Goal: Task Accomplishment & Management: Complete application form

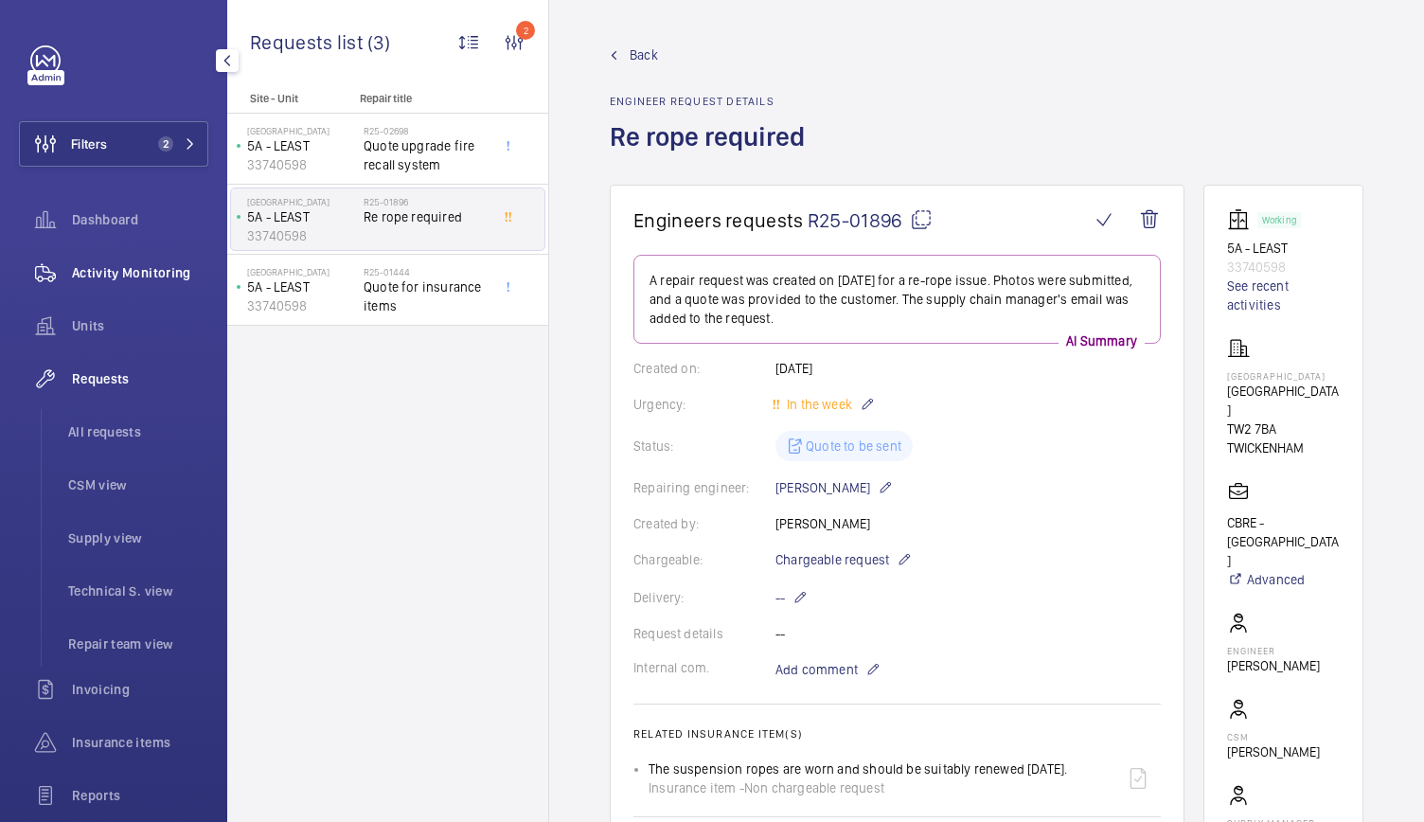
click at [150, 278] on span "Activity Monitoring" at bounding box center [140, 272] width 136 height 19
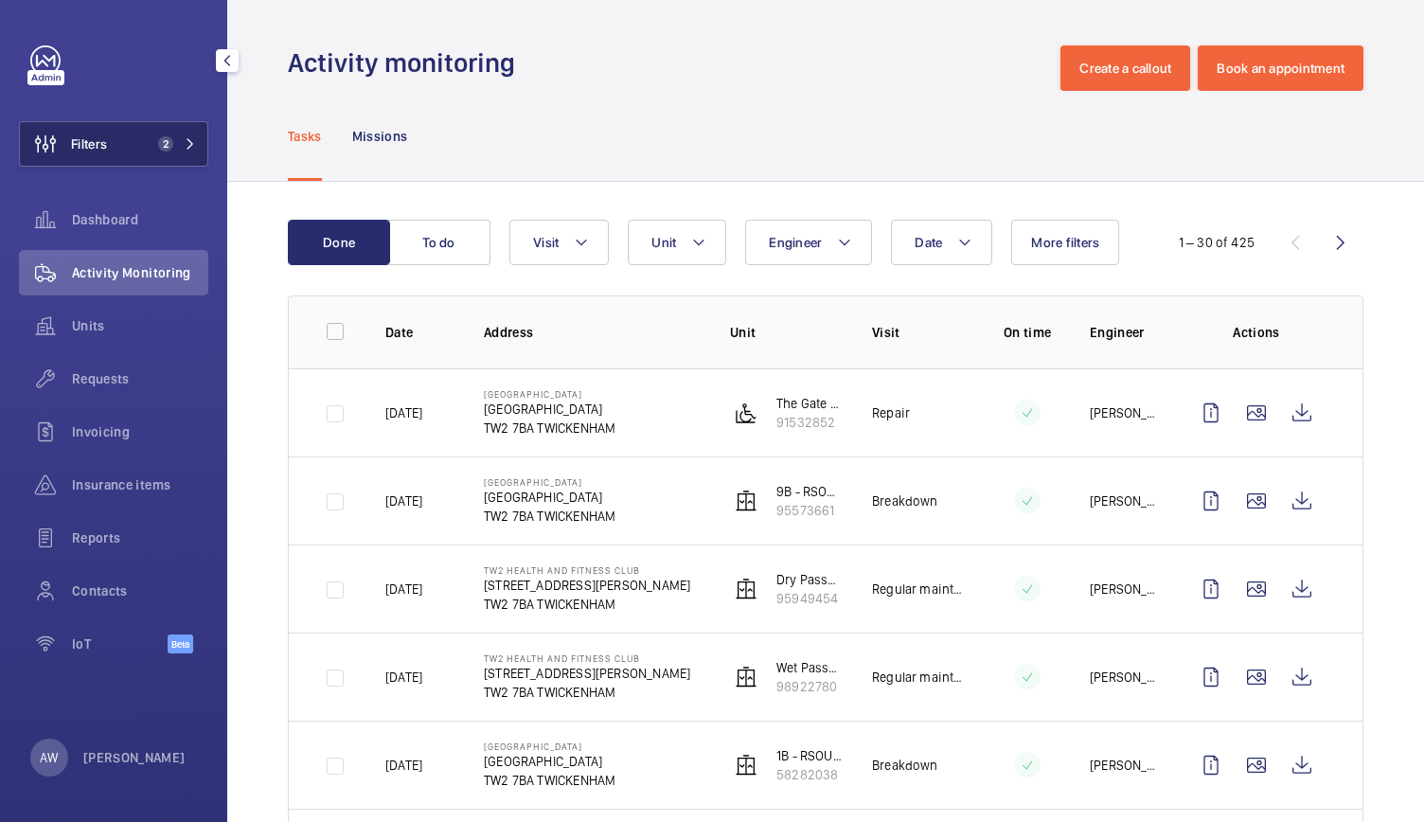
click at [106, 121] on span "Filters" at bounding box center [63, 143] width 87 height 45
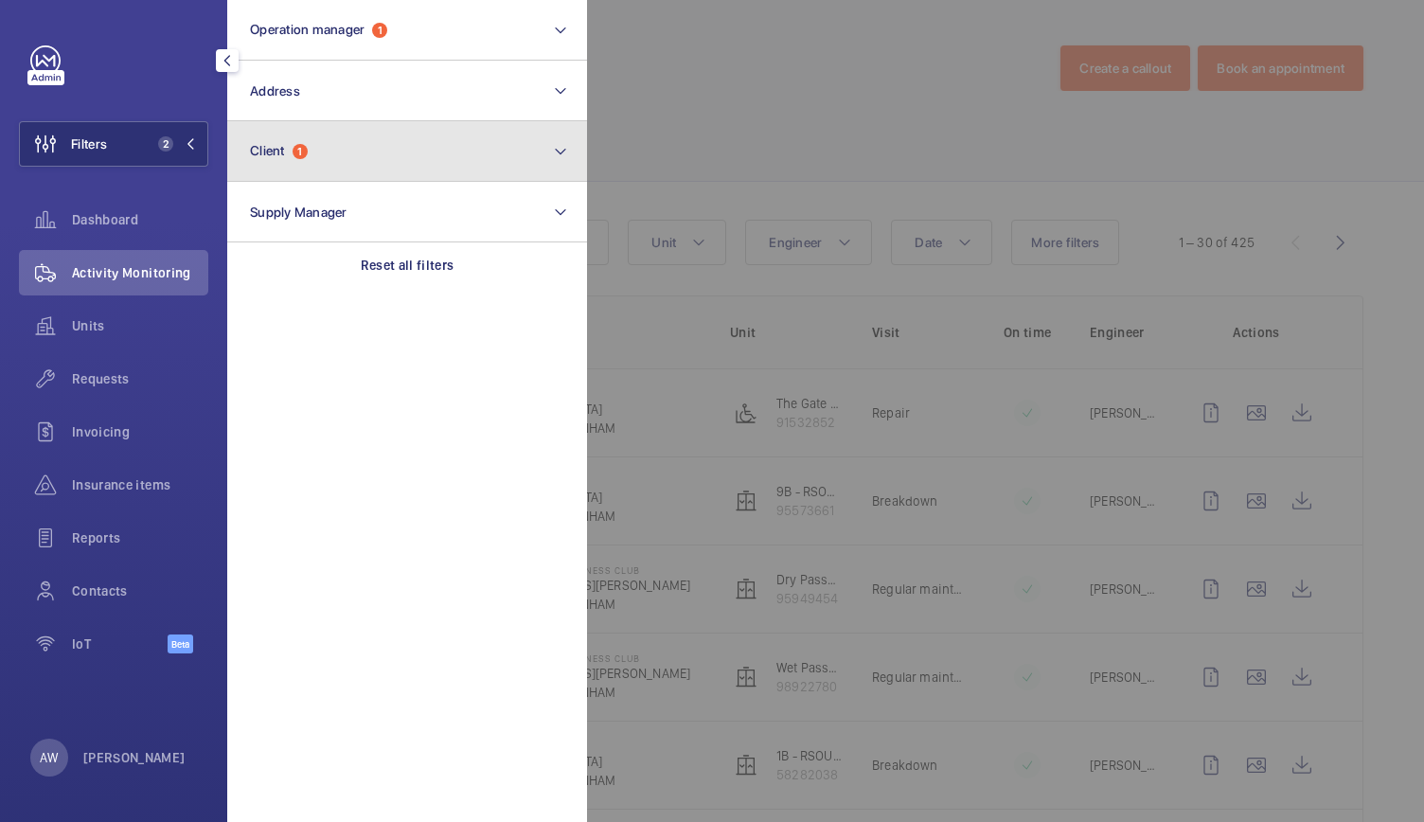
click at [307, 162] on button "Client 1" at bounding box center [407, 151] width 360 height 61
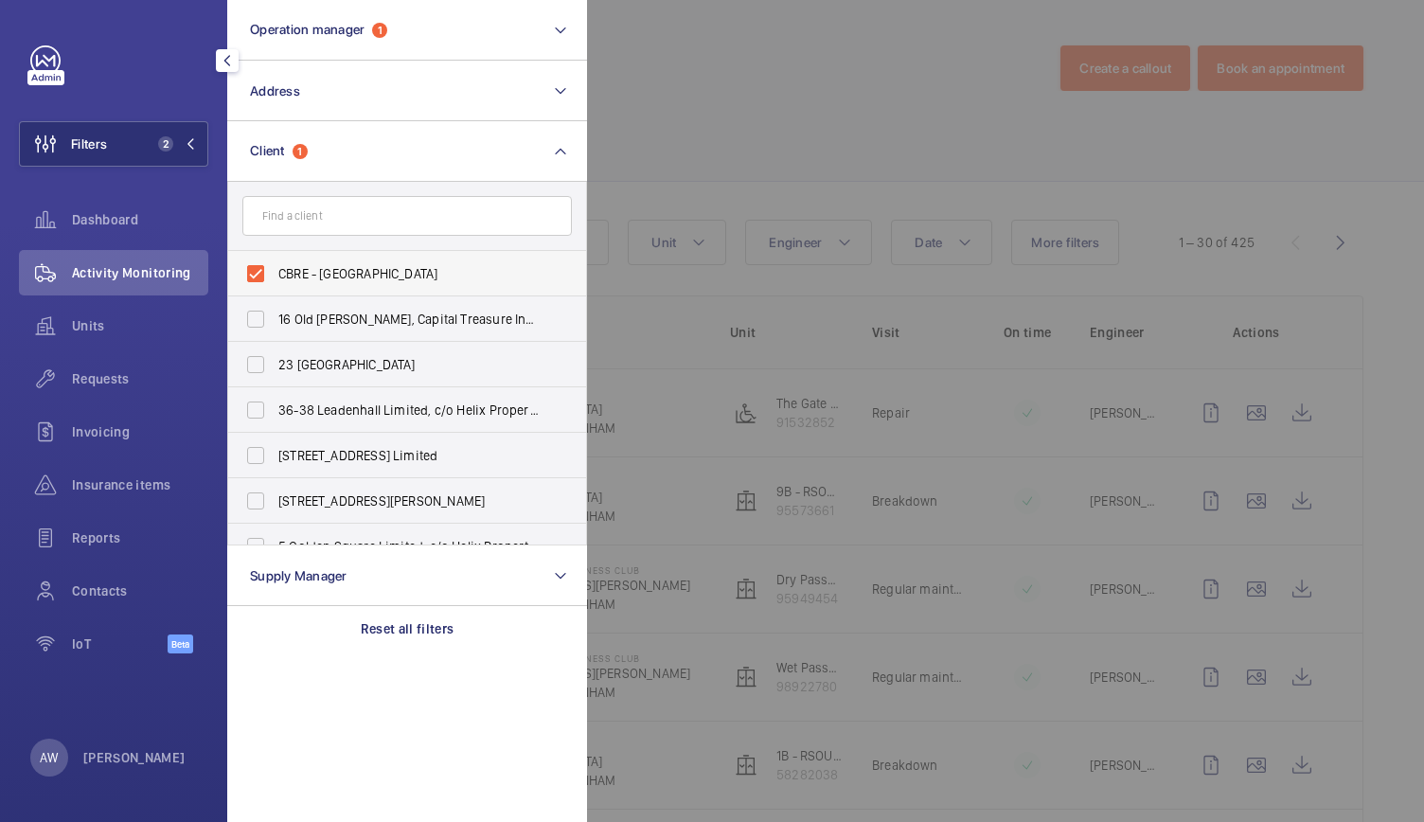
click at [256, 279] on label "CBRE - [GEOGRAPHIC_DATA]" at bounding box center [392, 273] width 329 height 45
click at [256, 279] on input "CBRE - [GEOGRAPHIC_DATA]" at bounding box center [256, 274] width 38 height 38
checkbox input "false"
click at [100, 384] on span "Requests" at bounding box center [140, 378] width 136 height 19
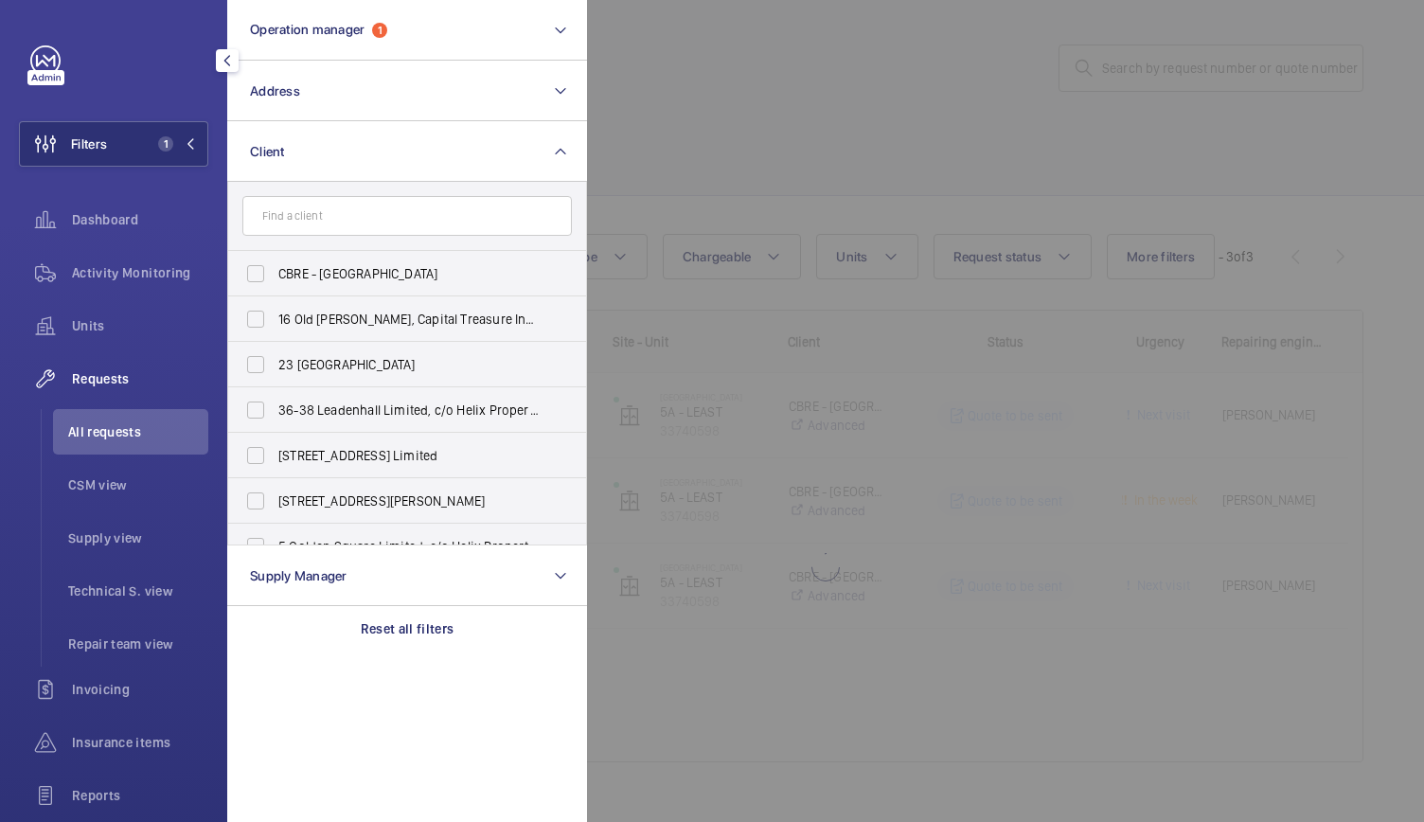
click at [706, 165] on div at bounding box center [1299, 411] width 1424 height 822
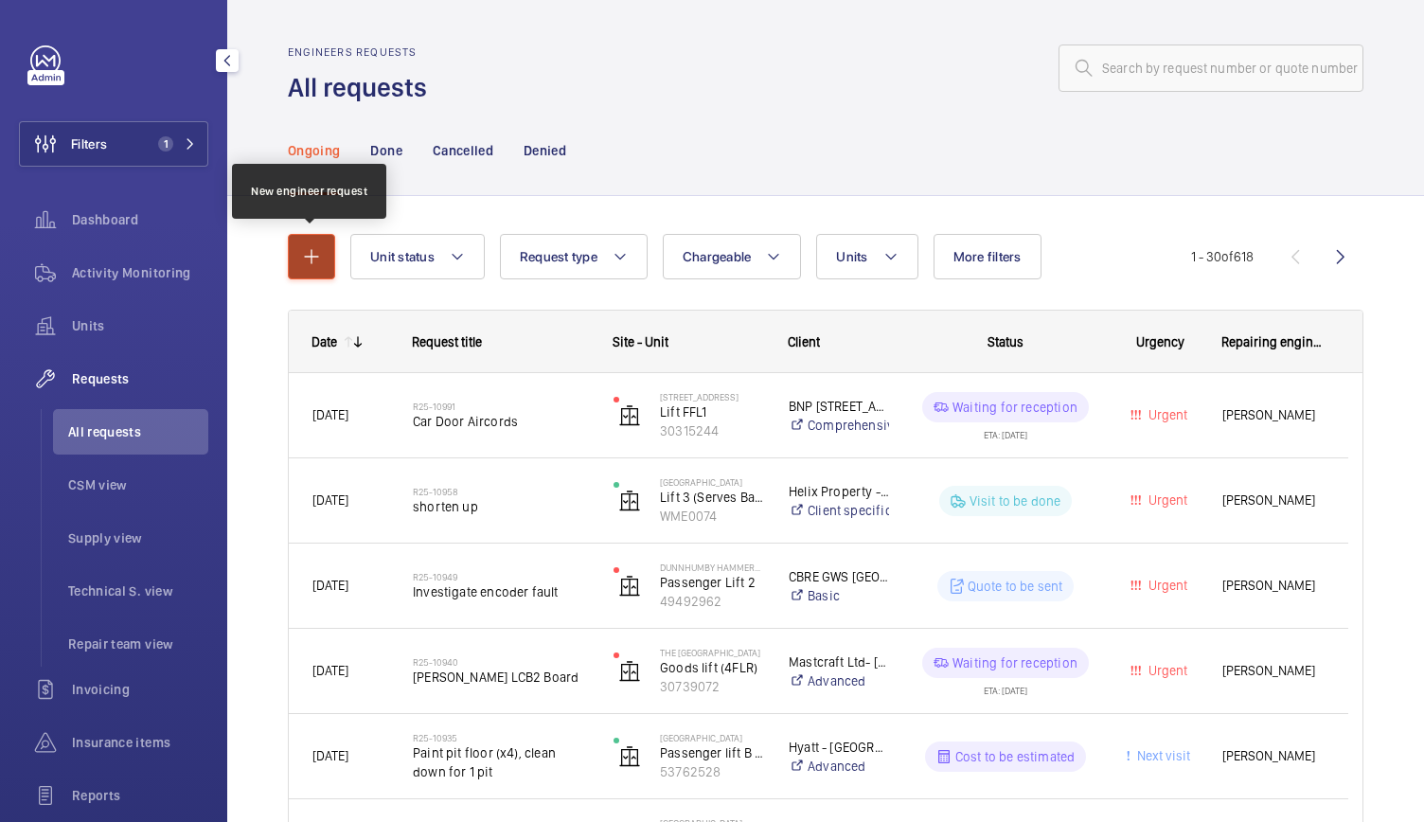
click at [314, 263] on mat-icon "button" at bounding box center [311, 256] width 23 height 23
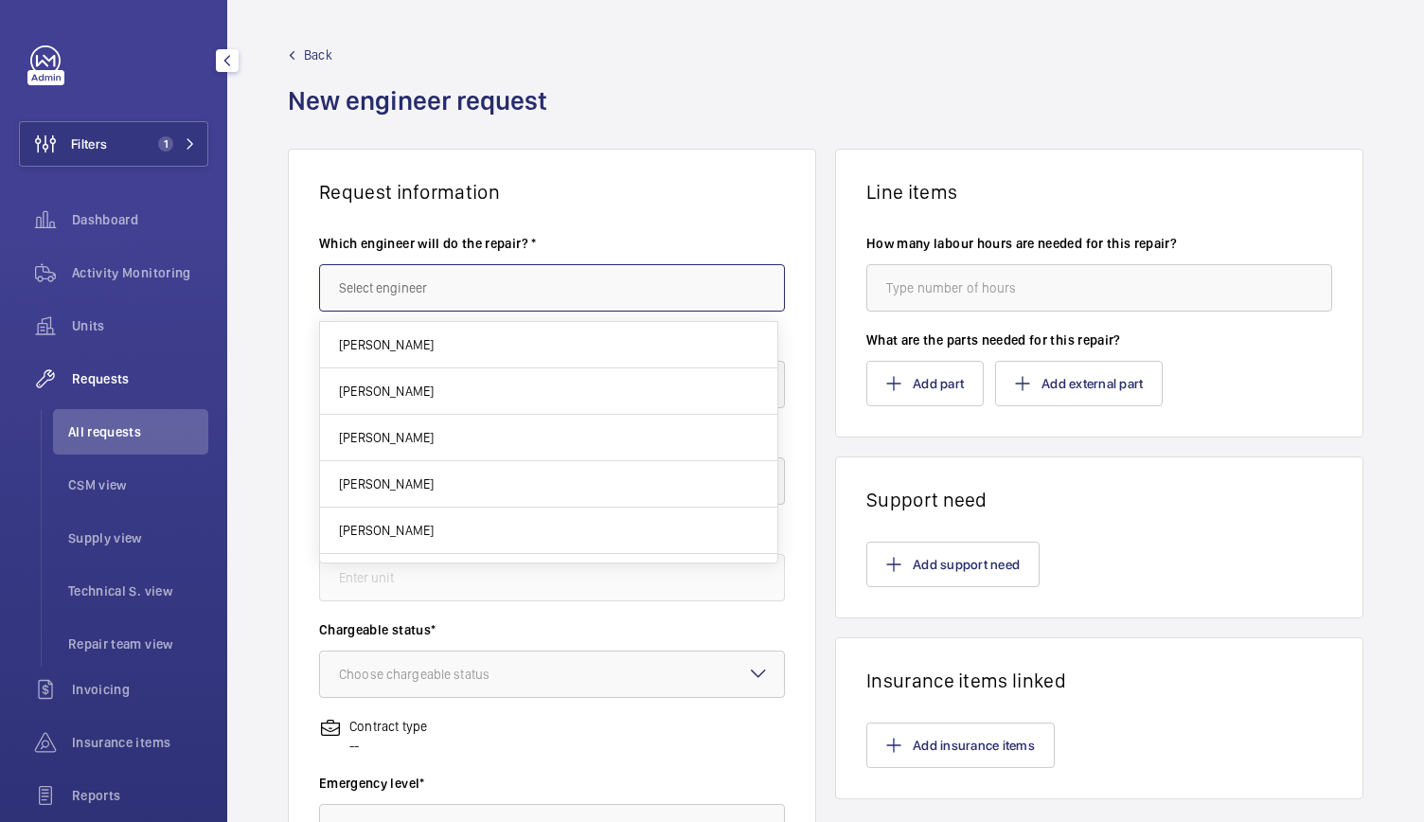
click at [341, 291] on input "text" at bounding box center [552, 287] width 466 height 47
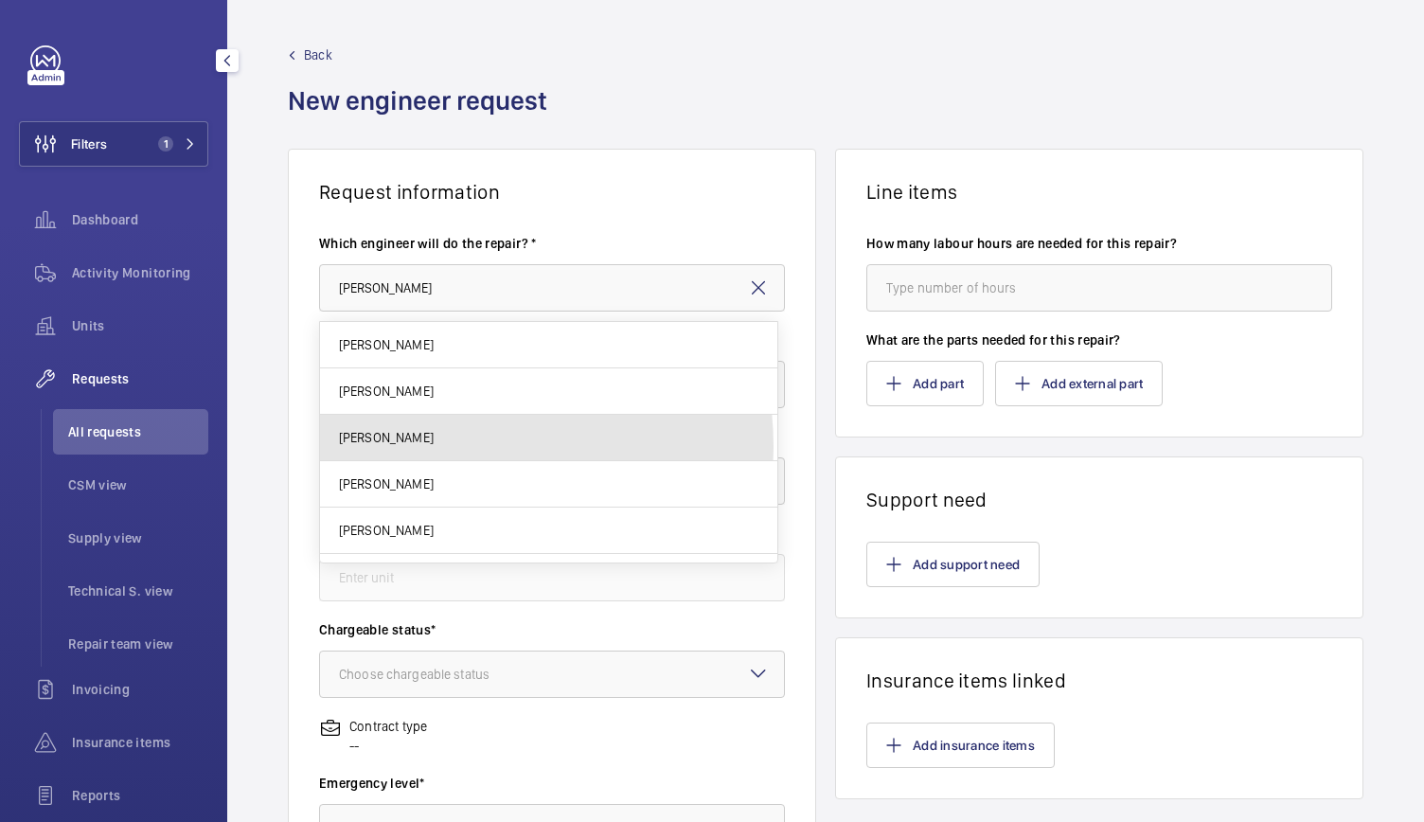
click at [436, 446] on mat-option "[PERSON_NAME]" at bounding box center [548, 438] width 457 height 46
type input "[PERSON_NAME]"
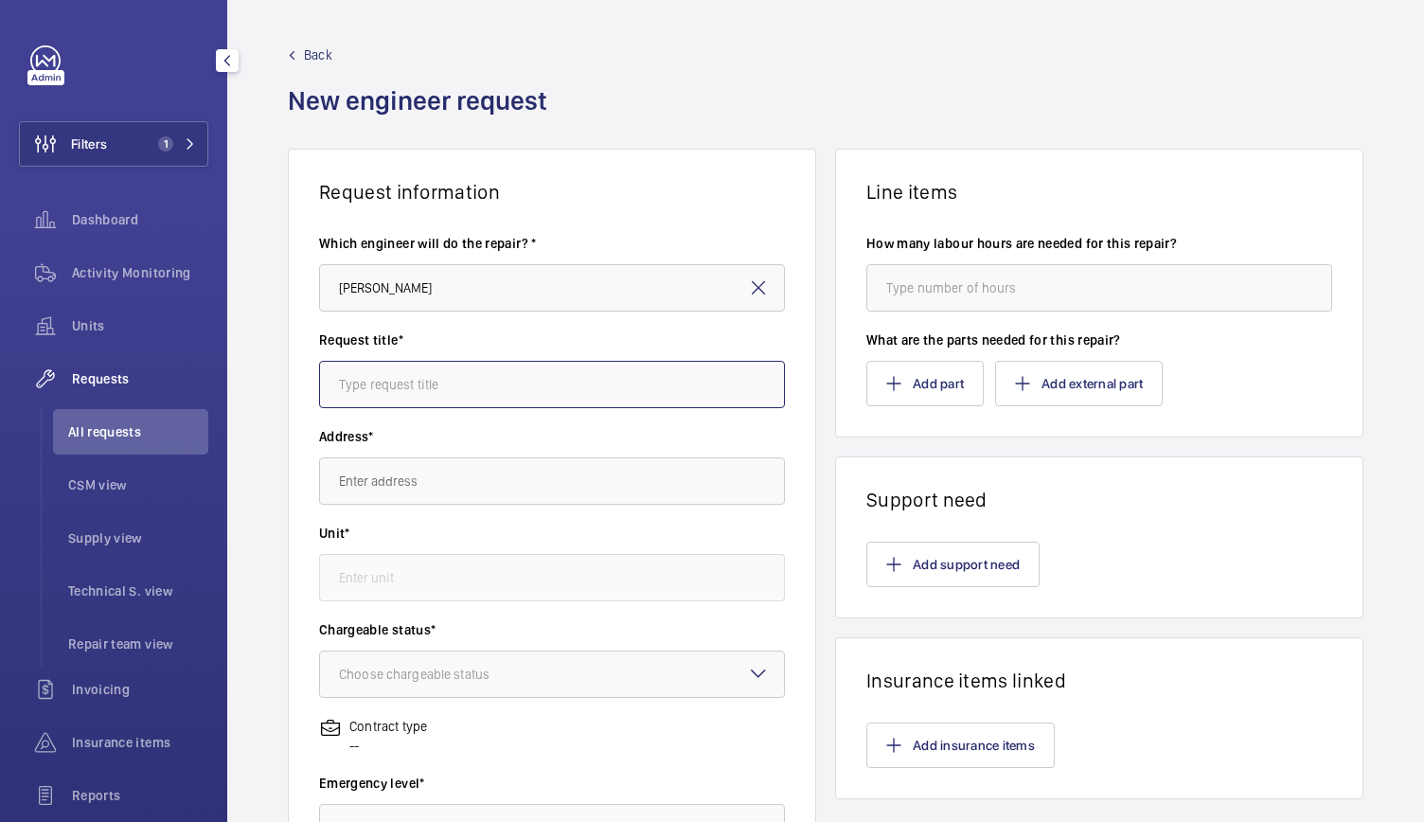
click at [396, 391] on input "text" at bounding box center [552, 384] width 466 height 47
type input "Lift 5 Indicator Toggle Switch"
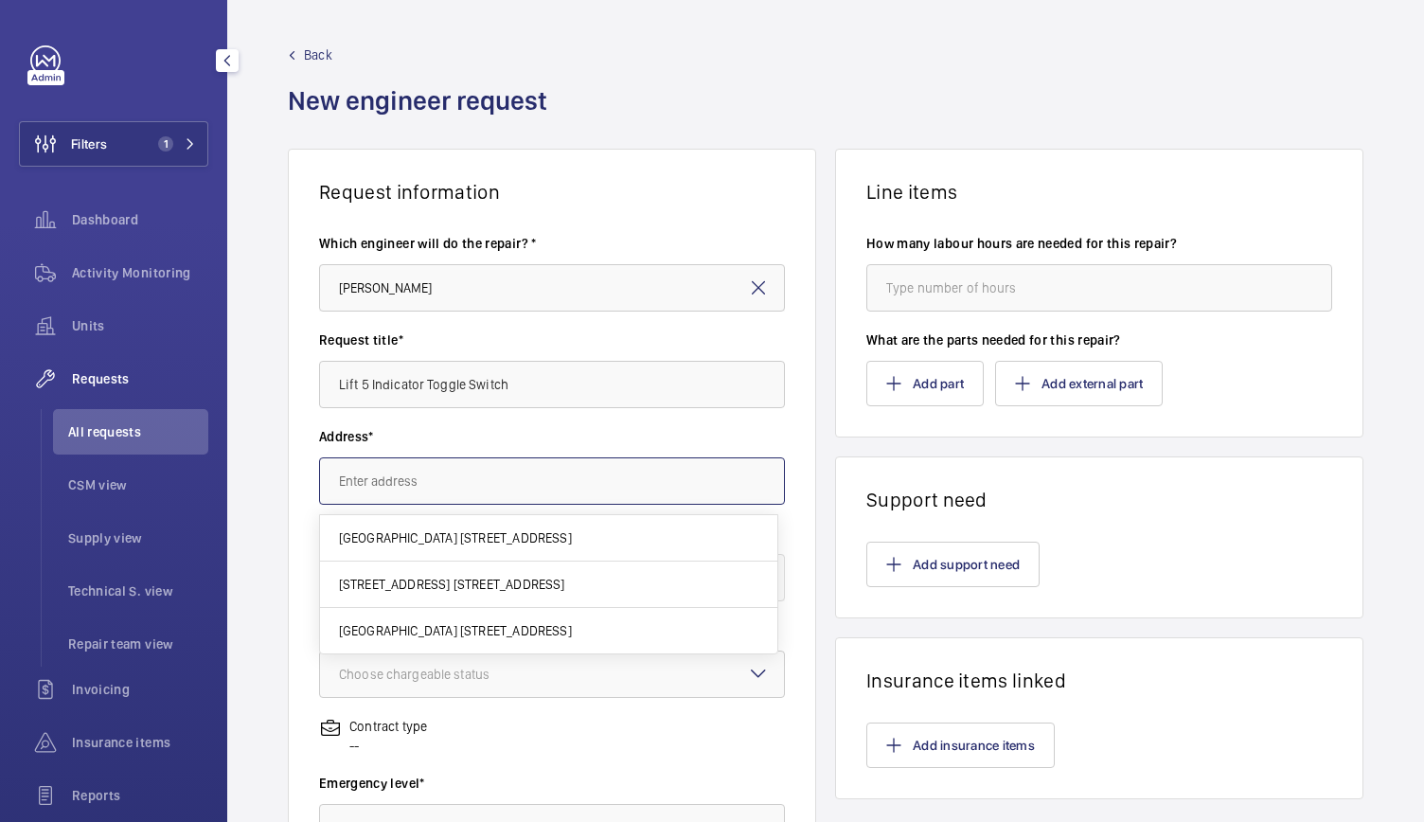
click at [423, 501] on input "text" at bounding box center [552, 480] width 466 height 47
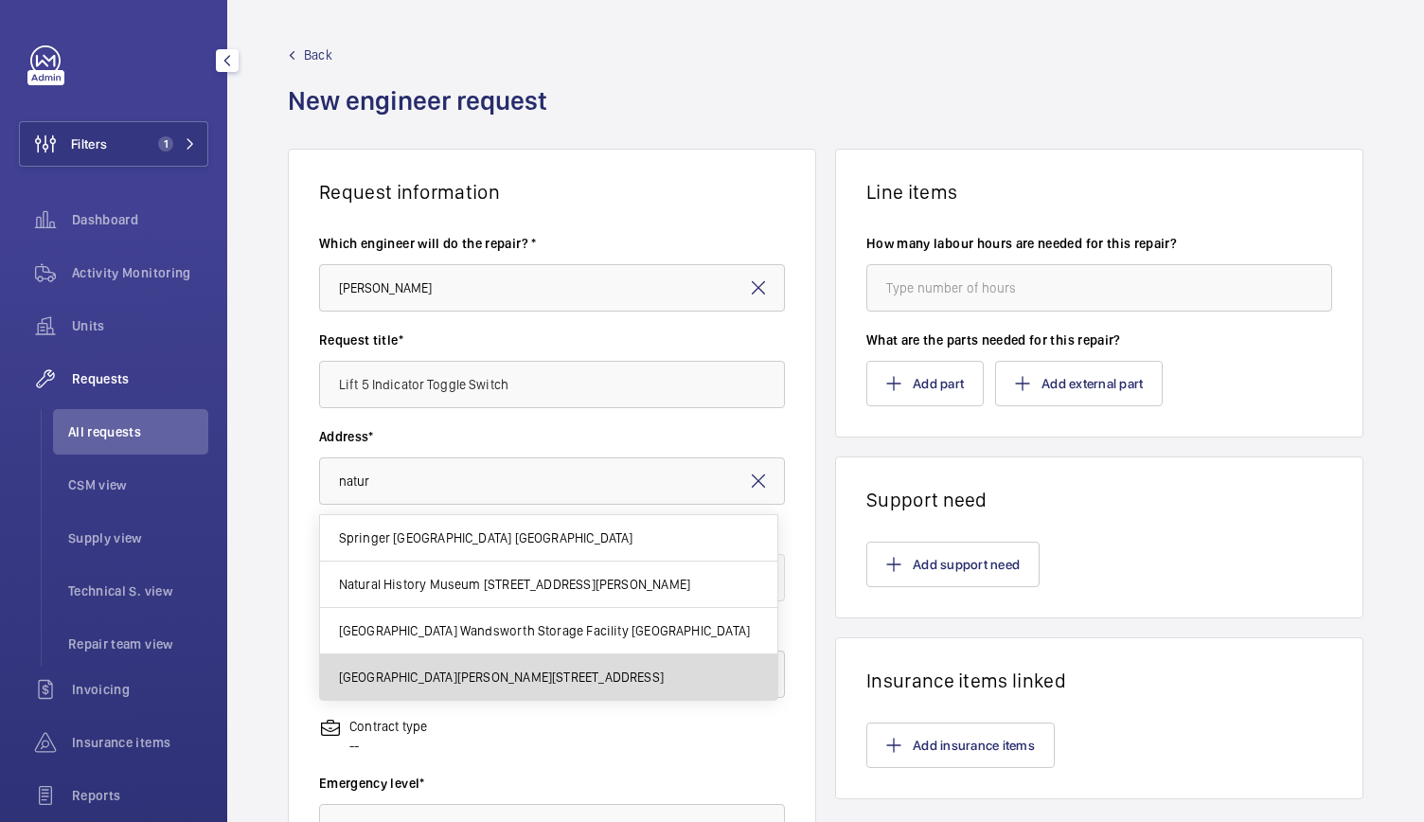
click at [425, 665] on mat-option "Natural History Museum Cromwell Road, SW7 5BD LONDON" at bounding box center [548, 676] width 457 height 45
type input "Natural History Museum Cromwell Road, SW7 5BD LONDON"
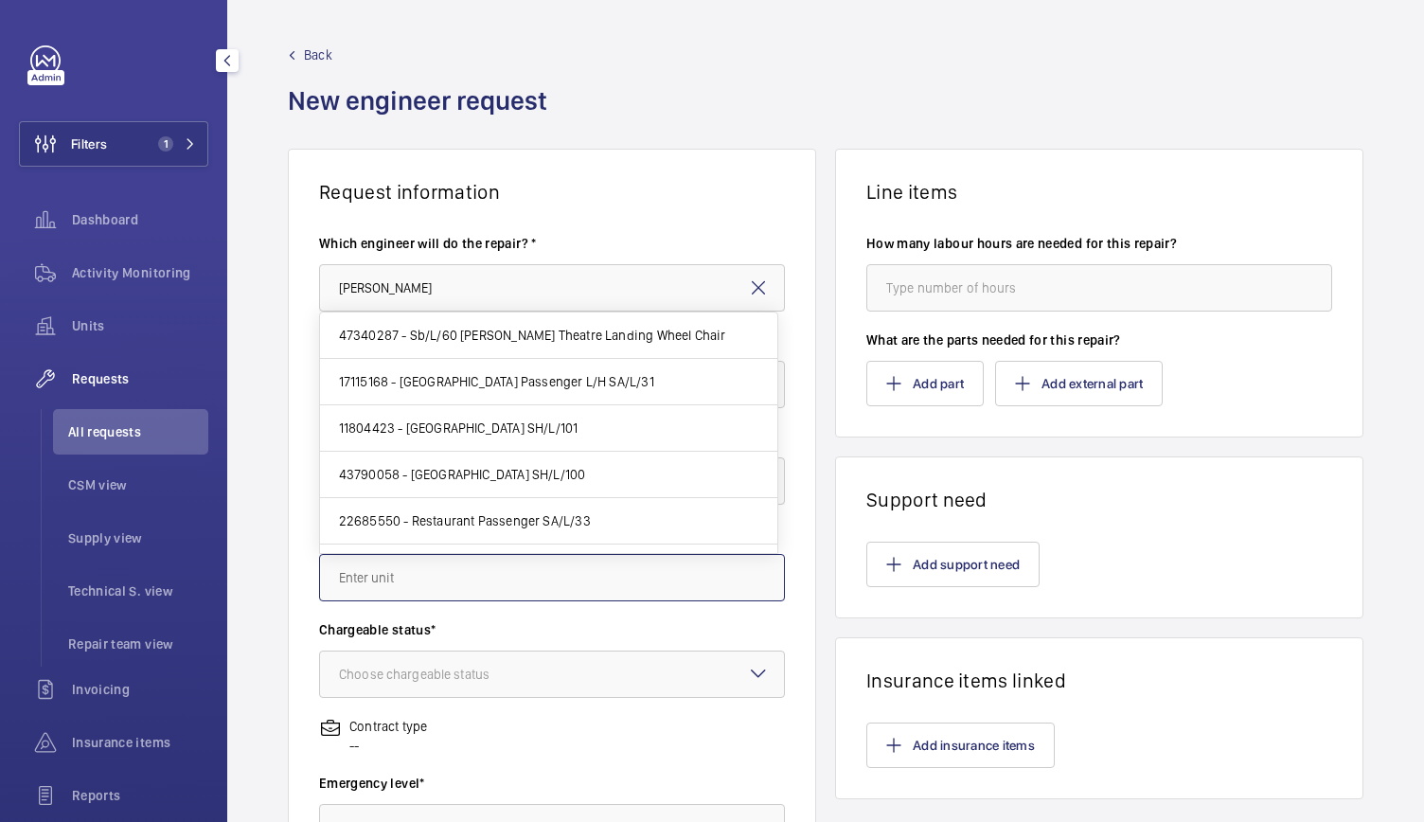
click at [382, 578] on input "text" at bounding box center [552, 577] width 466 height 47
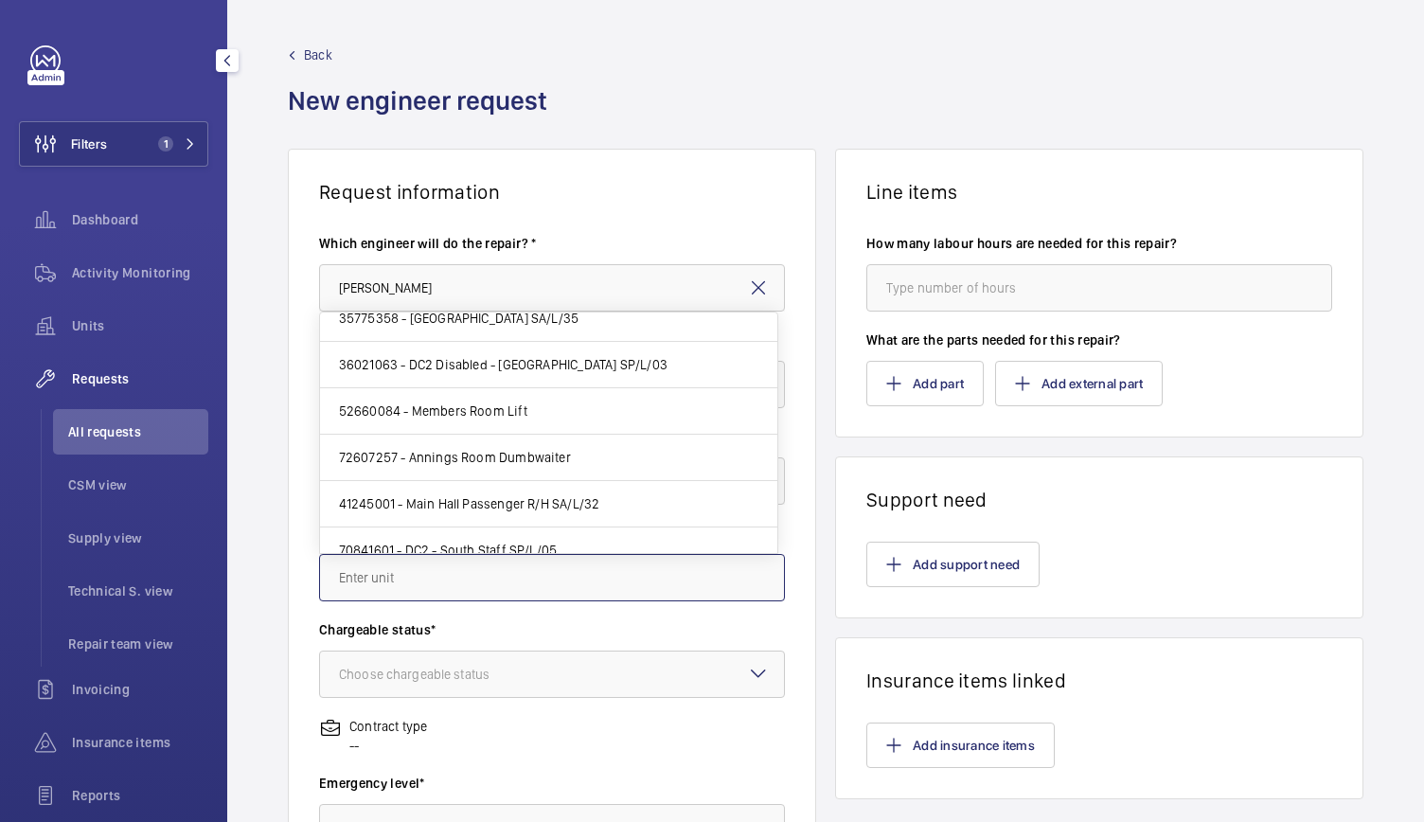
scroll to position [363, 0]
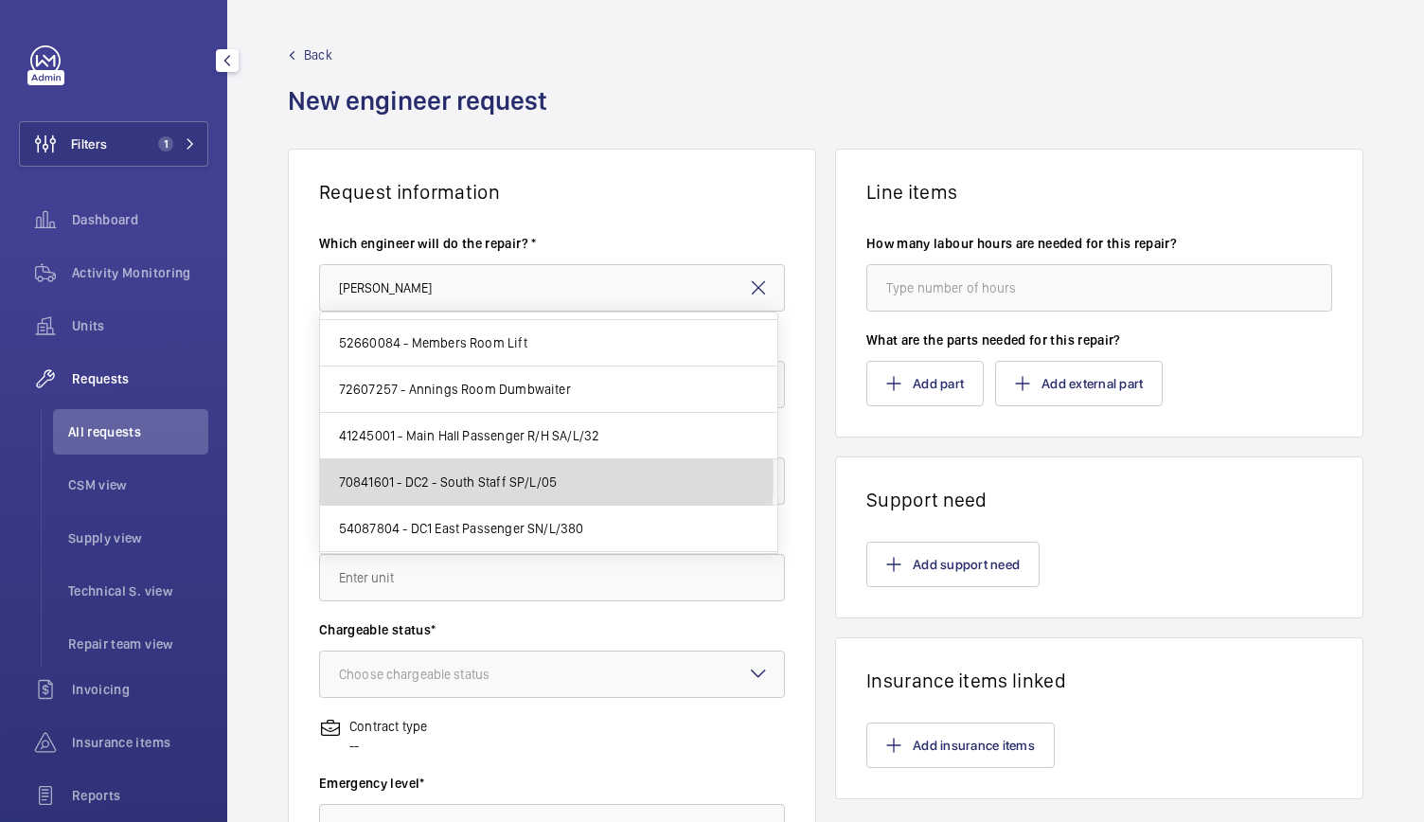
click at [487, 474] on span "70841601 - DC2 - South Staff SP/L/05" at bounding box center [448, 481] width 219 height 19
type input "70841601 - DC2 - South Staff SP/L/05"
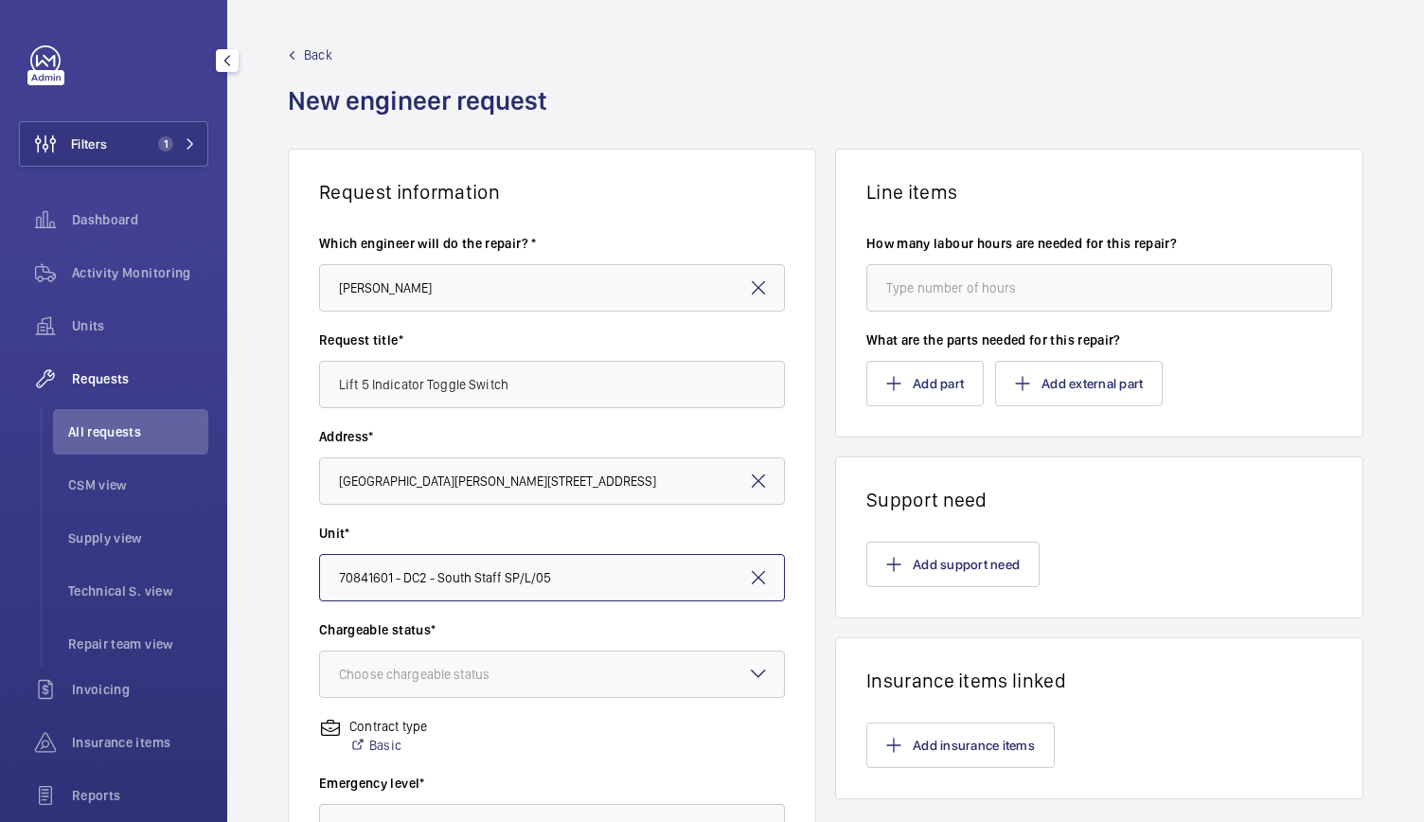
scroll to position [34, 0]
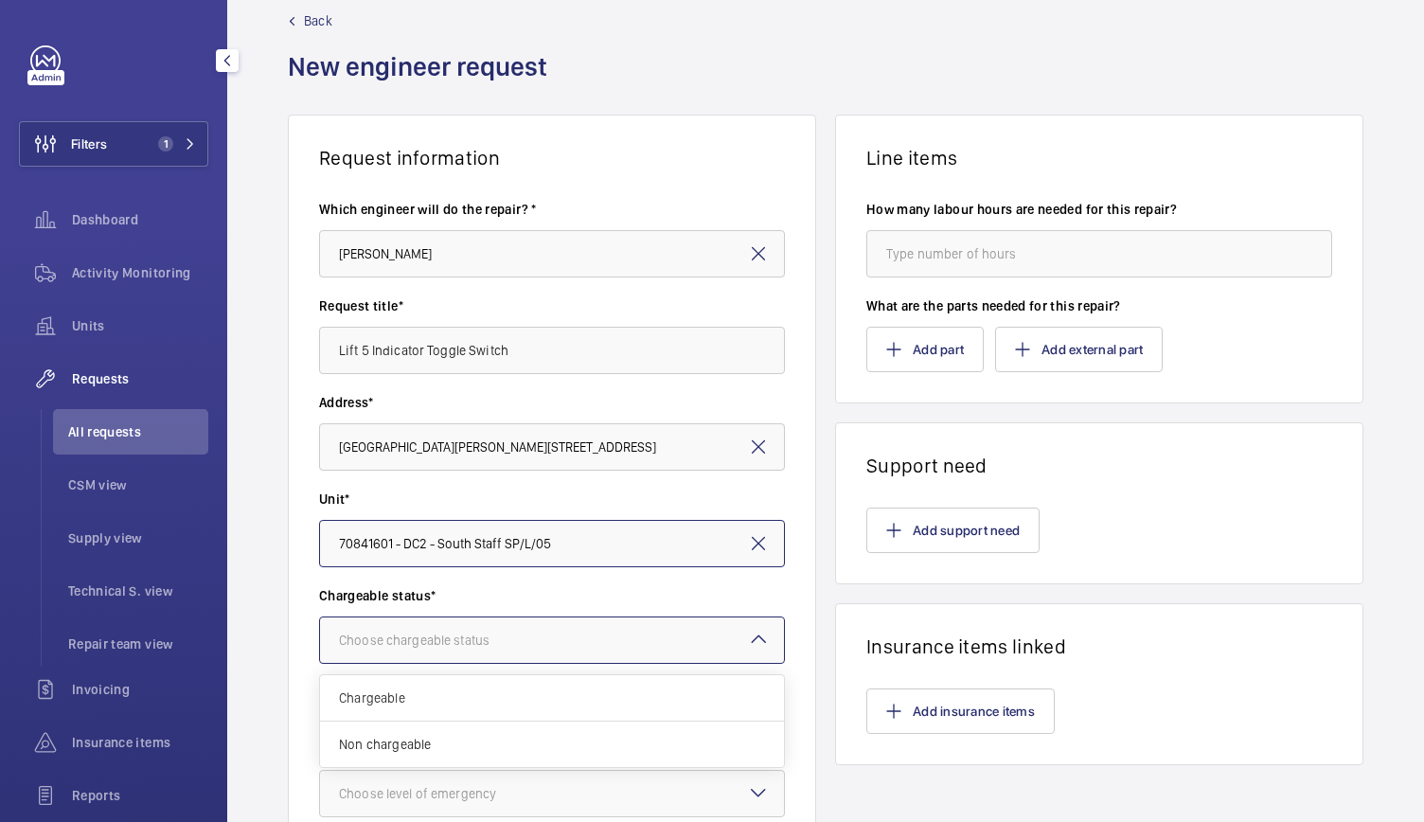
click at [447, 639] on div "Choose chargeable status" at bounding box center [438, 639] width 198 height 19
click at [389, 701] on span "Chargeable" at bounding box center [552, 697] width 426 height 19
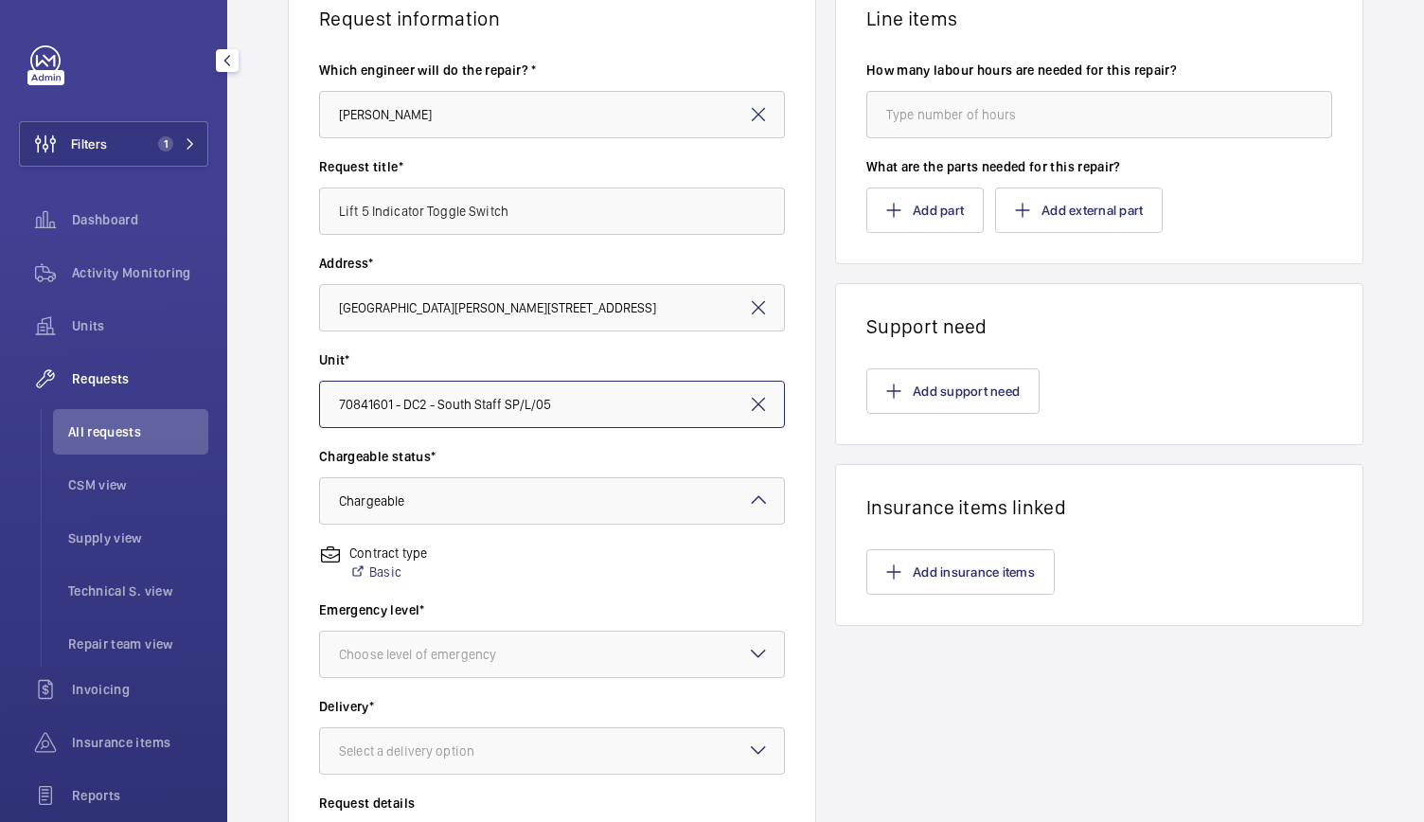
scroll to position [176, 0]
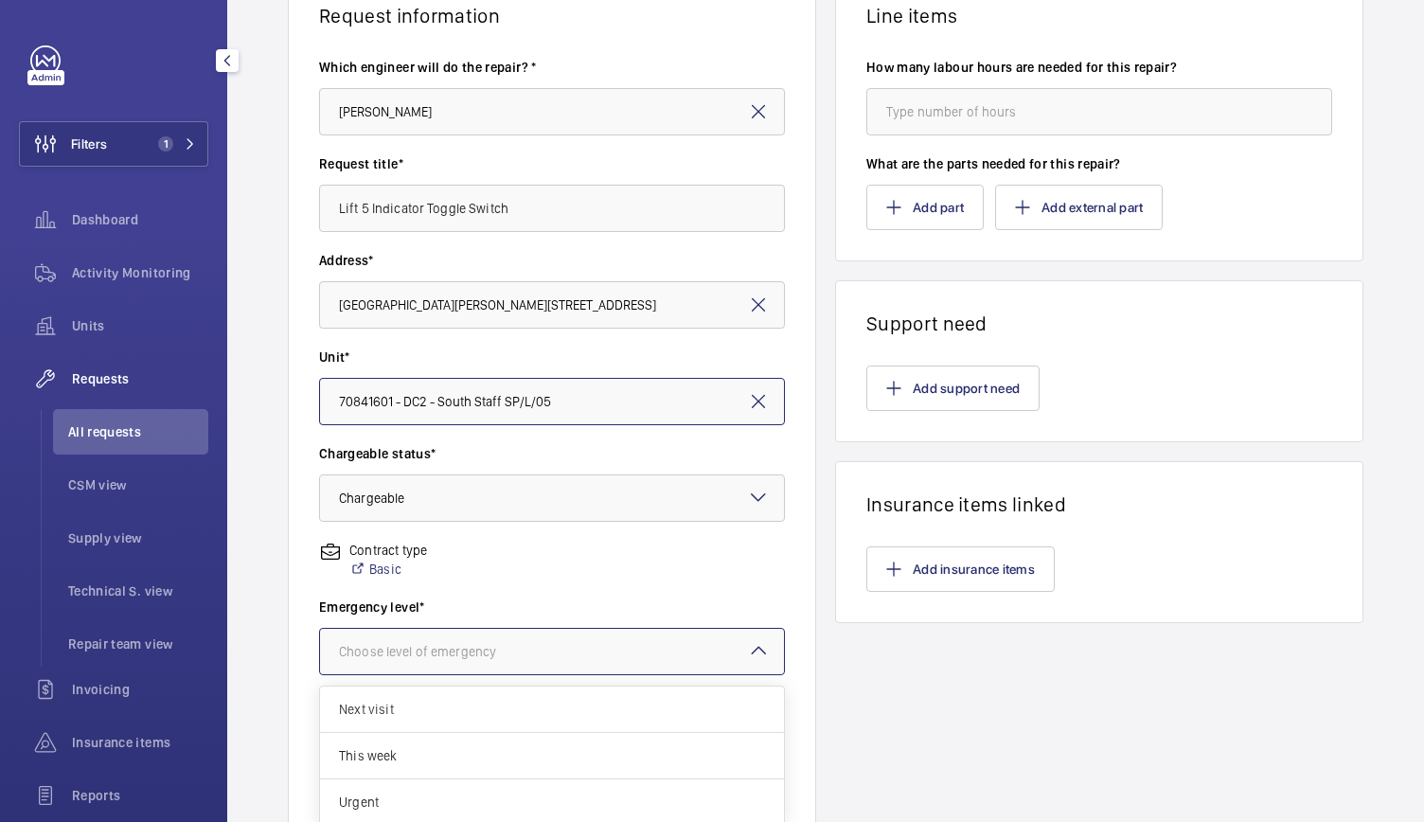
click at [408, 662] on div at bounding box center [552, 651] width 464 height 45
click at [407, 736] on div "This week" at bounding box center [552, 756] width 464 height 46
click at [422, 659] on div "× This week" at bounding box center [391, 651] width 105 height 19
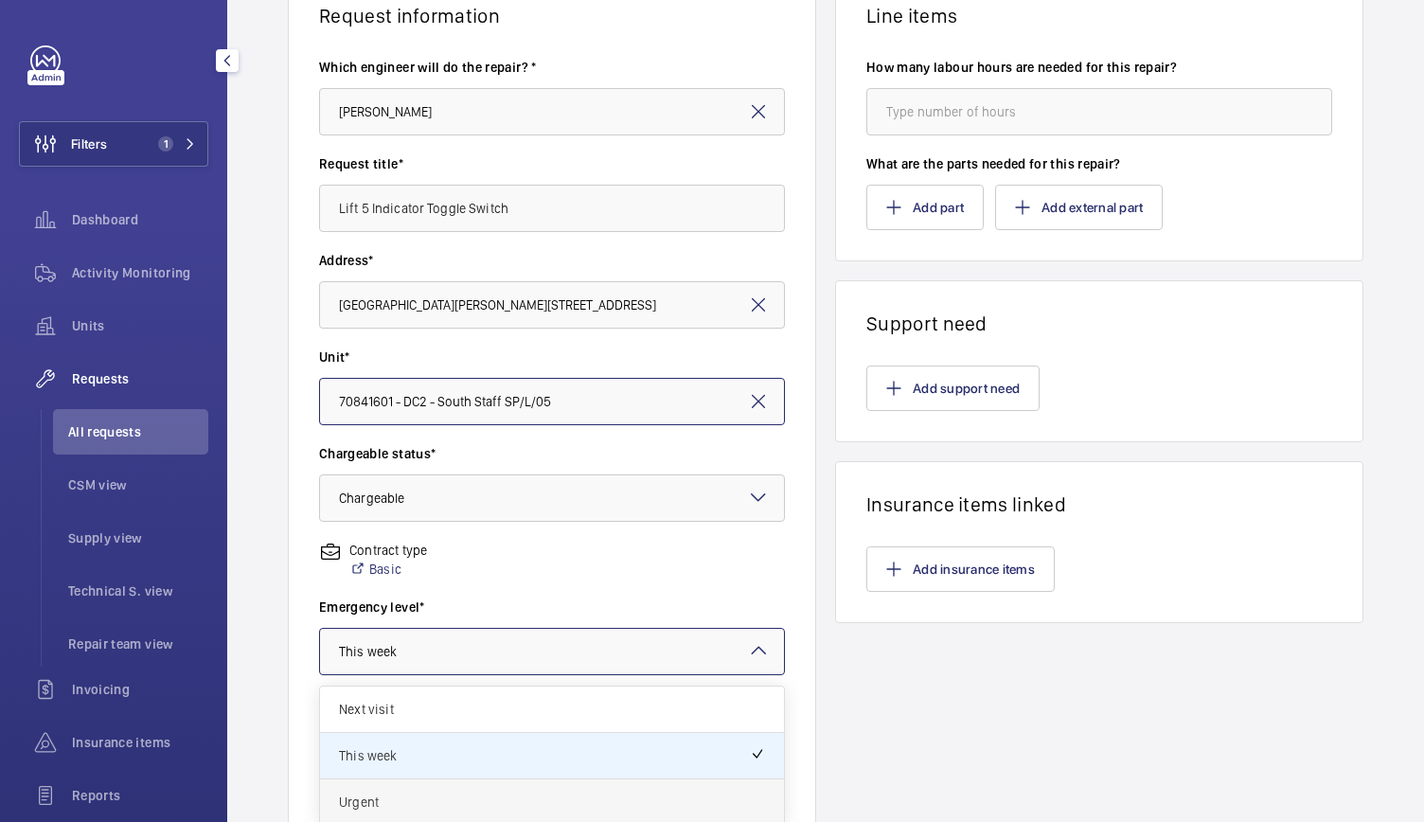
click at [428, 794] on span "Urgent" at bounding box center [552, 801] width 426 height 19
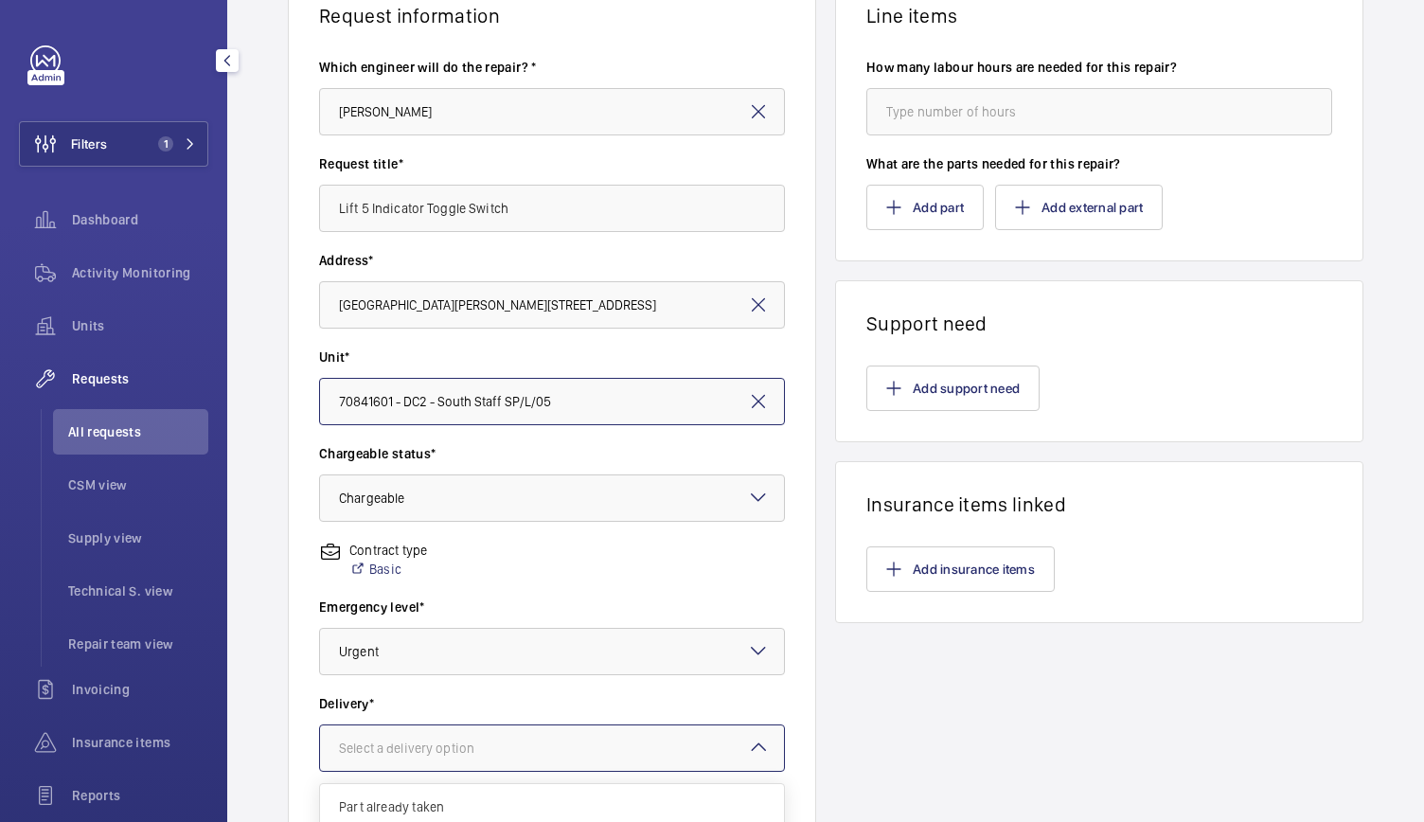
click at [428, 754] on div "Select a delivery option" at bounding box center [430, 747] width 183 height 19
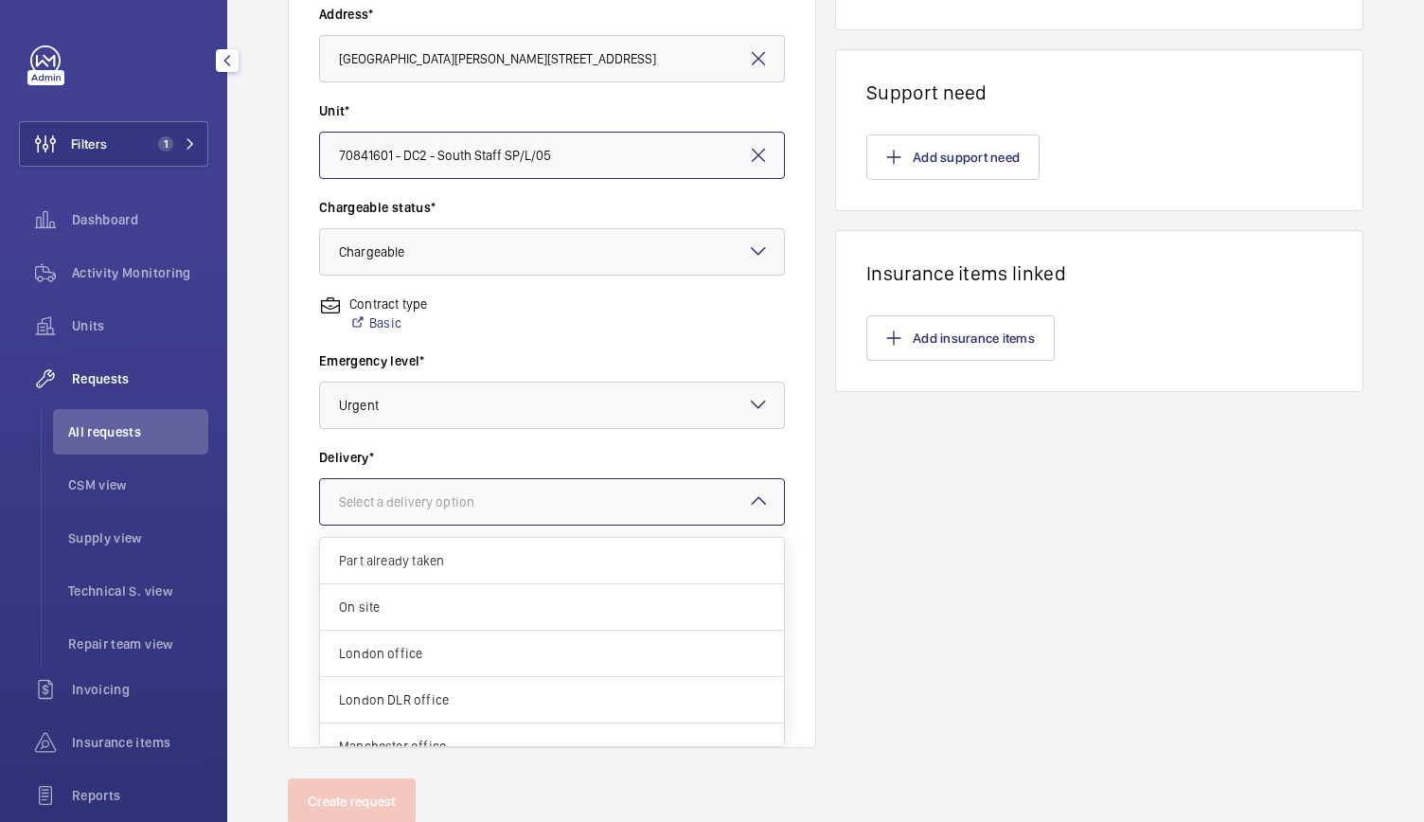
scroll to position [408, 0]
click at [387, 657] on span "London office" at bounding box center [552, 652] width 426 height 19
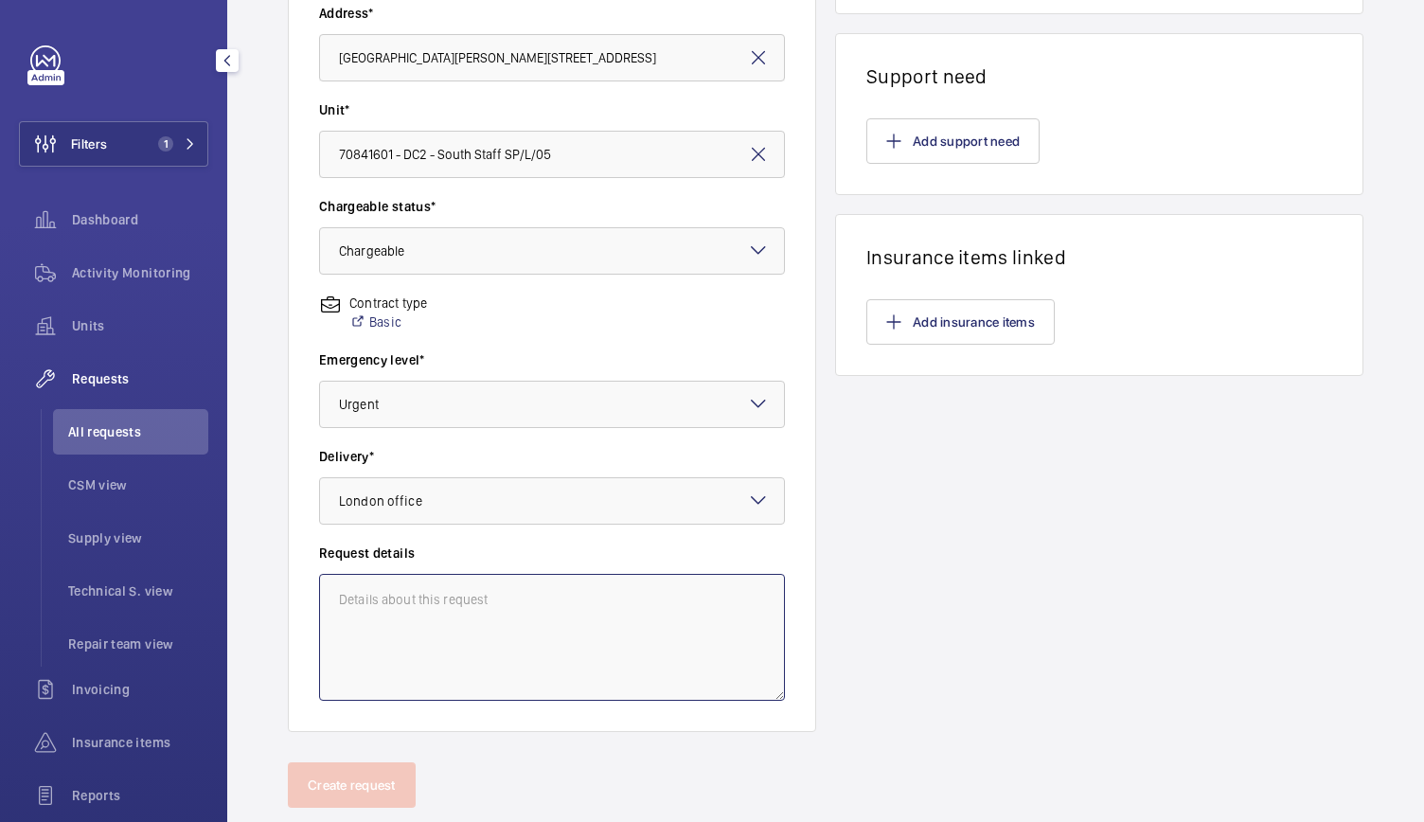
click at [390, 639] on textarea at bounding box center [552, 637] width 466 height 127
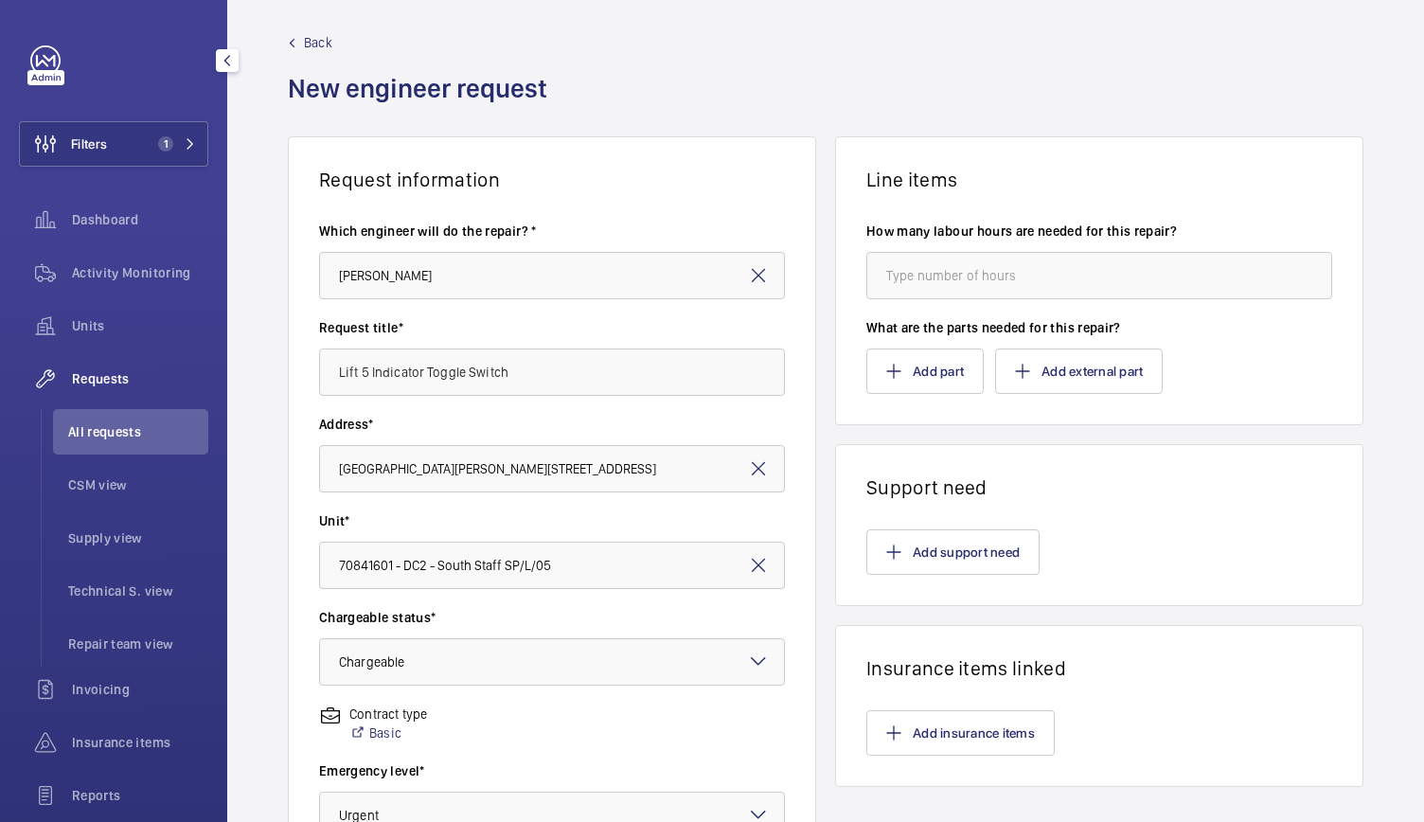
scroll to position [0, 0]
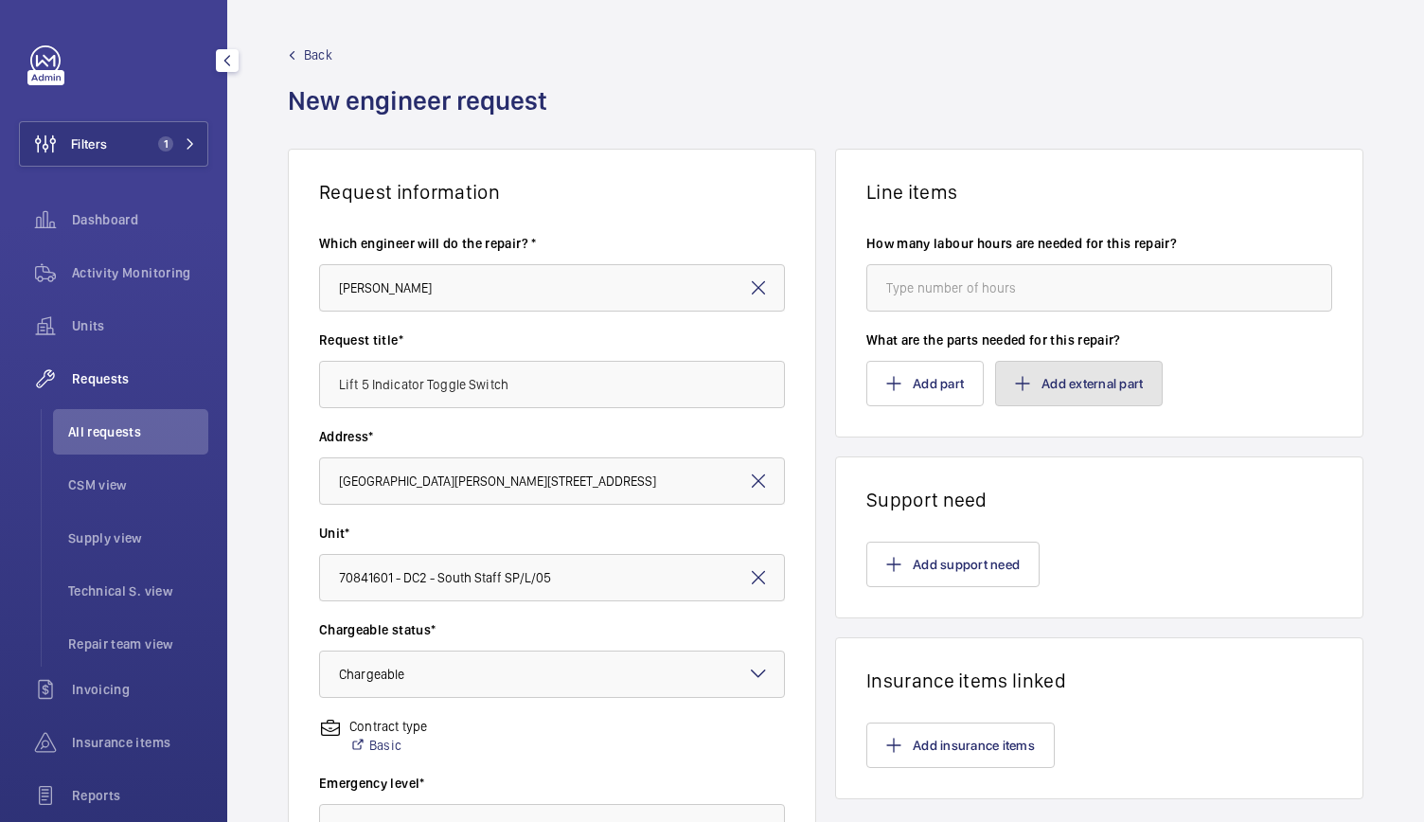
click at [1045, 374] on button "Add external part" at bounding box center [1079, 383] width 168 height 45
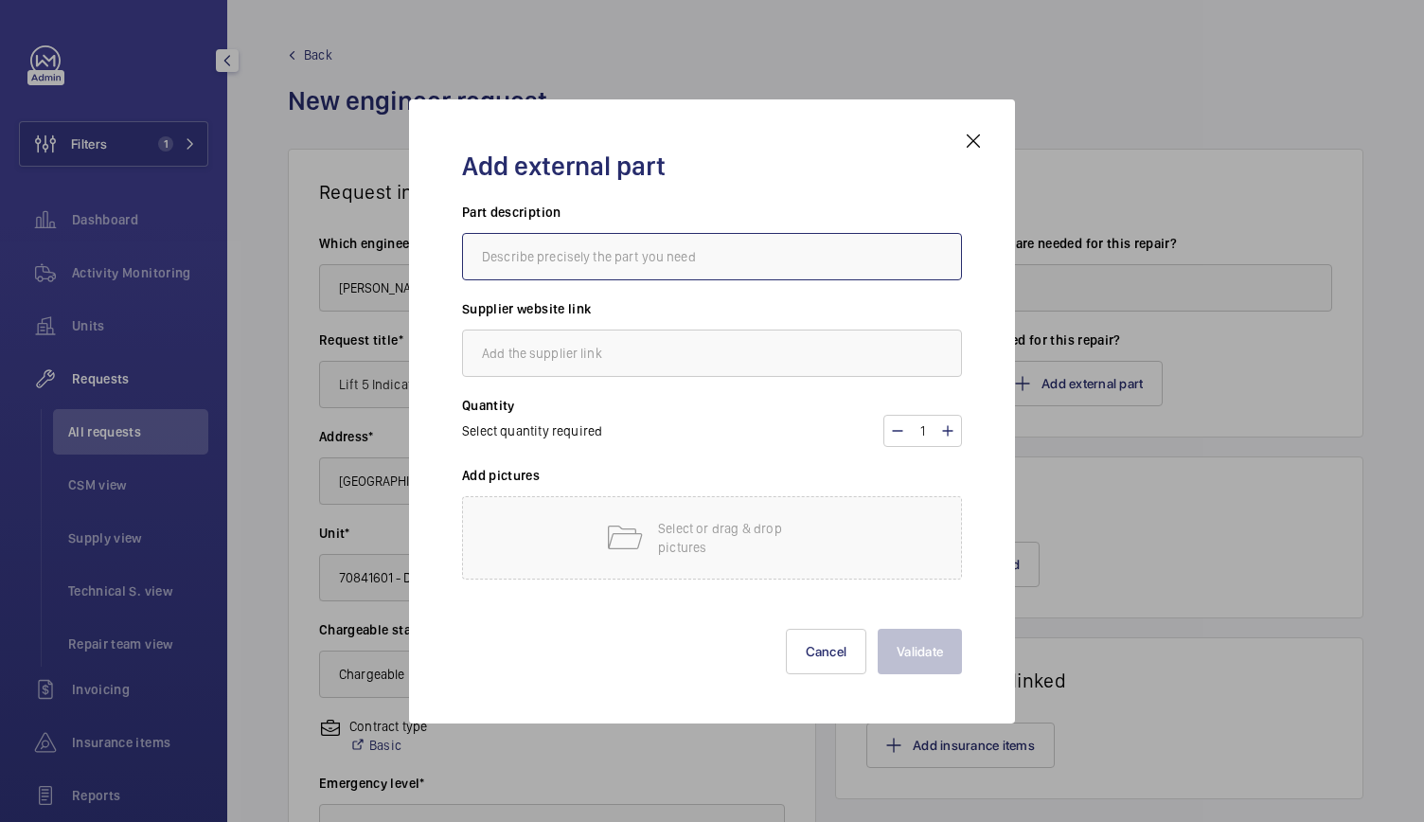
paste input "Arcolectric (Bulgin) Ltd Toggle Switch, Panel Mount, On-Off, DPST, Tab Terminal…"
type input "Arcolectric (Bulgin) Ltd Toggle Switch, Panel Mount, On-Off, DPST, Tab Terminal…"
click at [536, 357] on input "text" at bounding box center [712, 352] width 500 height 47
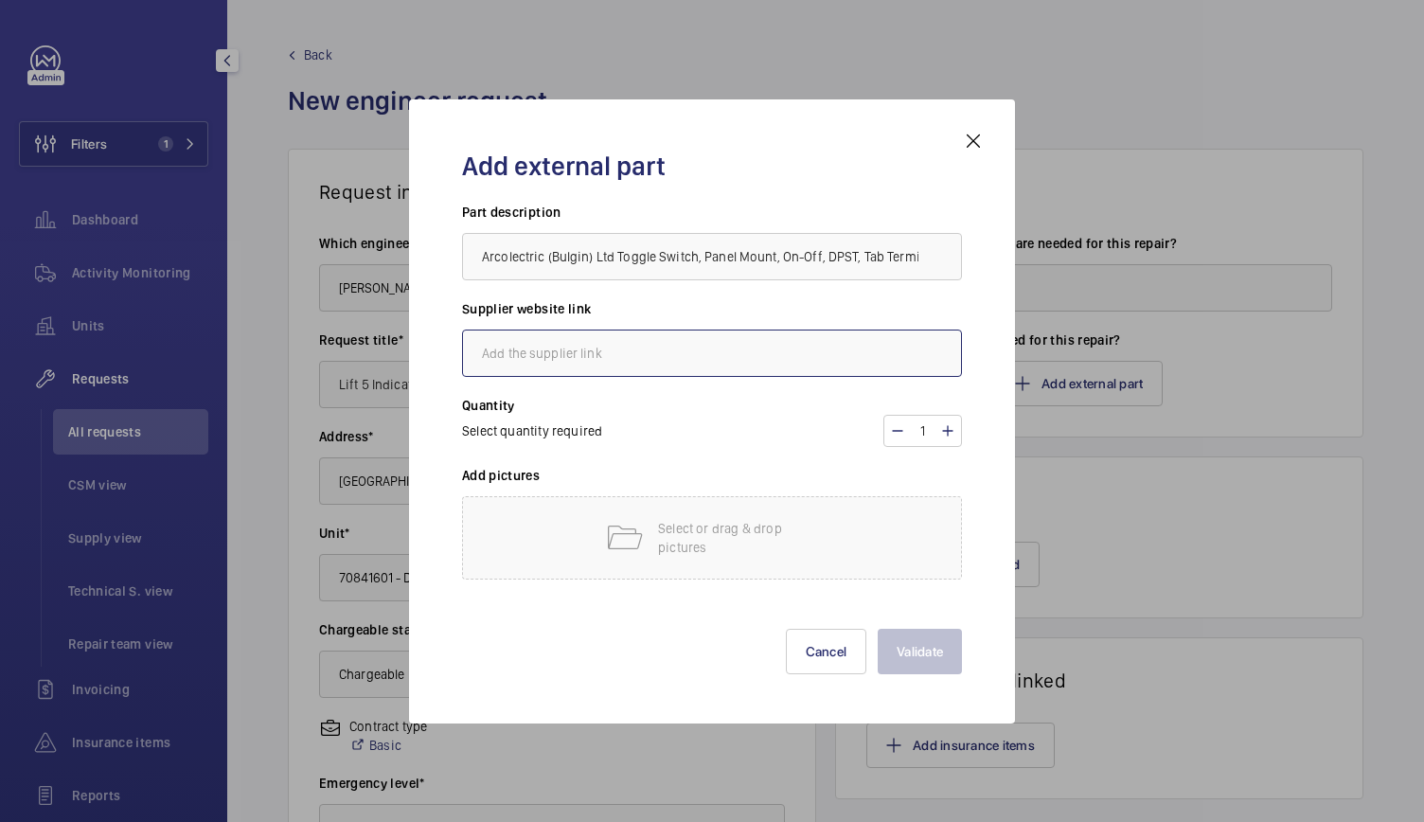
paste input "[URL][DOMAIN_NAME]"
type input "[URL][DOMAIN_NAME]"
click at [749, 486] on h3 "Add pictures" at bounding box center [712, 481] width 500 height 30
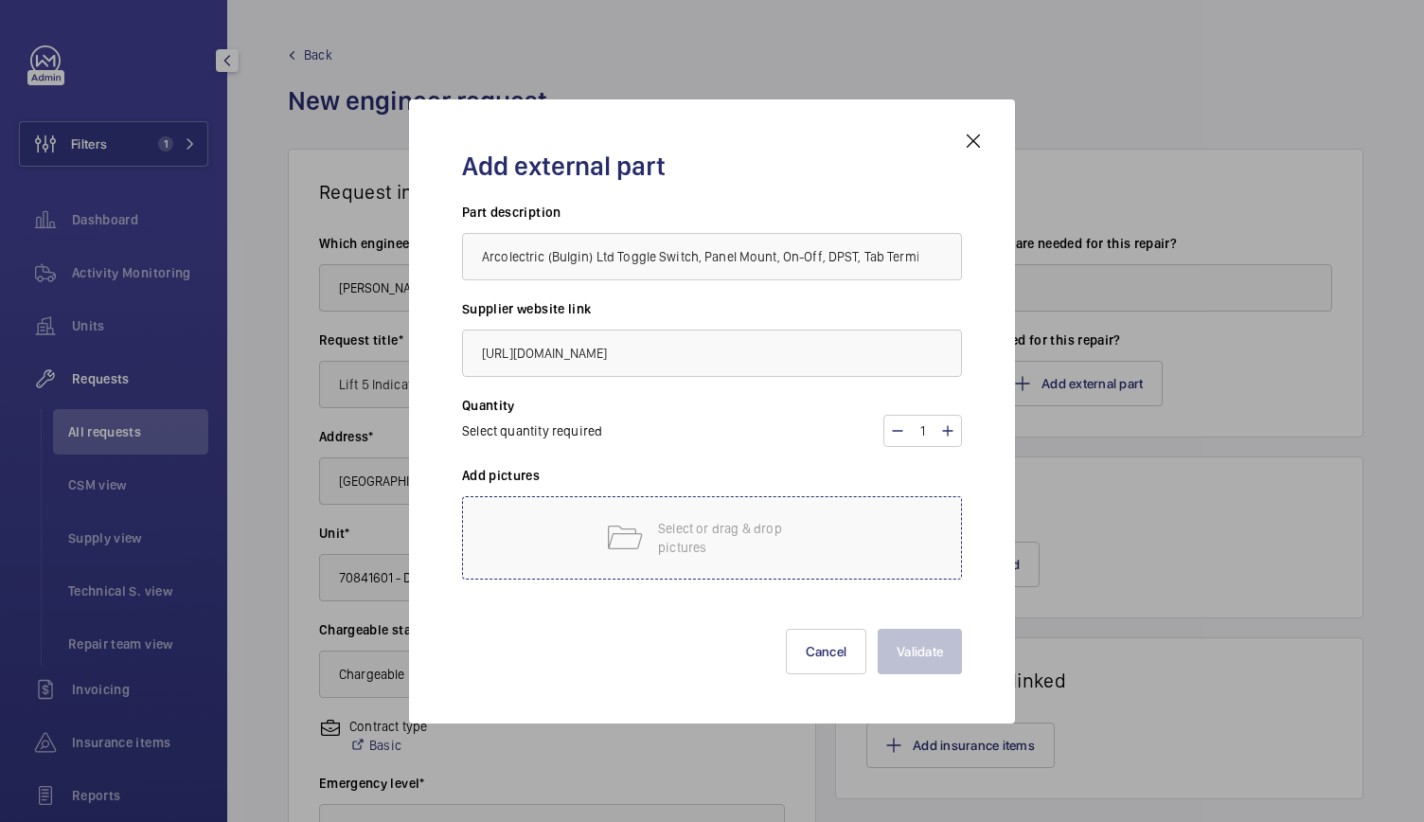
click at [592, 528] on div "Select or drag & drop pictures" at bounding box center [712, 537] width 500 height 83
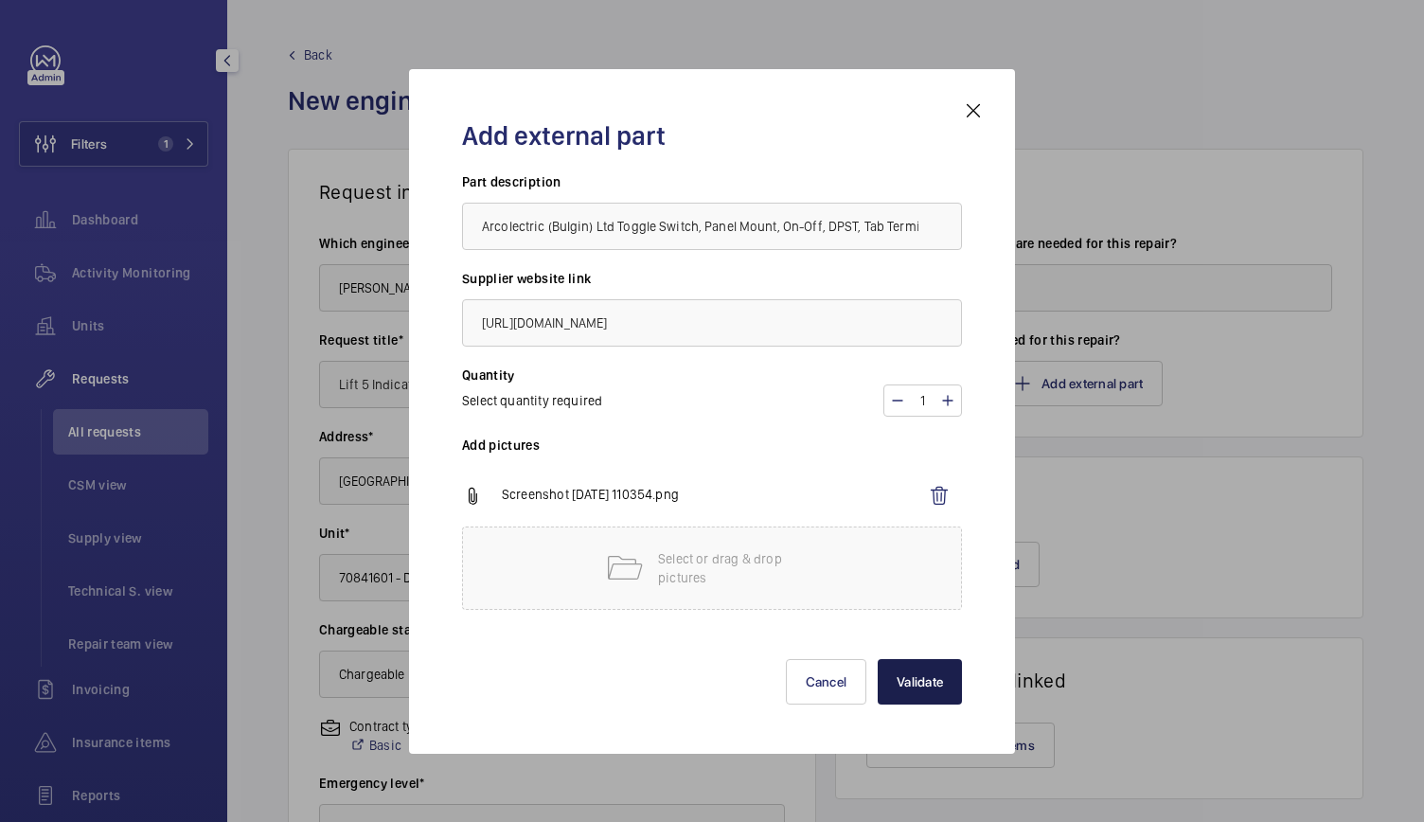
click at [926, 677] on button "Validate" at bounding box center [919, 681] width 84 height 45
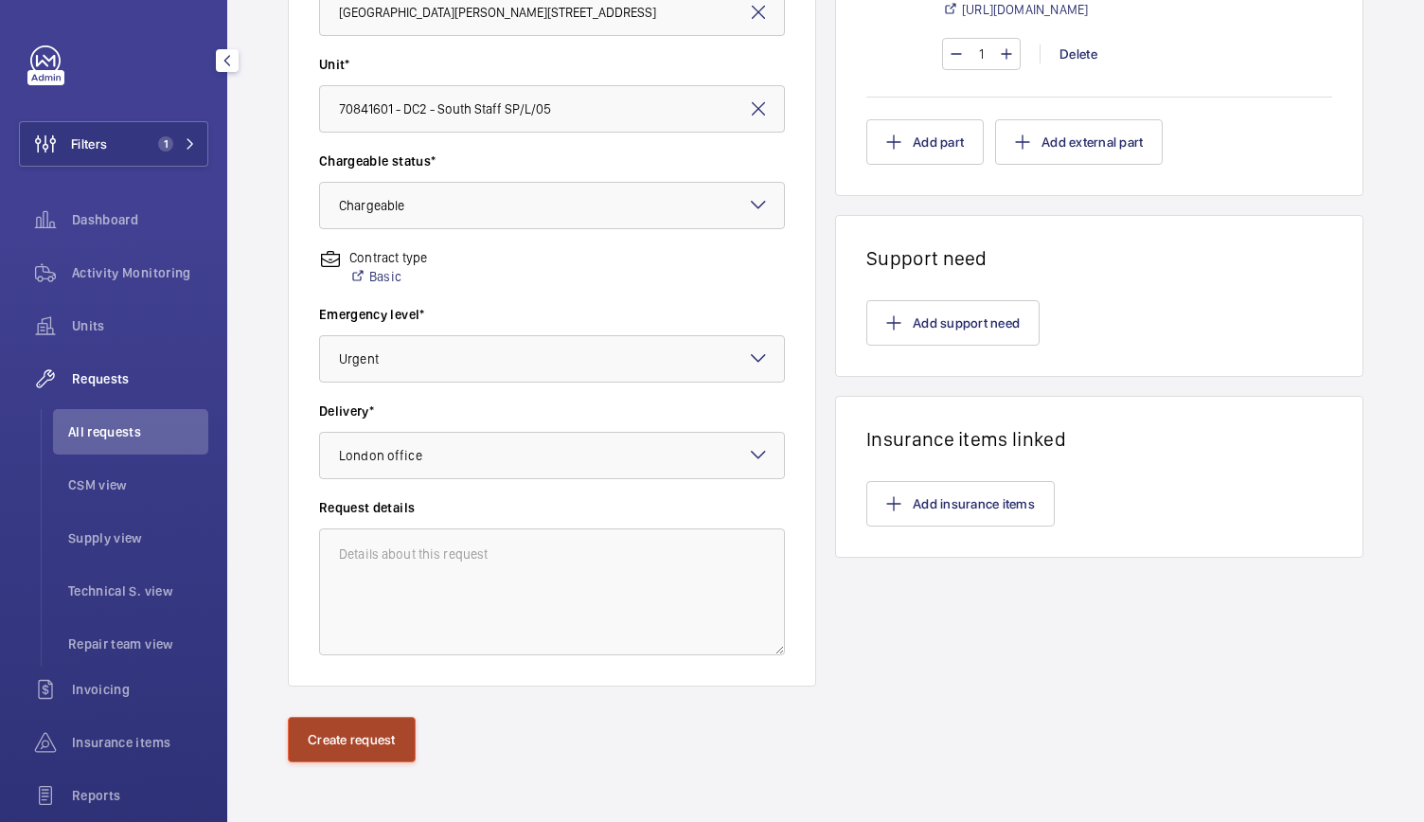
click at [363, 737] on button "Create request" at bounding box center [352, 739] width 128 height 45
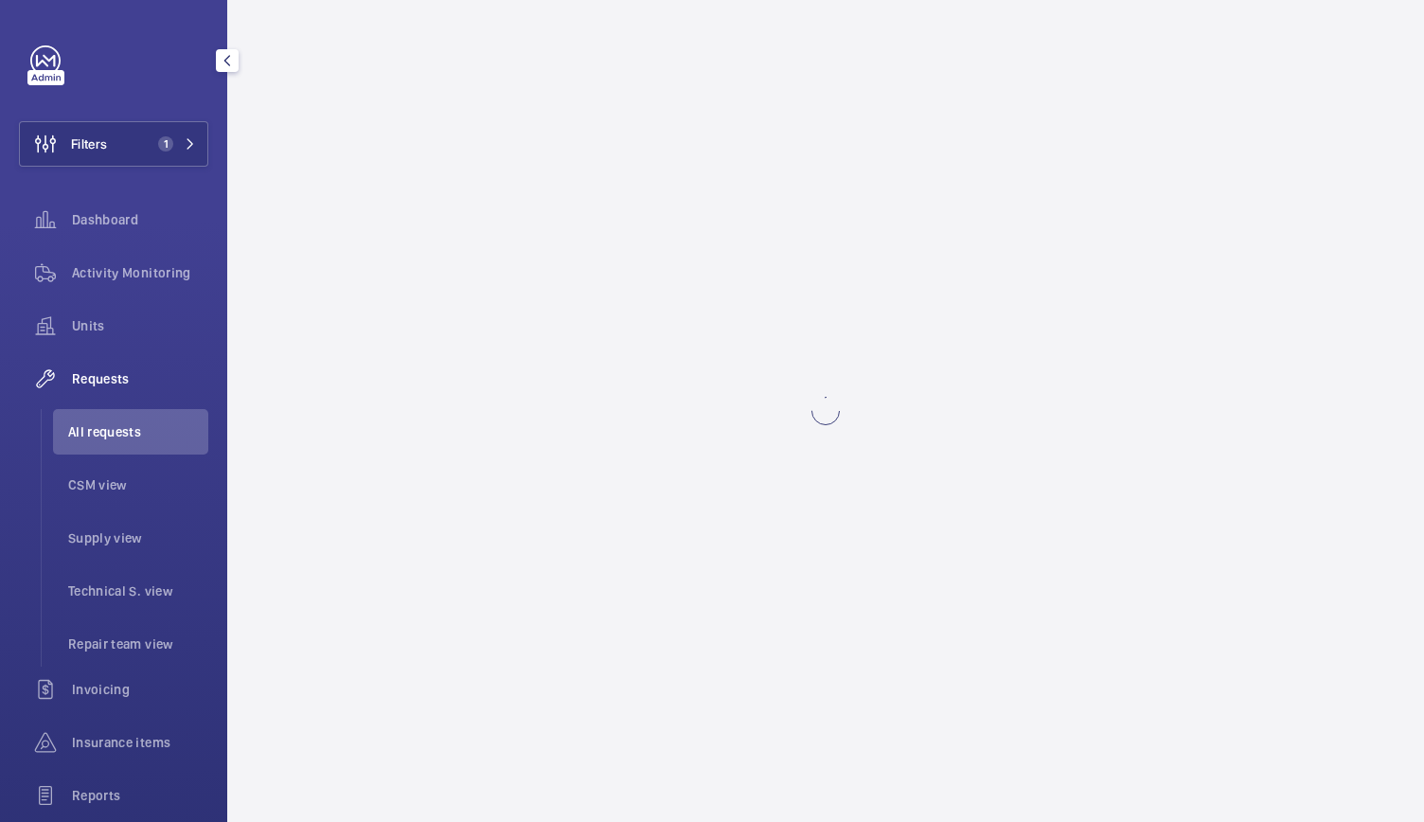
scroll to position [0, 0]
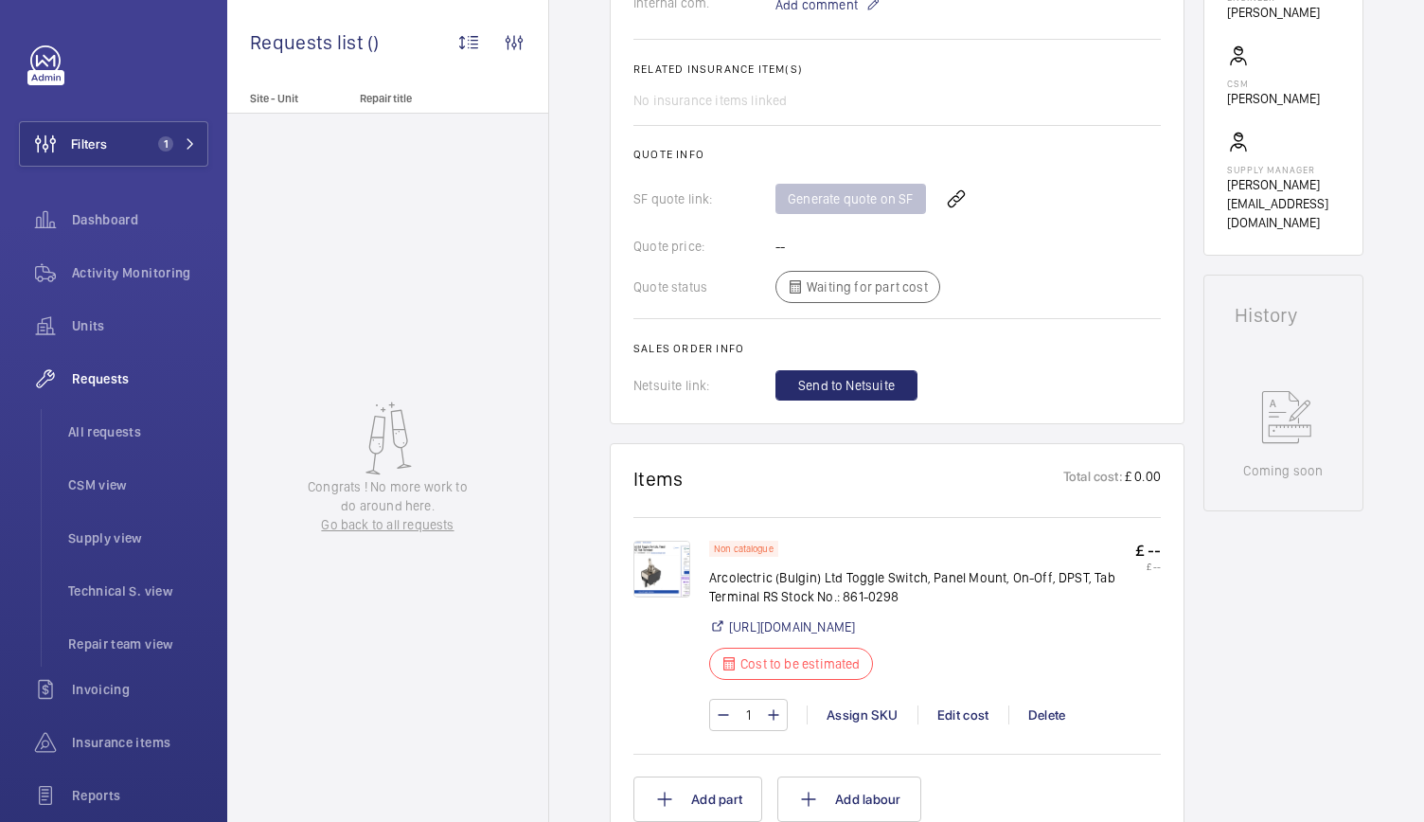
scroll to position [686, 0]
click at [969, 721] on div "Edit cost" at bounding box center [962, 711] width 91 height 19
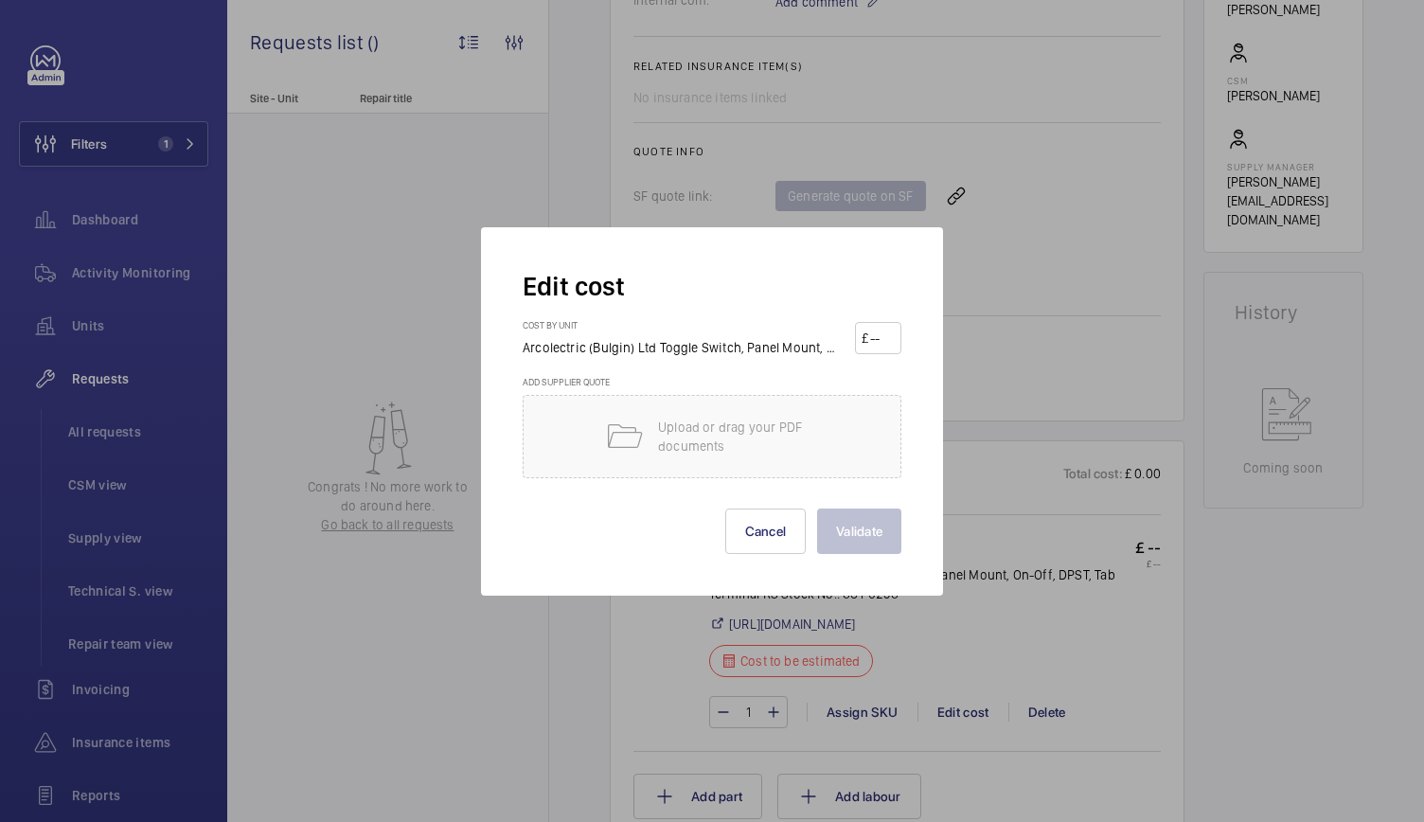
click at [877, 346] on input "number" at bounding box center [881, 338] width 27 height 30
type input "7.51"
click at [883, 543] on button "Validate" at bounding box center [859, 530] width 84 height 45
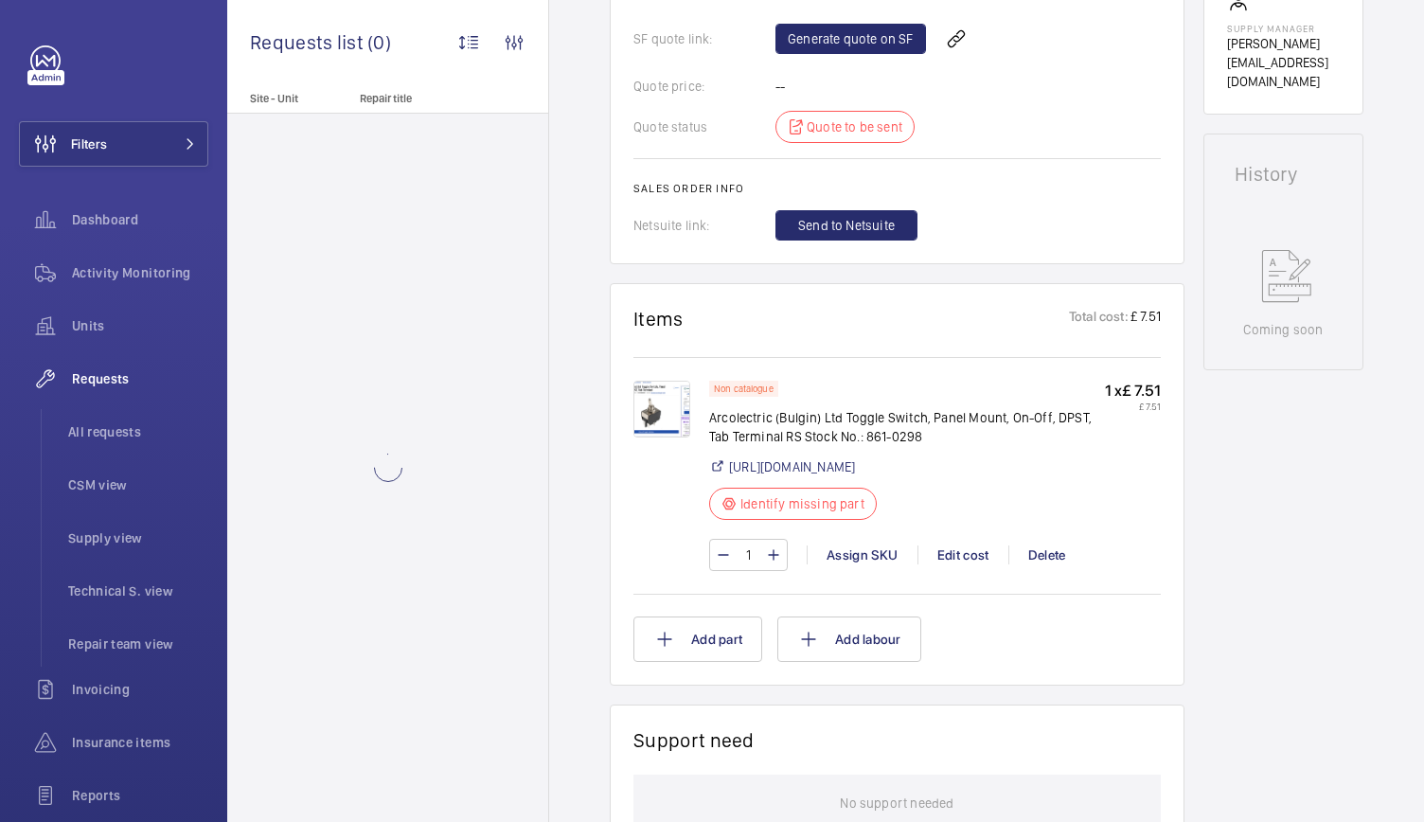
scroll to position [836, 0]
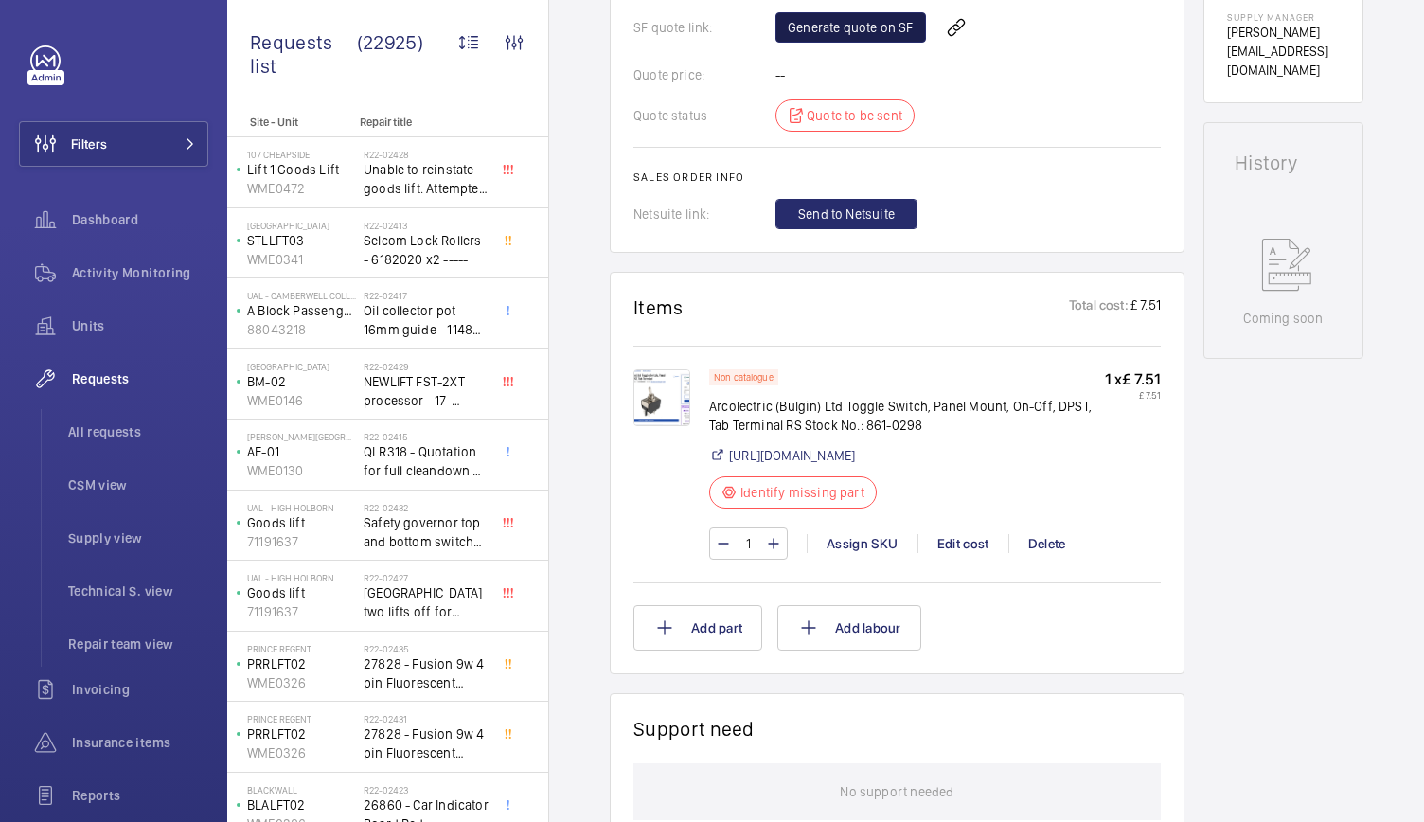
click at [856, 12] on link "Generate quote on SF" at bounding box center [850, 27] width 151 height 30
click at [120, 257] on div "Activity Monitoring" at bounding box center [113, 272] width 189 height 45
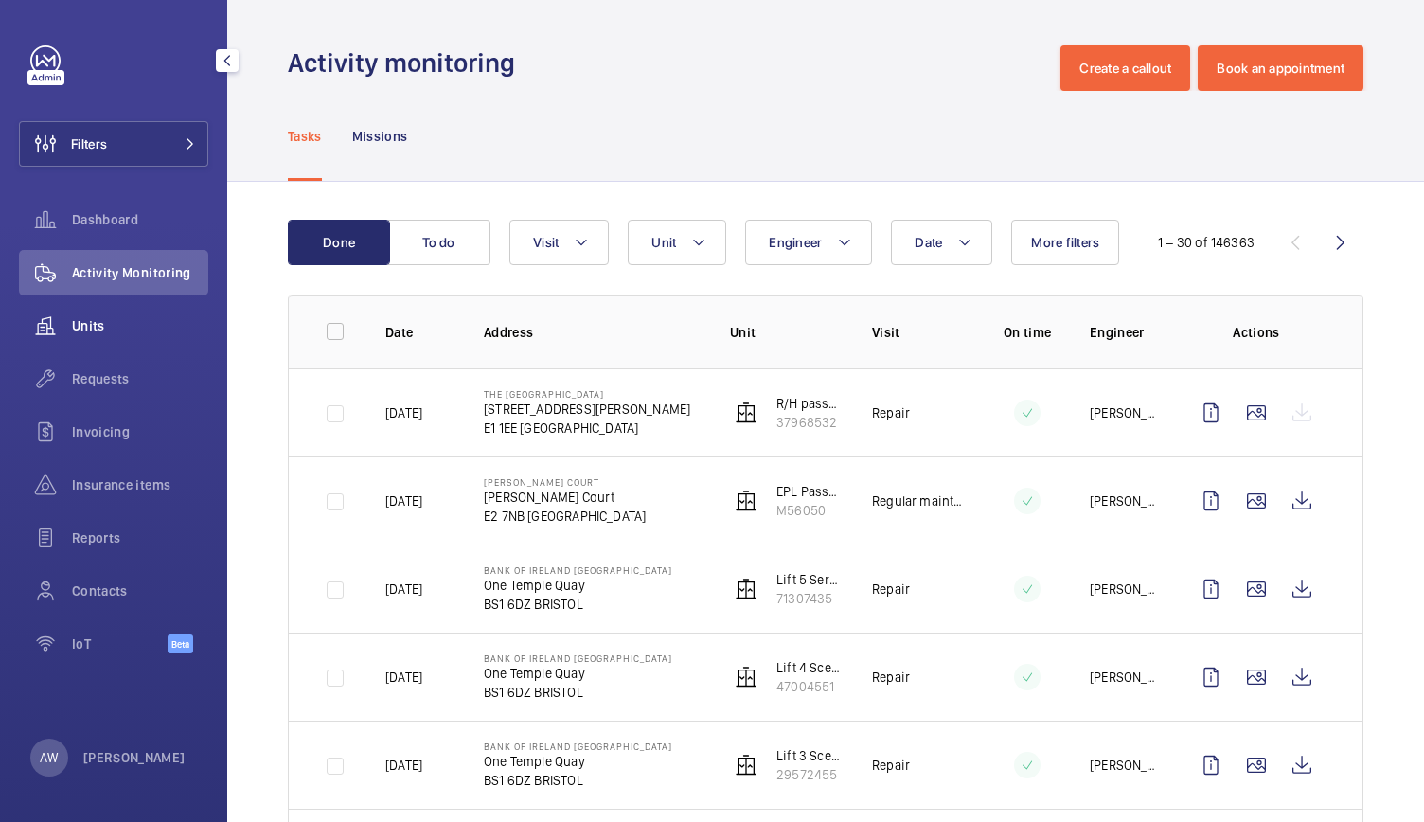
click at [94, 311] on div "Units" at bounding box center [113, 325] width 189 height 45
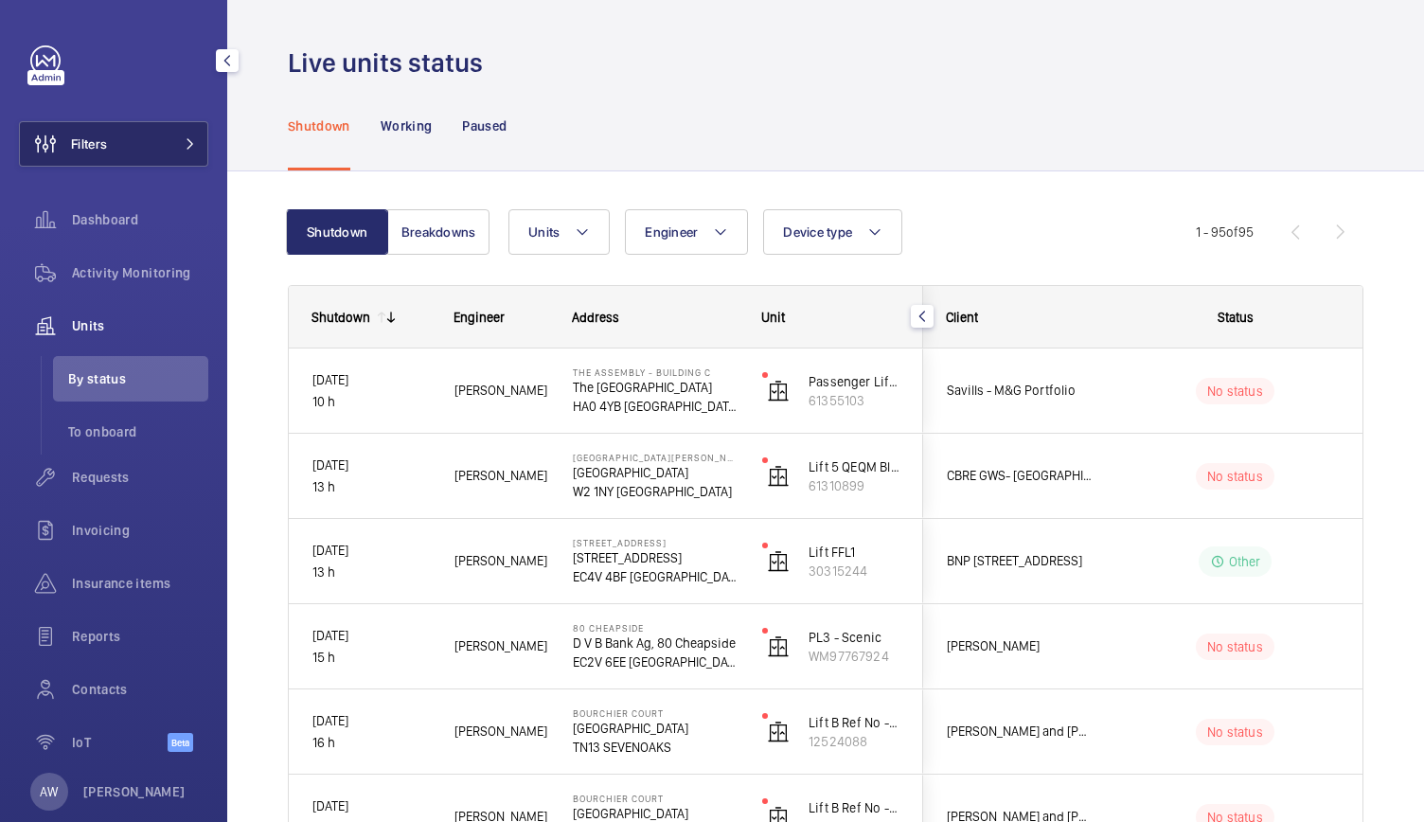
click at [136, 145] on button "Filters" at bounding box center [113, 143] width 189 height 45
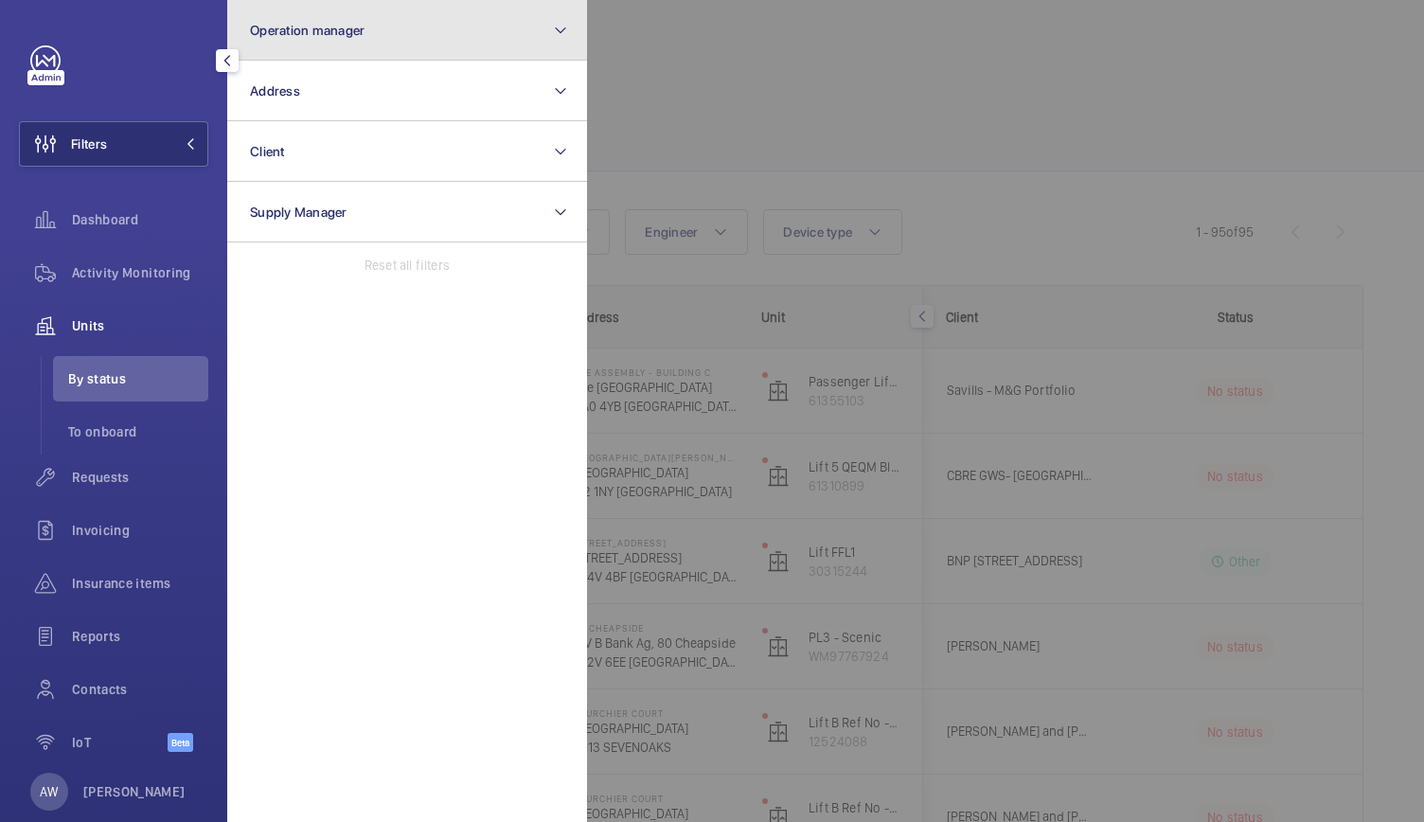
click at [421, 38] on button "Operation manager" at bounding box center [407, 30] width 360 height 61
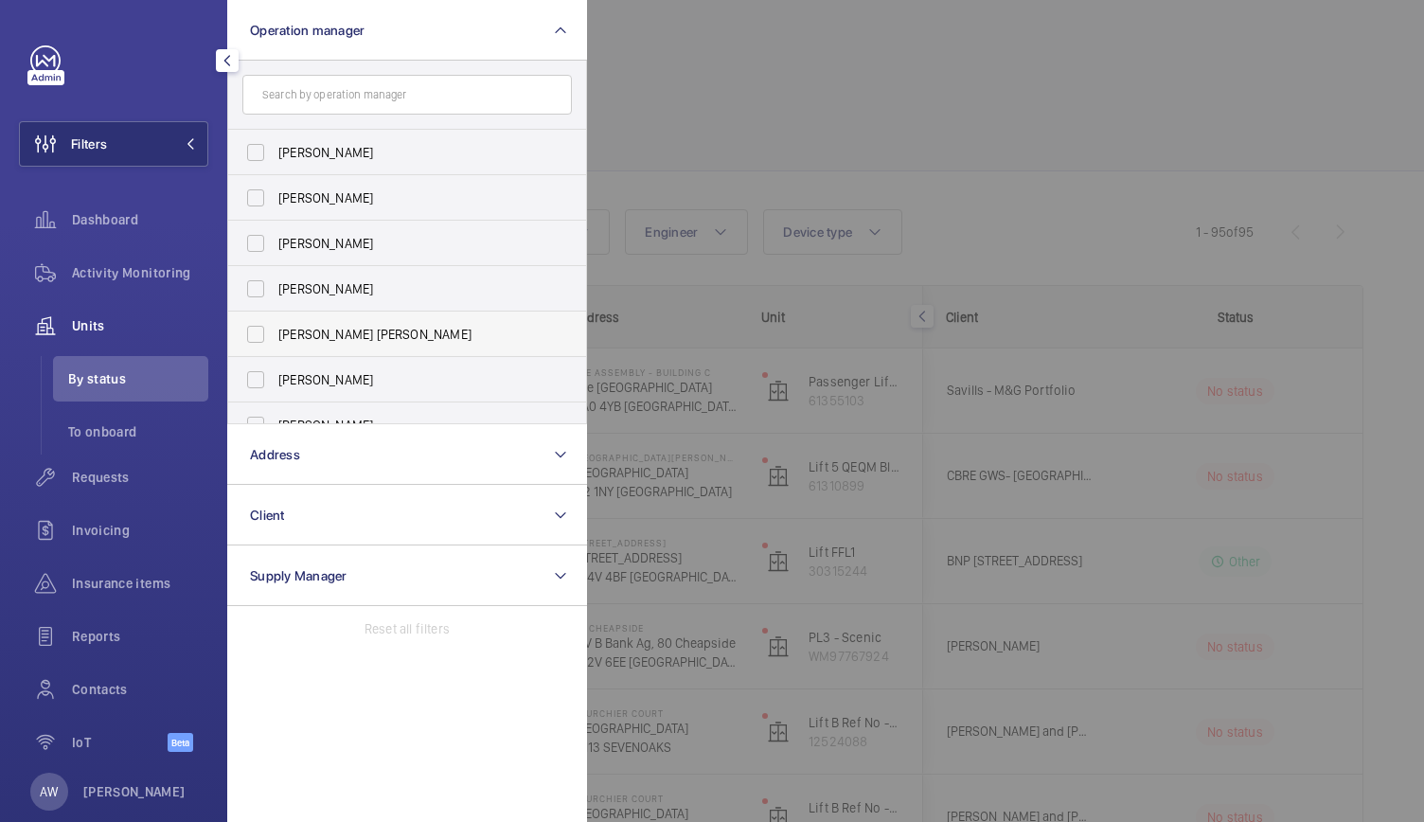
scroll to position [70, 0]
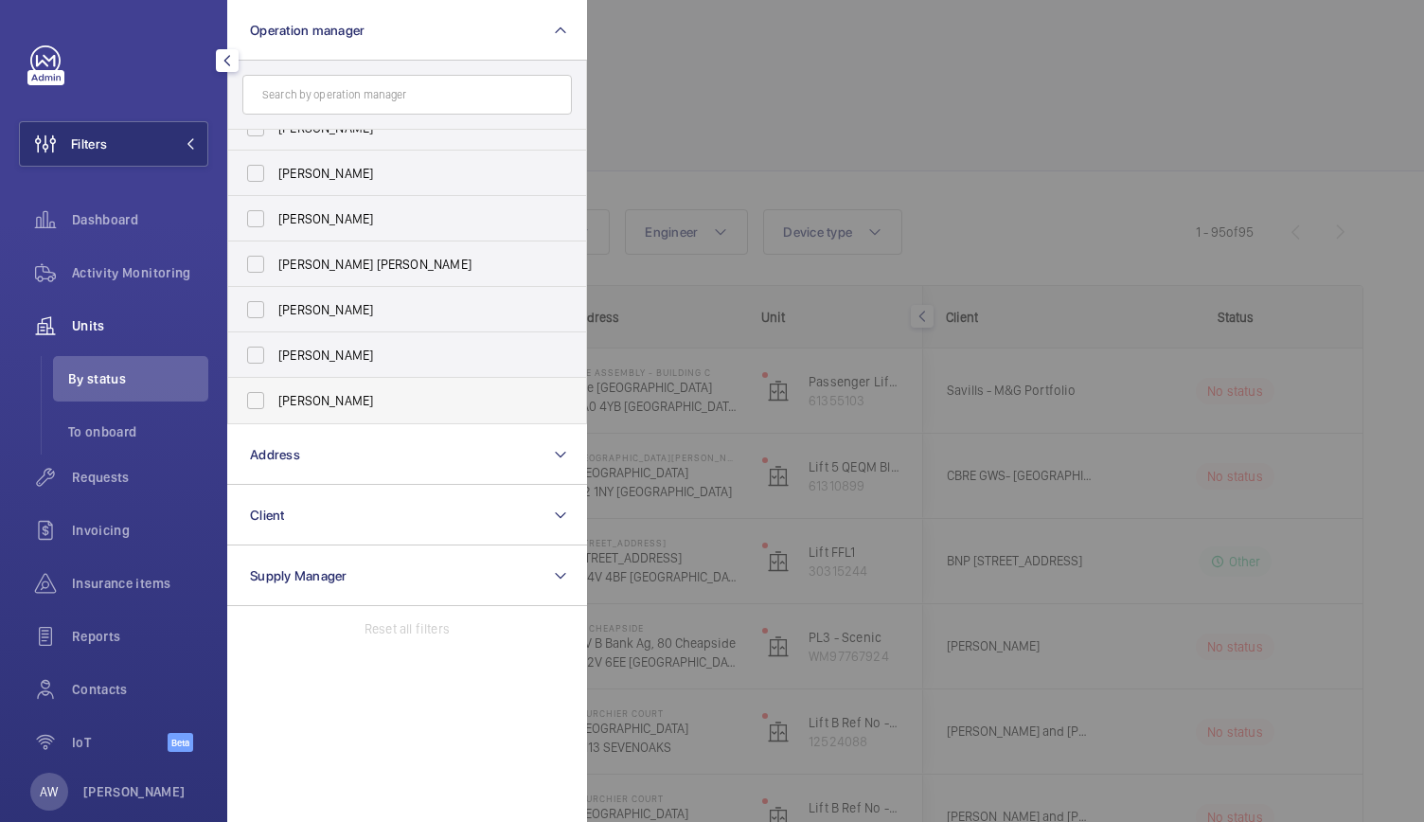
click at [267, 410] on label "[PERSON_NAME]" at bounding box center [392, 400] width 329 height 45
click at [267, 410] on input "[PERSON_NAME]" at bounding box center [256, 400] width 38 height 38
checkbox input "true"
click at [858, 137] on div at bounding box center [1299, 411] width 1424 height 822
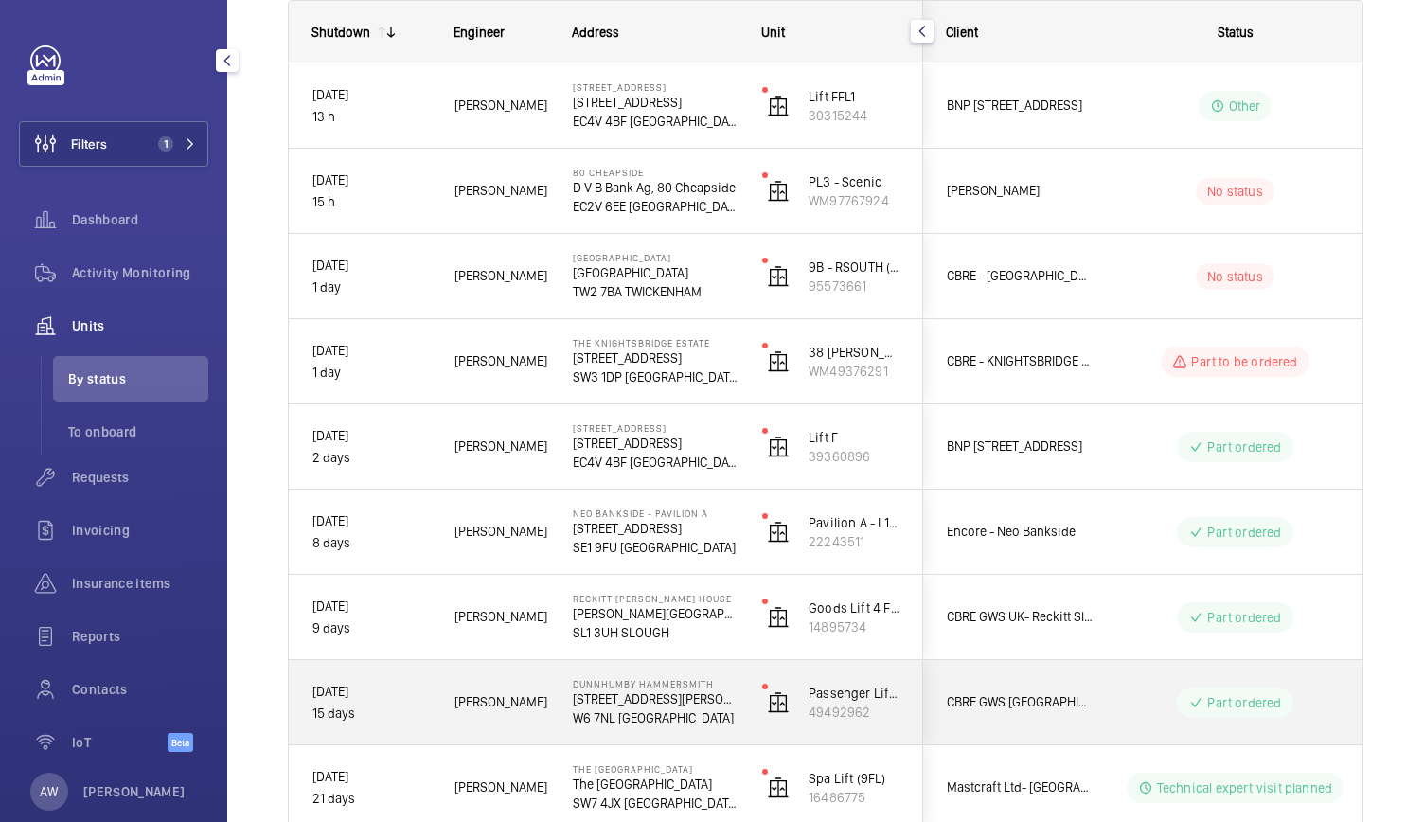
scroll to position [346, 0]
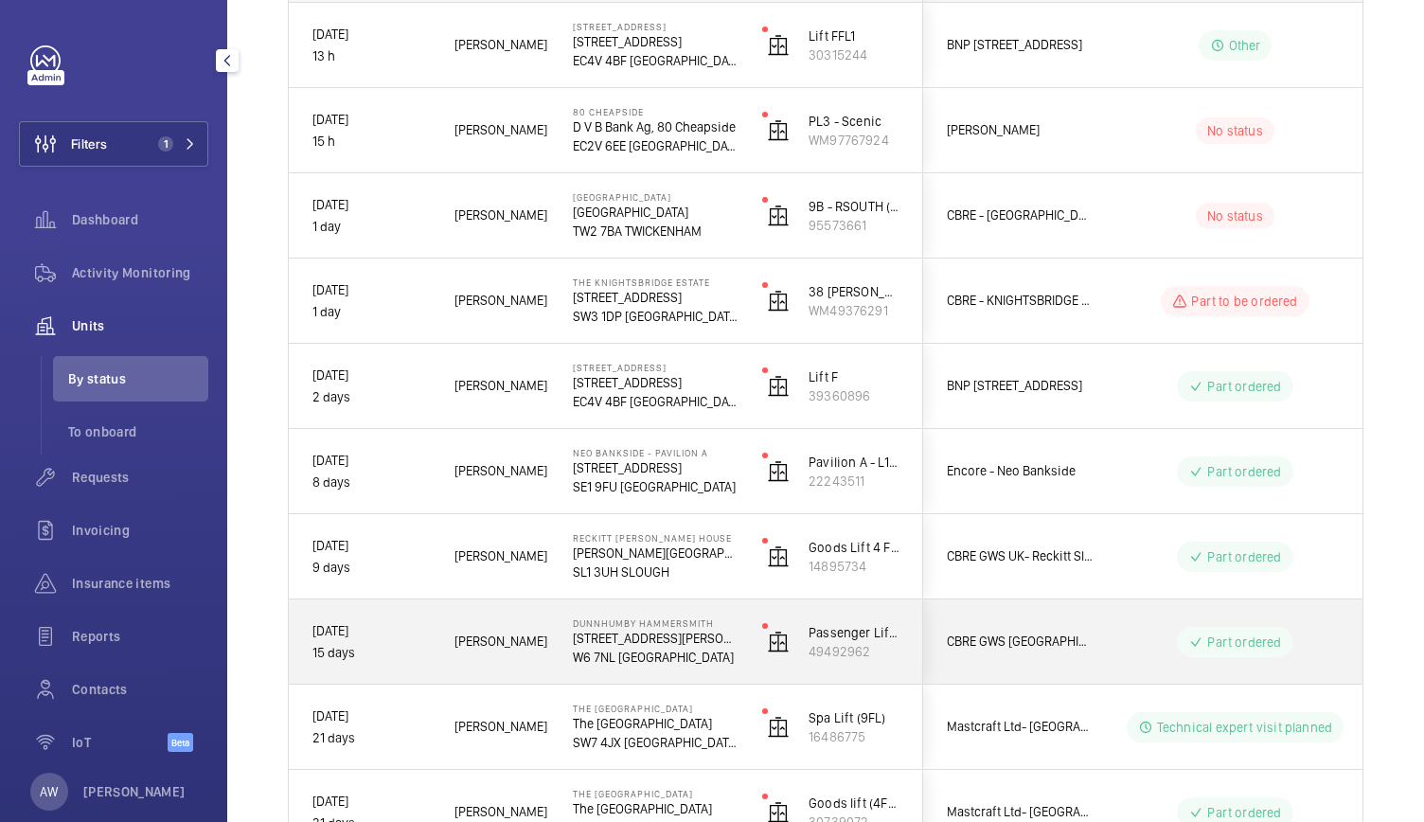
click at [695, 675] on div "Dunnhumby Hammersmith [STREET_ADDRESS][PERSON_NAME]" at bounding box center [643, 641] width 187 height 85
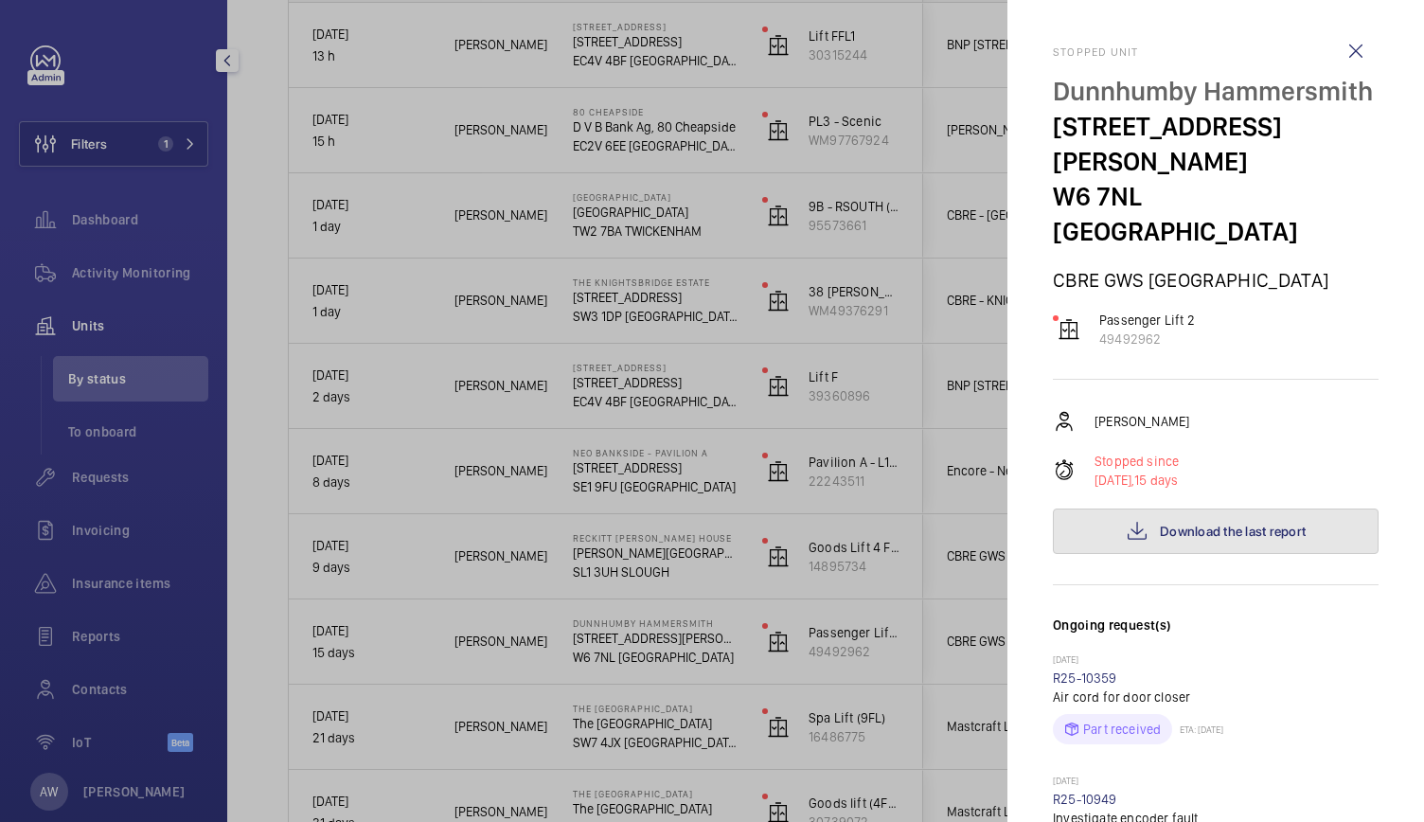
click at [1258, 508] on button "Download the last report" at bounding box center [1216, 530] width 326 height 45
click at [1095, 670] on link "R25-10359" at bounding box center [1085, 677] width 64 height 15
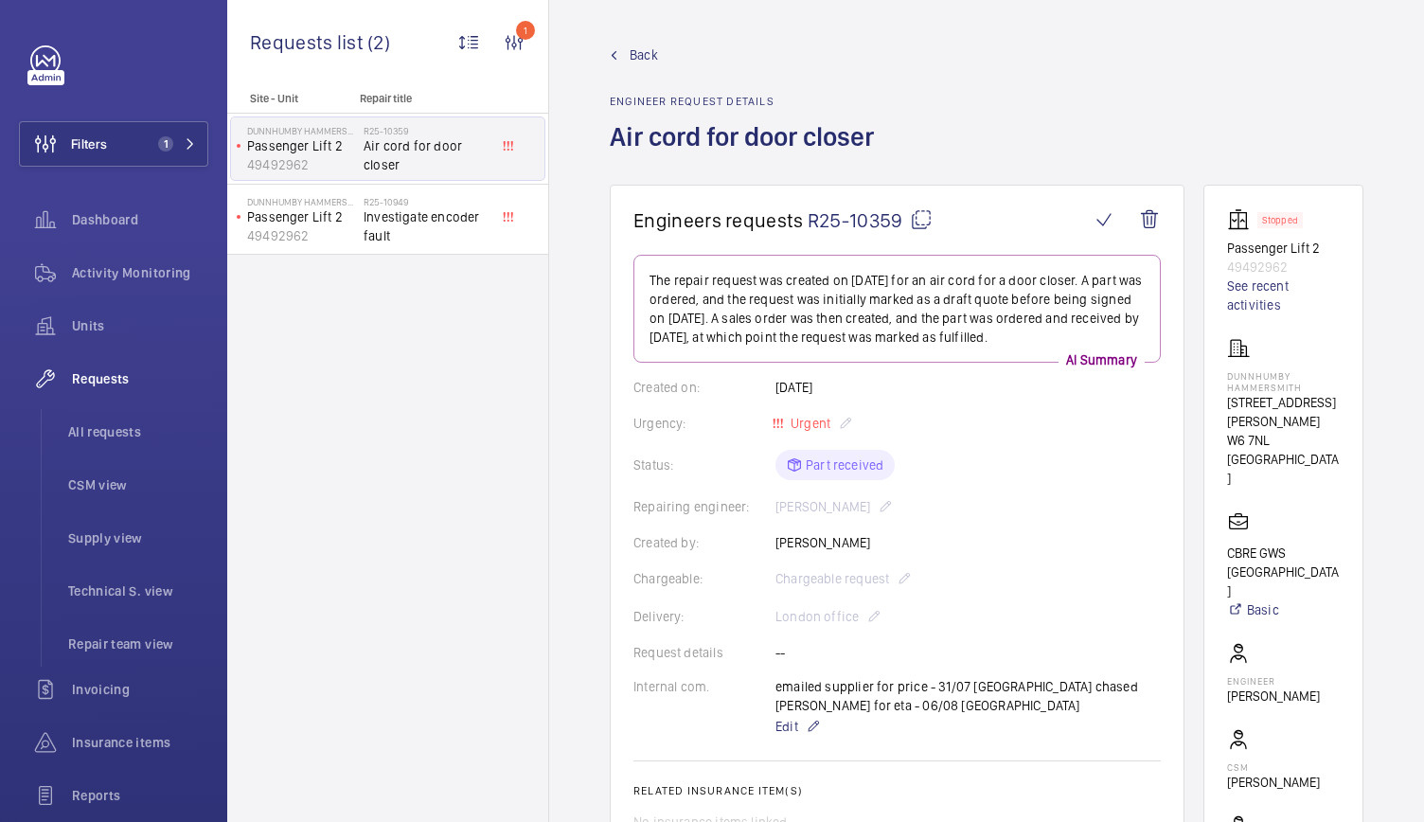
click at [644, 47] on span "Back" at bounding box center [643, 54] width 28 height 19
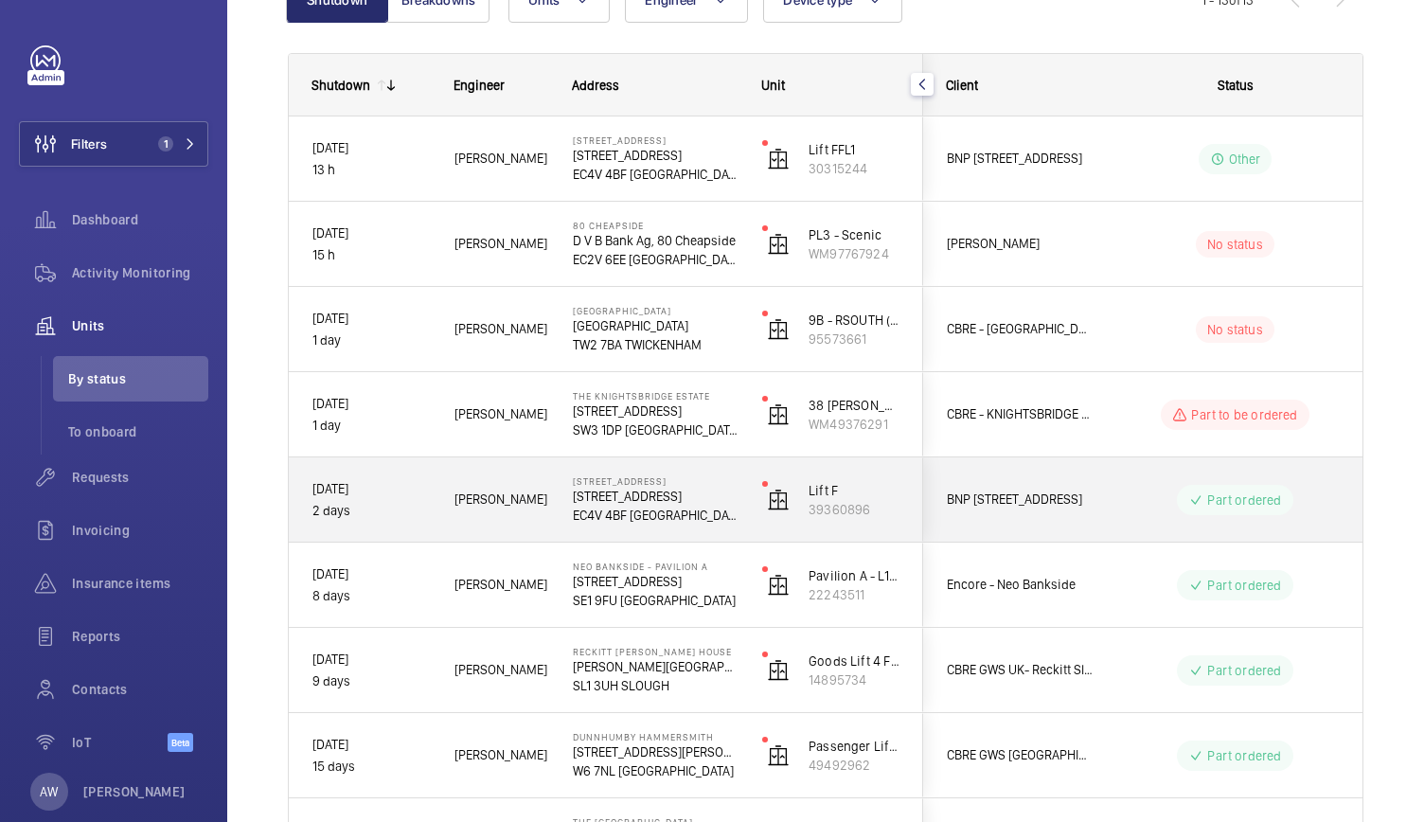
scroll to position [233, 0]
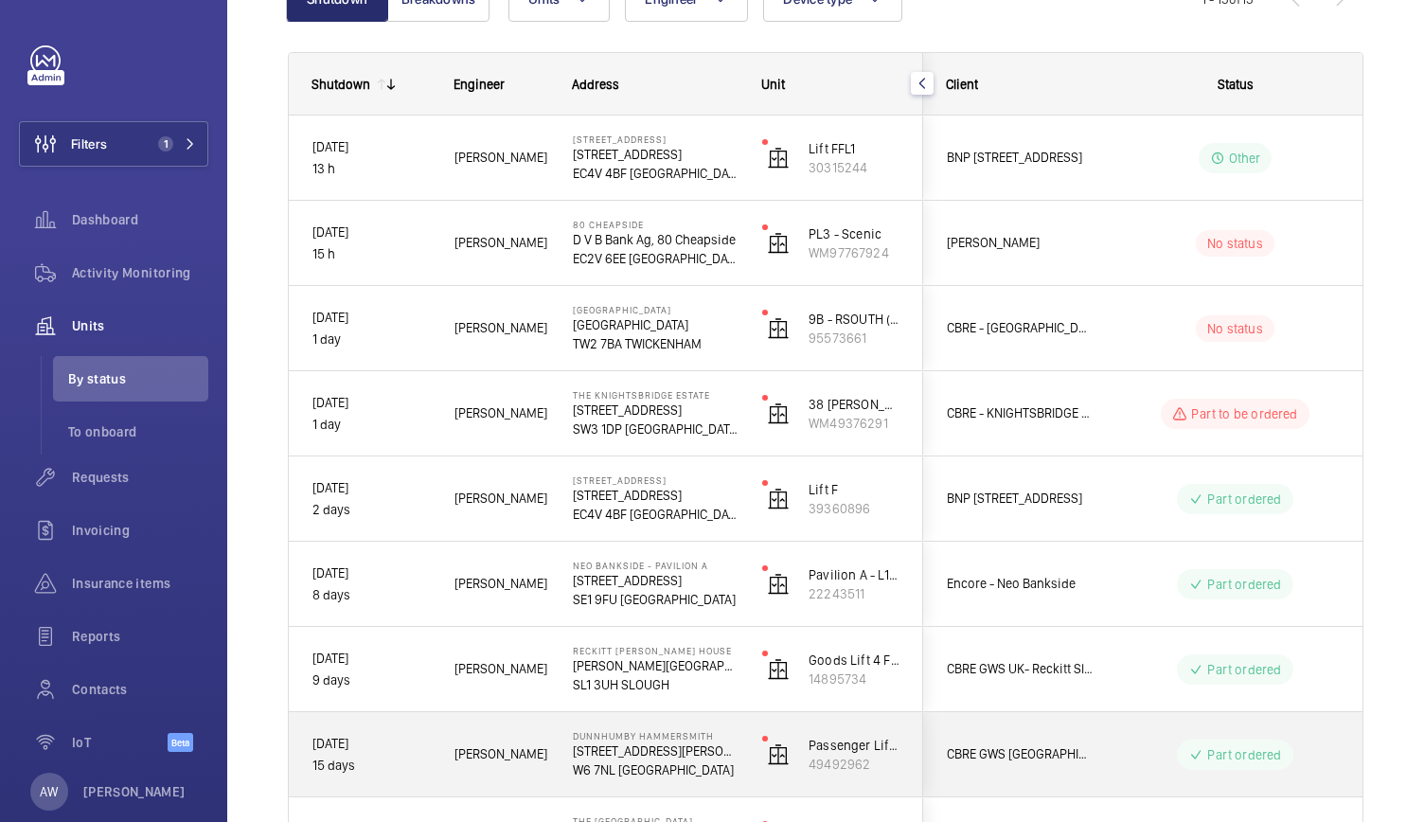
click at [716, 749] on p "[STREET_ADDRESS][PERSON_NAME]" at bounding box center [655, 750] width 165 height 19
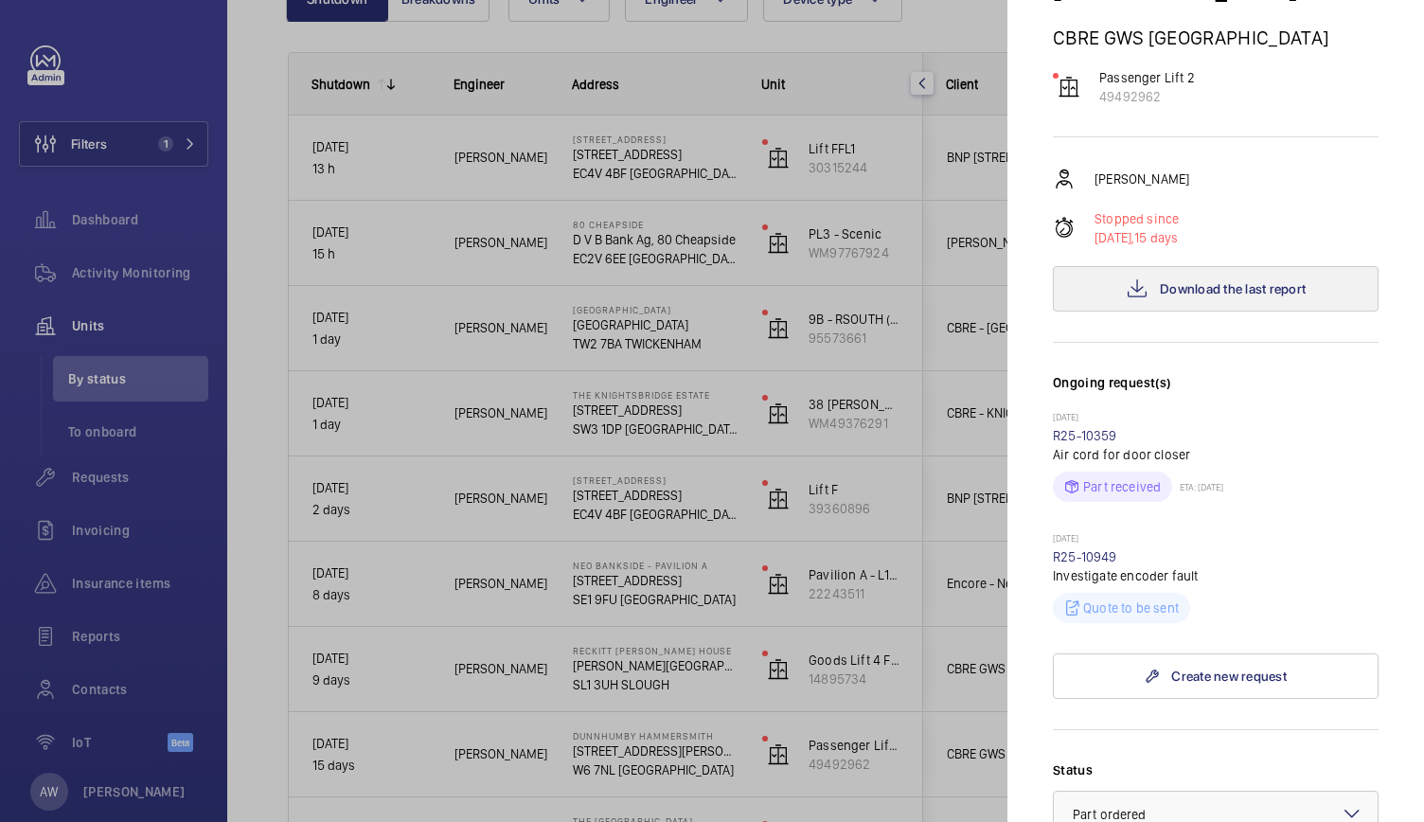
scroll to position [254, 0]
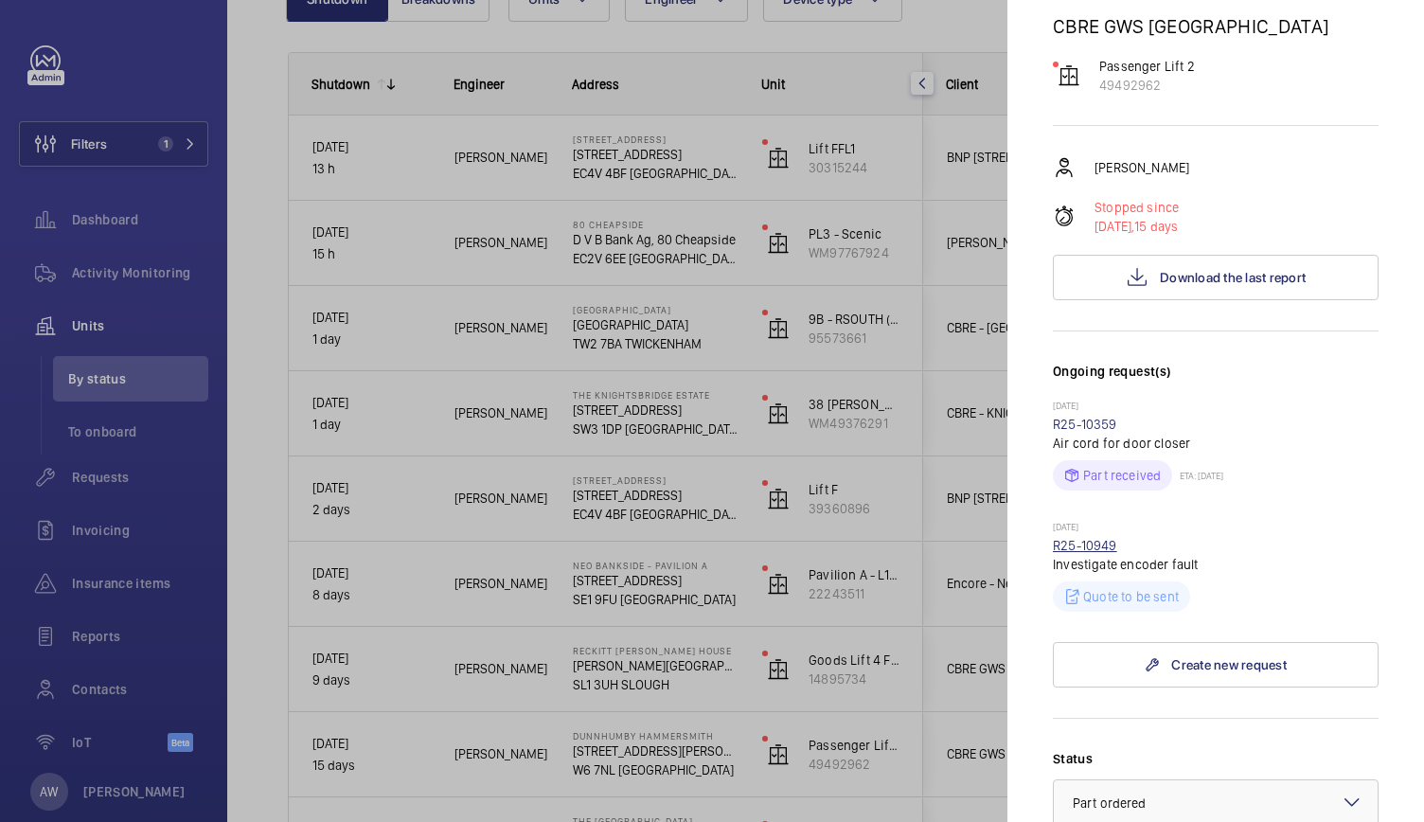
click at [1081, 538] on link "R25-10949" at bounding box center [1085, 545] width 64 height 15
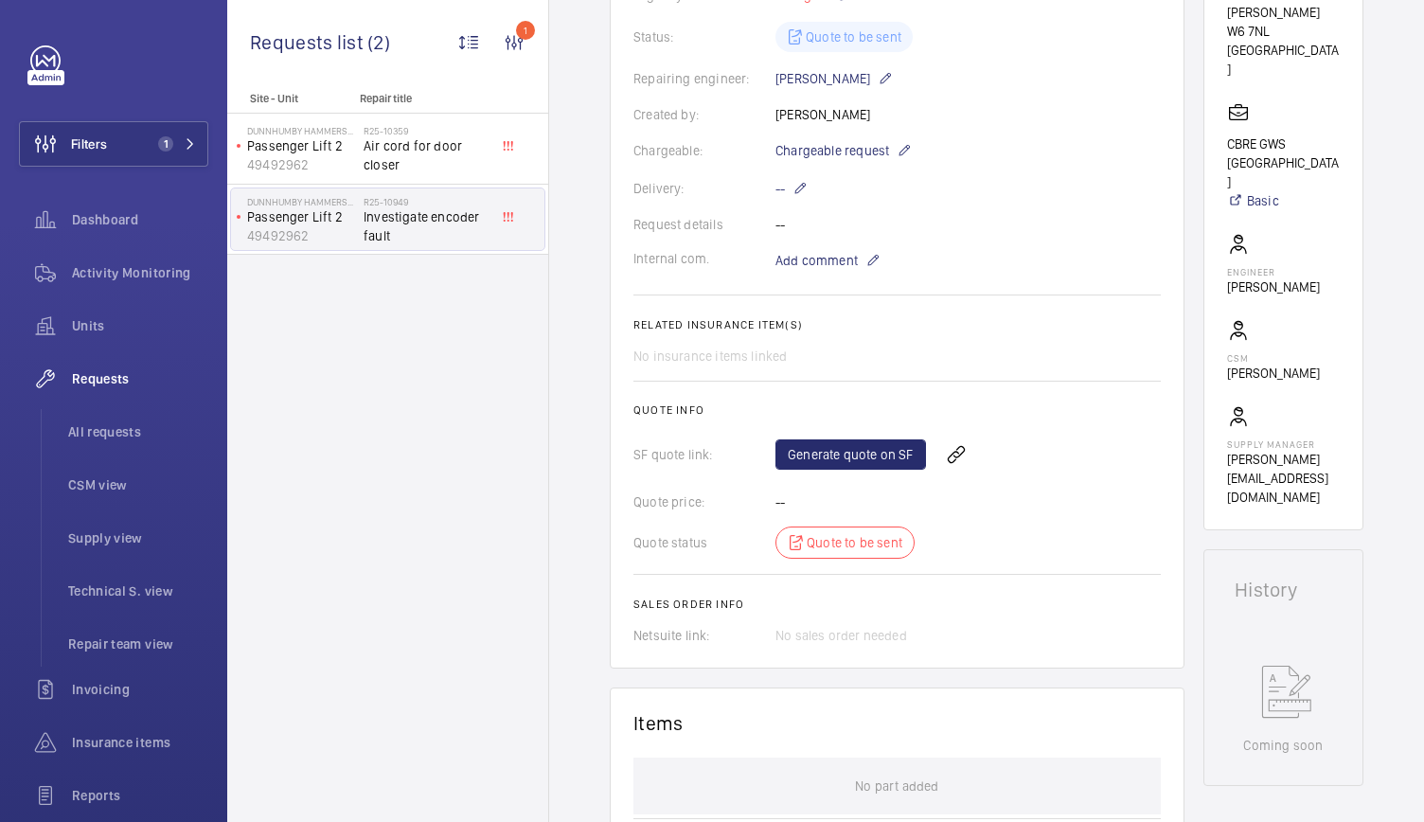
scroll to position [408, 0]
click at [891, 463] on link "Generate quote on SF" at bounding box center [850, 455] width 151 height 30
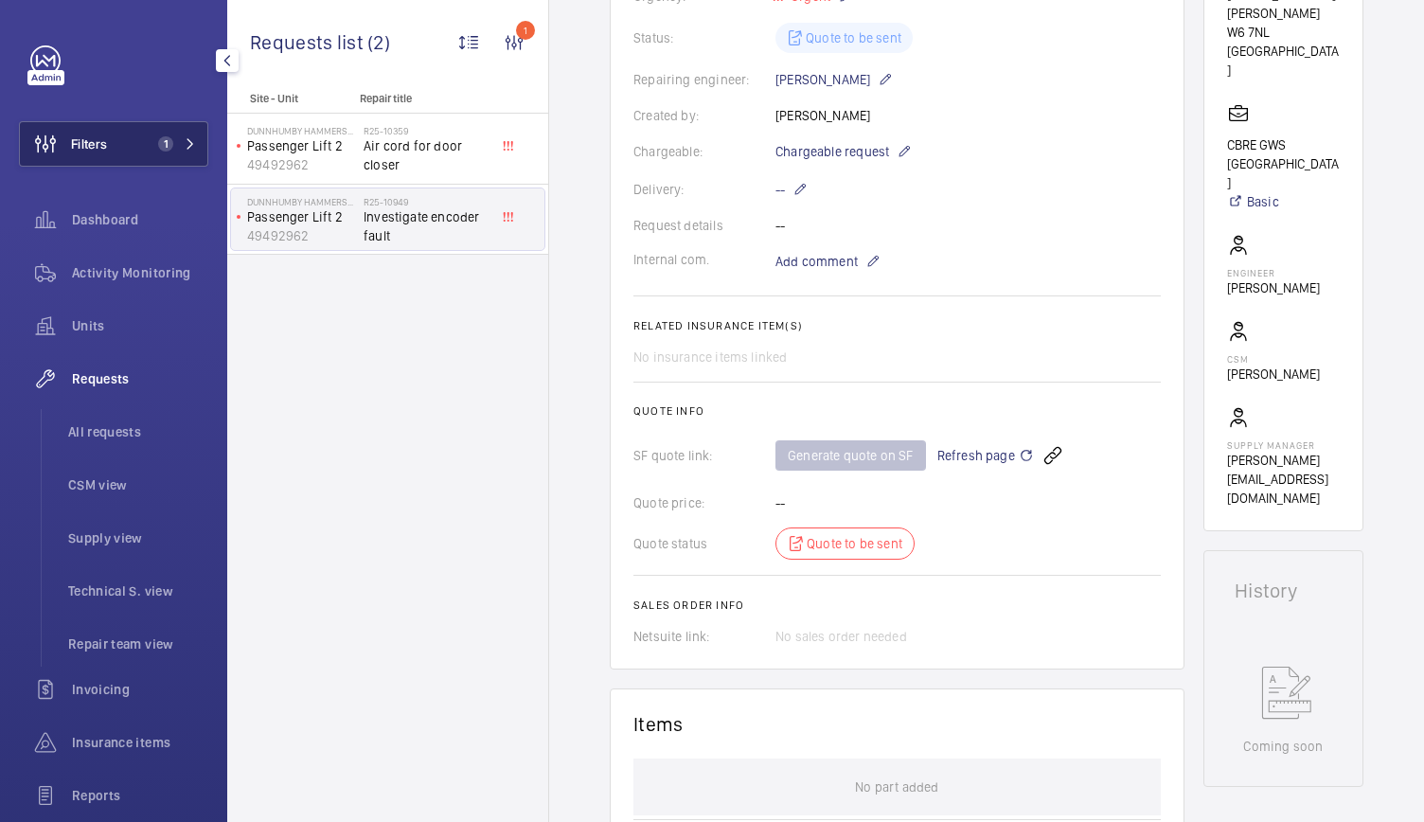
click at [164, 133] on button "Filters 1" at bounding box center [113, 143] width 189 height 45
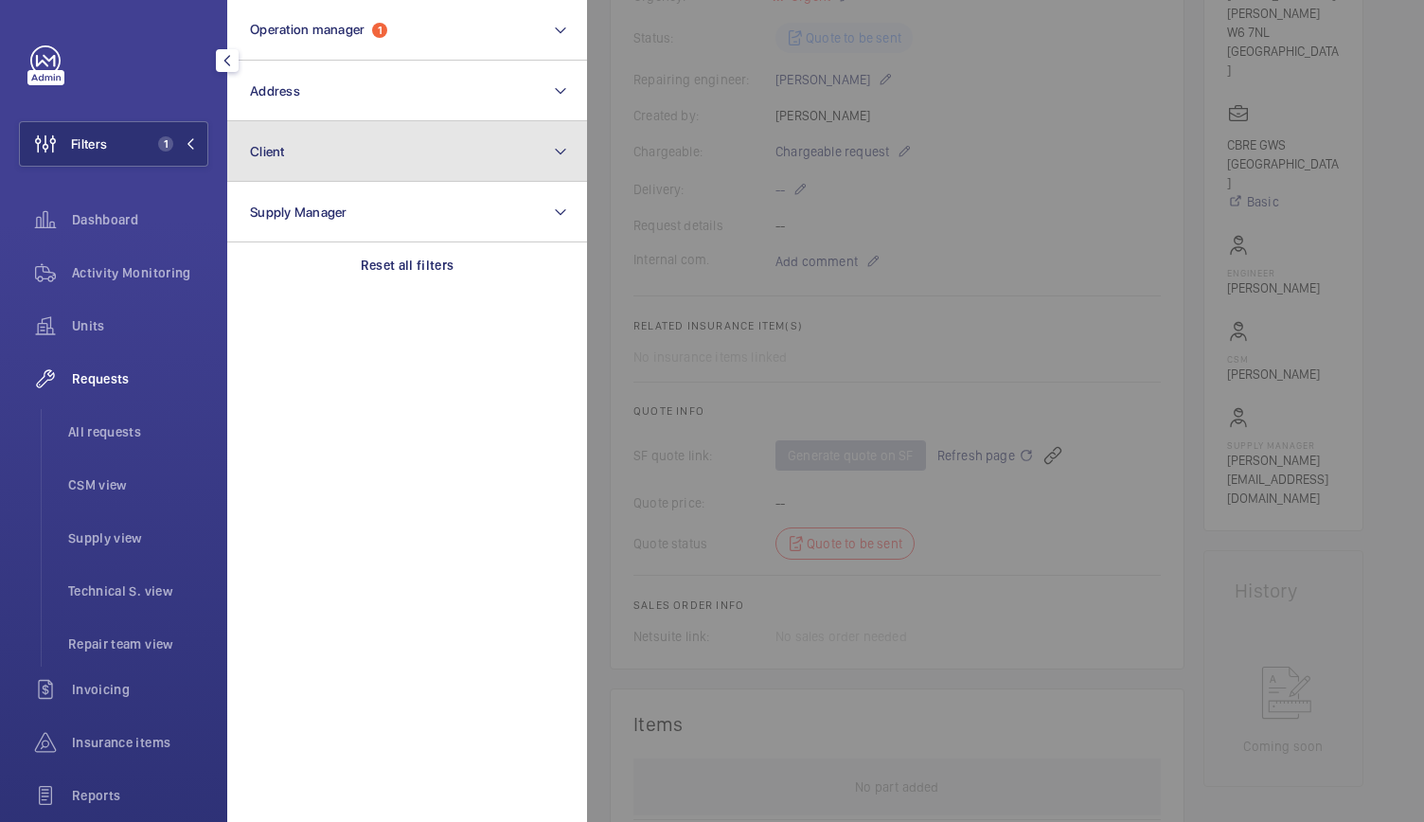
click at [319, 132] on button "Client" at bounding box center [407, 151] width 360 height 61
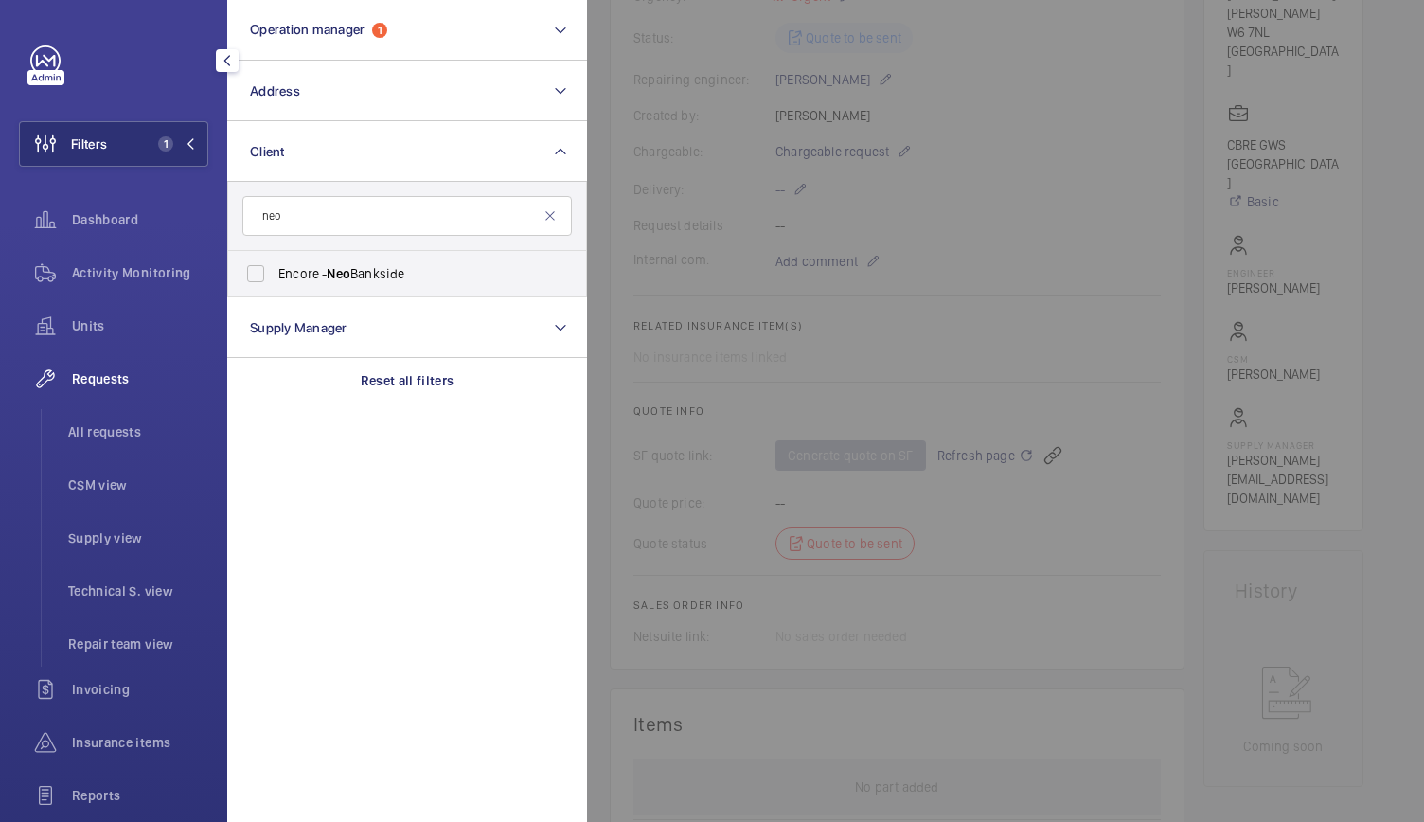
type input "neo"
click at [294, 281] on span "Encore - Neo Bankside" at bounding box center [408, 273] width 260 height 19
click at [275, 281] on input "Encore - Neo Bankside" at bounding box center [256, 274] width 38 height 38
checkbox input "true"
click at [898, 277] on div at bounding box center [1299, 411] width 1424 height 822
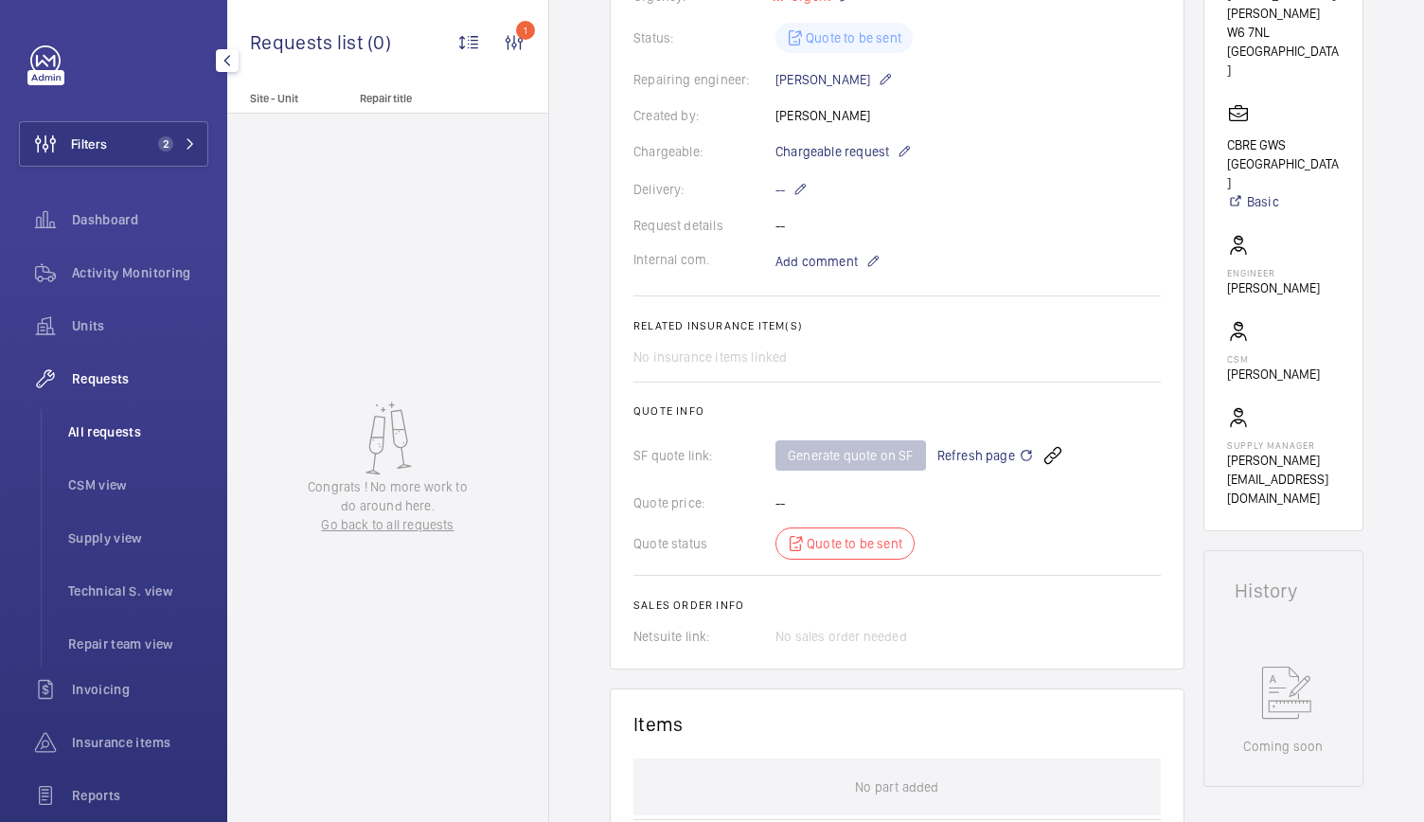
click at [116, 431] on span "All requests" at bounding box center [138, 431] width 140 height 19
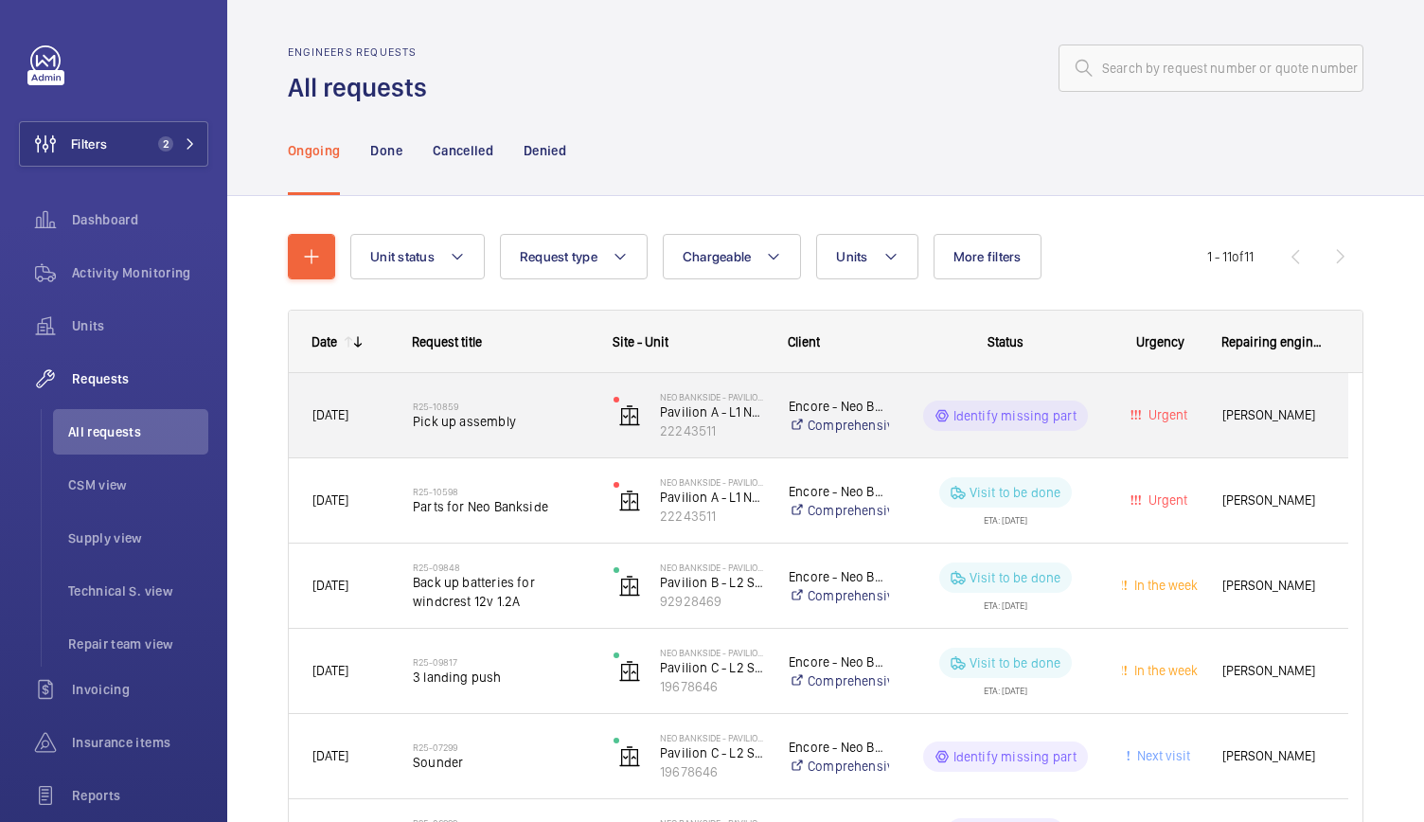
click at [518, 441] on div "R25-10859 Pick up assembly" at bounding box center [501, 415] width 176 height 55
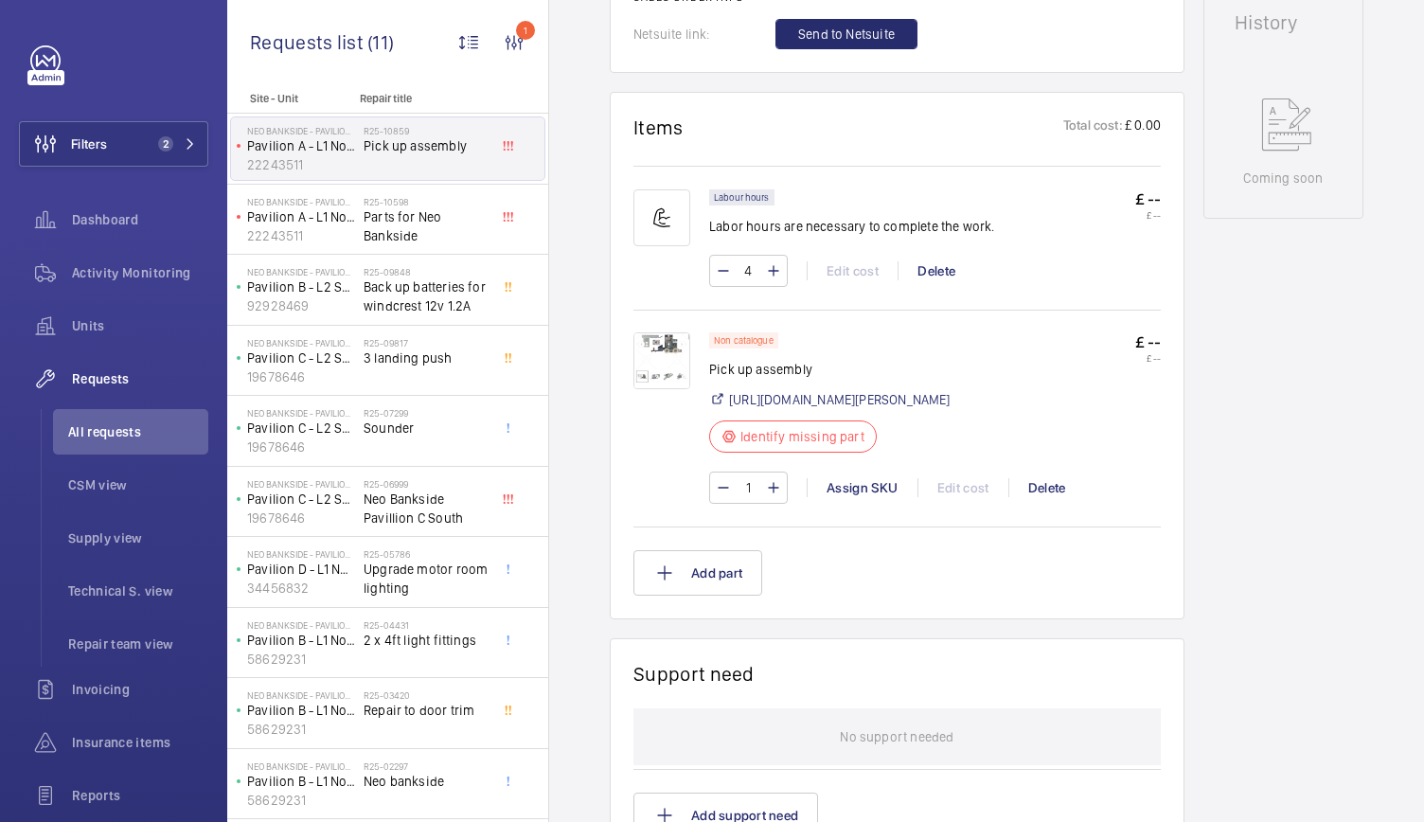
scroll to position [996, 0]
click at [680, 364] on img at bounding box center [661, 359] width 57 height 57
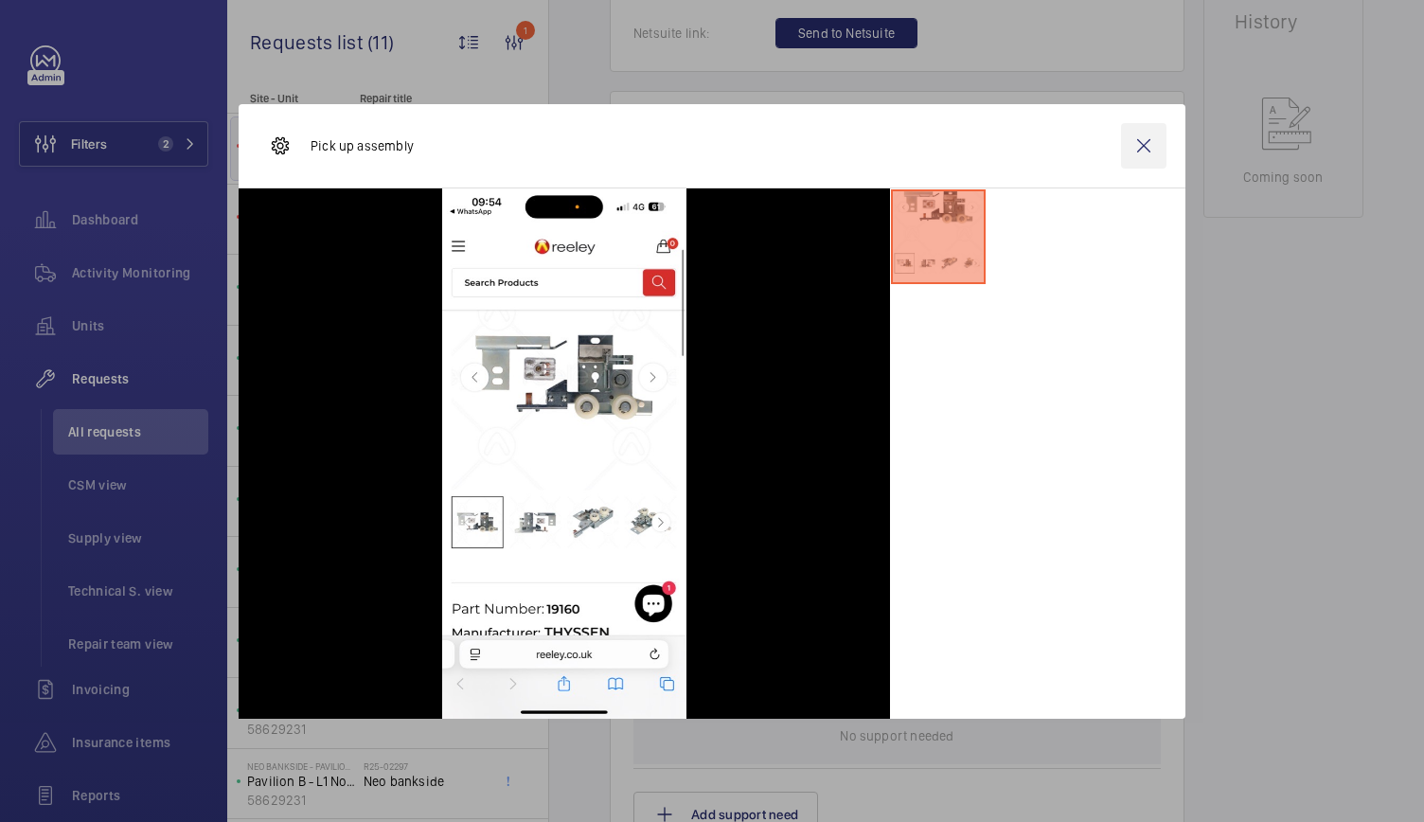
click at [1134, 153] on wm-front-icon-button at bounding box center [1143, 145] width 45 height 45
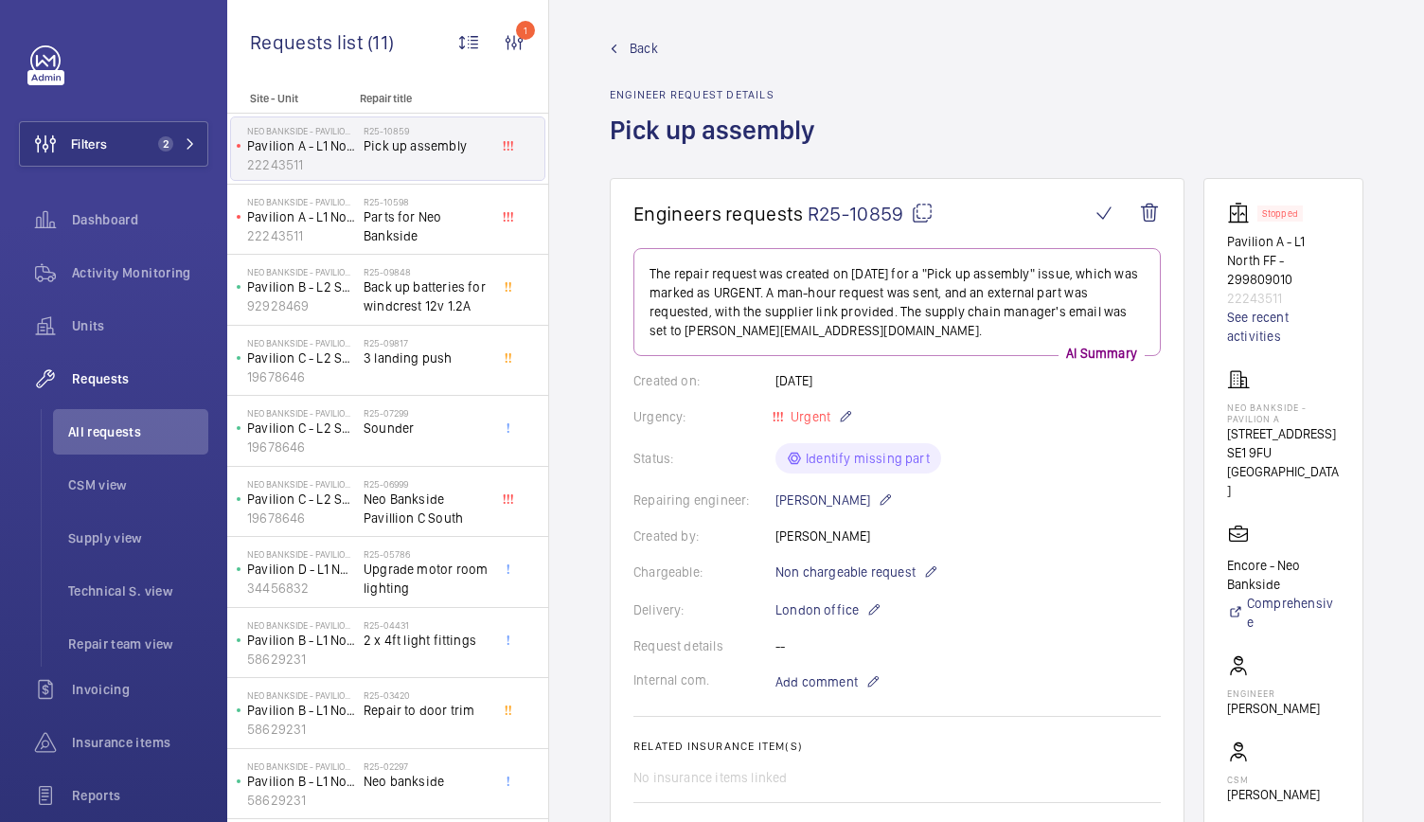
scroll to position [0, 0]
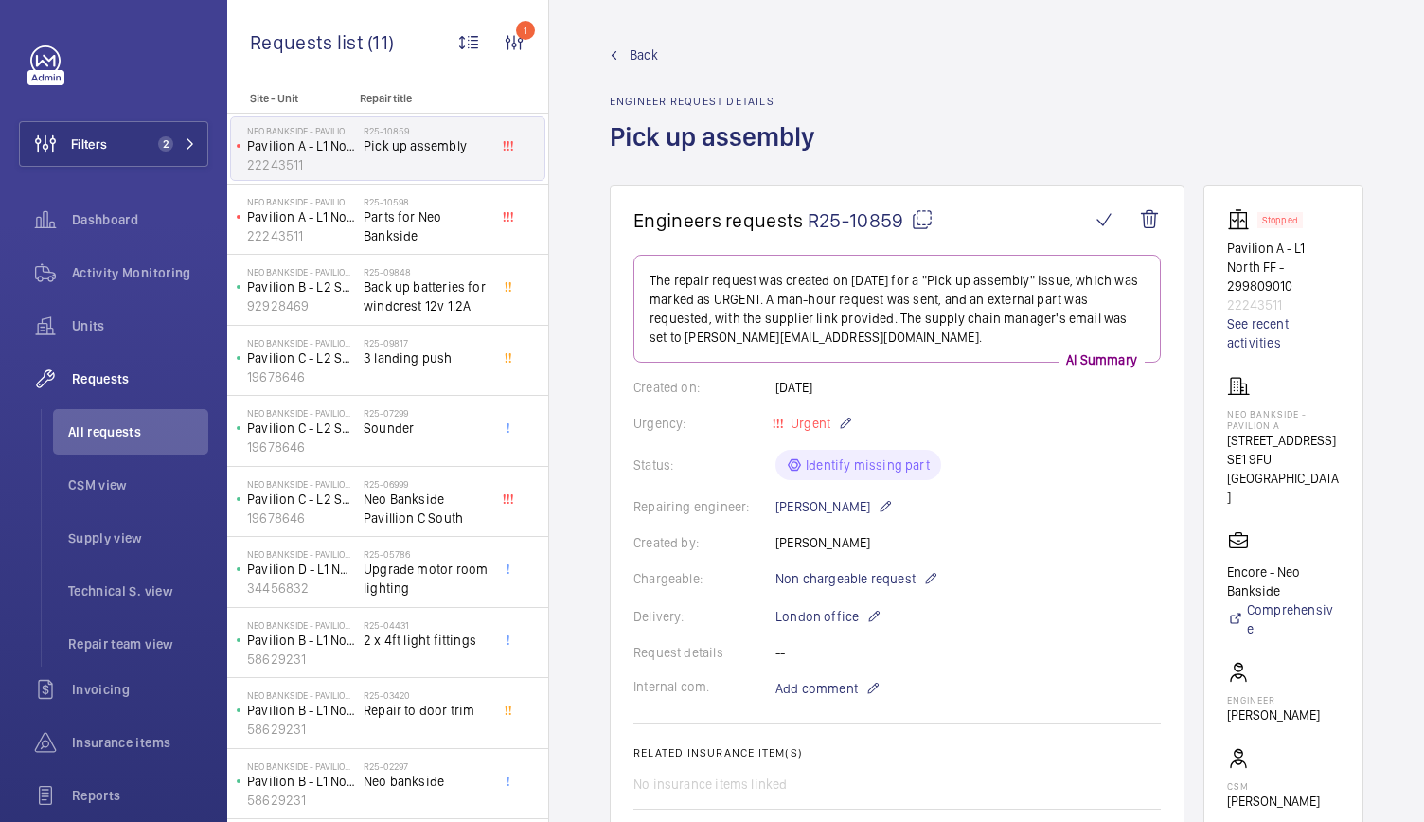
click at [857, 223] on span "R25-10859" at bounding box center [870, 220] width 126 height 24
click at [1265, 96] on div "Back Engineer request details Pick up assembly" at bounding box center [986, 114] width 753 height 139
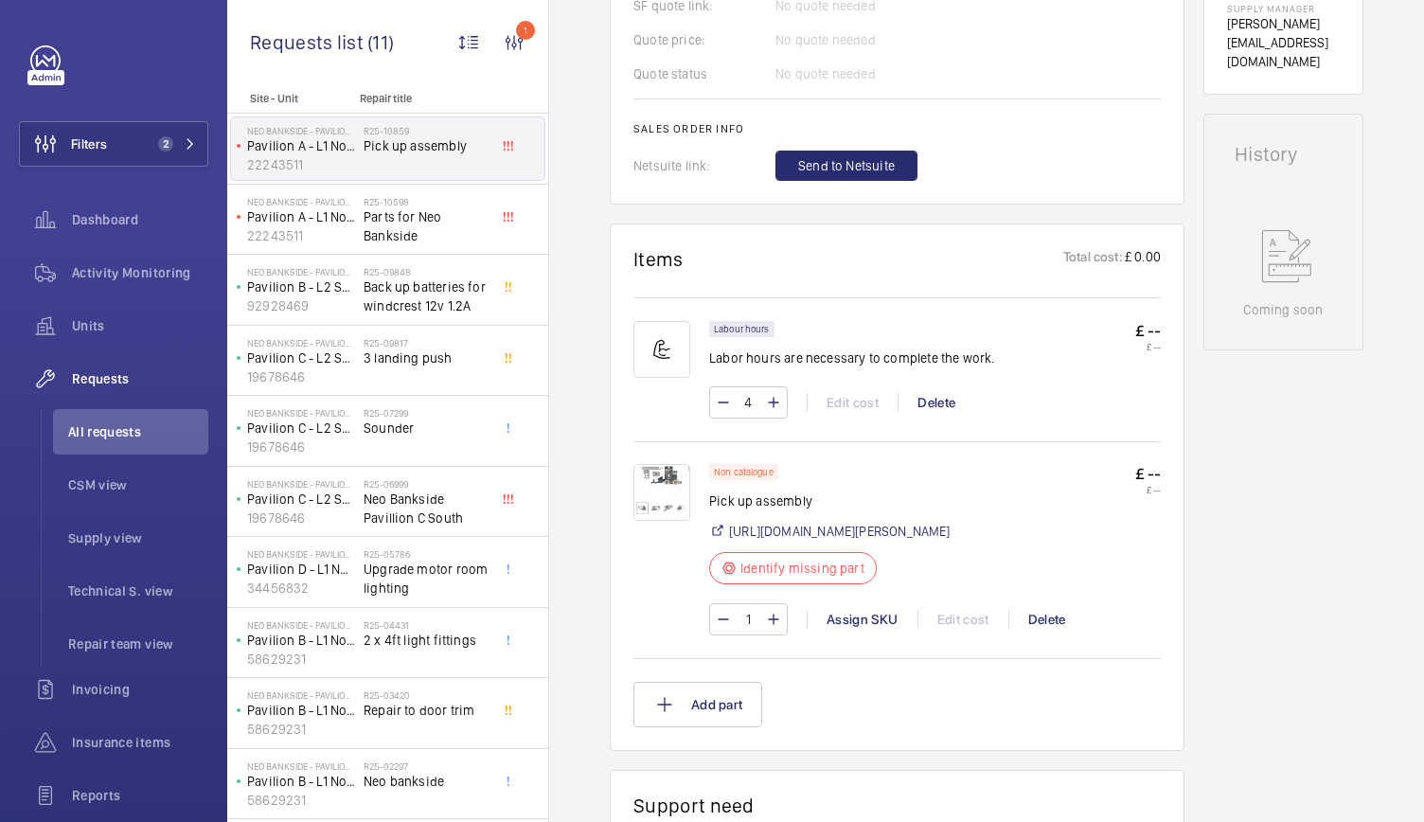
scroll to position [873, 0]
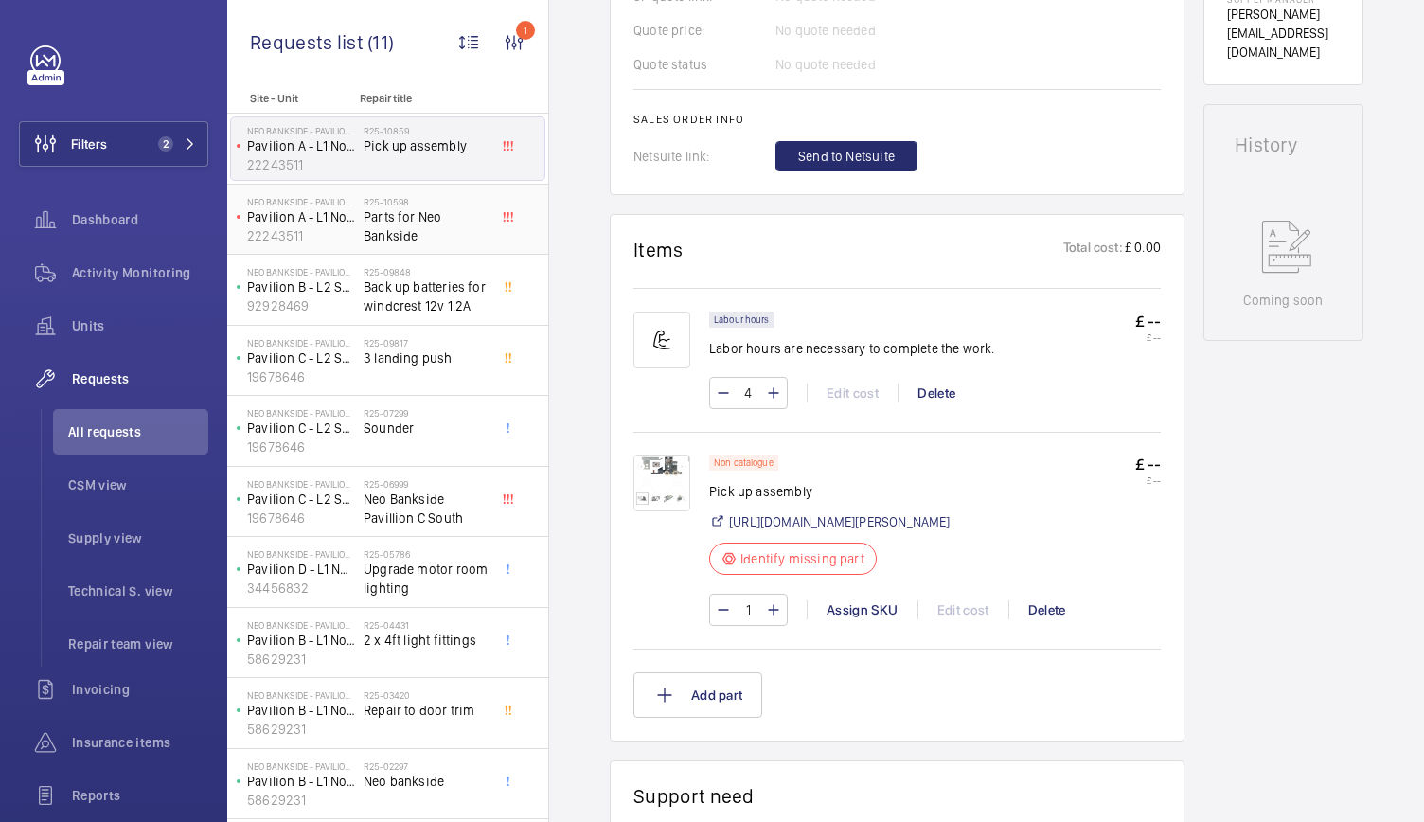
click at [450, 238] on span "Parts for Neo Bankside" at bounding box center [425, 226] width 125 height 38
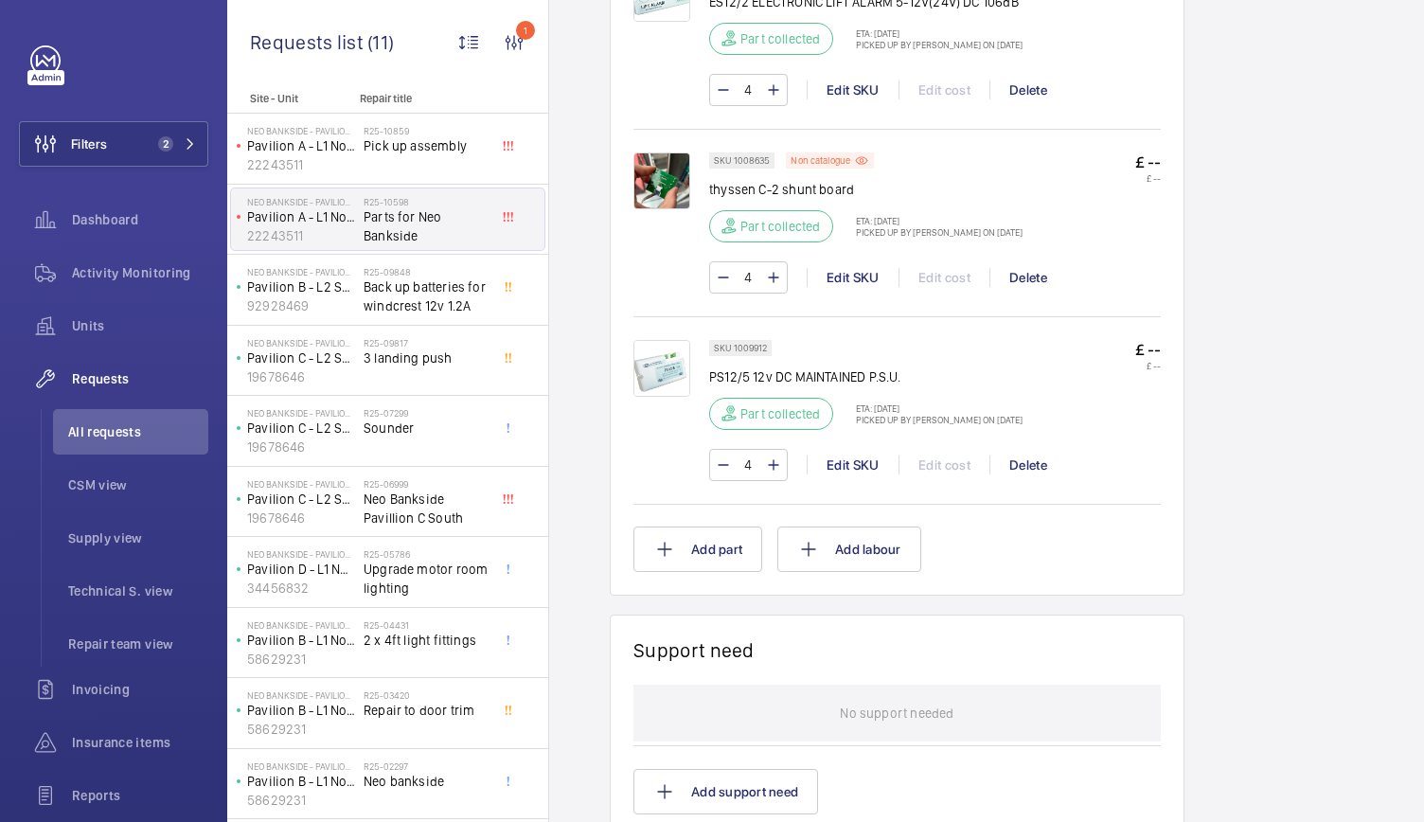
scroll to position [1455, 0]
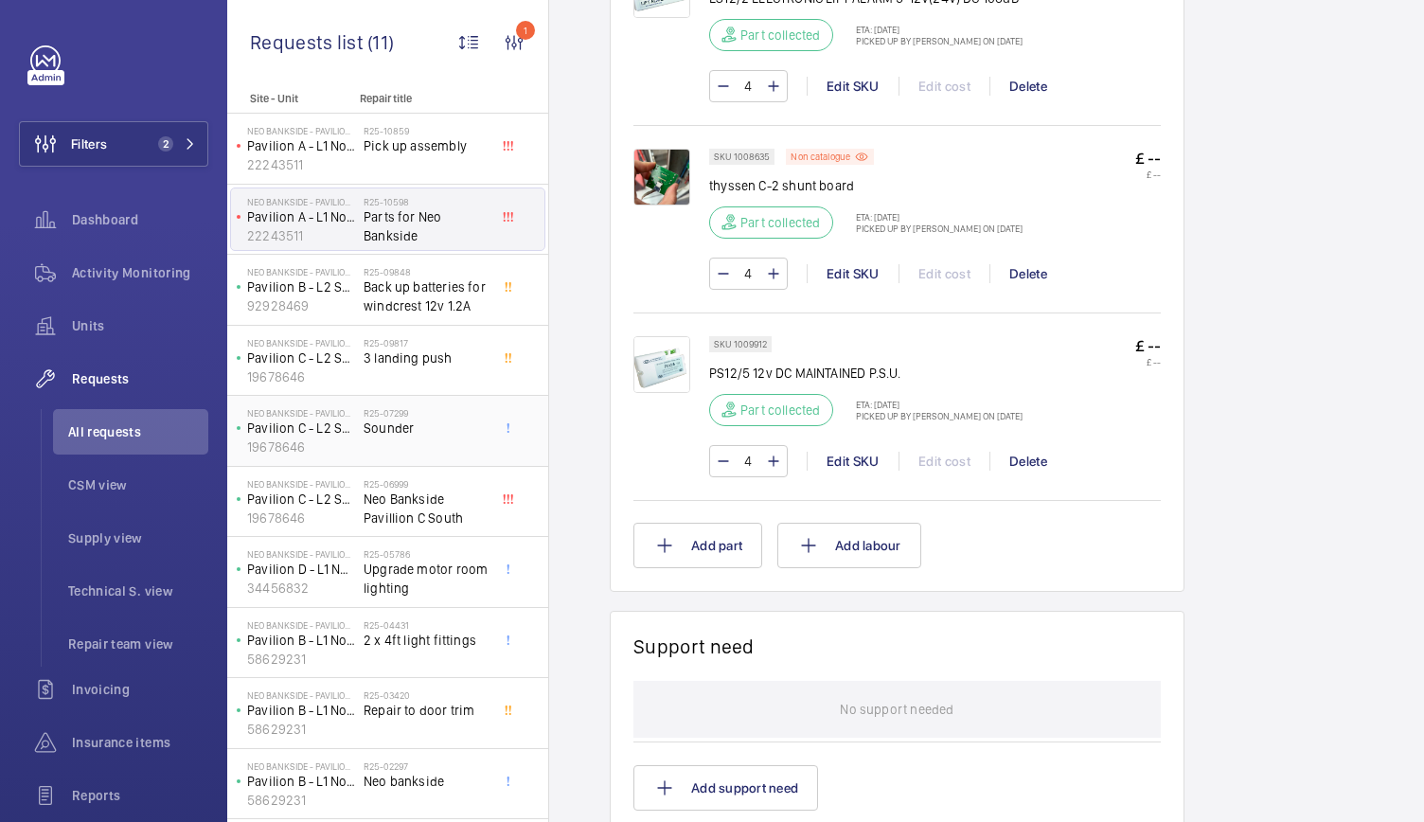
click at [371, 452] on div "R25-07299 Sounder" at bounding box center [425, 434] width 125 height 55
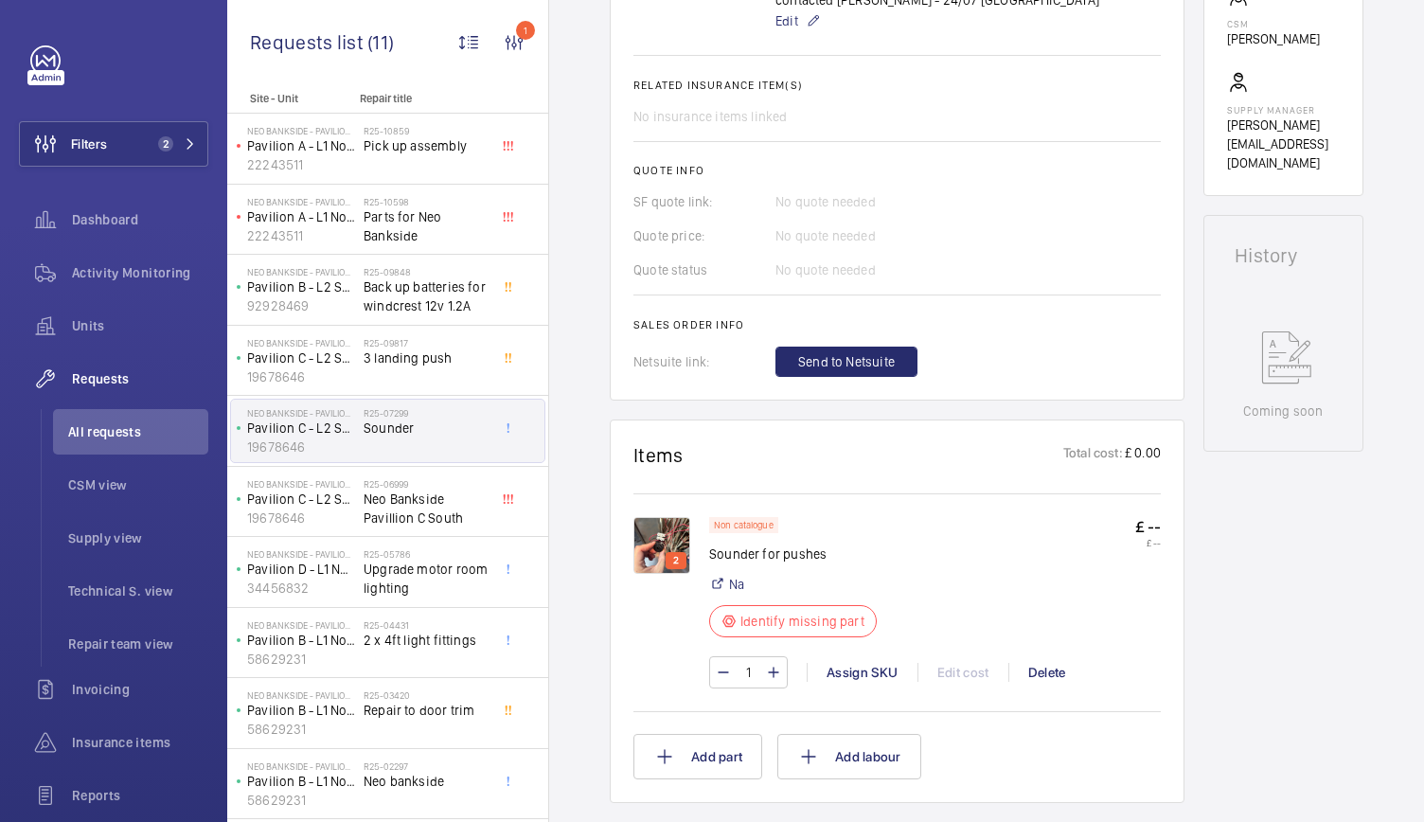
scroll to position [744, 0]
click at [665, 516] on img at bounding box center [661, 544] width 57 height 57
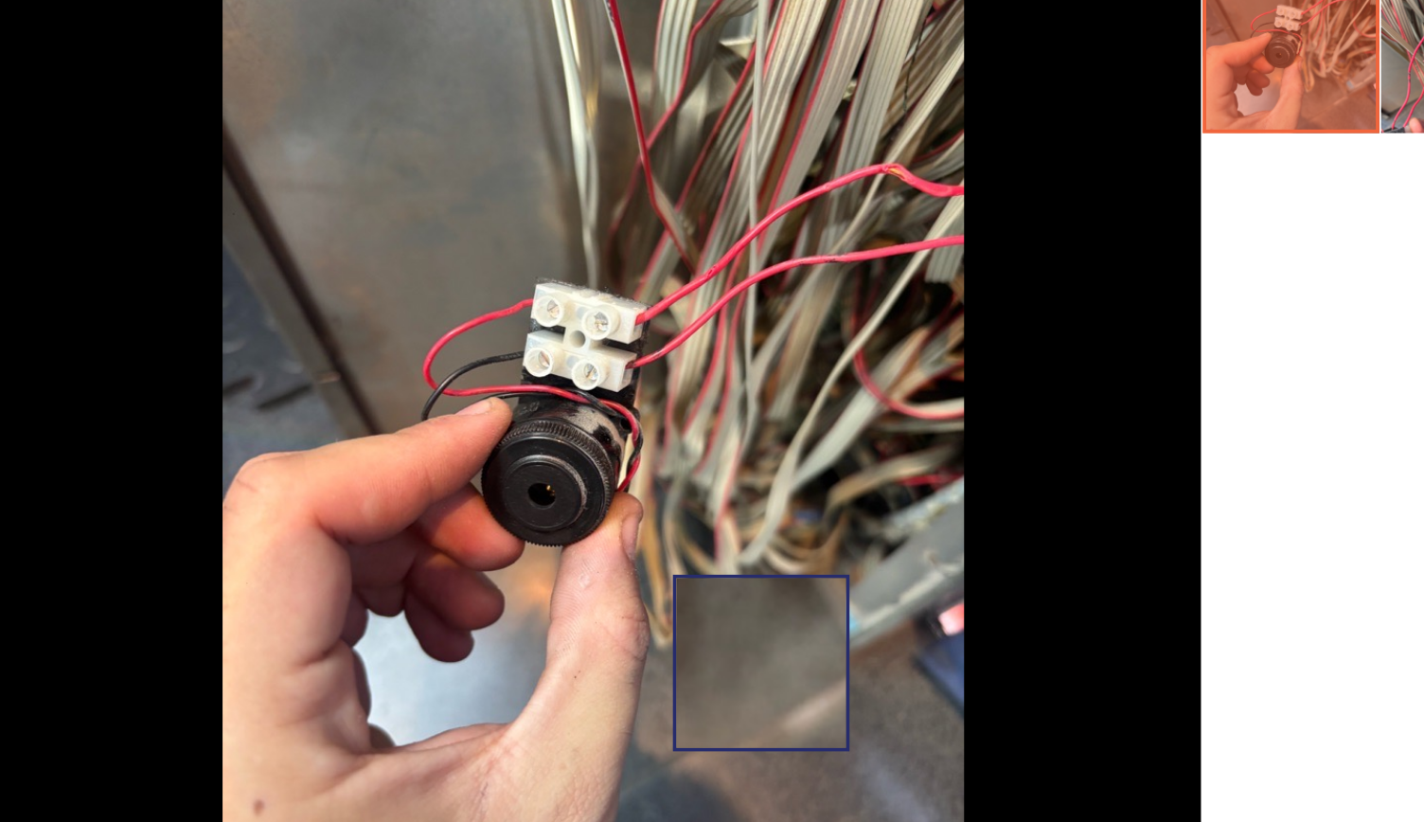
click at [653, 567] on img at bounding box center [564, 453] width 398 height 530
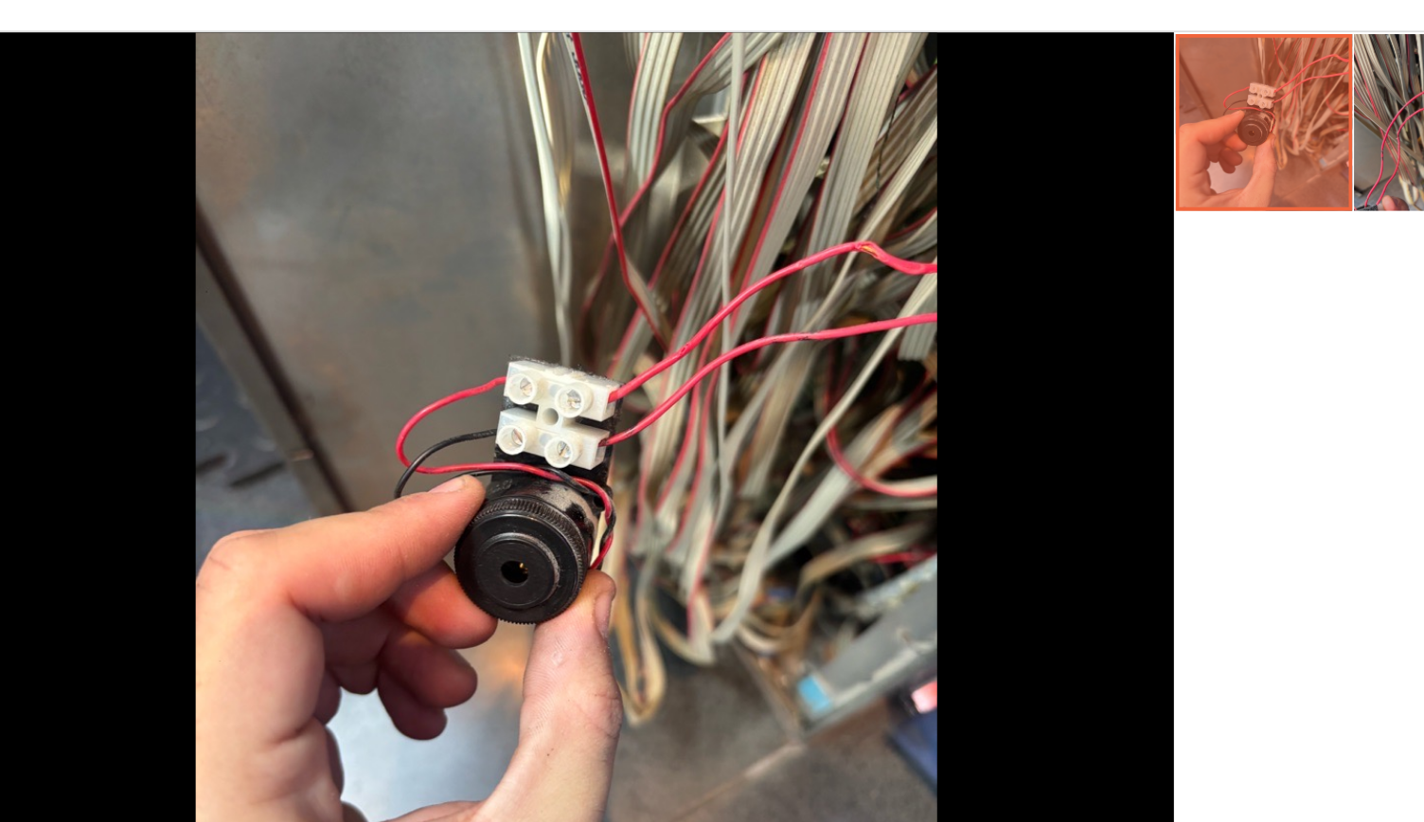
click at [991, 237] on li at bounding box center [1033, 236] width 95 height 95
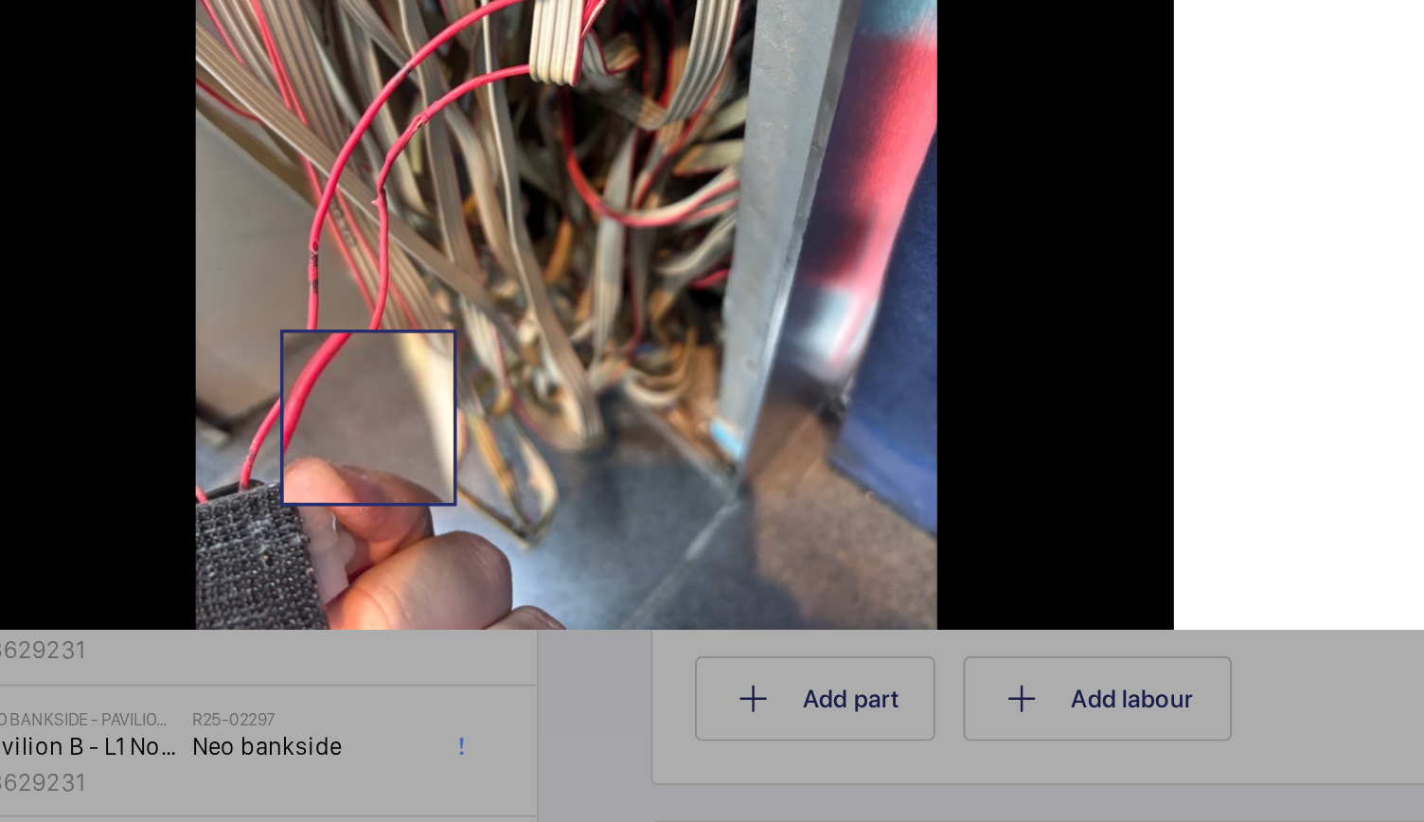
scroll to position [0, 0]
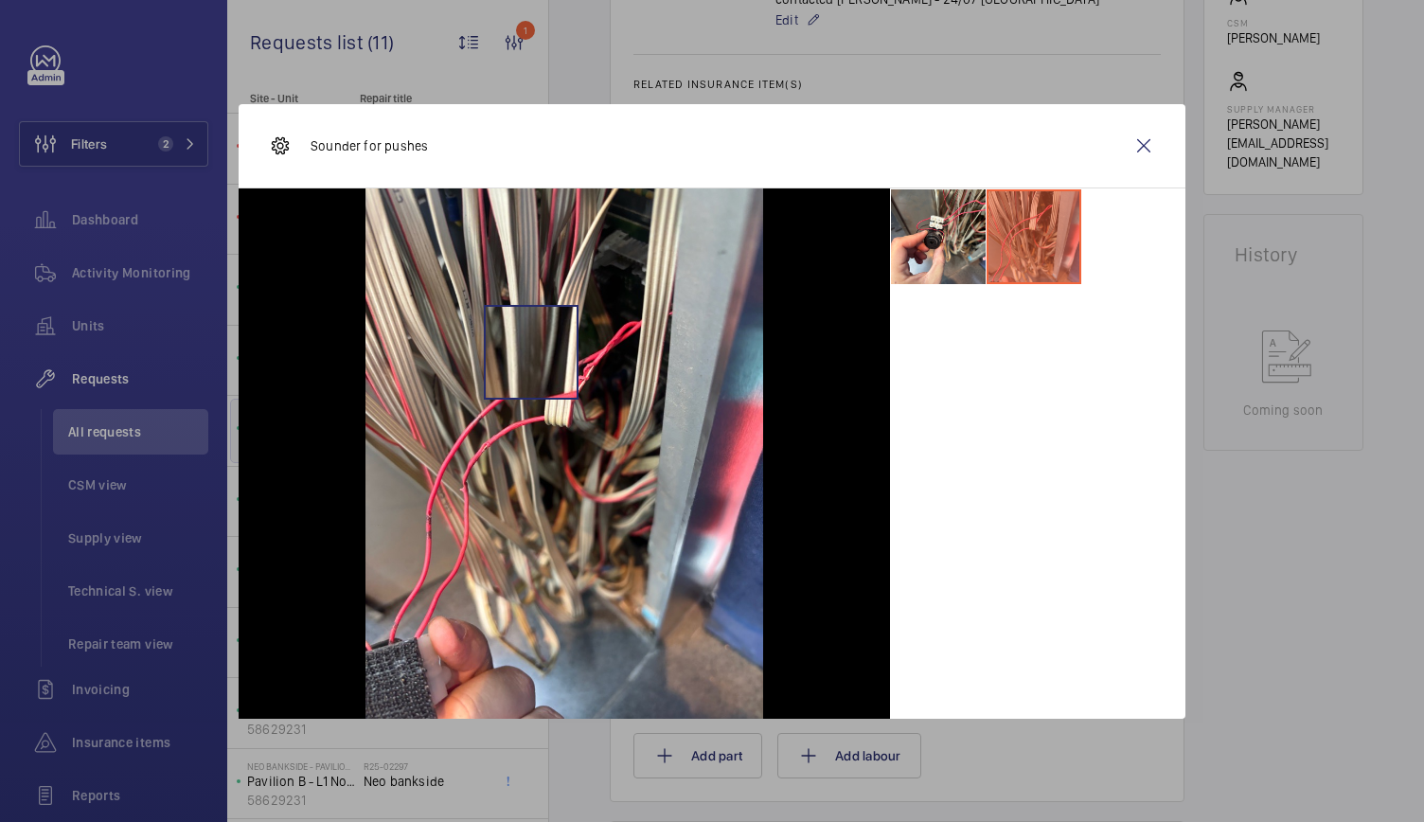
drag, startPoint x: 458, startPoint y: 604, endPoint x: 530, endPoint y: 351, distance: 262.8
click at [530, 351] on img at bounding box center [564, 453] width 398 height 530
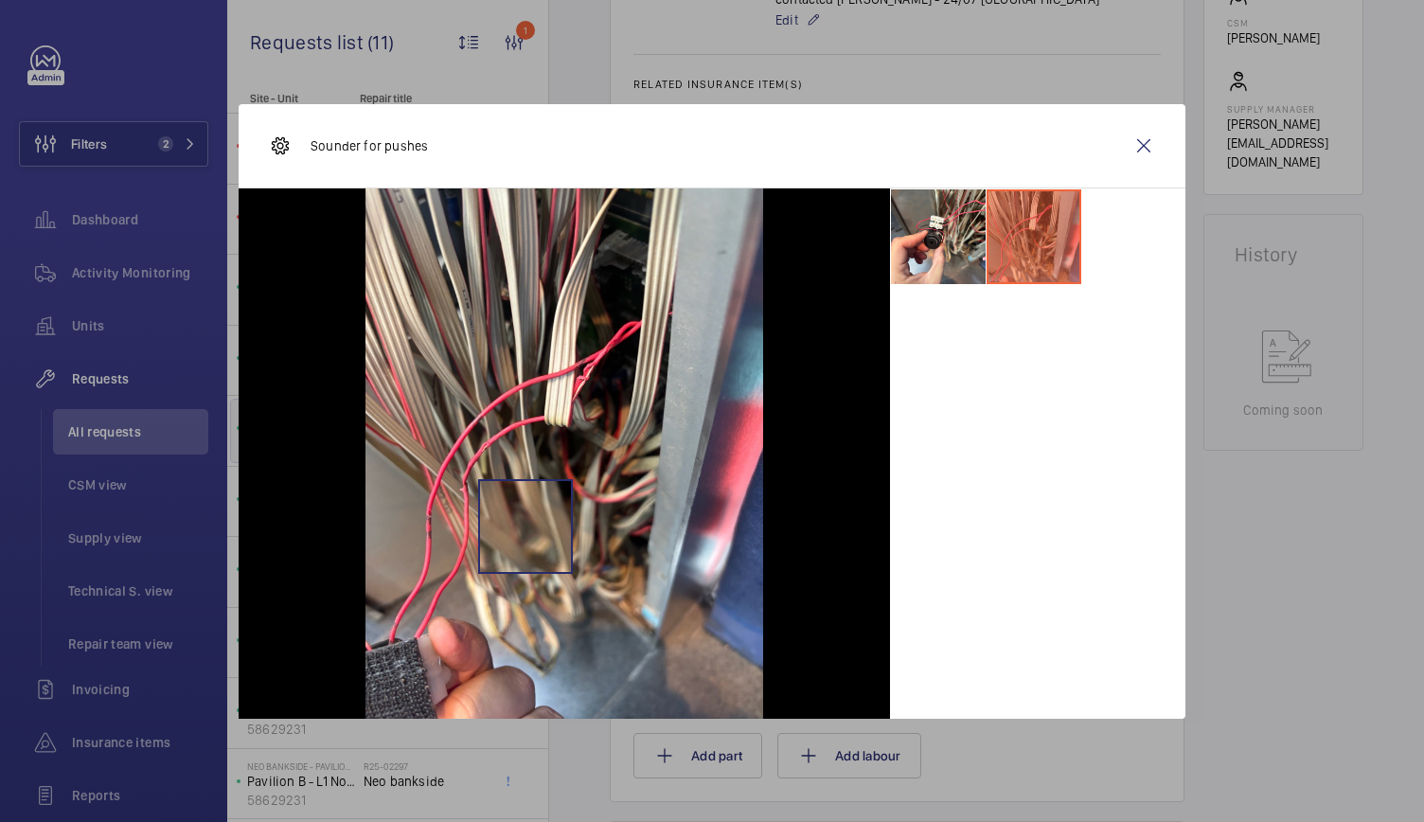
click at [525, 525] on img at bounding box center [564, 453] width 398 height 530
click at [1037, 249] on li at bounding box center [1033, 236] width 95 height 95
click at [930, 251] on li at bounding box center [938, 236] width 95 height 95
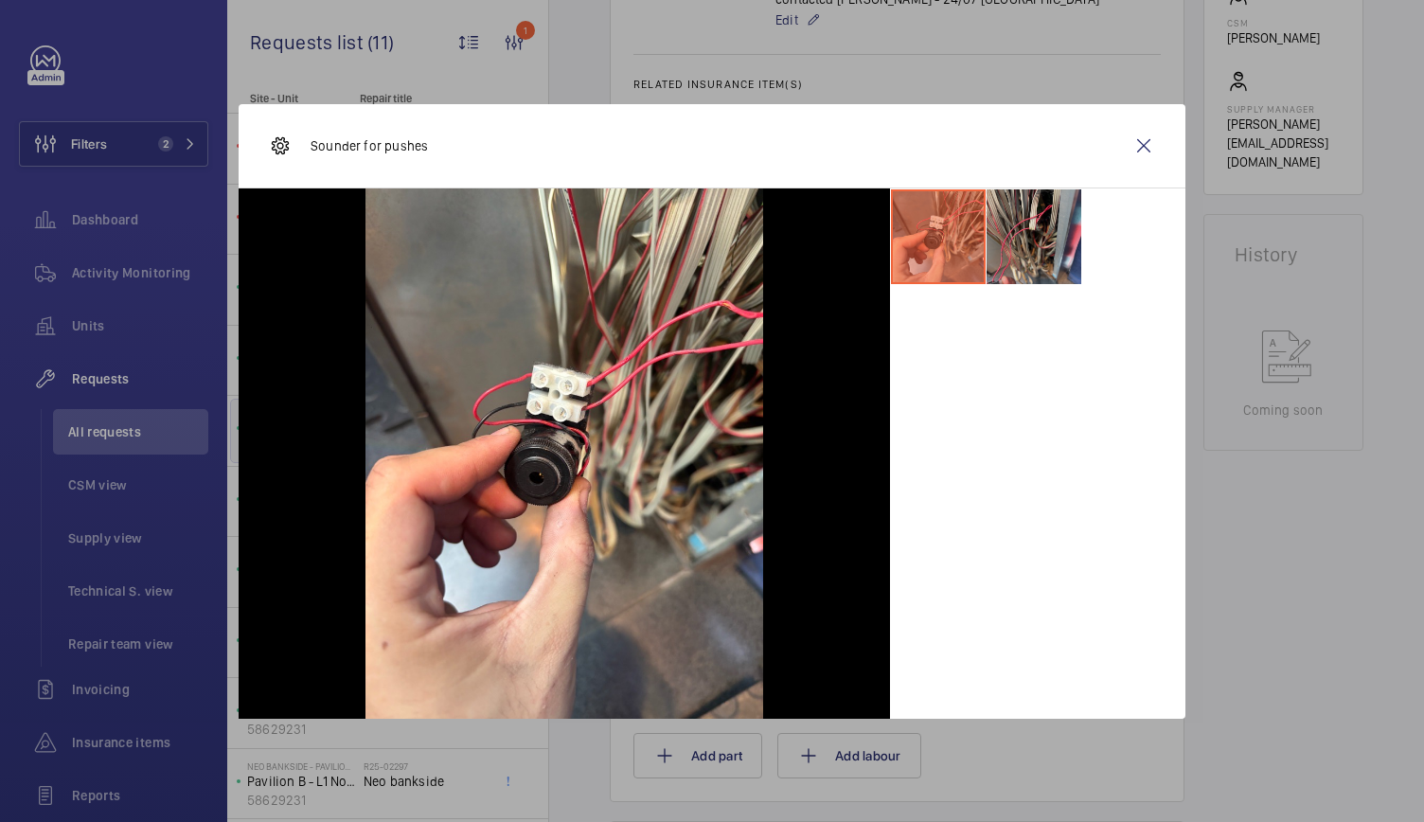
click at [1025, 207] on li at bounding box center [1033, 236] width 95 height 95
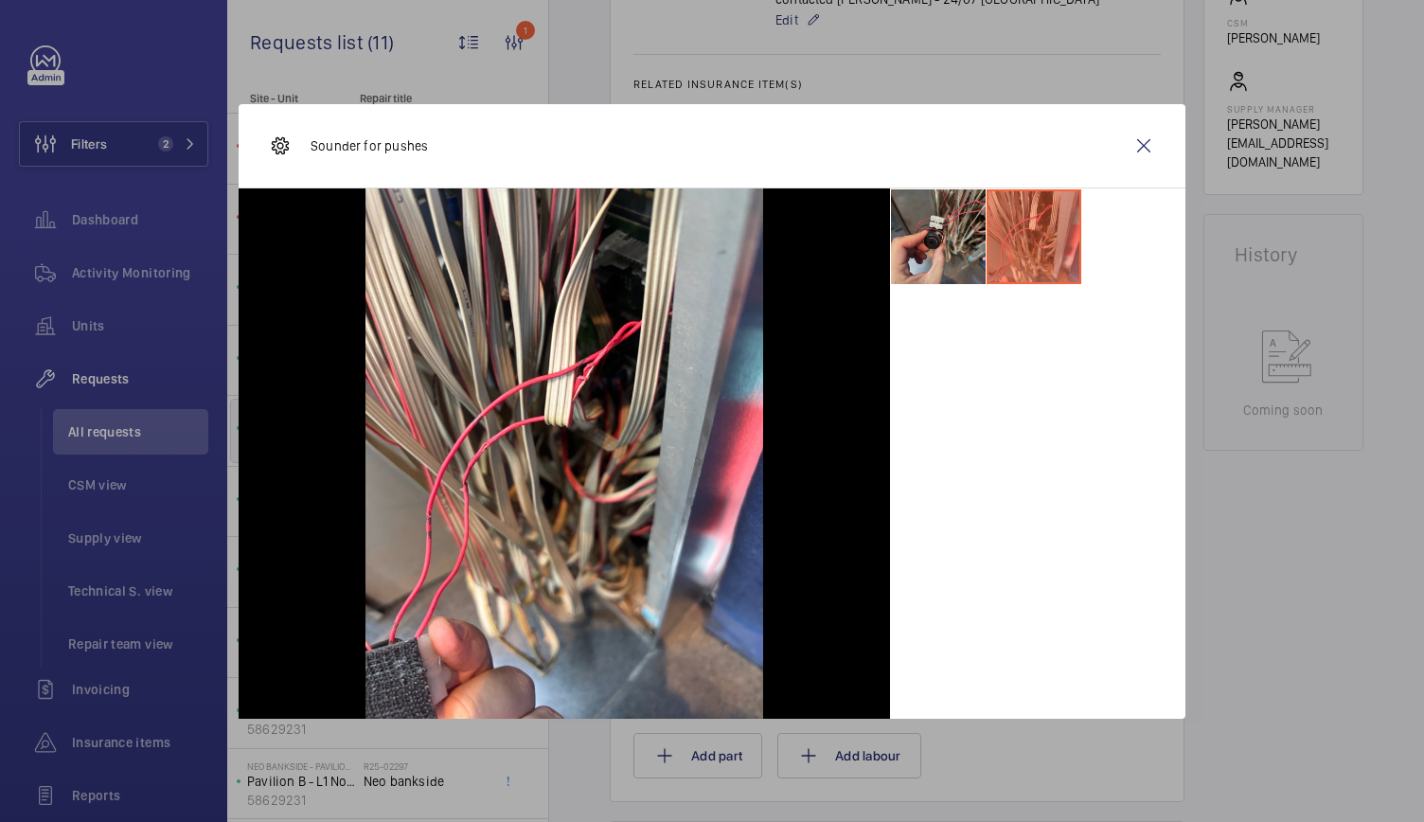
click at [961, 226] on li at bounding box center [938, 236] width 95 height 95
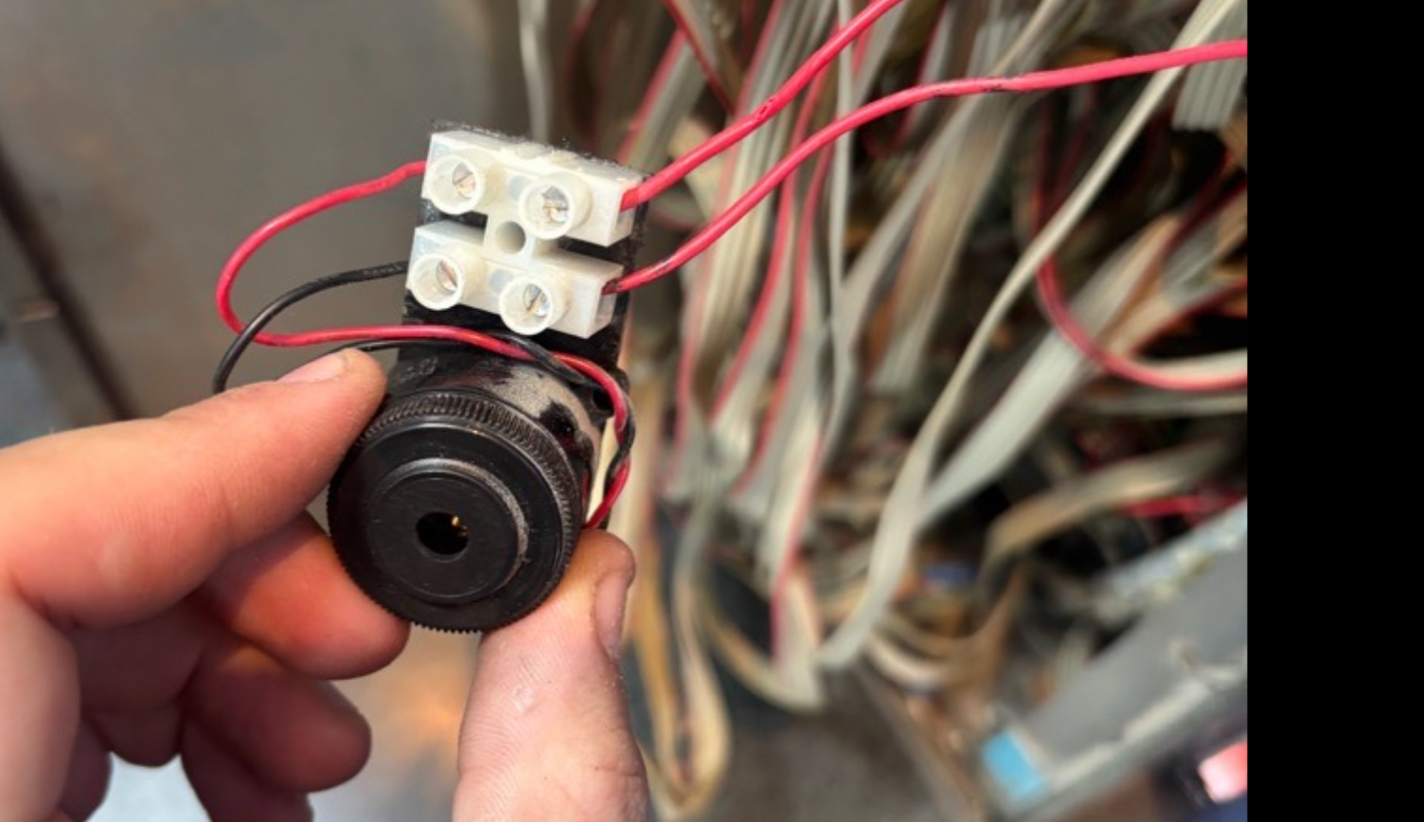
click at [787, 369] on div at bounding box center [564, 453] width 651 height 530
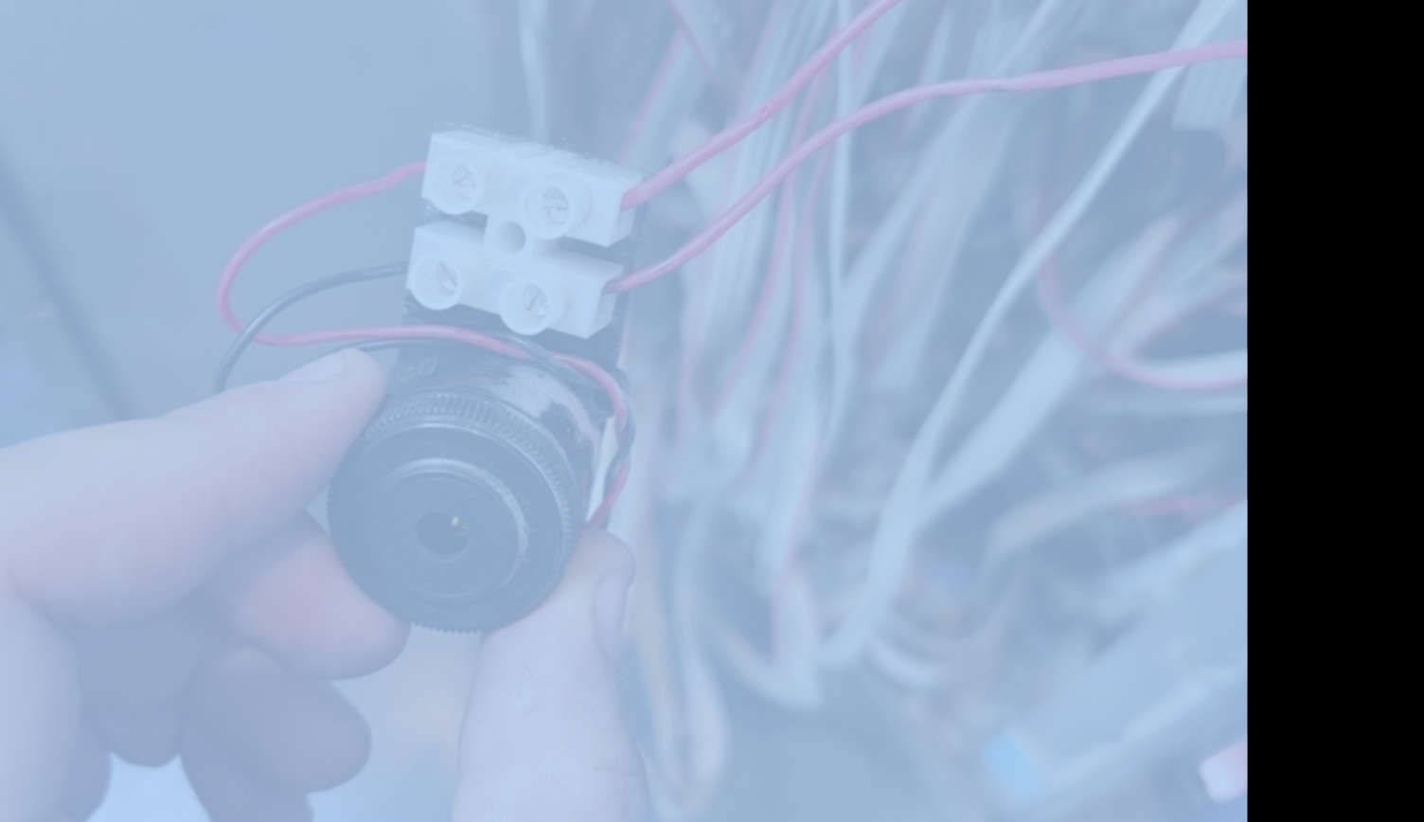
click at [787, 369] on div at bounding box center [564, 453] width 651 height 530
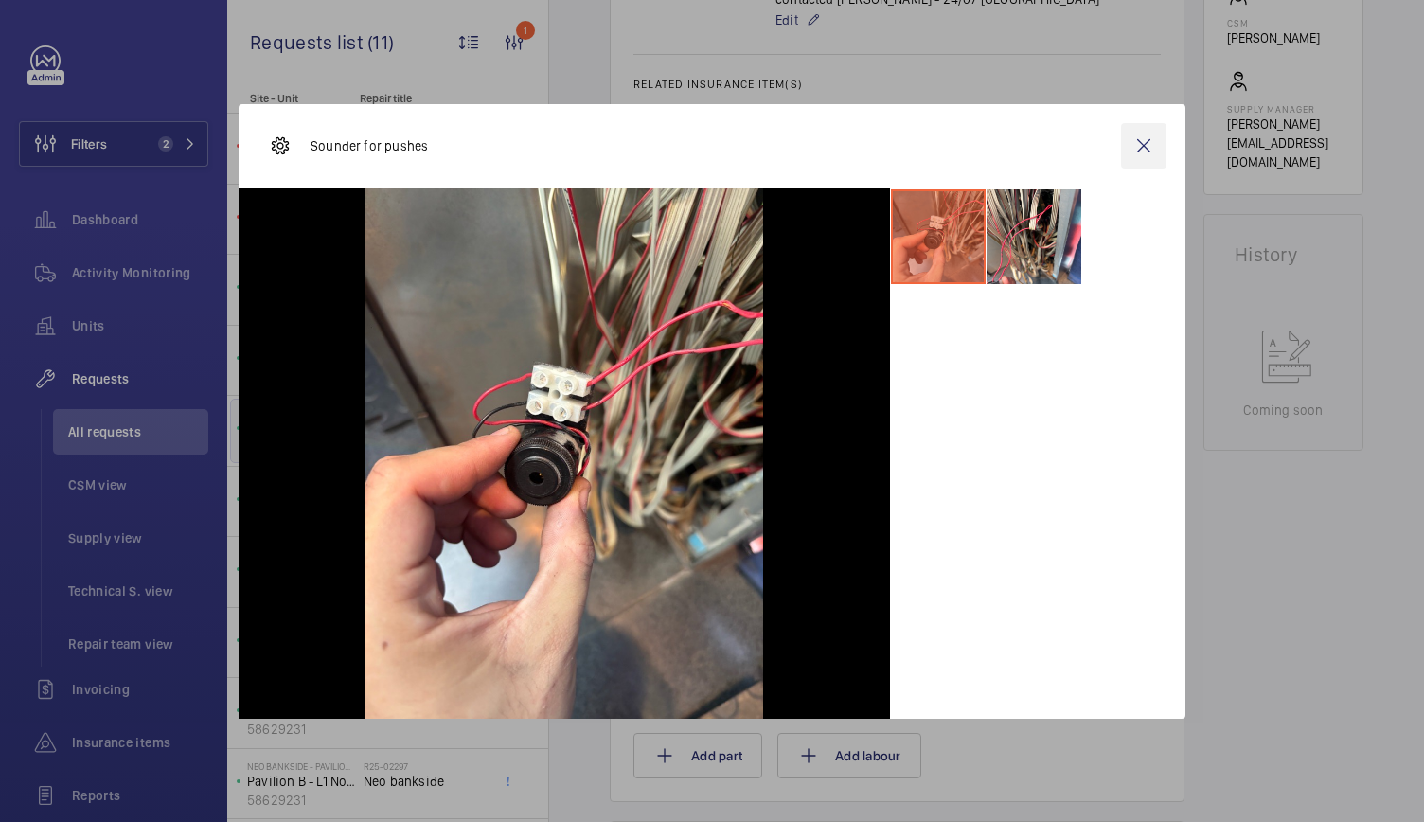
click at [1145, 149] on wm-front-icon-button at bounding box center [1143, 145] width 45 height 45
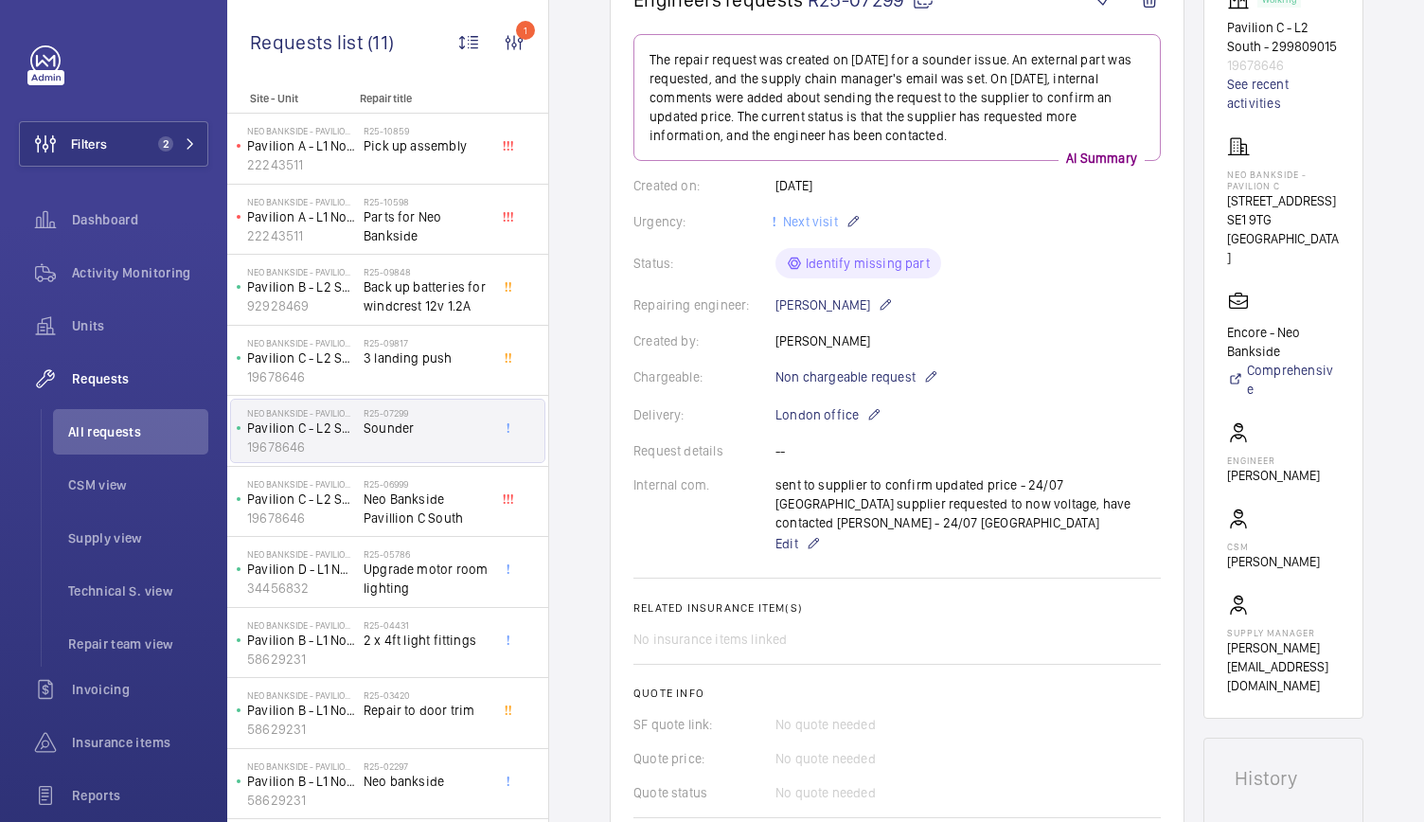
scroll to position [188, 0]
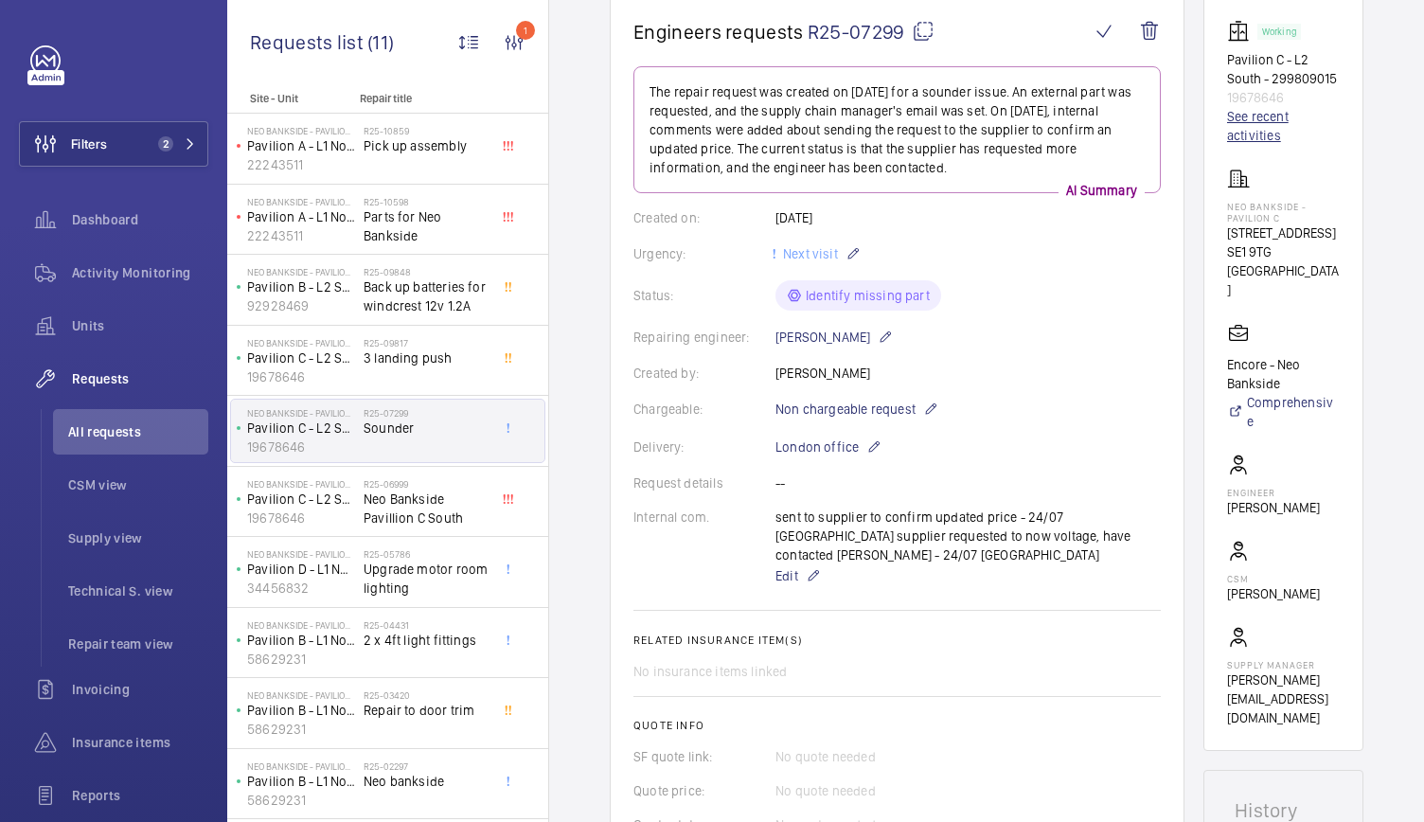
click at [1259, 117] on link "See recent activities" at bounding box center [1283, 126] width 113 height 38
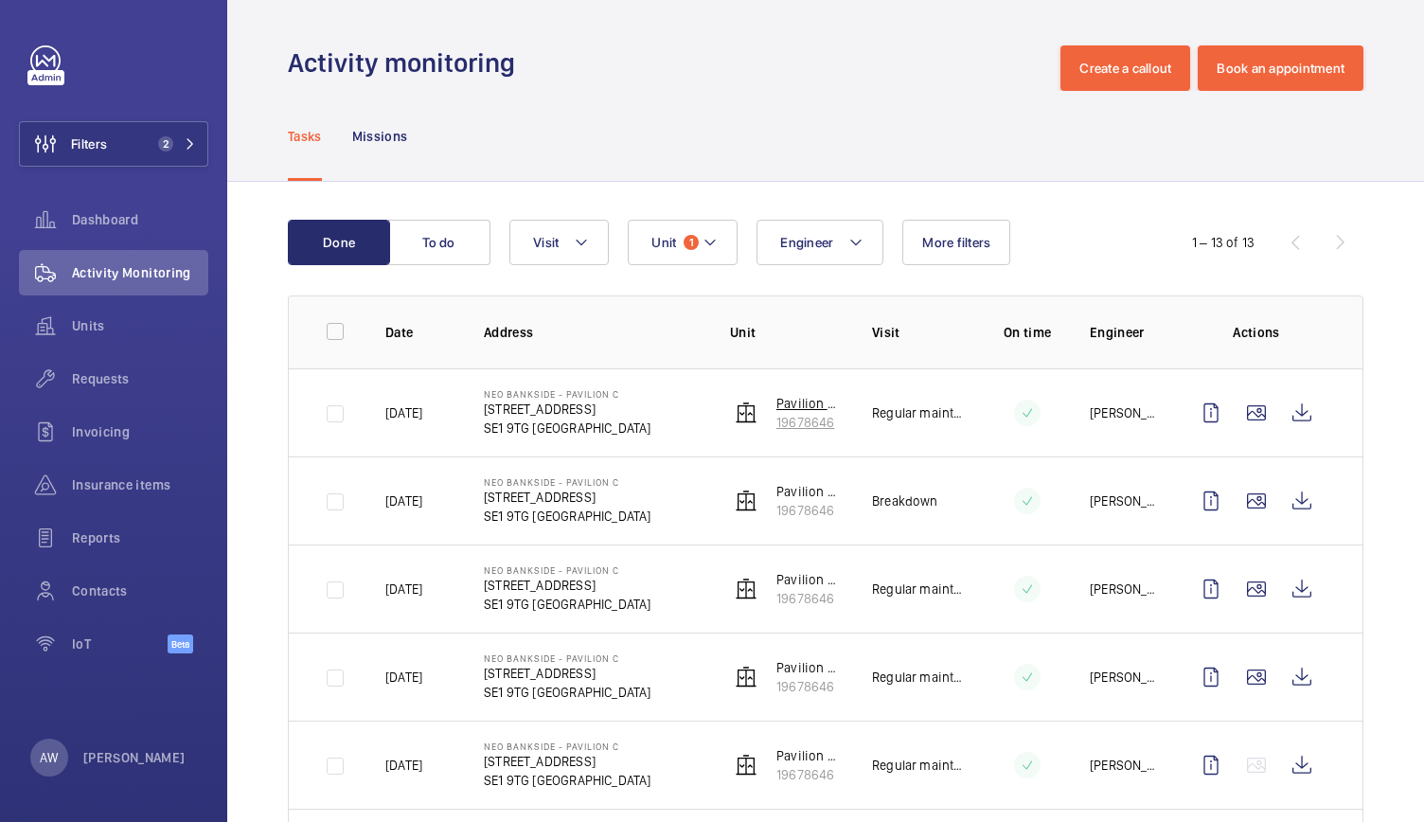
click at [814, 413] on p "19678646" at bounding box center [808, 422] width 65 height 19
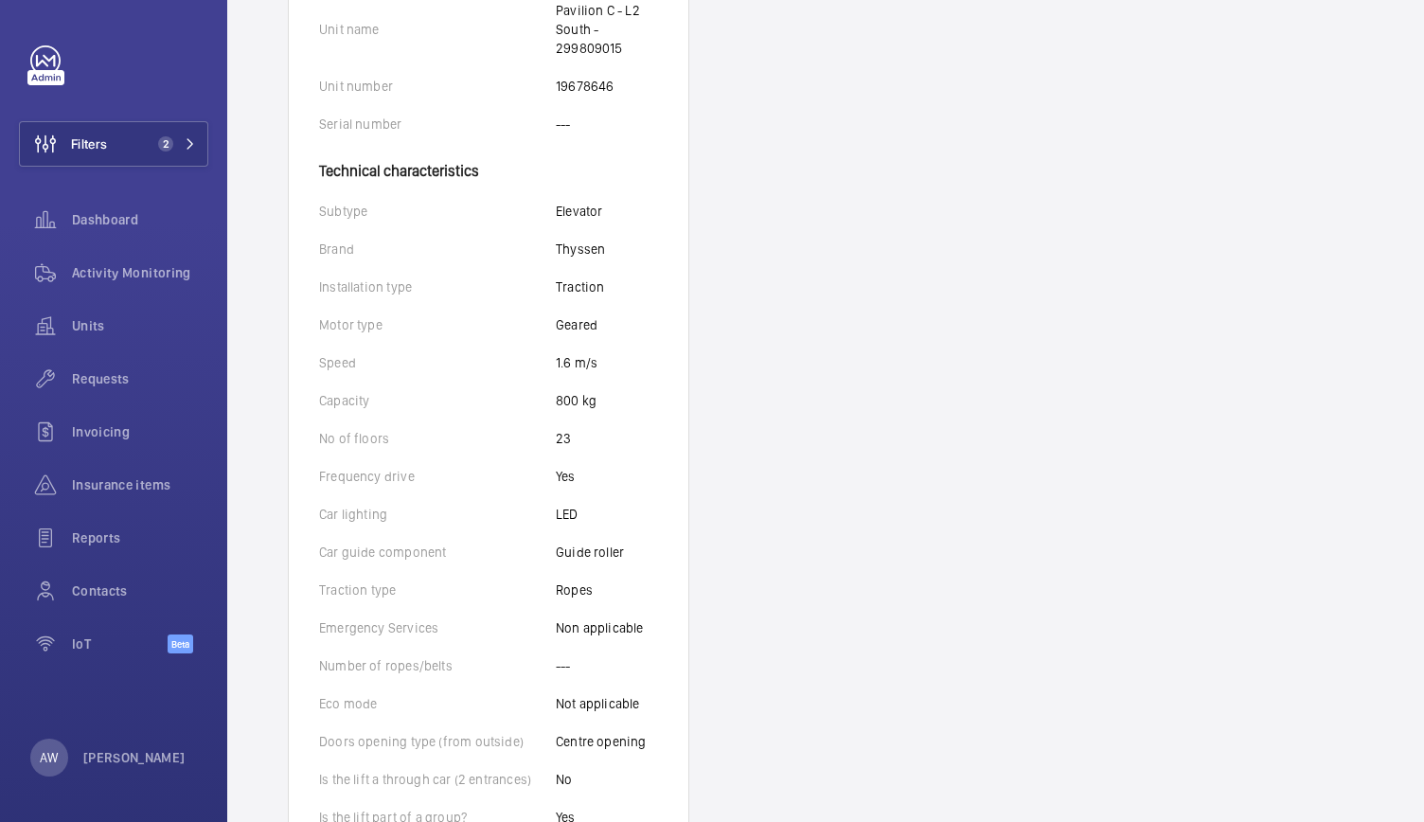
scroll to position [475, 0]
click at [593, 91] on p "19678646" at bounding box center [585, 87] width 58 height 19
copy p "19678646"
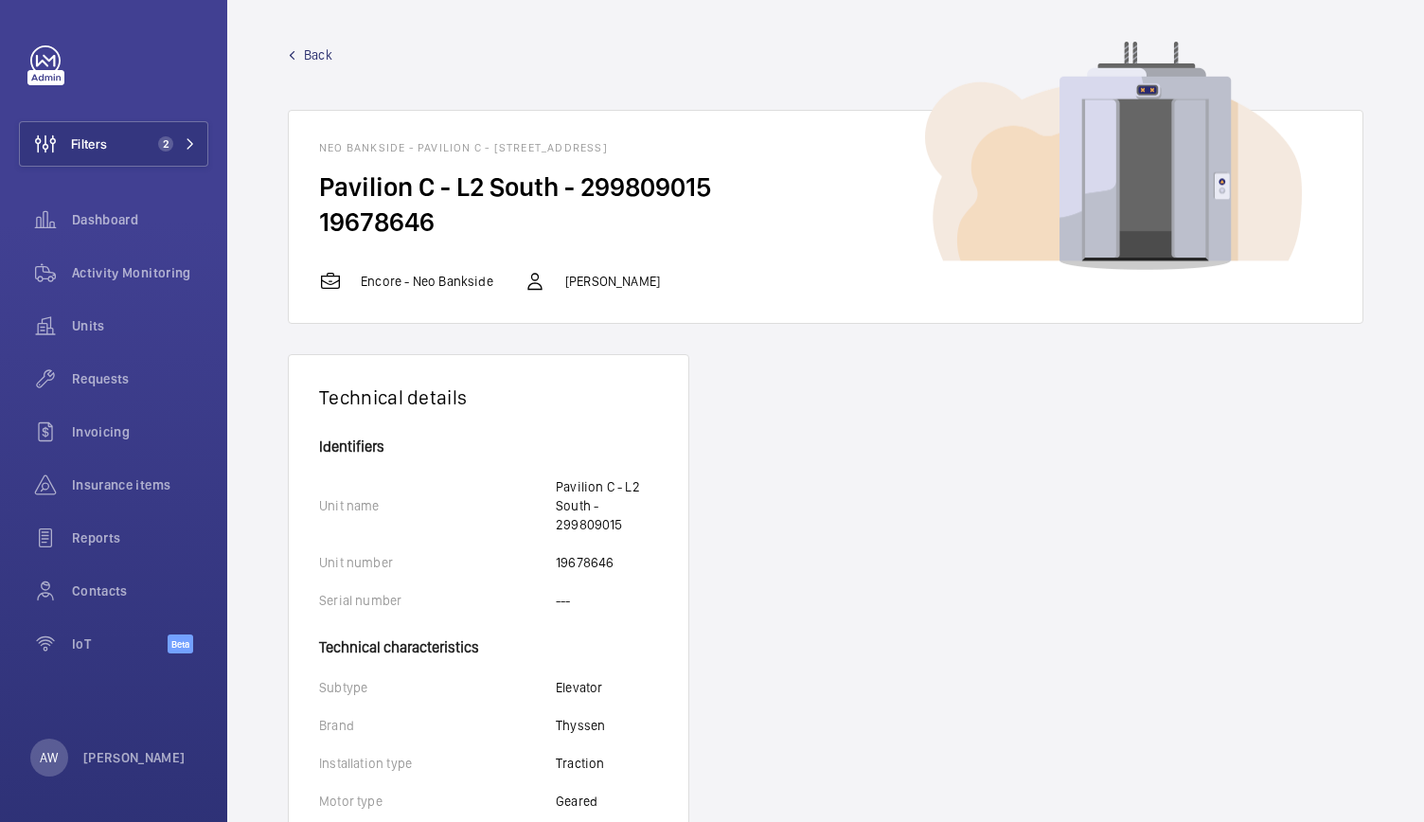
click at [322, 46] on span "Back" at bounding box center [318, 54] width 28 height 19
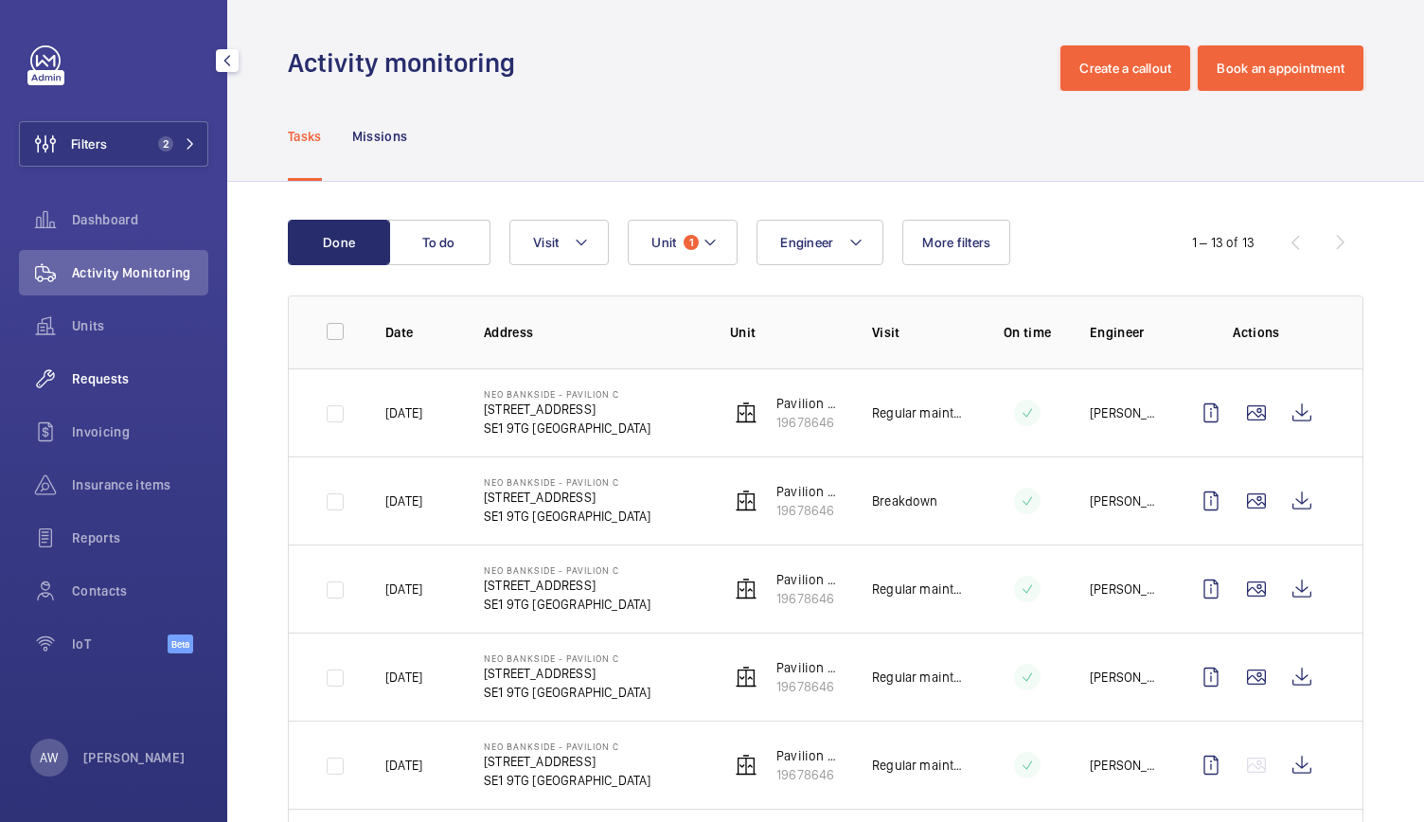
click at [100, 387] on span "Requests" at bounding box center [140, 378] width 136 height 19
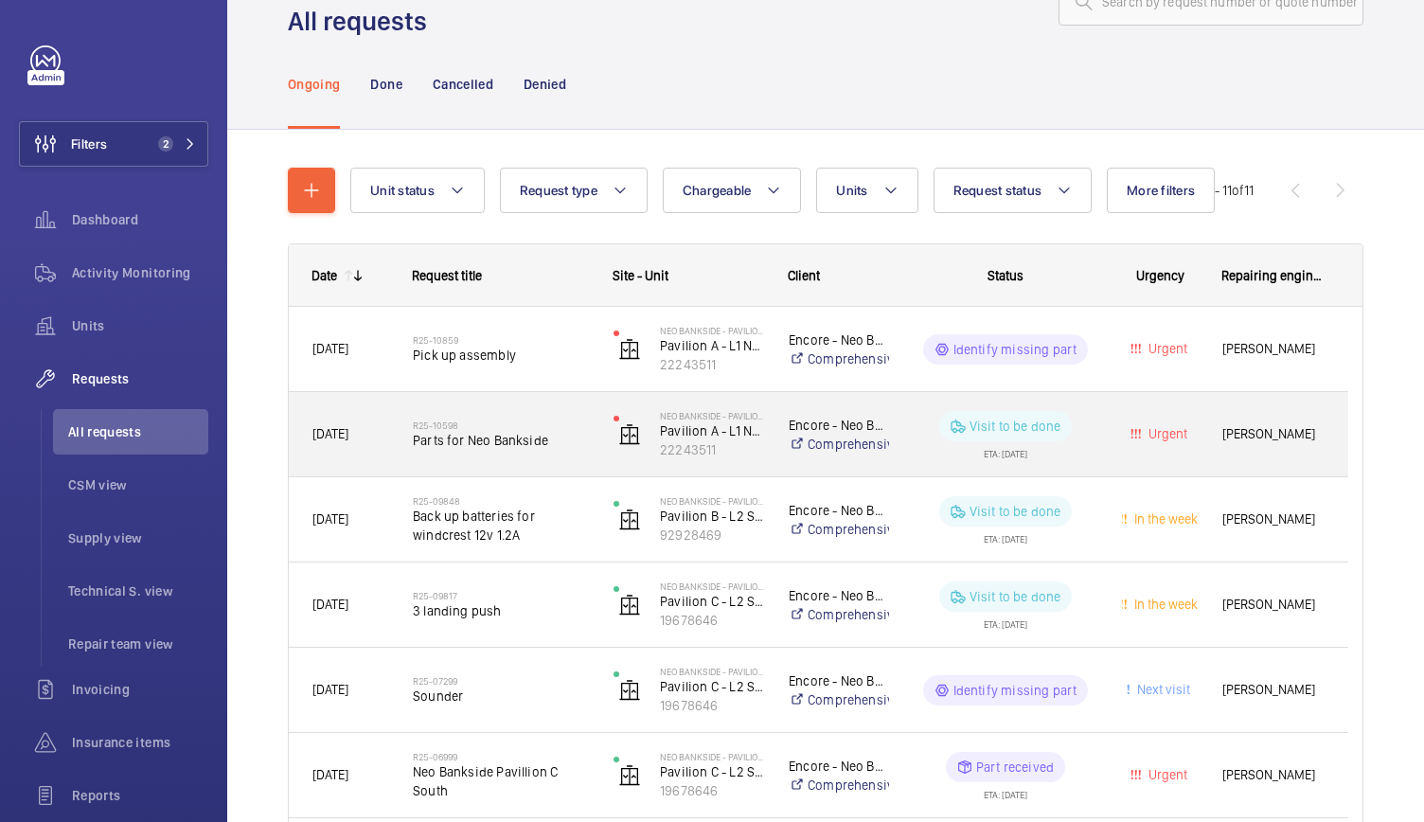
scroll to position [70, 0]
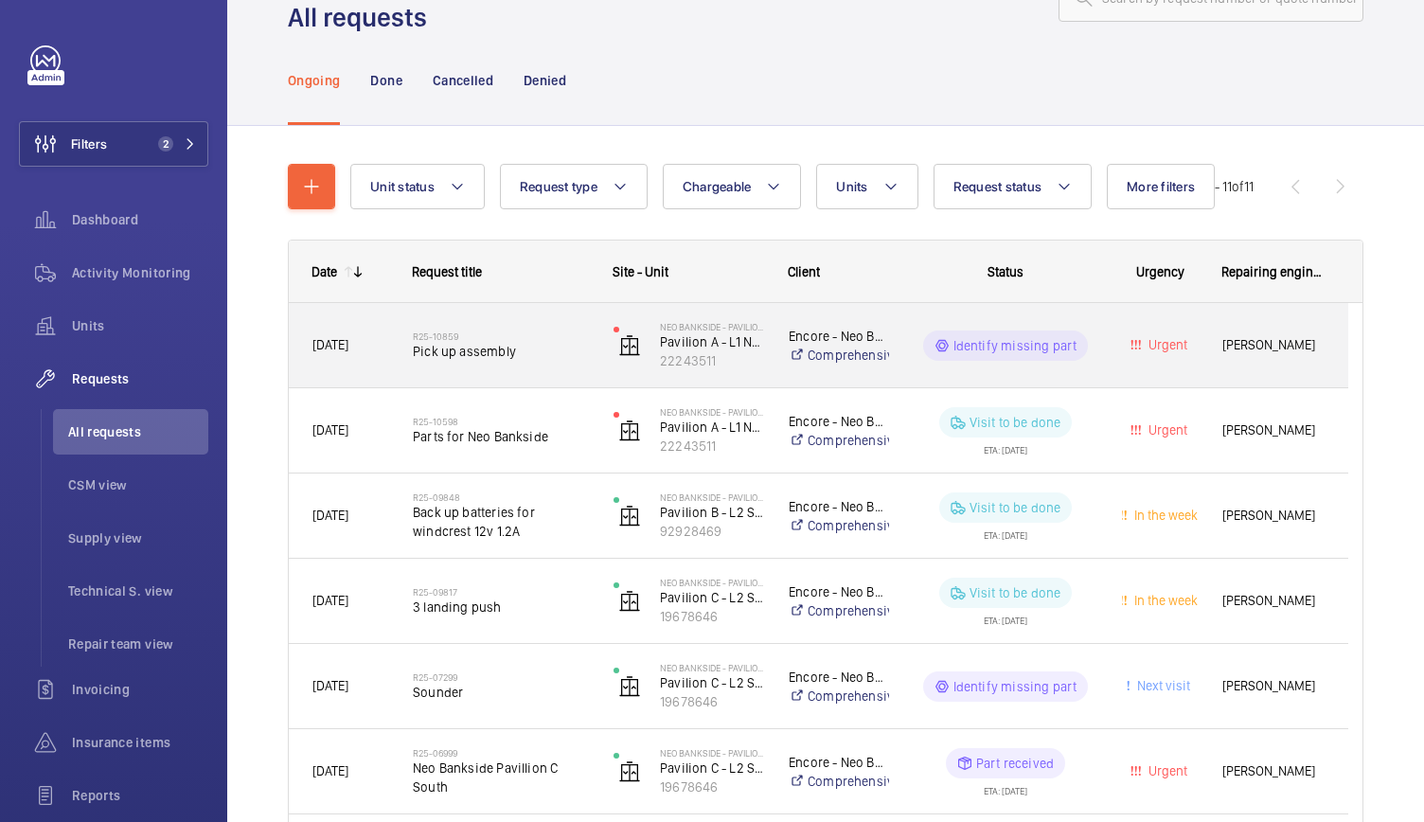
click at [490, 366] on div "R25-10859 Pick up assembly" at bounding box center [501, 345] width 176 height 55
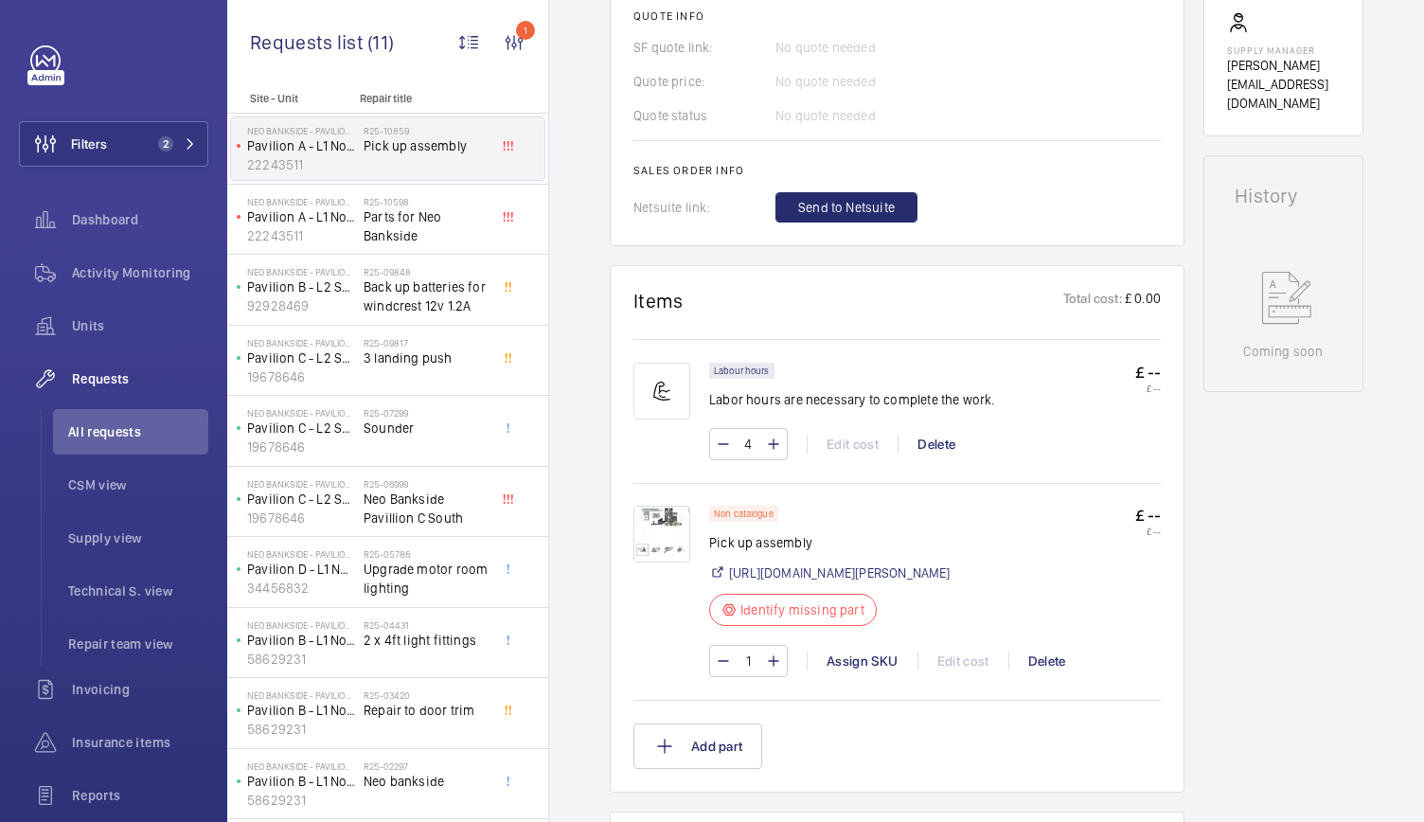
scroll to position [823, 0]
click at [776, 568] on link "[URL][DOMAIN_NAME][PERSON_NAME]" at bounding box center [840, 571] width 222 height 19
click at [411, 169] on div "R25-10859 Pick up assembly" at bounding box center [425, 152] width 125 height 55
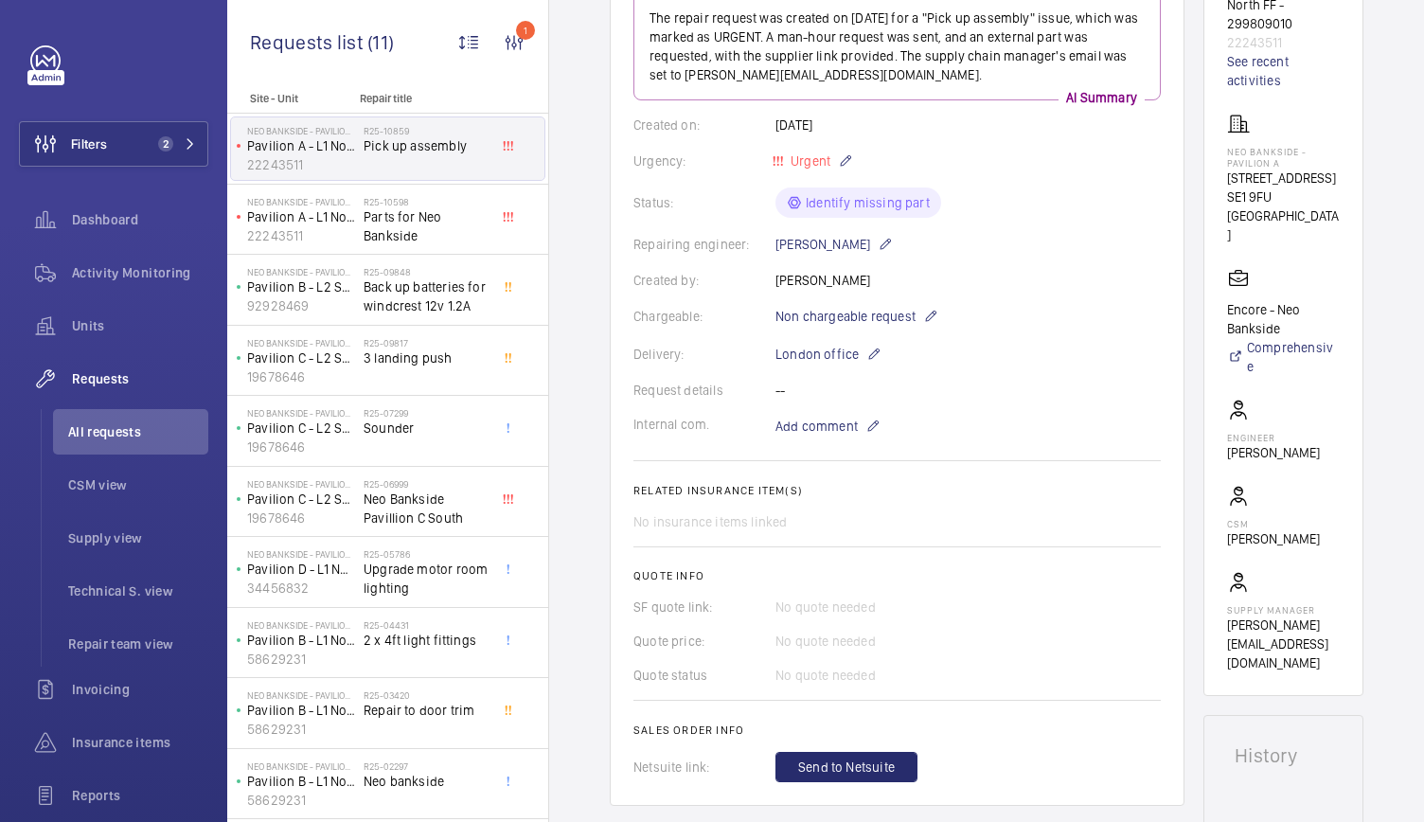
scroll to position [0, 0]
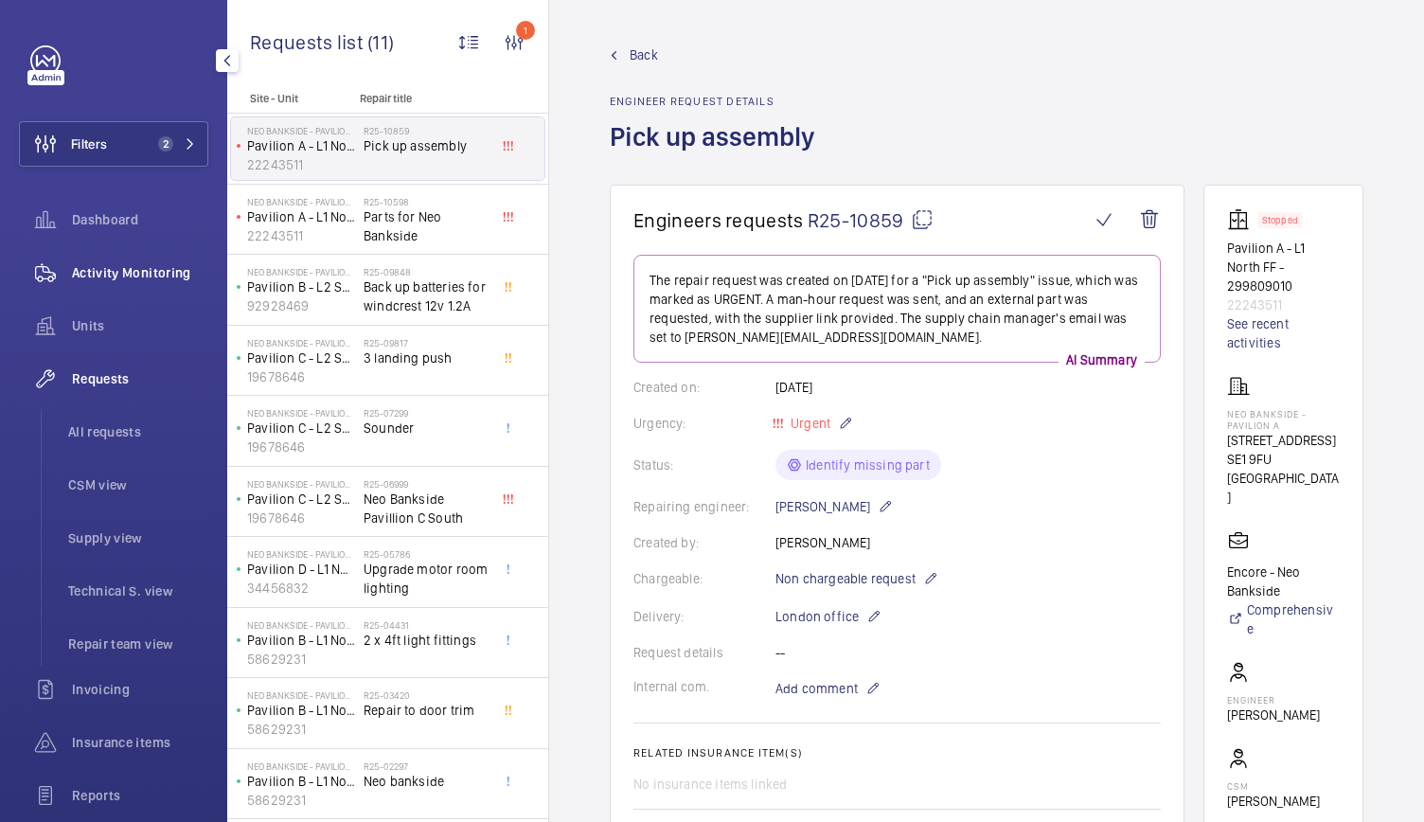
click at [135, 275] on span "Activity Monitoring" at bounding box center [140, 272] width 136 height 19
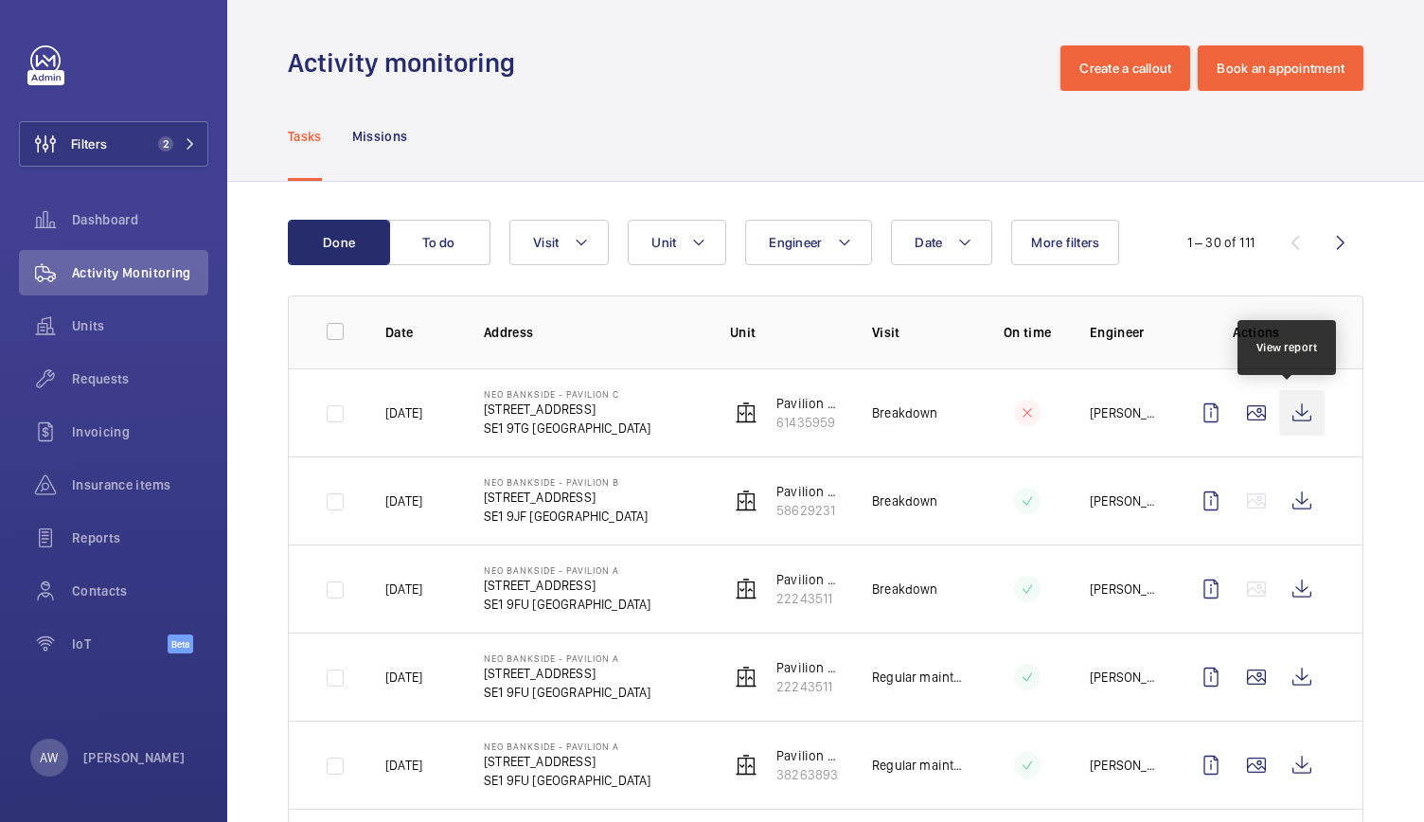
click at [1285, 412] on wm-front-icon-button at bounding box center [1301, 412] width 45 height 45
click at [92, 372] on span "Requests" at bounding box center [140, 378] width 136 height 19
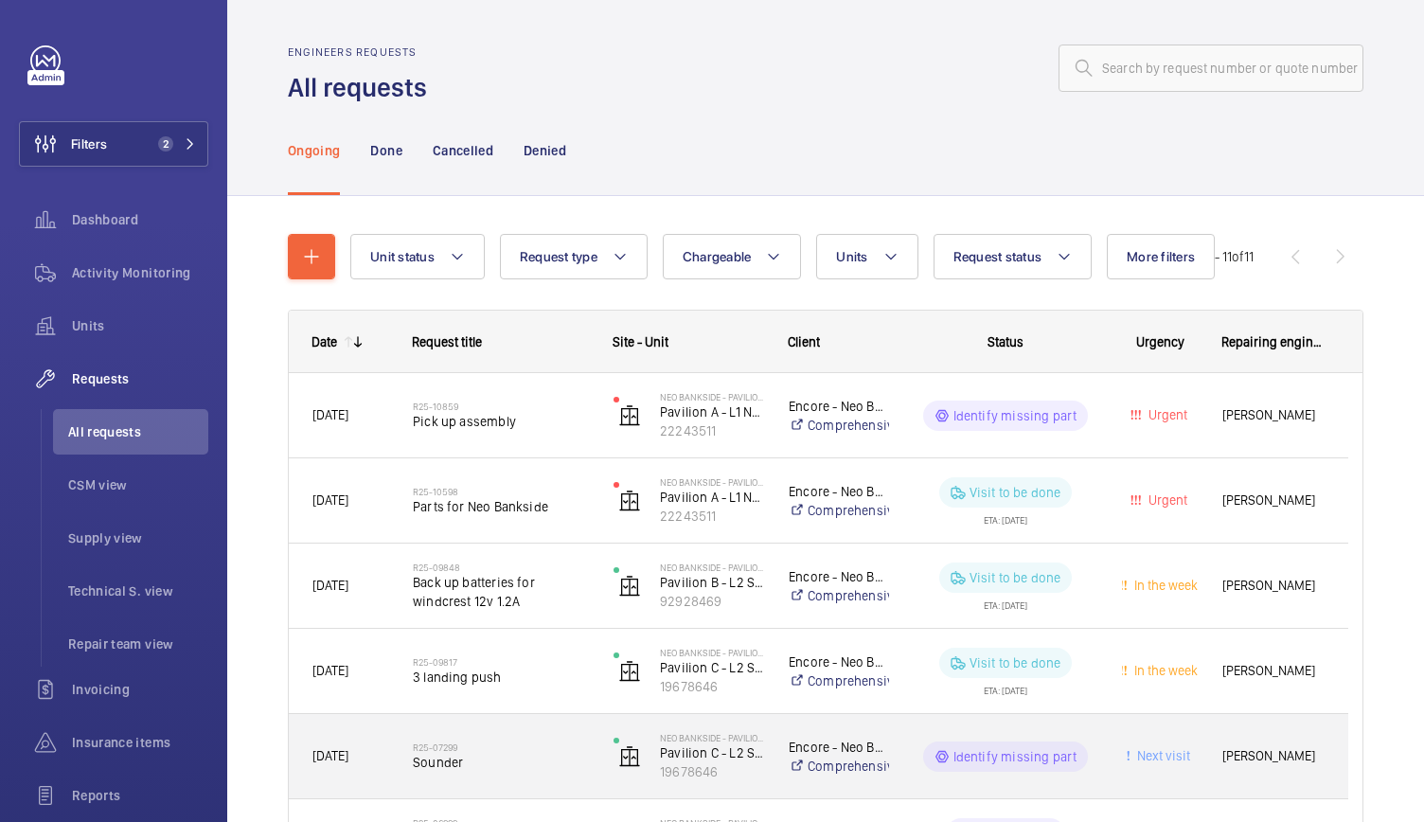
click at [471, 745] on h2 "R25-07299" at bounding box center [501, 746] width 176 height 11
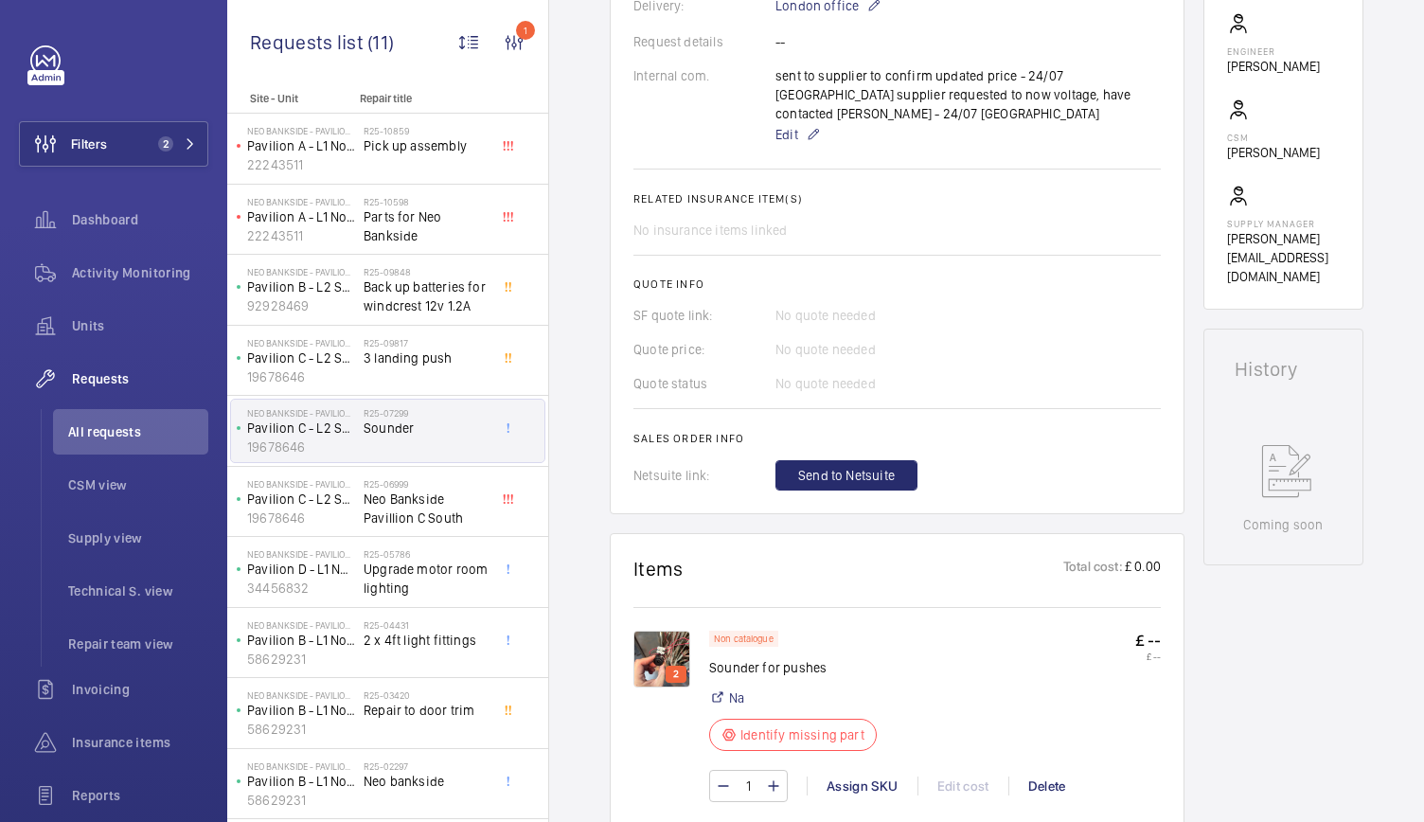
scroll to position [995, 0]
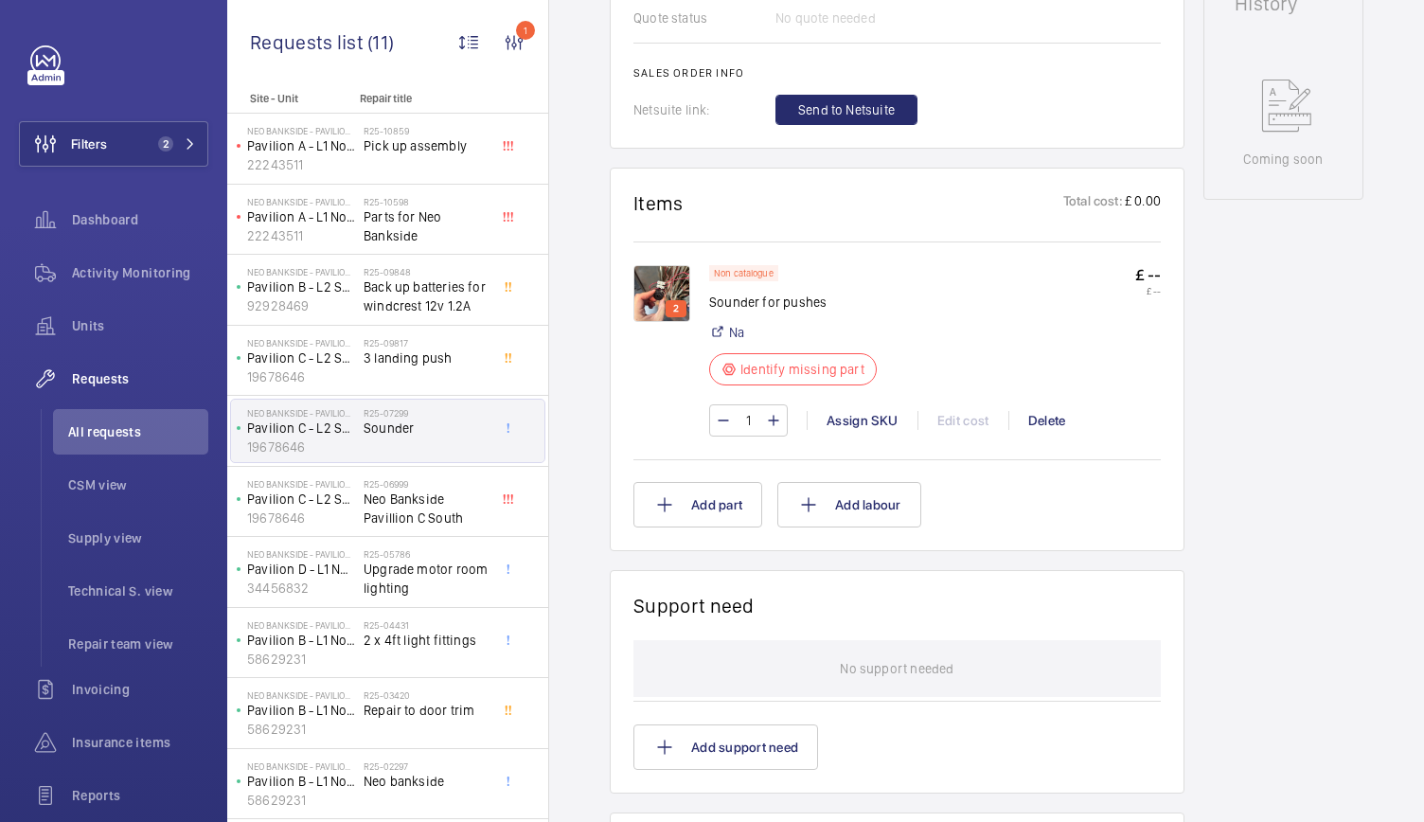
click at [668, 241] on div "2 Non catalogue Sounder for pushes Na Identify missing part £ -- £ -- 1 Assign …" at bounding box center [896, 348] width 527 height 214
click at [668, 265] on img at bounding box center [661, 293] width 57 height 57
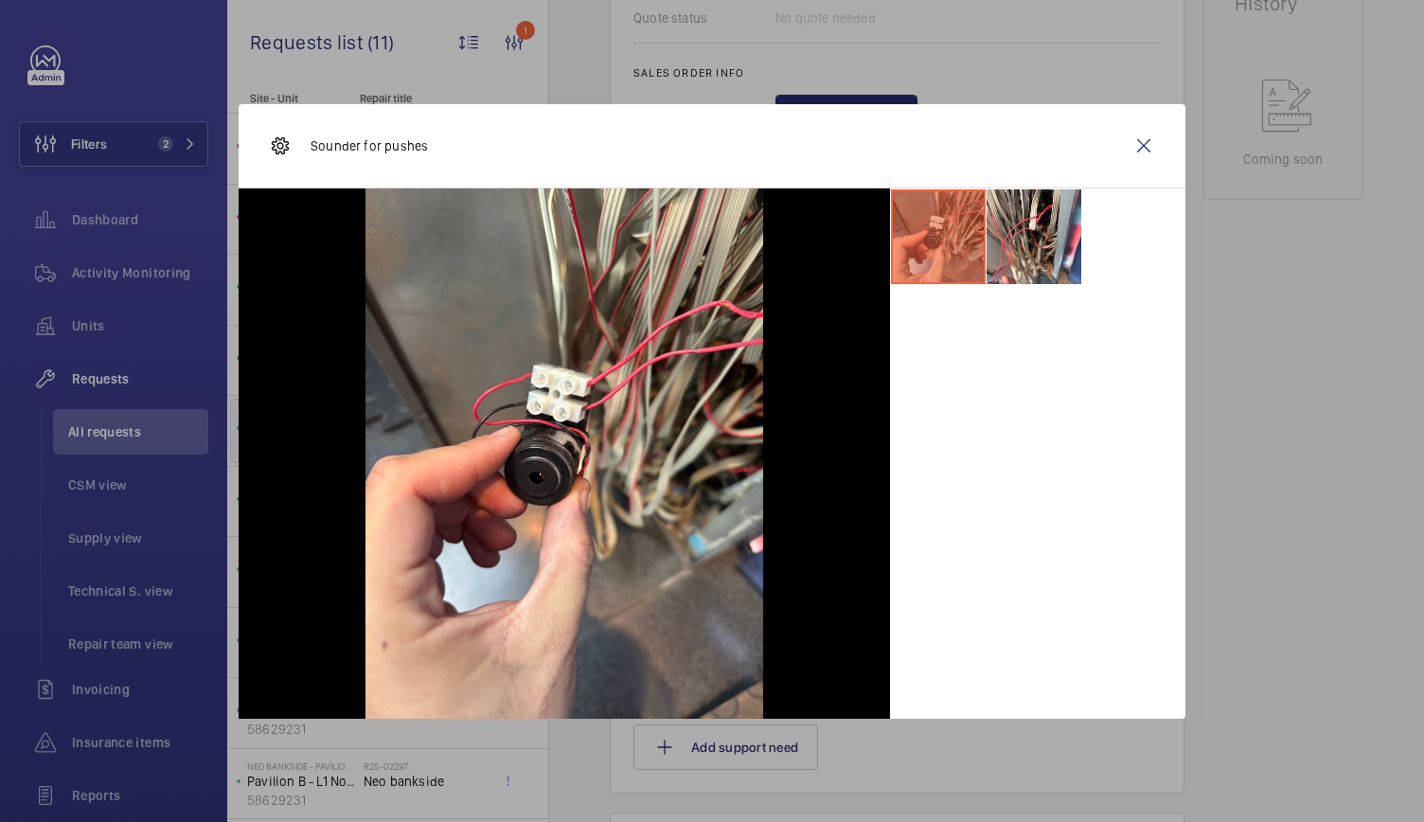
click at [1278, 434] on div at bounding box center [712, 411] width 1424 height 822
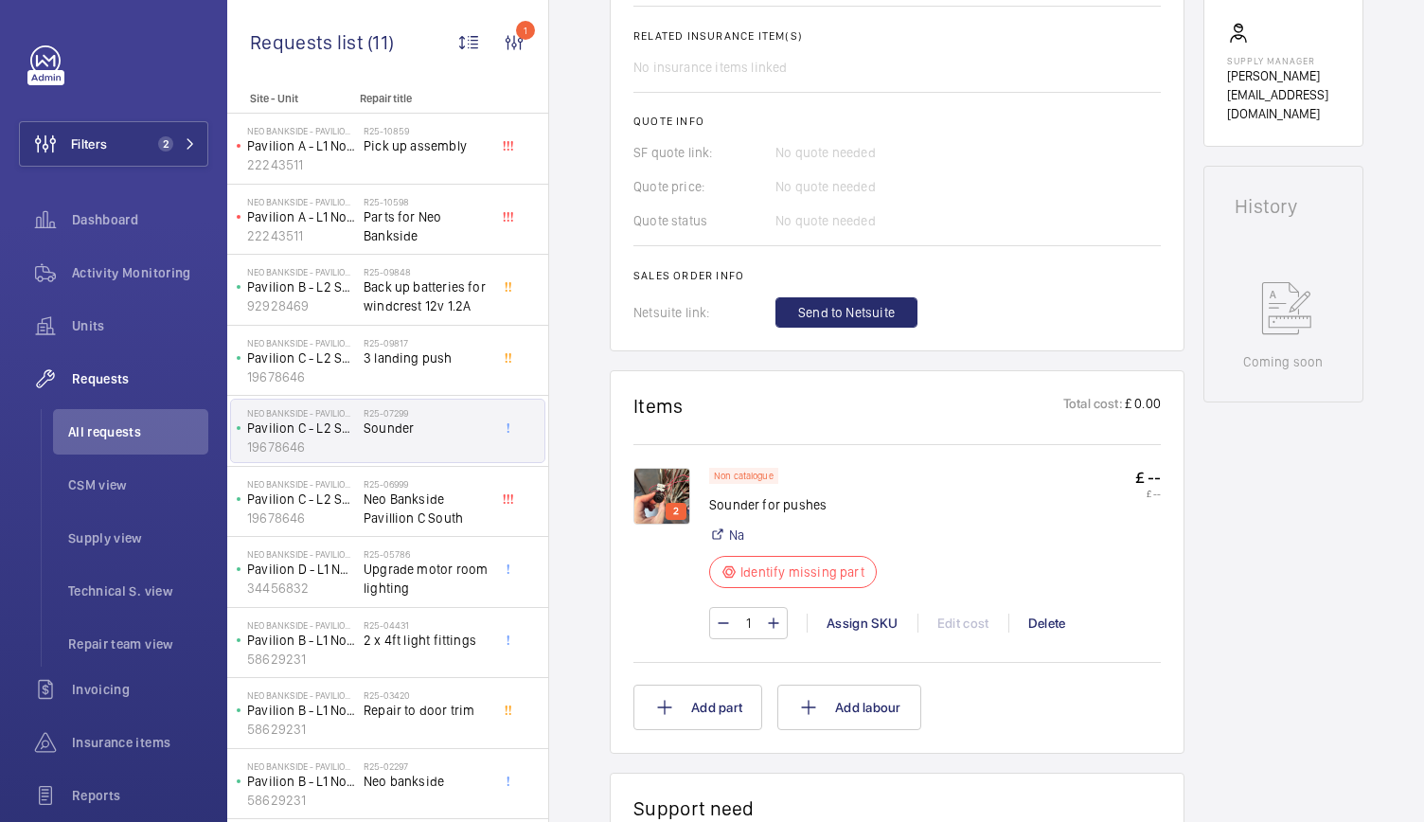
scroll to position [385, 0]
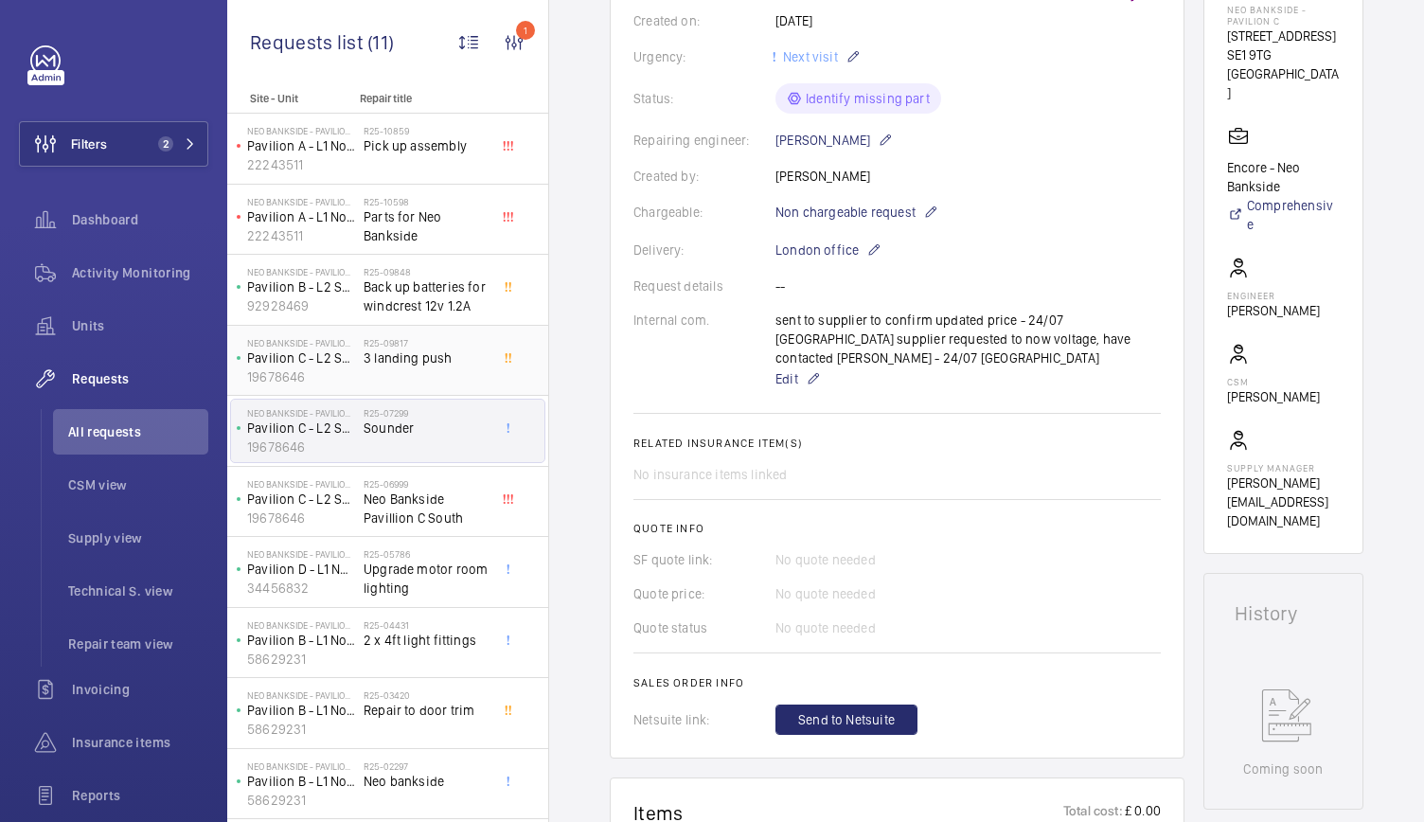
click at [406, 343] on h2 "R25-09817" at bounding box center [425, 342] width 125 height 11
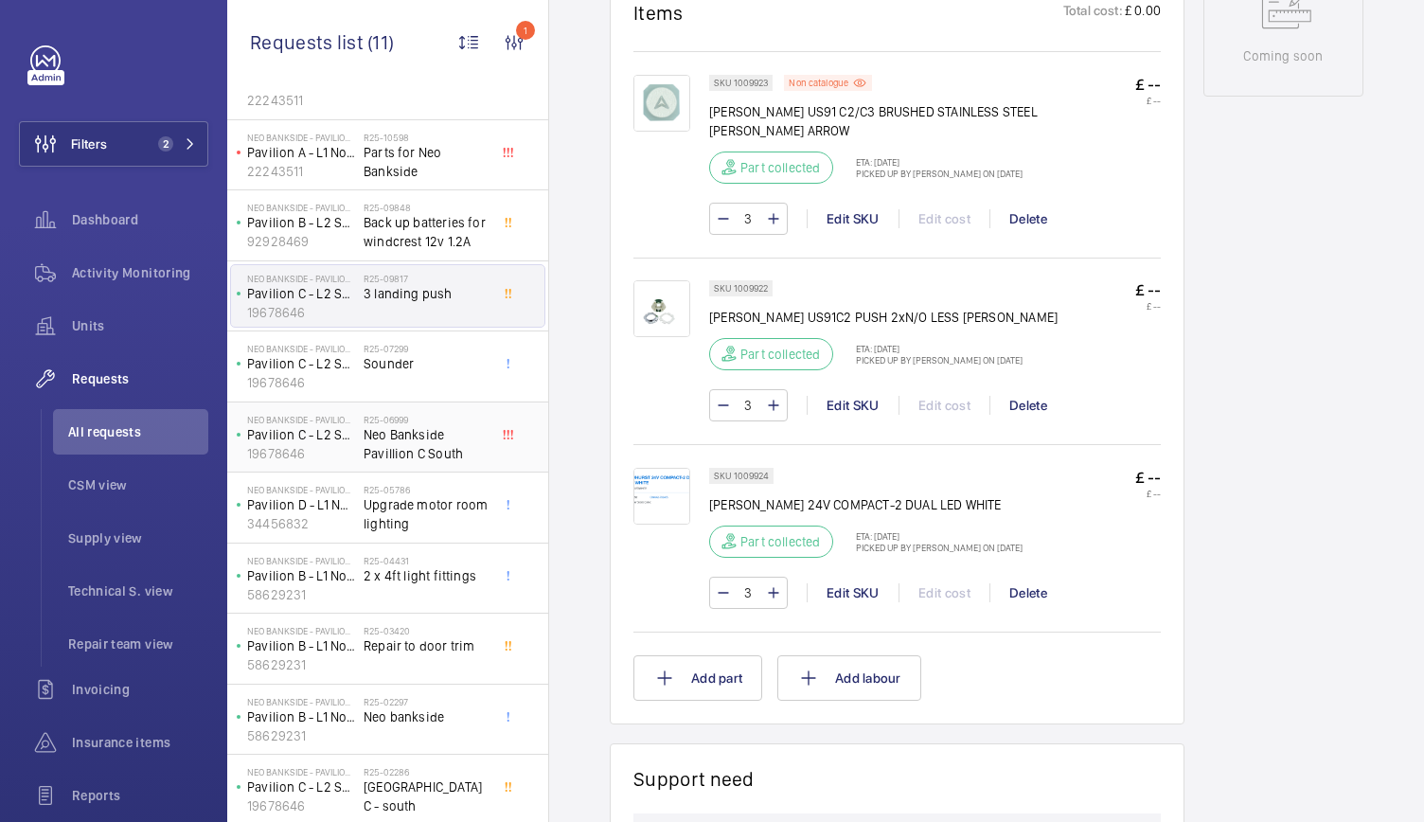
scroll to position [14, 0]
click at [360, 758] on div "Neo Bankside - Pavilion C Pavilion C - L2 South - 299809015 19678646" at bounding box center [297, 789] width 133 height 62
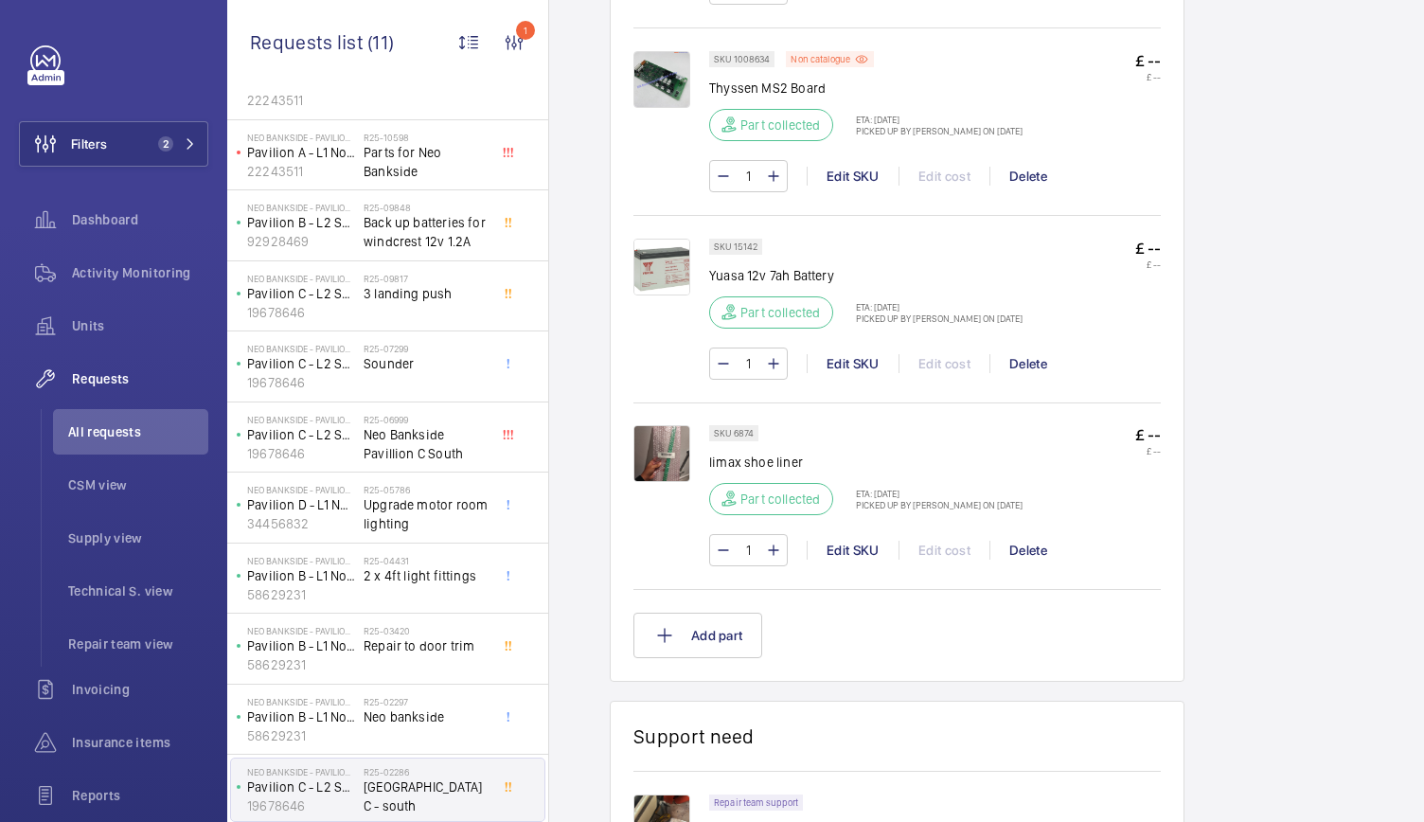
scroll to position [1719, 0]
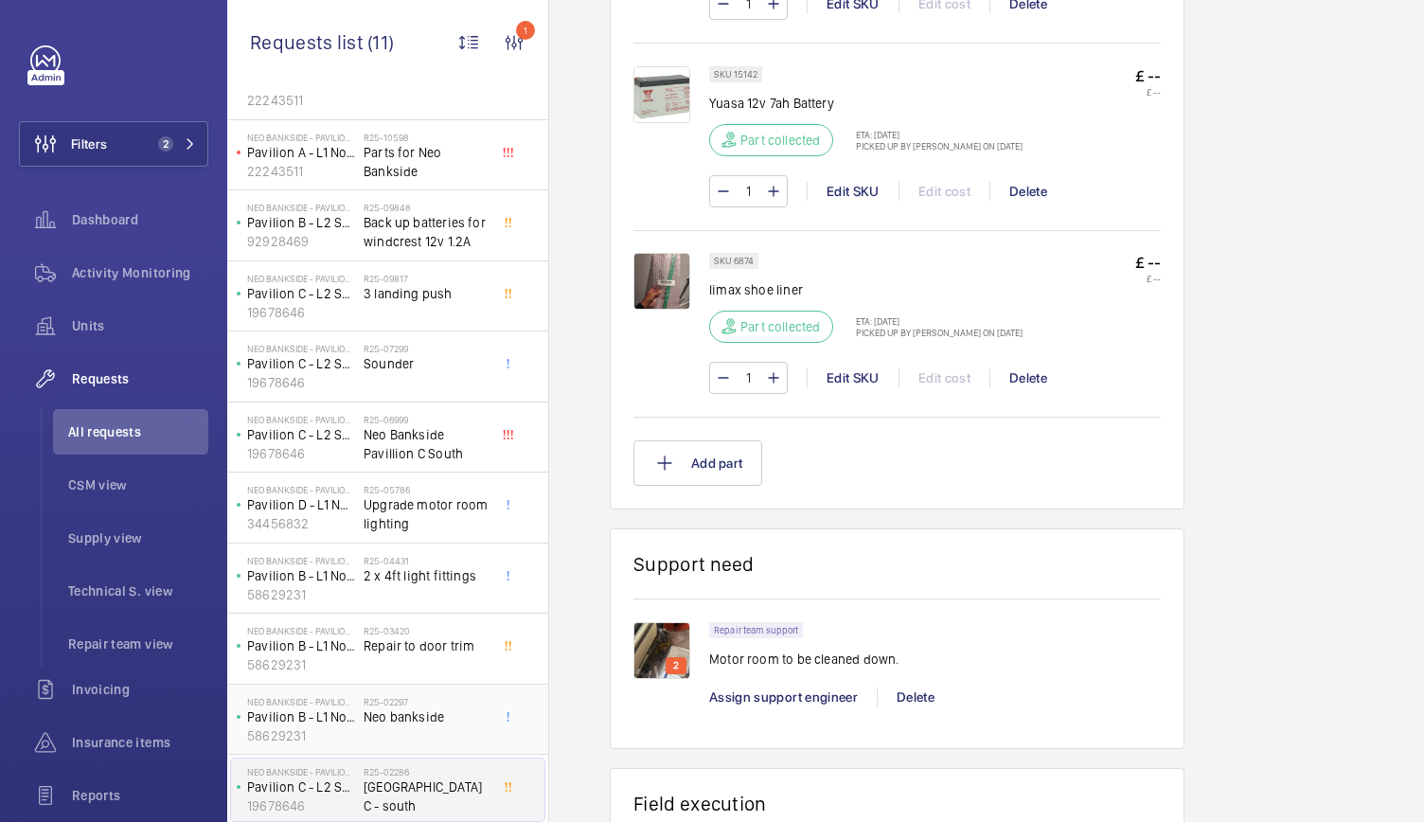
click at [426, 726] on div "R25-02297 Neo bankside" at bounding box center [425, 723] width 125 height 55
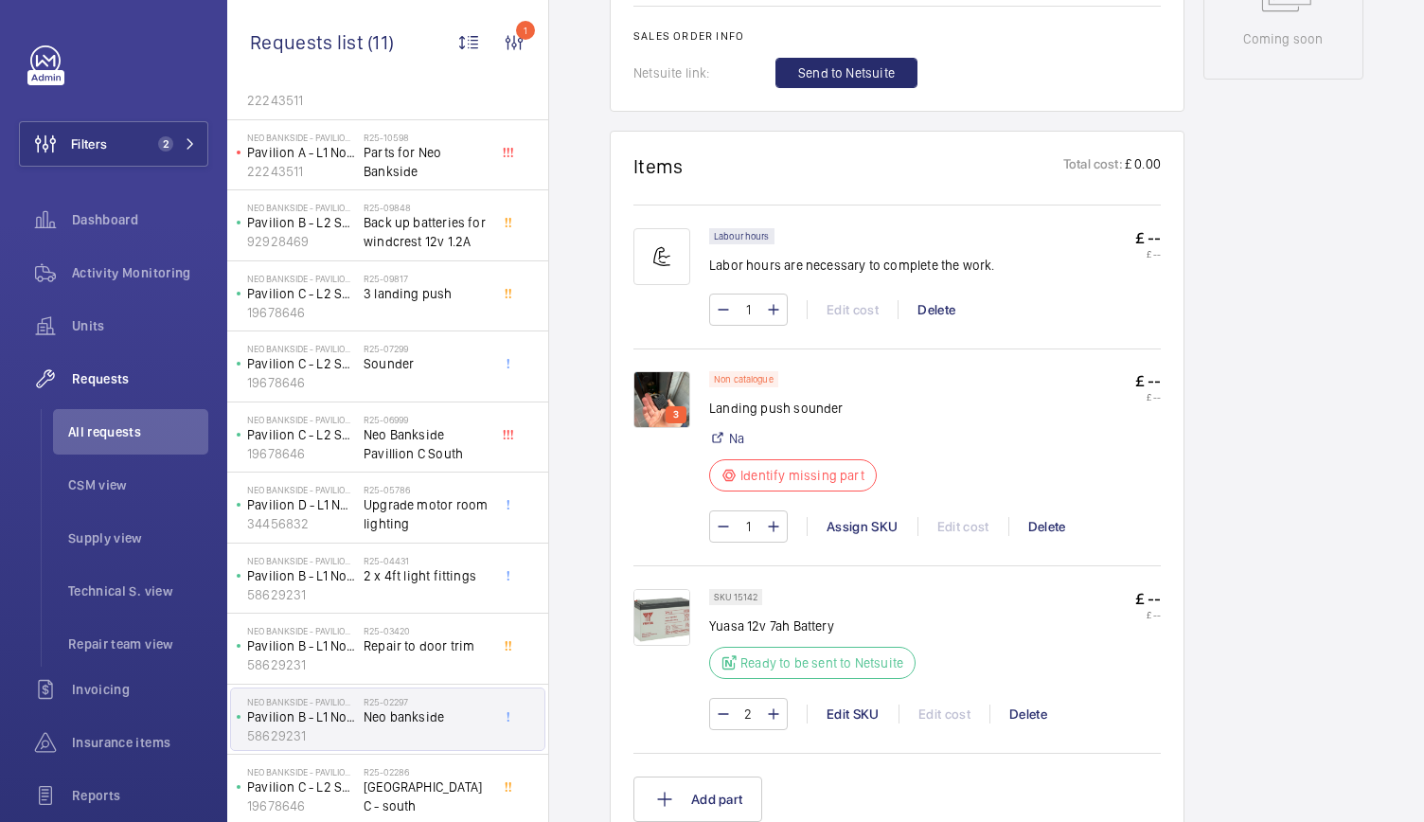
scroll to position [1136, 0]
click at [669, 404] on p "3" at bounding box center [675, 412] width 13 height 17
click at [678, 417] on p "3" at bounding box center [675, 412] width 13 height 17
click at [675, 401] on img at bounding box center [661, 397] width 57 height 57
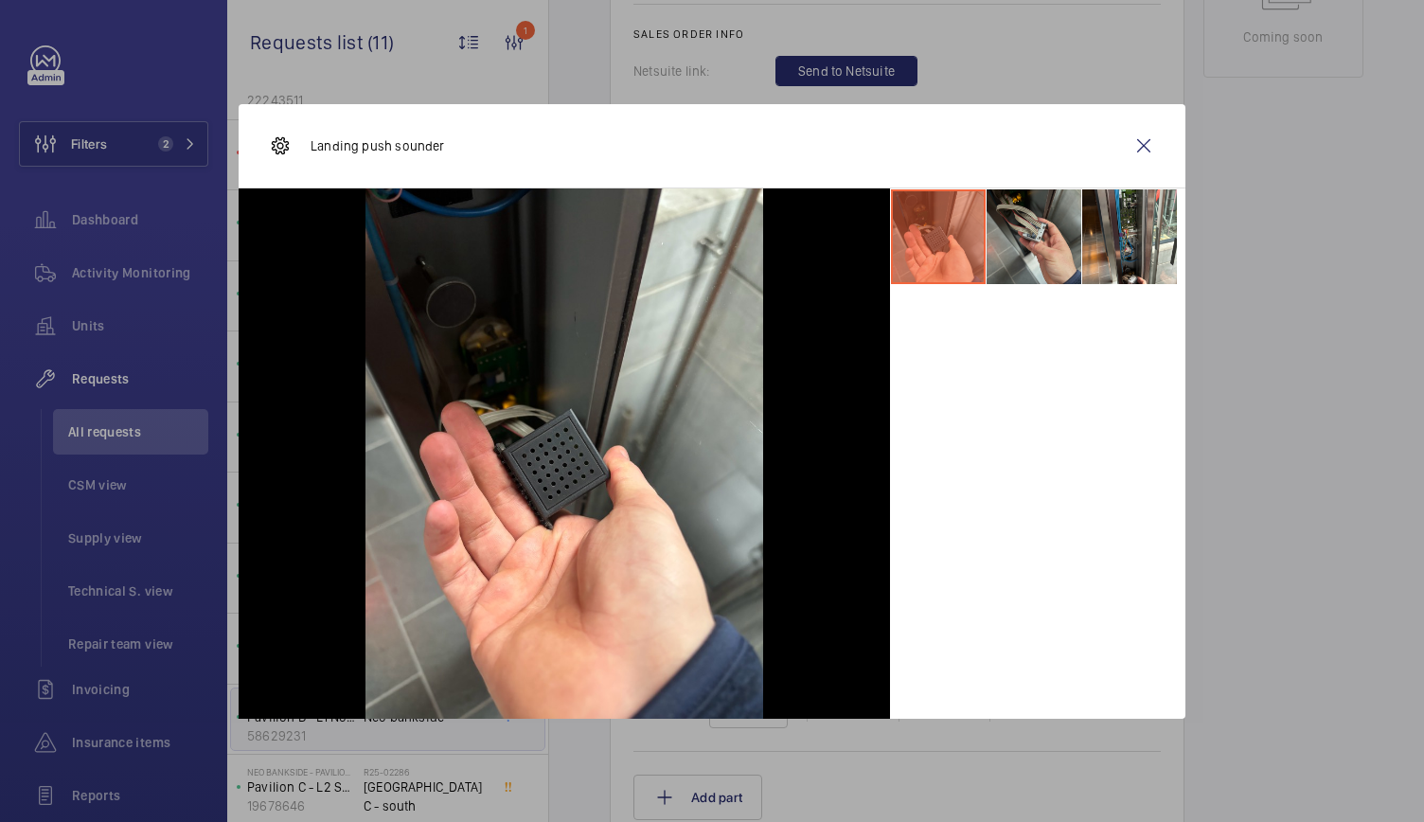
click at [1016, 266] on li at bounding box center [1033, 236] width 95 height 95
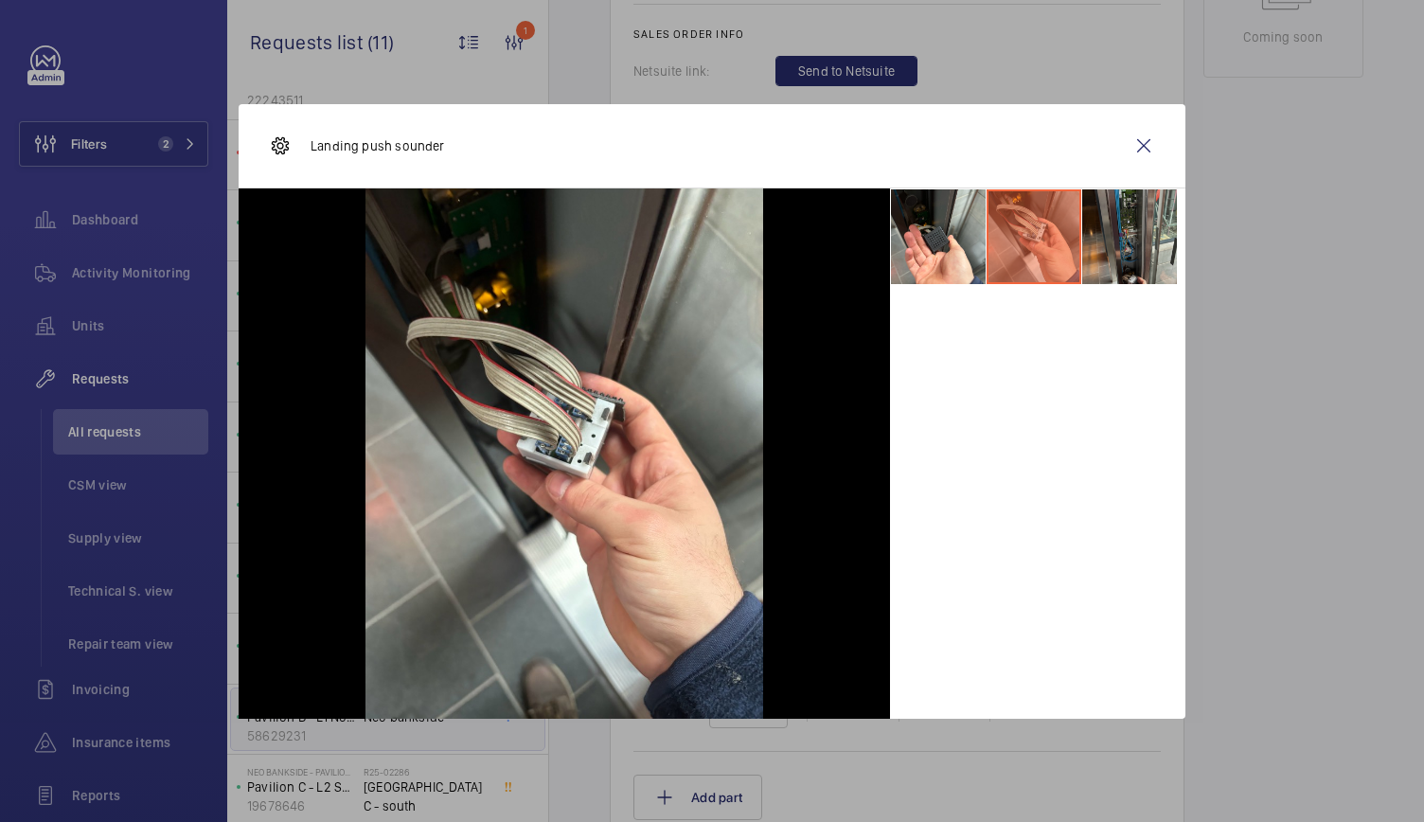
click at [1134, 246] on li at bounding box center [1129, 236] width 95 height 95
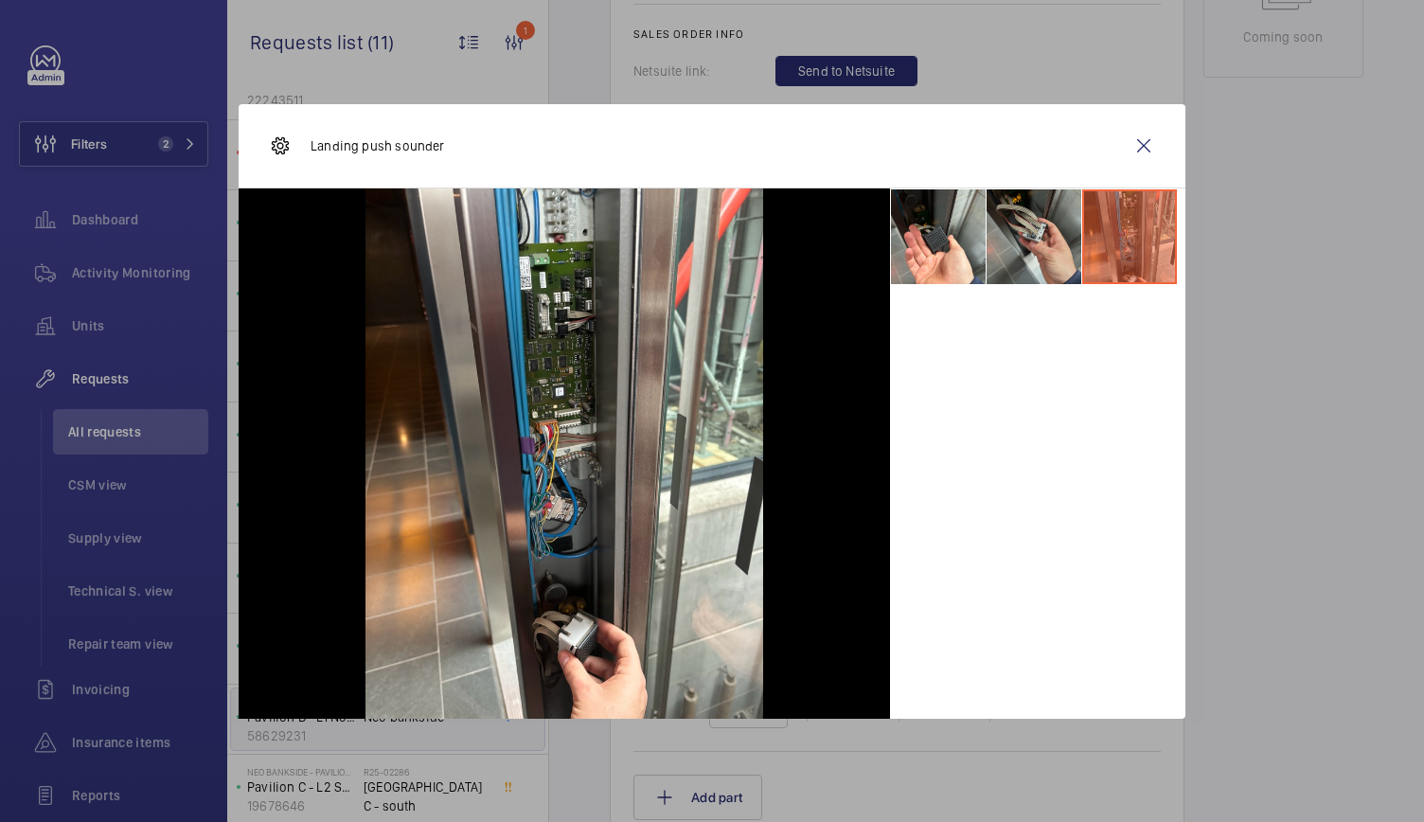
click at [1001, 244] on li at bounding box center [1033, 236] width 95 height 95
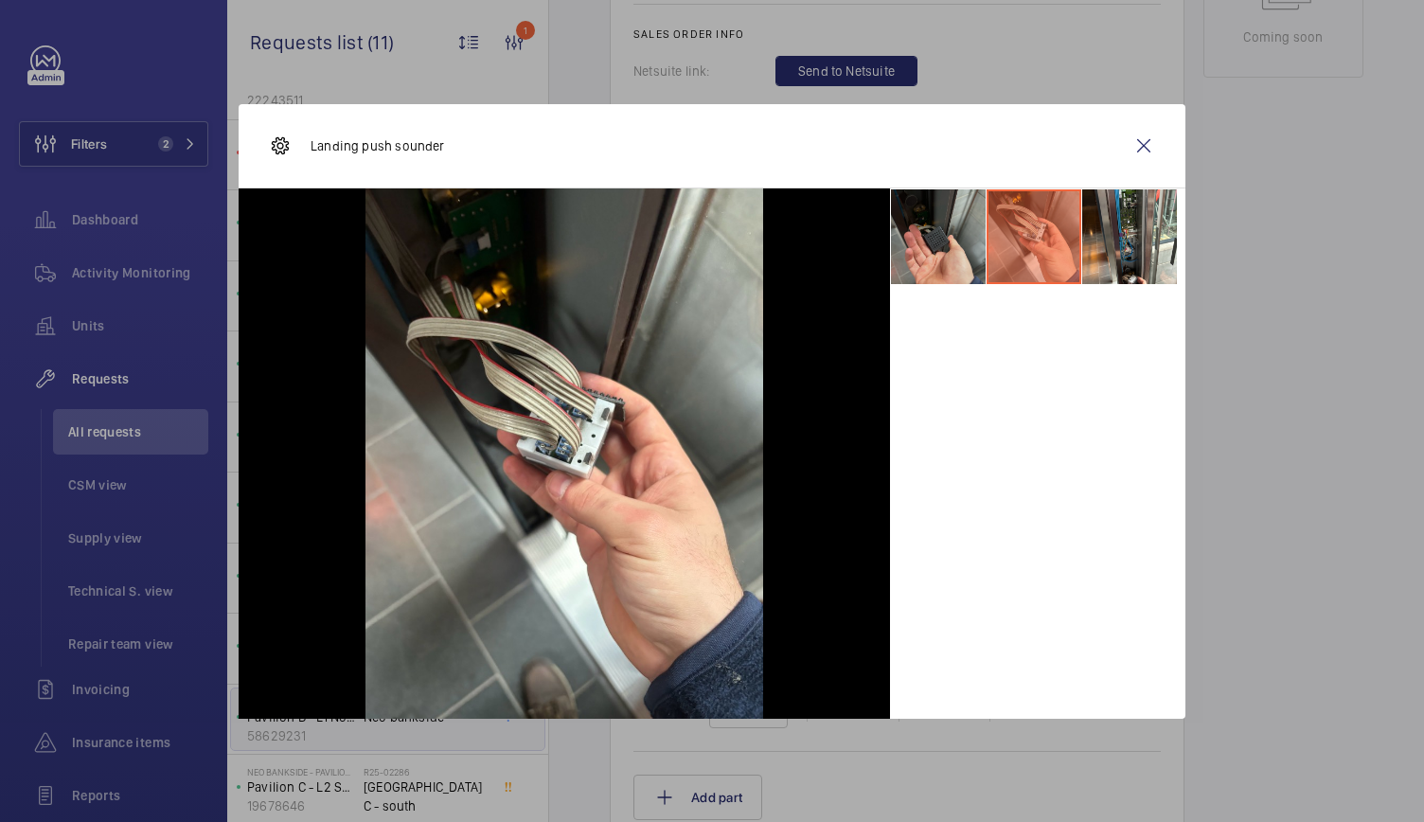
click at [918, 255] on li at bounding box center [938, 236] width 95 height 95
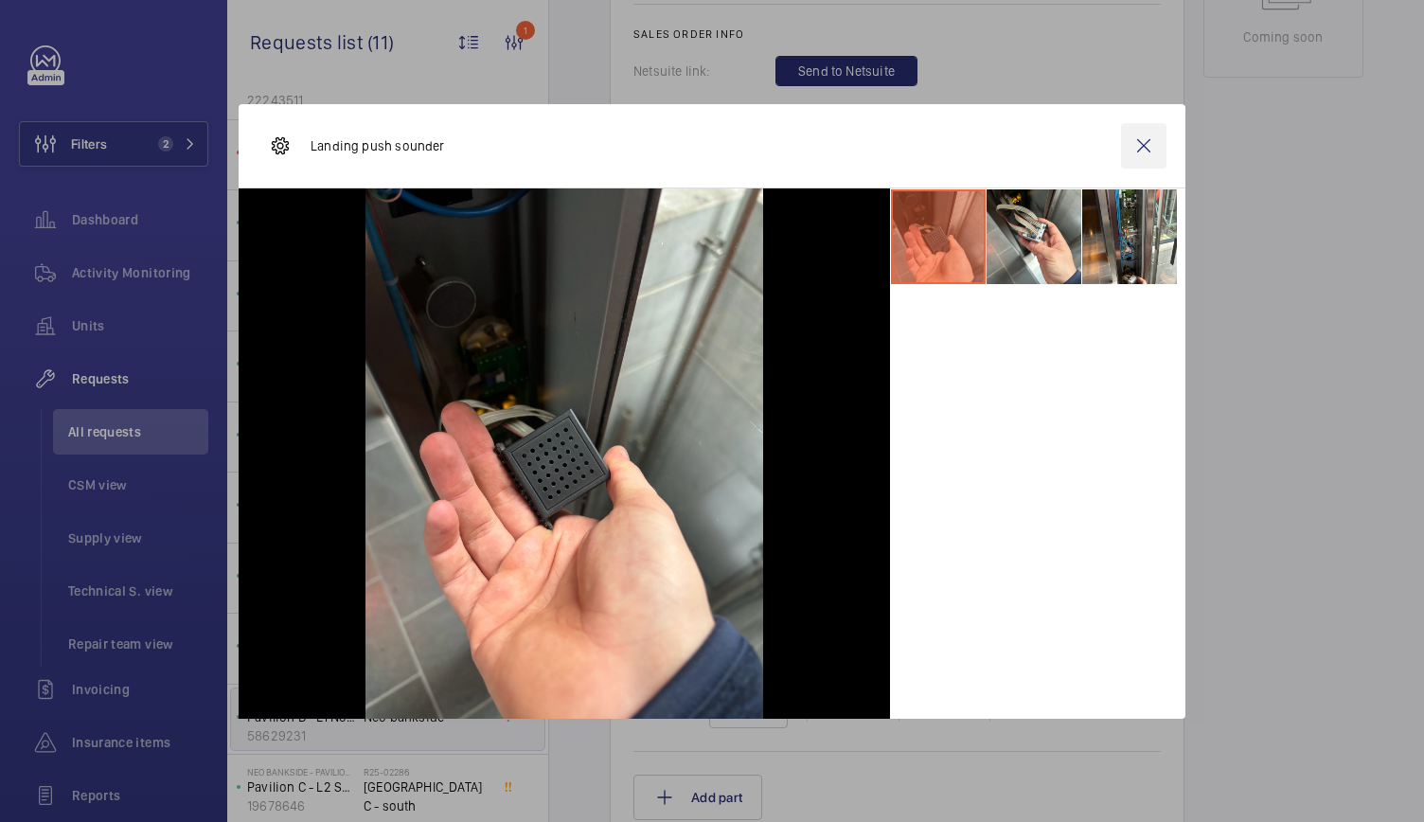
click at [1145, 140] on wm-front-icon-button at bounding box center [1143, 145] width 45 height 45
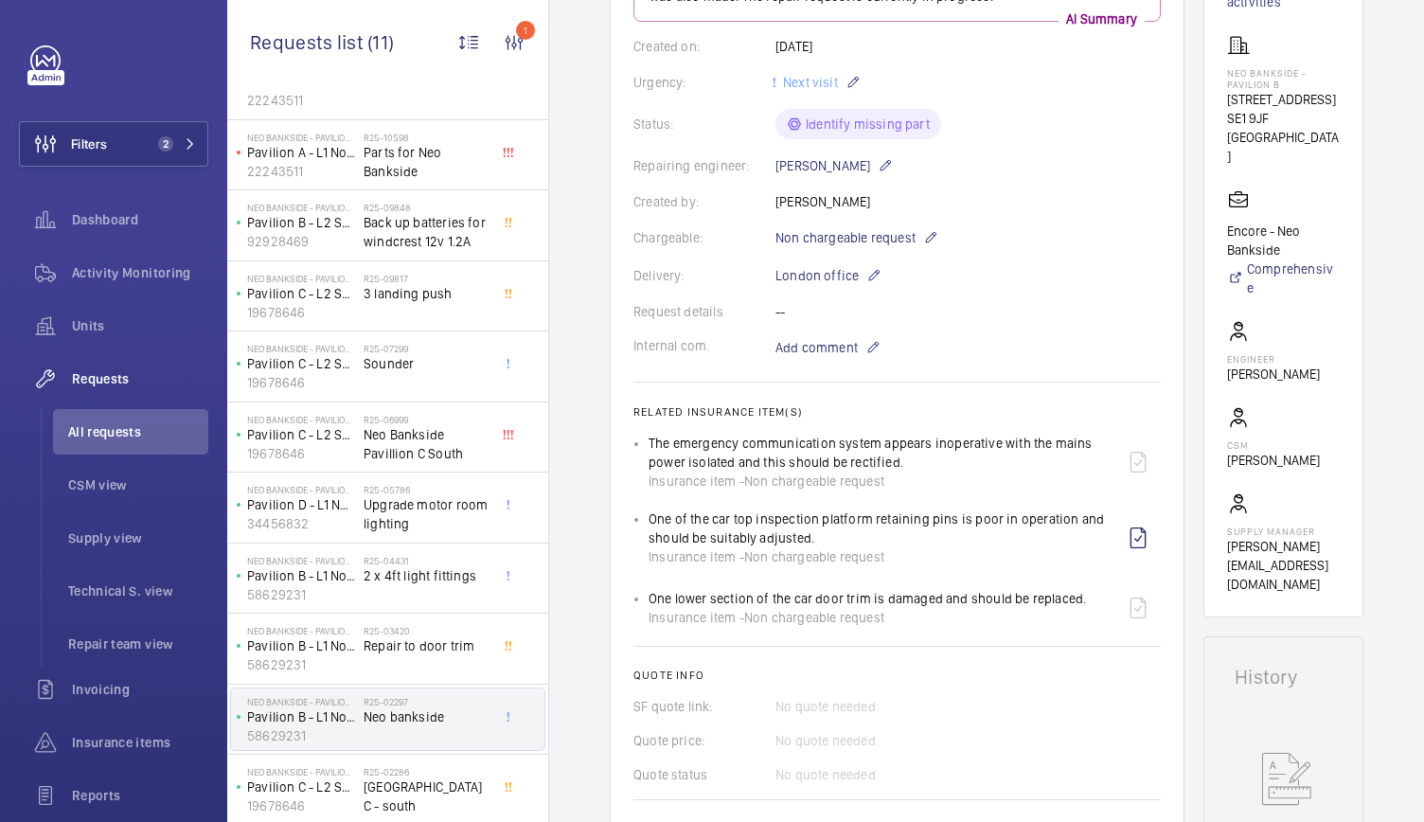
scroll to position [411, 0]
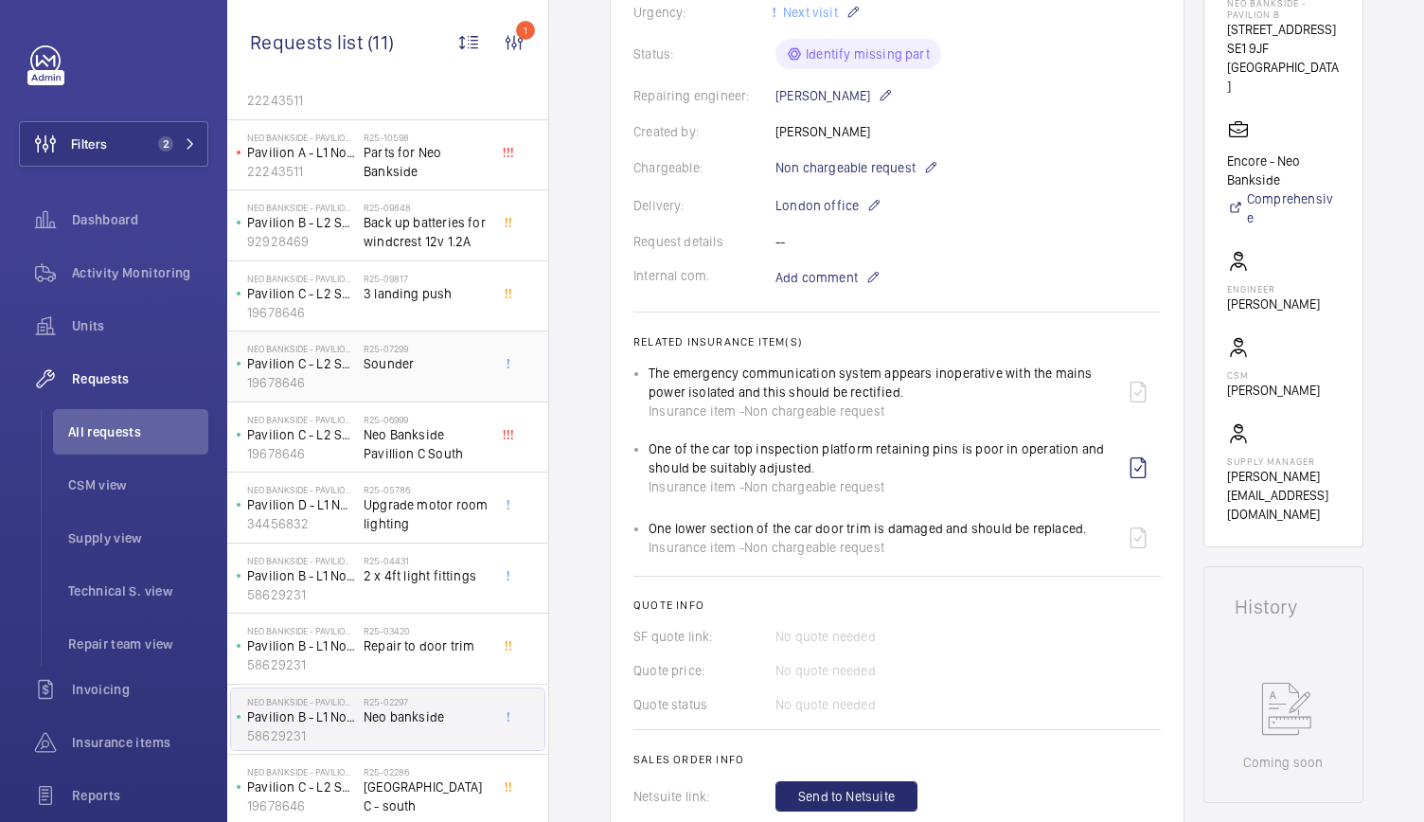
click at [398, 351] on h2 "R25-07299" at bounding box center [425, 348] width 125 height 11
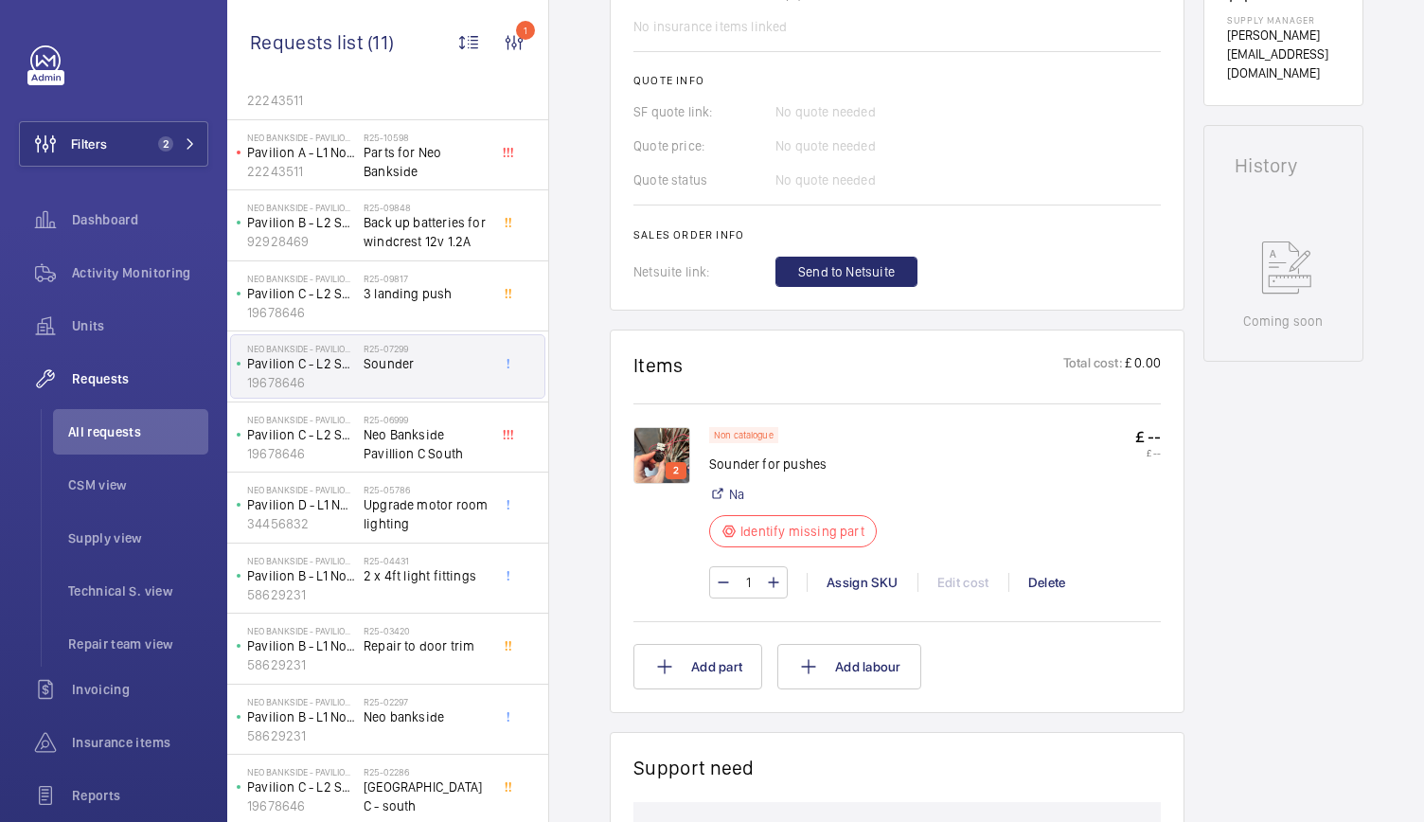
scroll to position [844, 0]
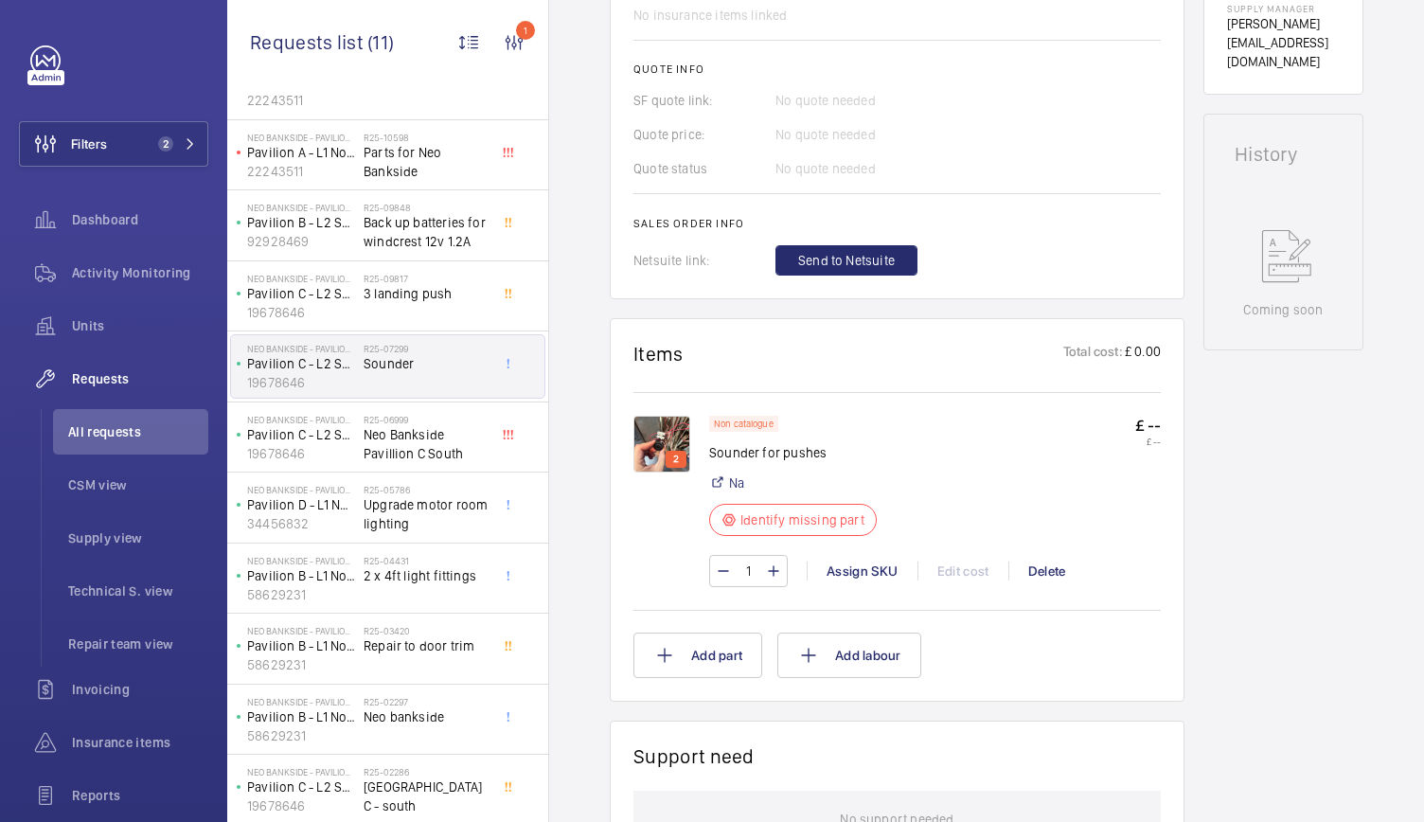
click at [657, 420] on img at bounding box center [661, 444] width 57 height 57
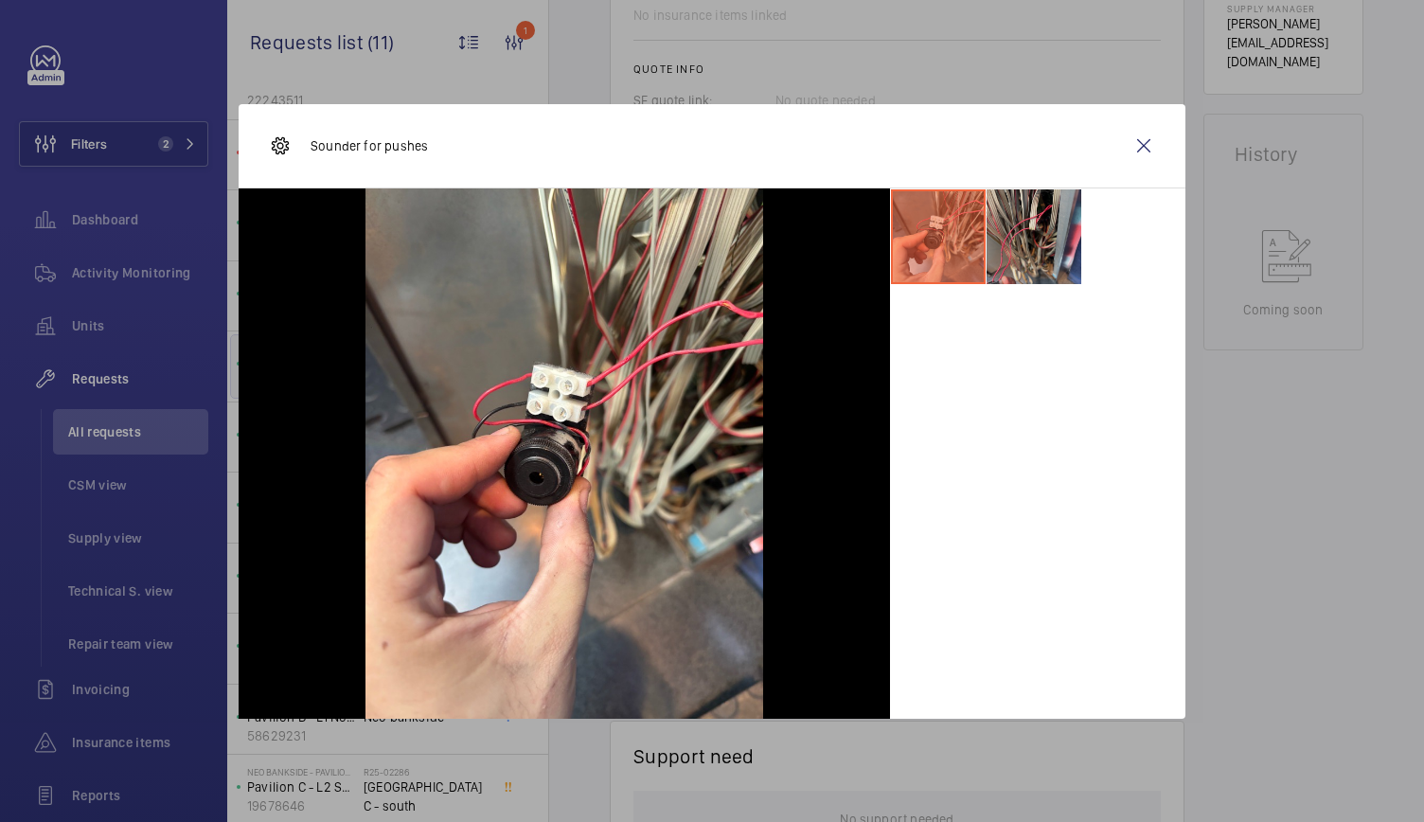
click at [1034, 246] on li at bounding box center [1033, 236] width 95 height 95
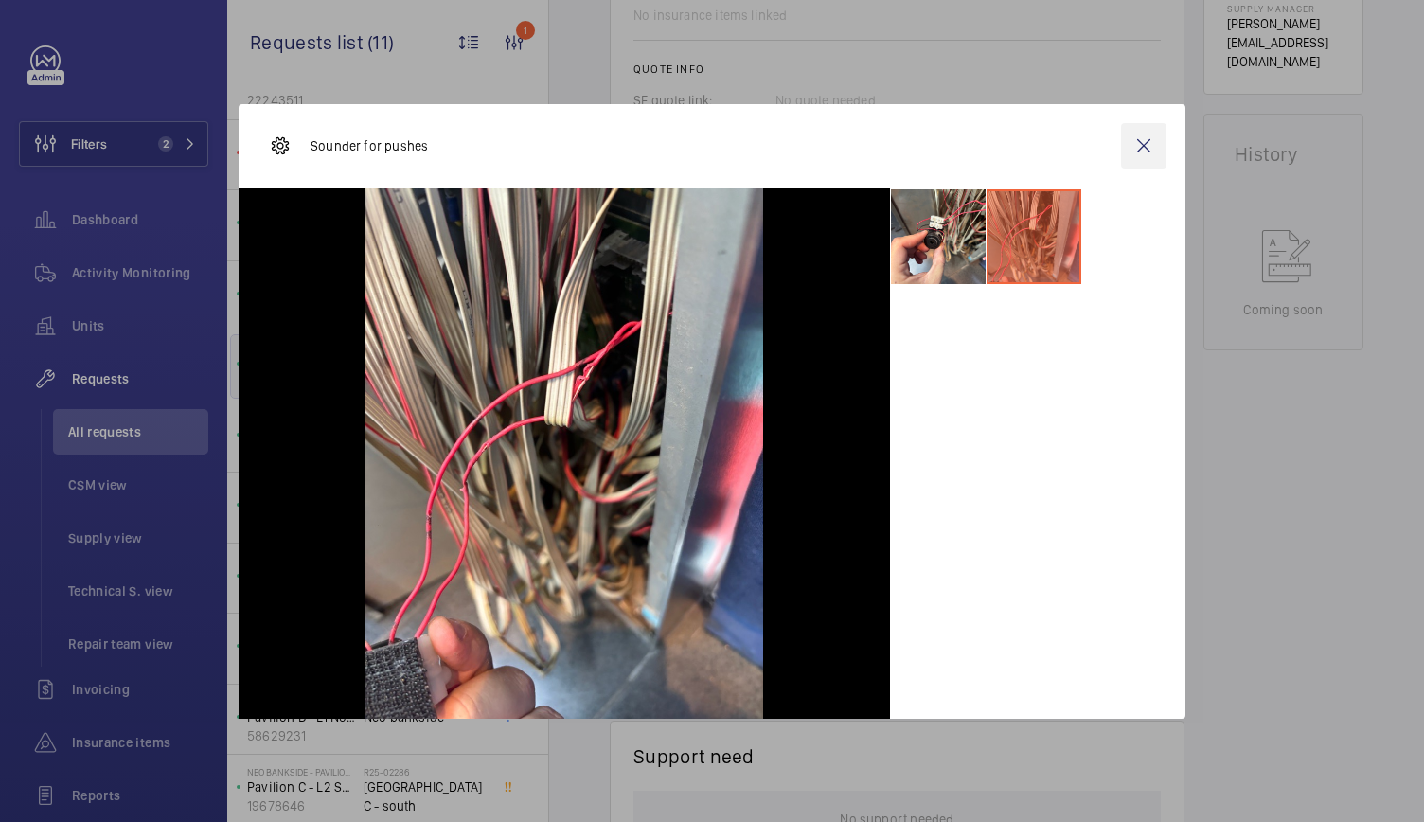
click at [1142, 154] on wm-front-icon-button at bounding box center [1143, 145] width 45 height 45
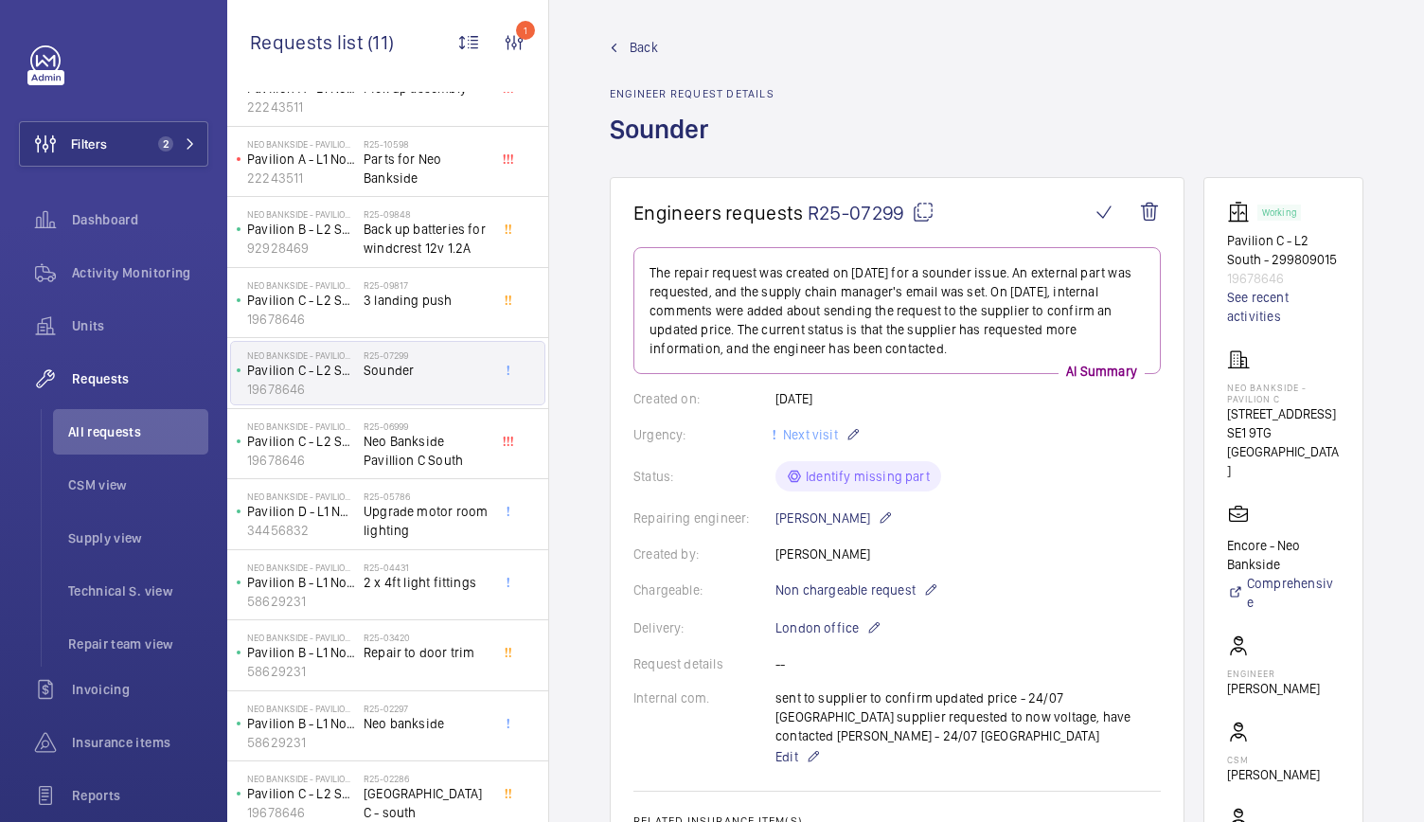
scroll to position [0, 0]
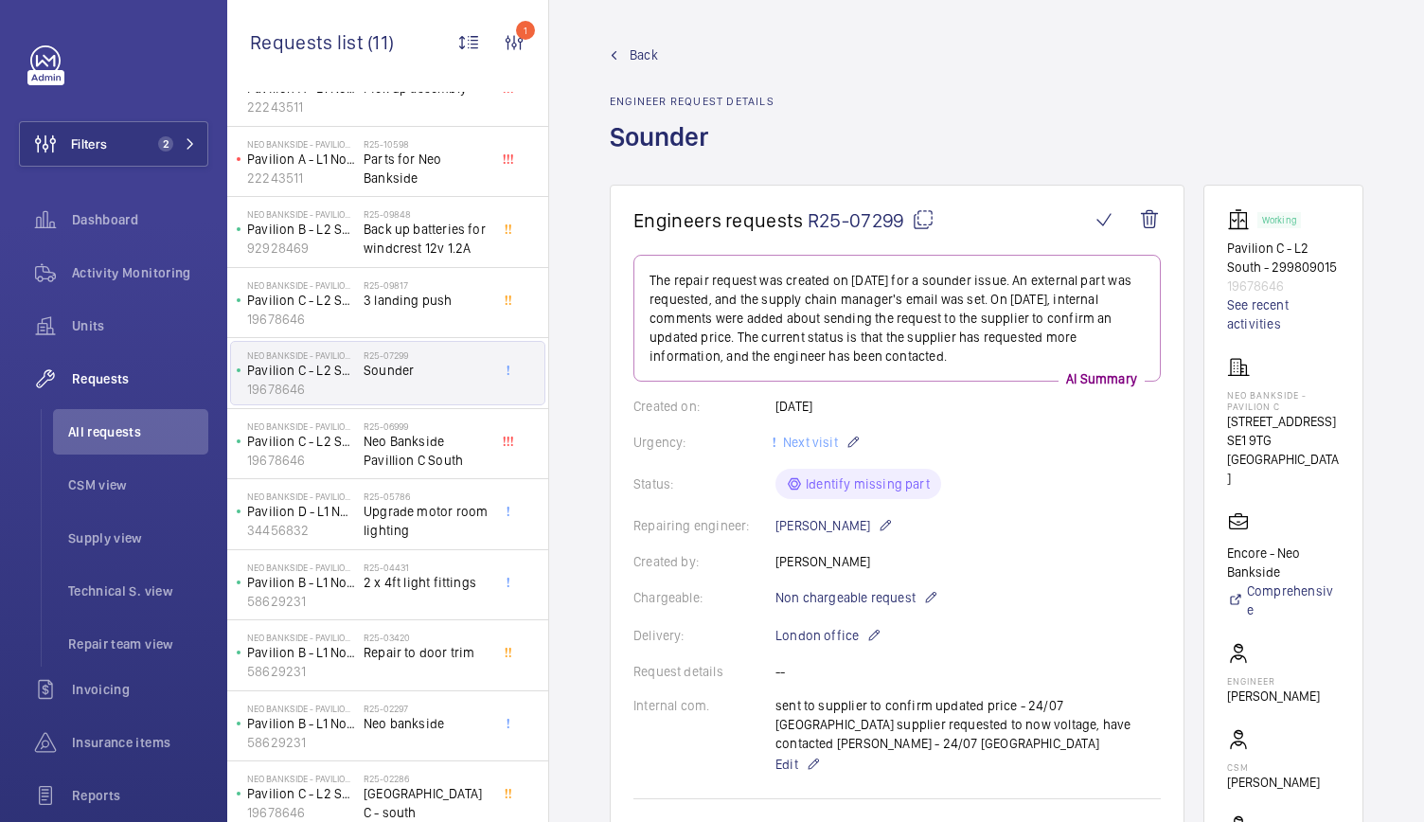
click at [1267, 255] on p "Pavilion C - L2 South - 299809015" at bounding box center [1283, 258] width 113 height 38
click at [1251, 308] on link "See recent activities" at bounding box center [1283, 314] width 113 height 38
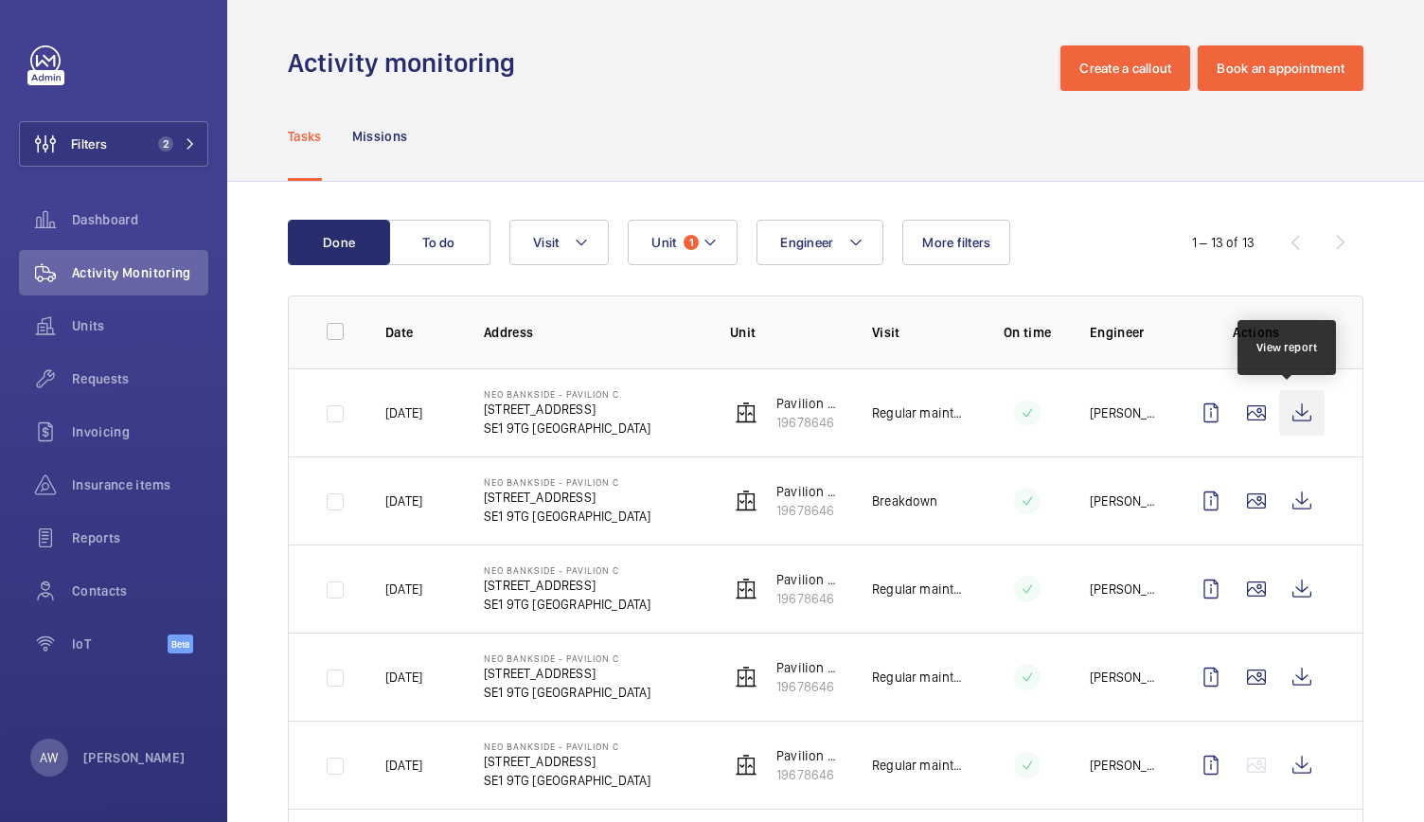
click at [1279, 433] on wm-front-icon-button at bounding box center [1301, 412] width 45 height 45
click at [106, 390] on div "Requests" at bounding box center [113, 378] width 189 height 45
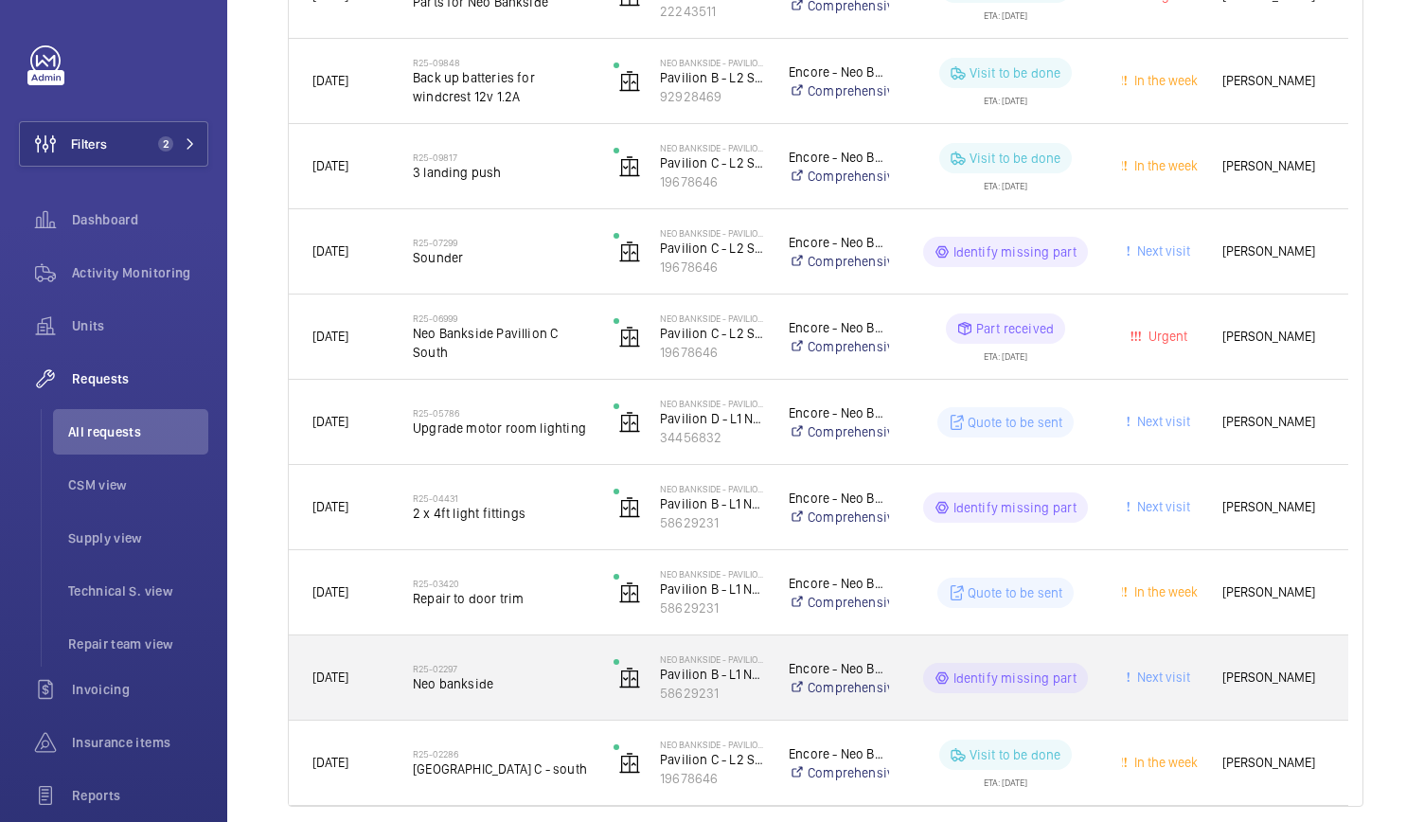
scroll to position [579, 0]
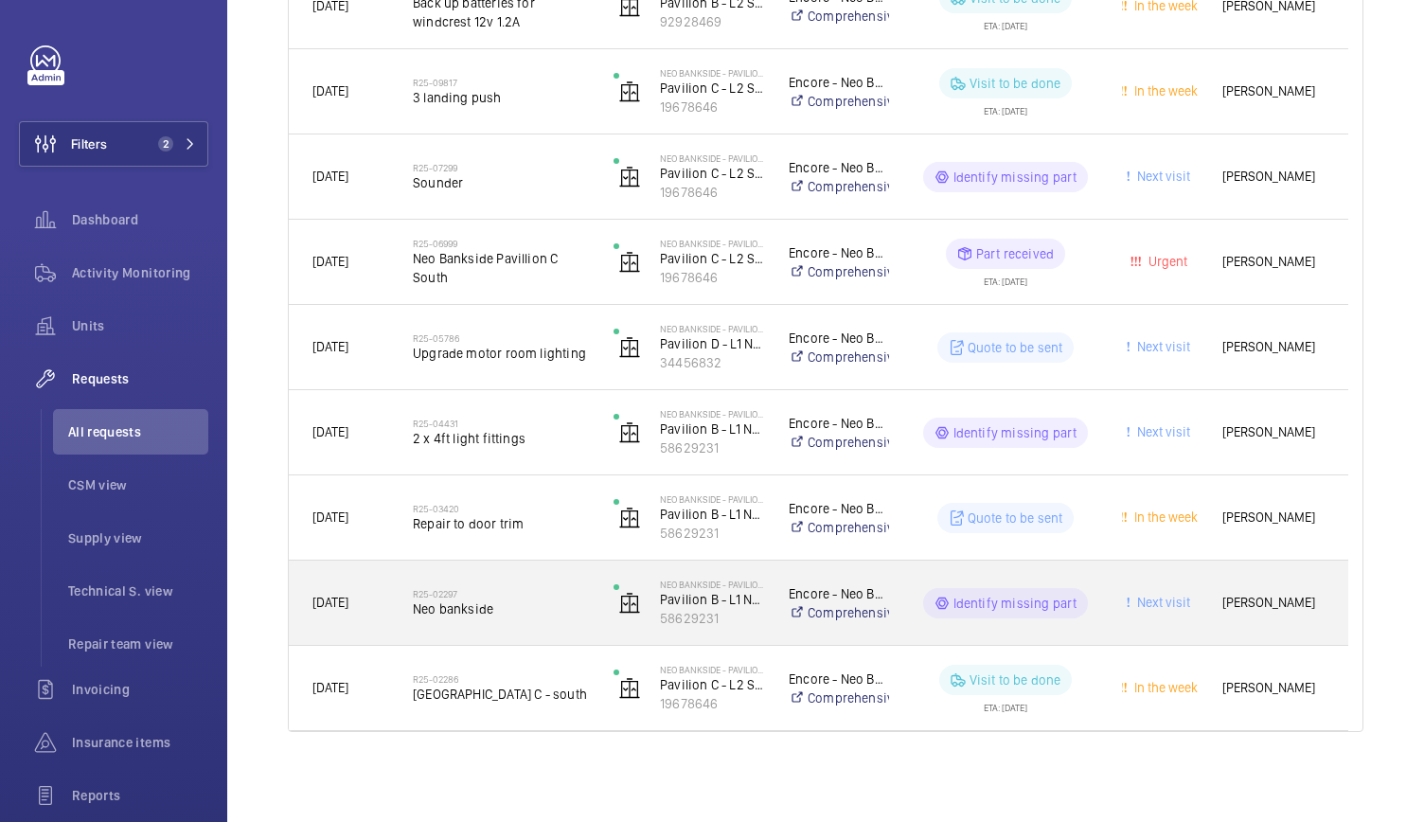
click at [487, 615] on span "Neo bankside" at bounding box center [501, 608] width 176 height 19
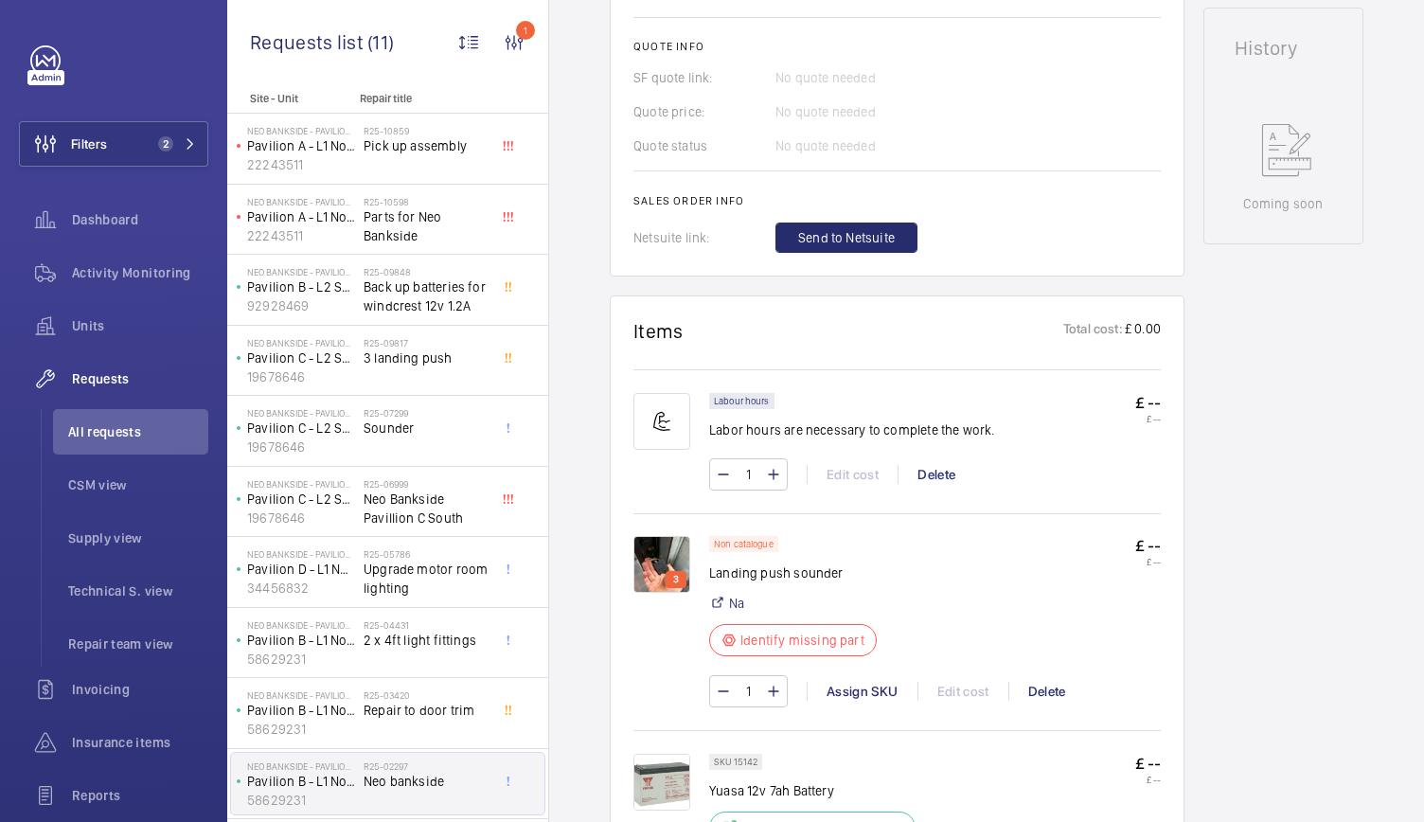
scroll to position [977, 0]
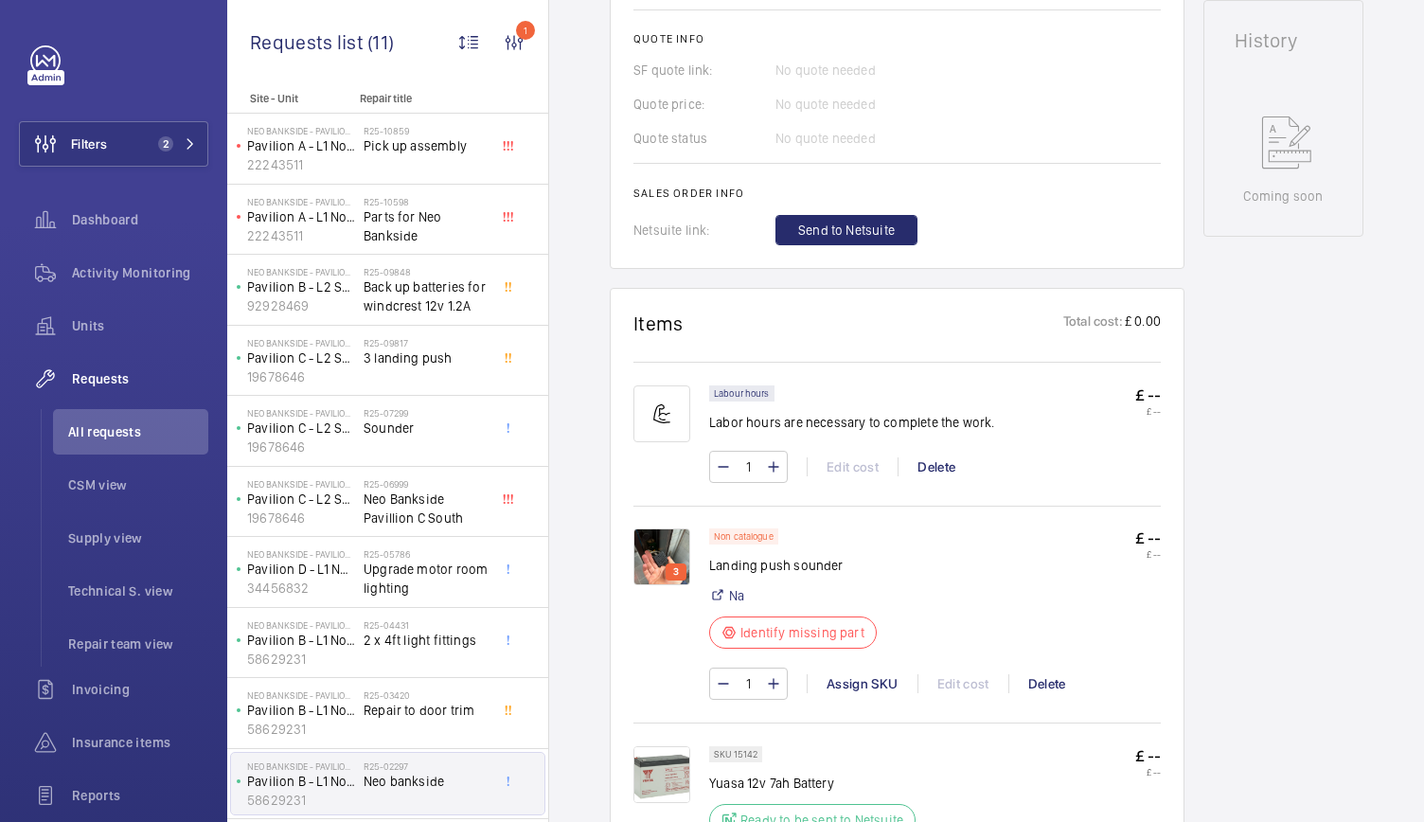
drag, startPoint x: 672, startPoint y: 602, endPoint x: 676, endPoint y: 563, distance: 39.0
click at [676, 563] on div "3" at bounding box center [671, 613] width 76 height 171
click at [676, 563] on p "3" at bounding box center [675, 571] width 13 height 17
click at [656, 531] on img at bounding box center [661, 556] width 57 height 57
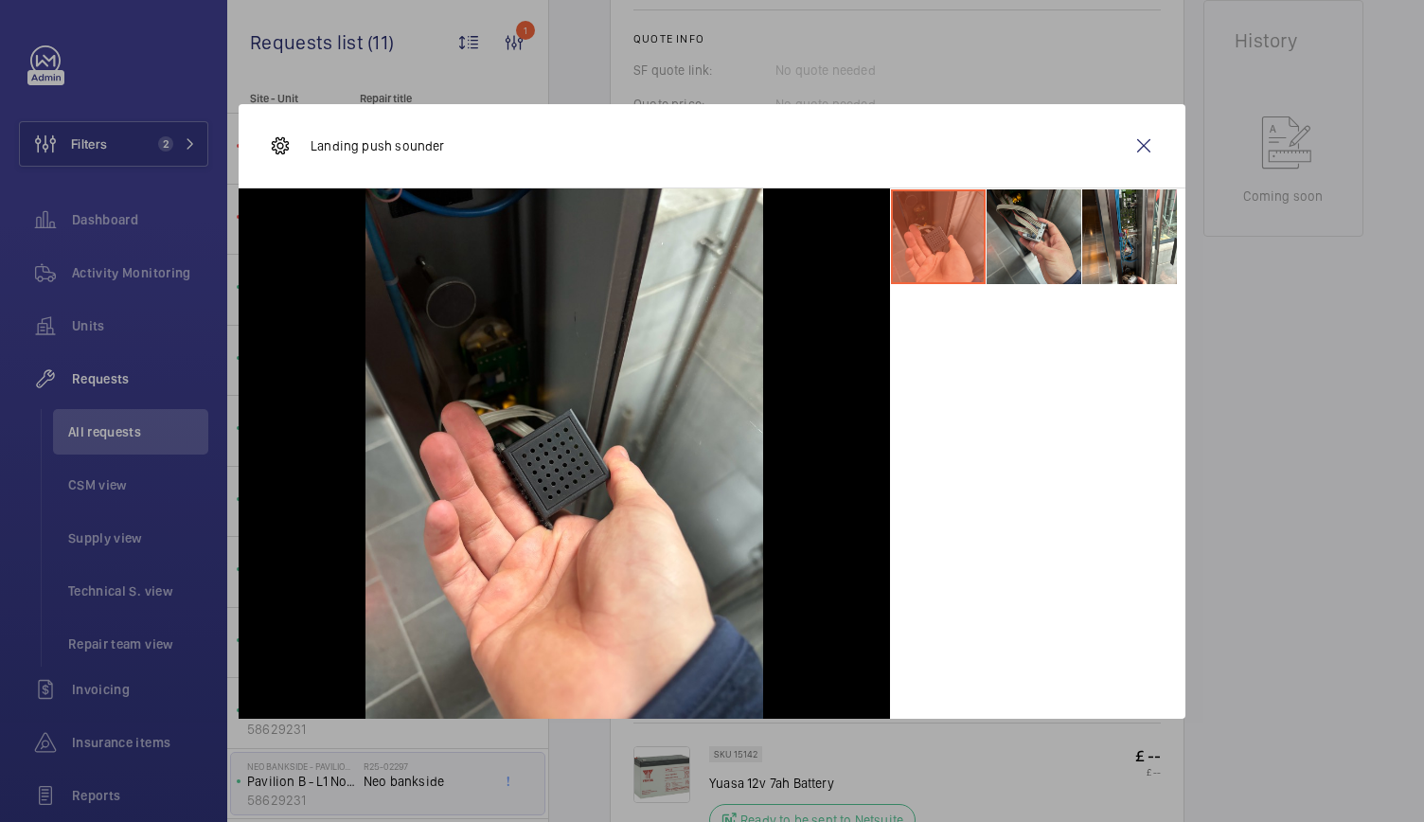
click at [1045, 265] on li at bounding box center [1033, 236] width 95 height 95
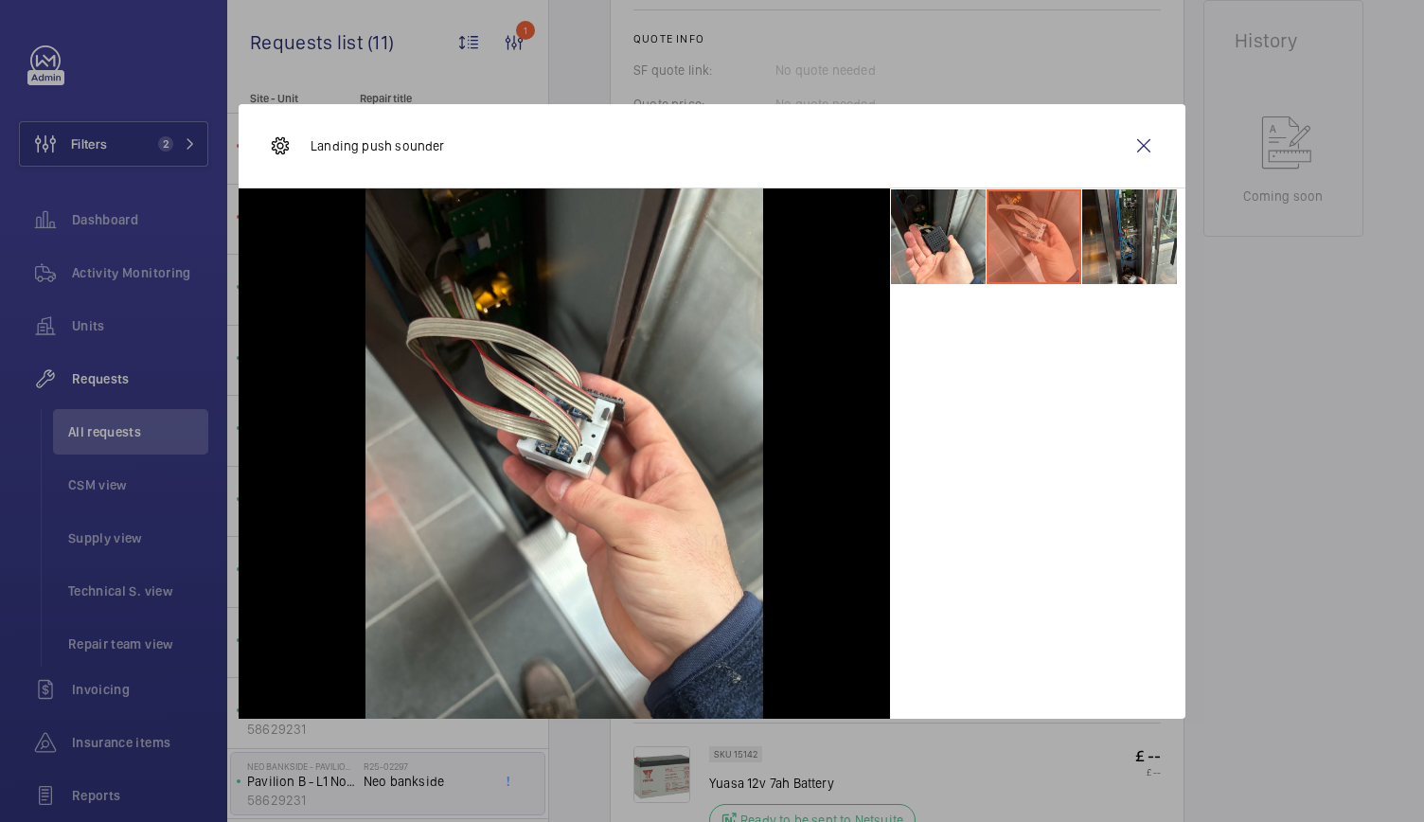
click at [1139, 245] on li at bounding box center [1129, 236] width 95 height 95
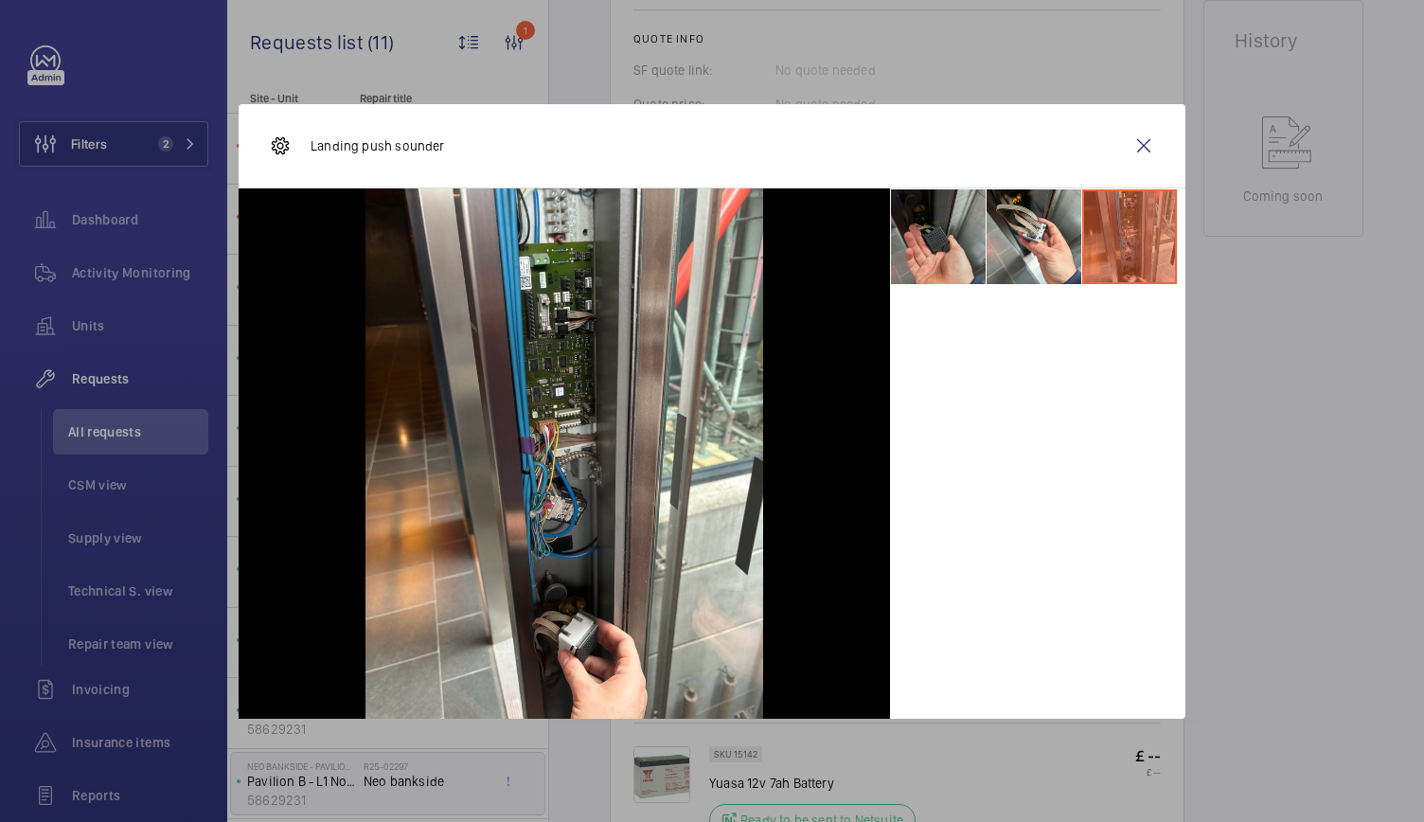
click at [945, 238] on li at bounding box center [938, 236] width 95 height 95
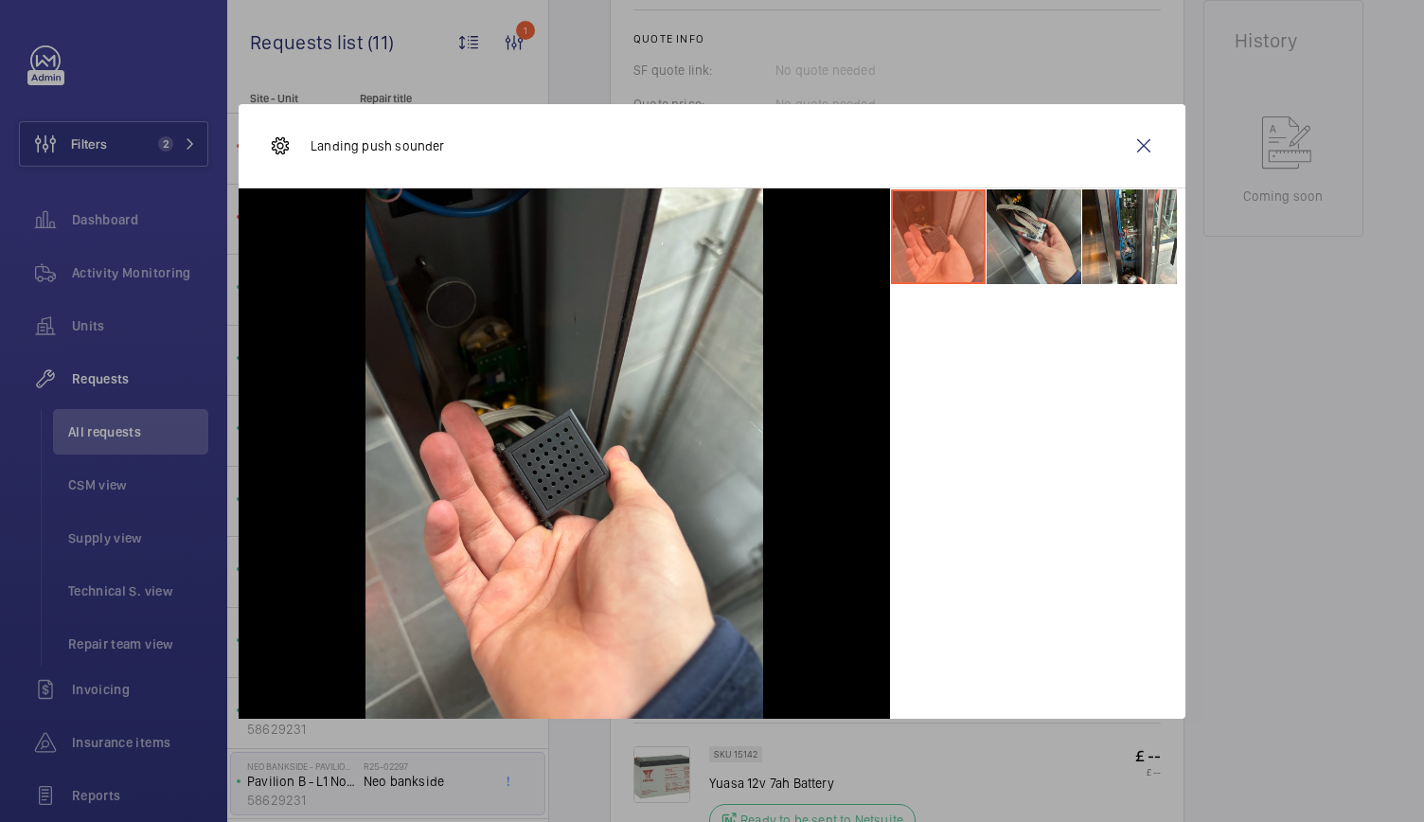
click at [1036, 196] on li at bounding box center [1033, 236] width 95 height 95
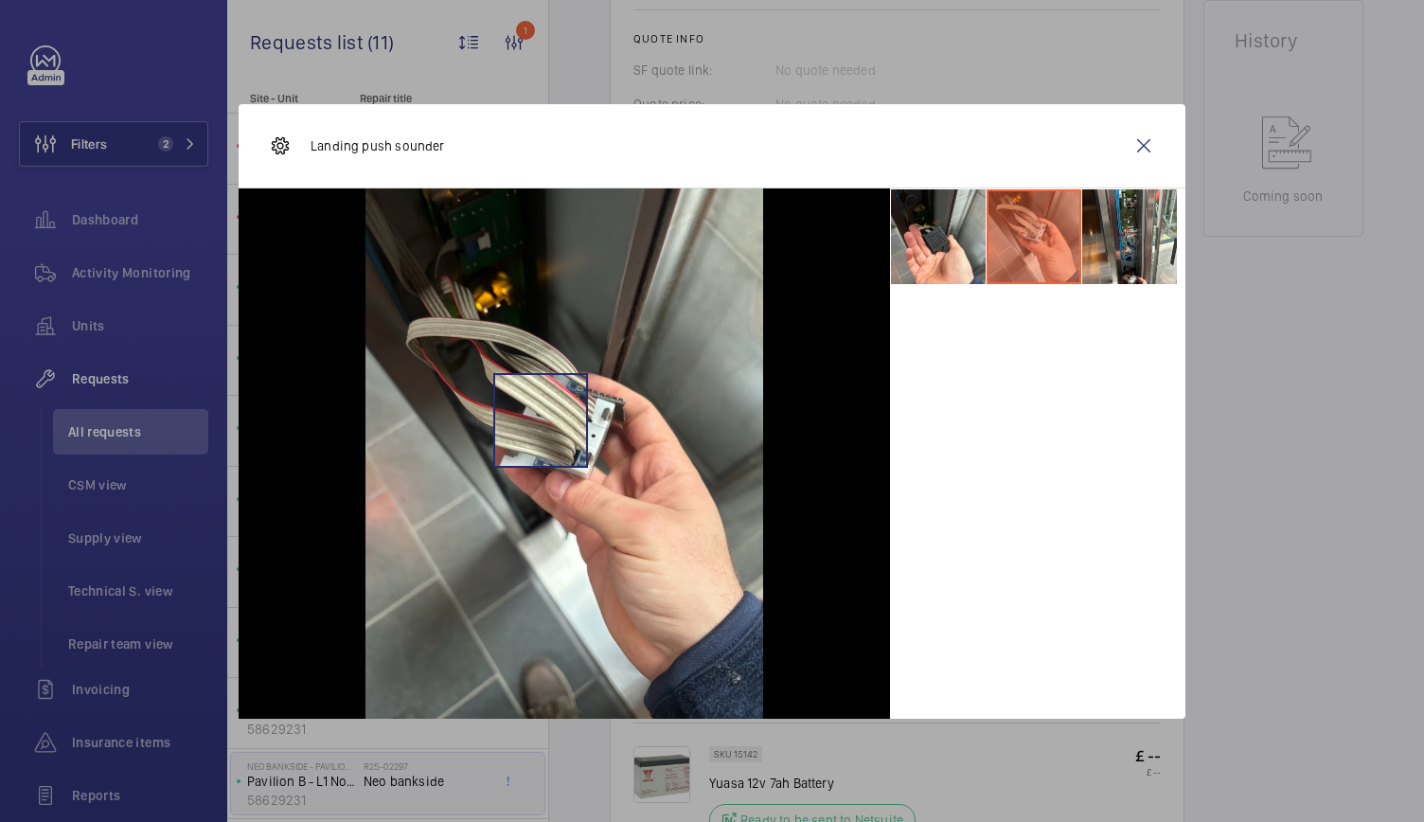
click at [541, 419] on img at bounding box center [564, 453] width 398 height 530
click at [1148, 148] on wm-front-icon-button at bounding box center [1143, 145] width 45 height 45
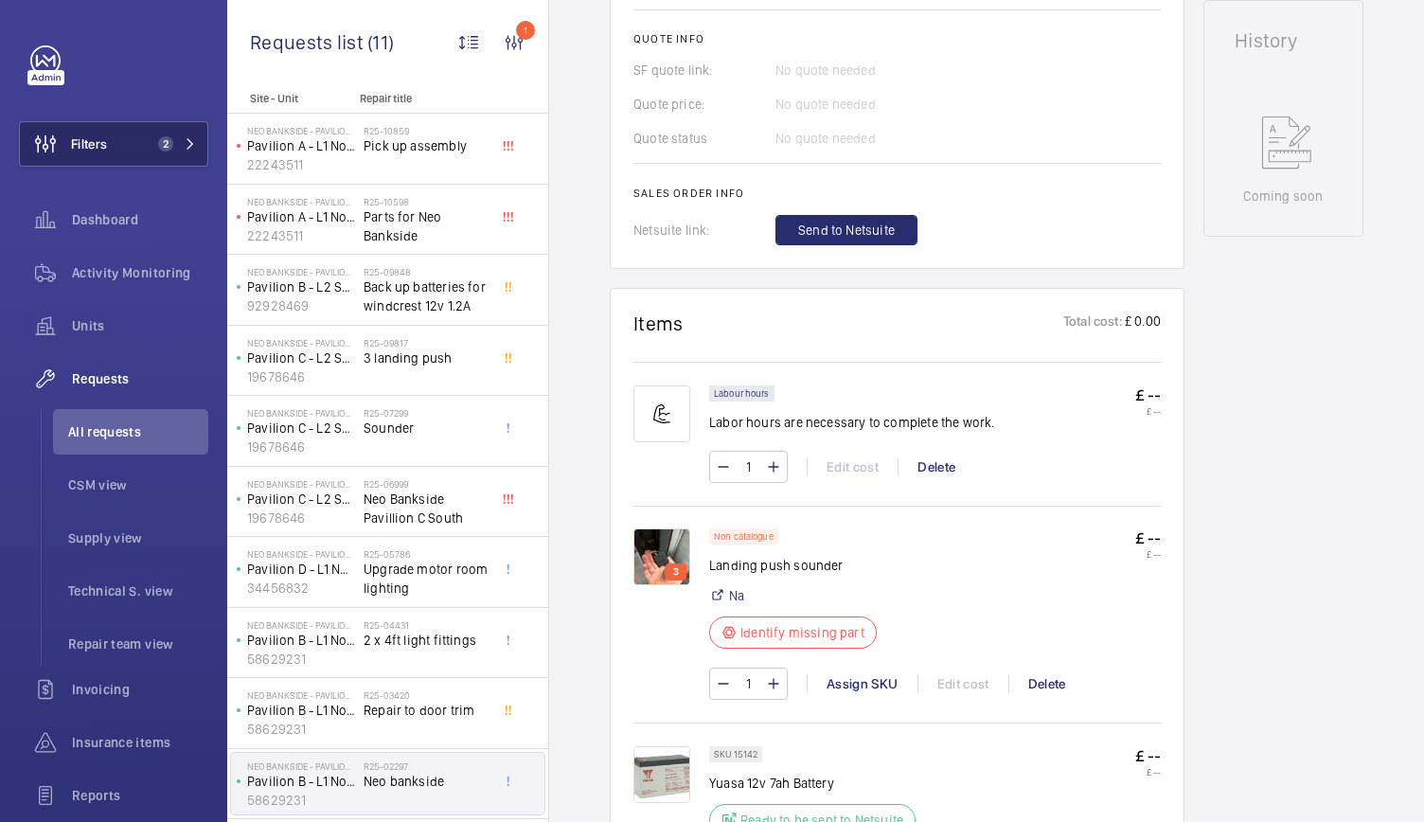
click at [111, 151] on button "Filters 2" at bounding box center [113, 143] width 189 height 45
click at [183, 161] on button "Filters 2" at bounding box center [113, 143] width 189 height 45
click at [299, 113] on div "Site - Unit" at bounding box center [293, 103] width 133 height 22
click at [169, 147] on span "2" at bounding box center [173, 143] width 45 height 15
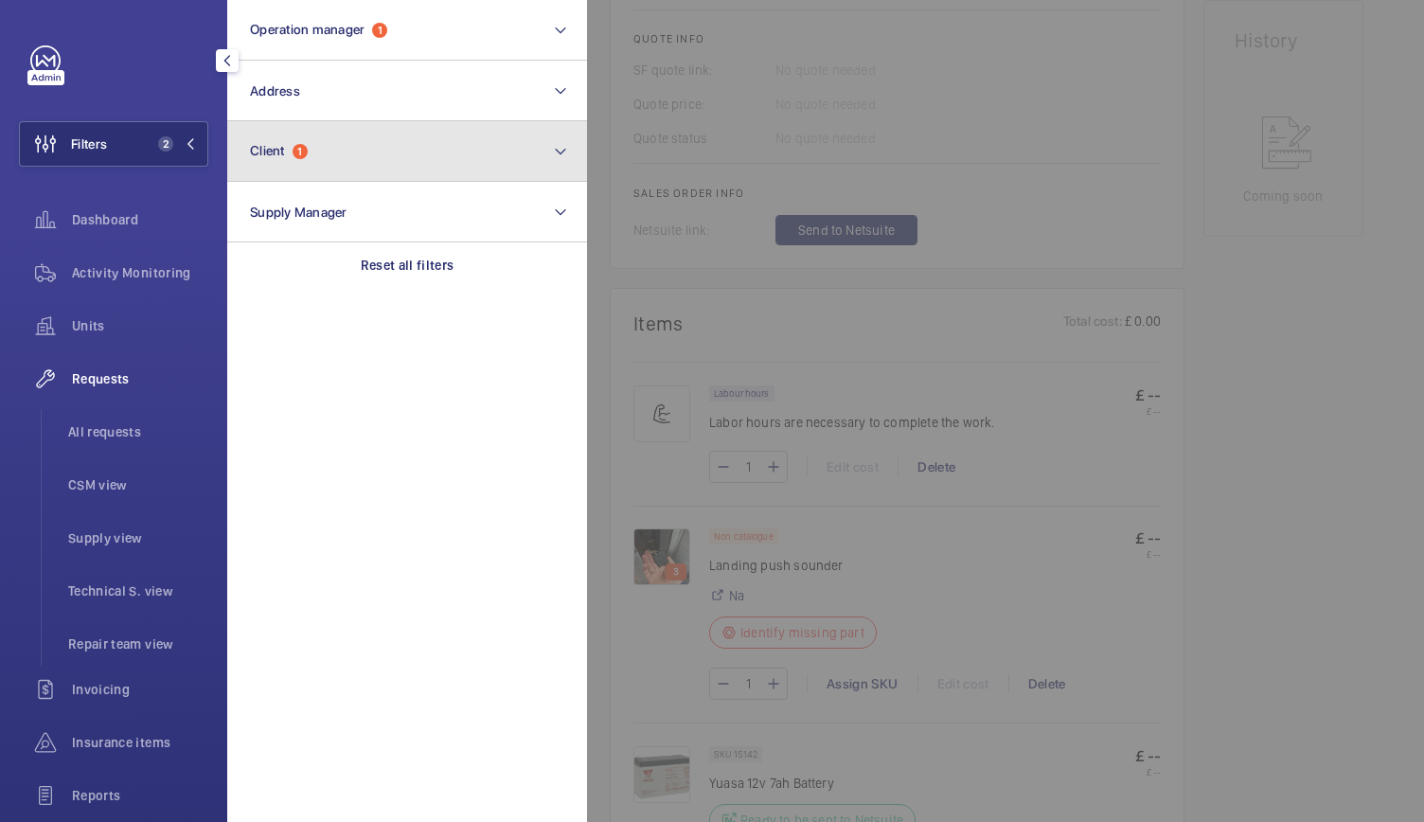
click at [296, 133] on button "Client 1" at bounding box center [407, 151] width 360 height 61
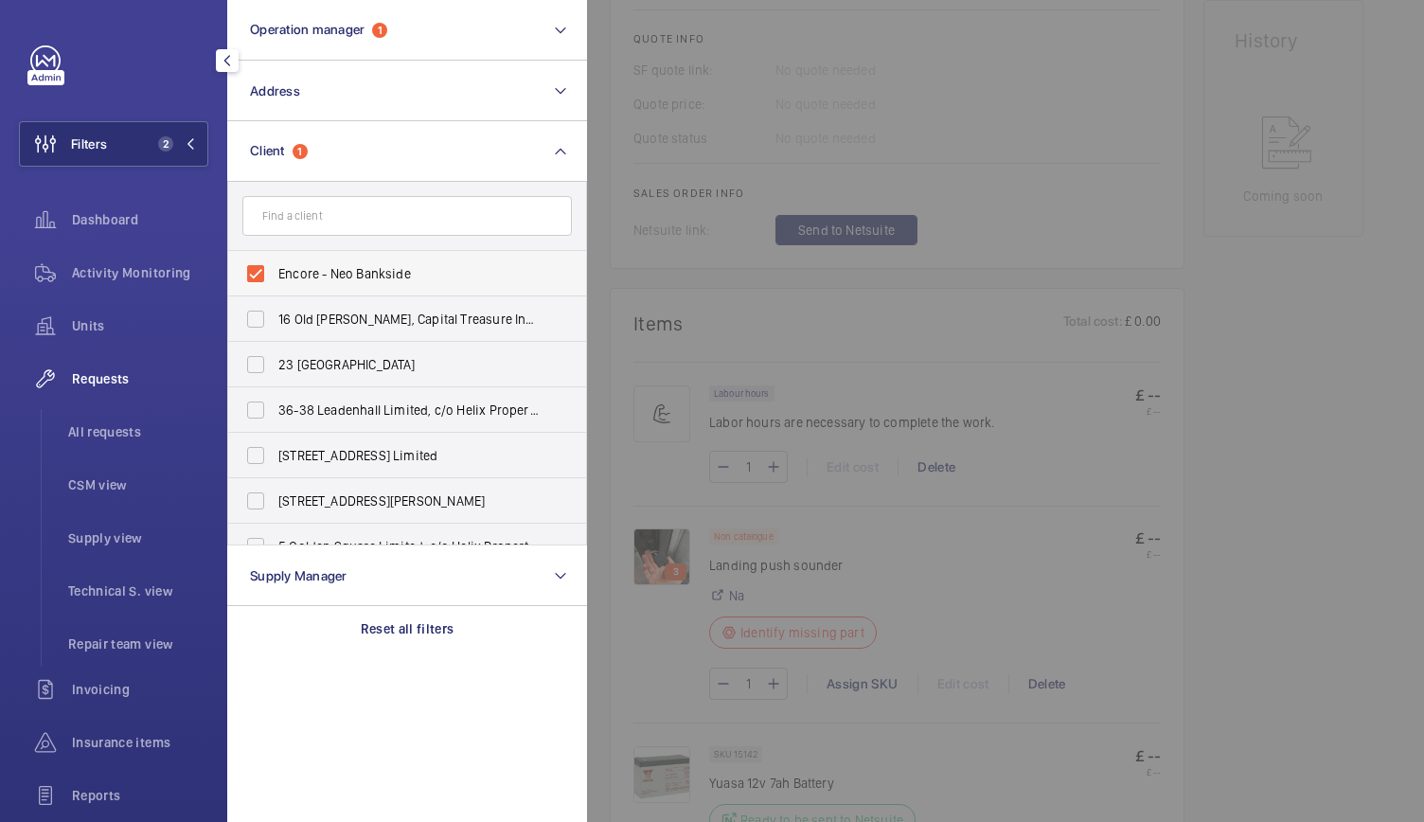
click at [259, 279] on label "Encore - Neo Bankside" at bounding box center [392, 273] width 329 height 45
click at [259, 279] on input "Encore - Neo Bankside" at bounding box center [256, 274] width 38 height 38
checkbox input "false"
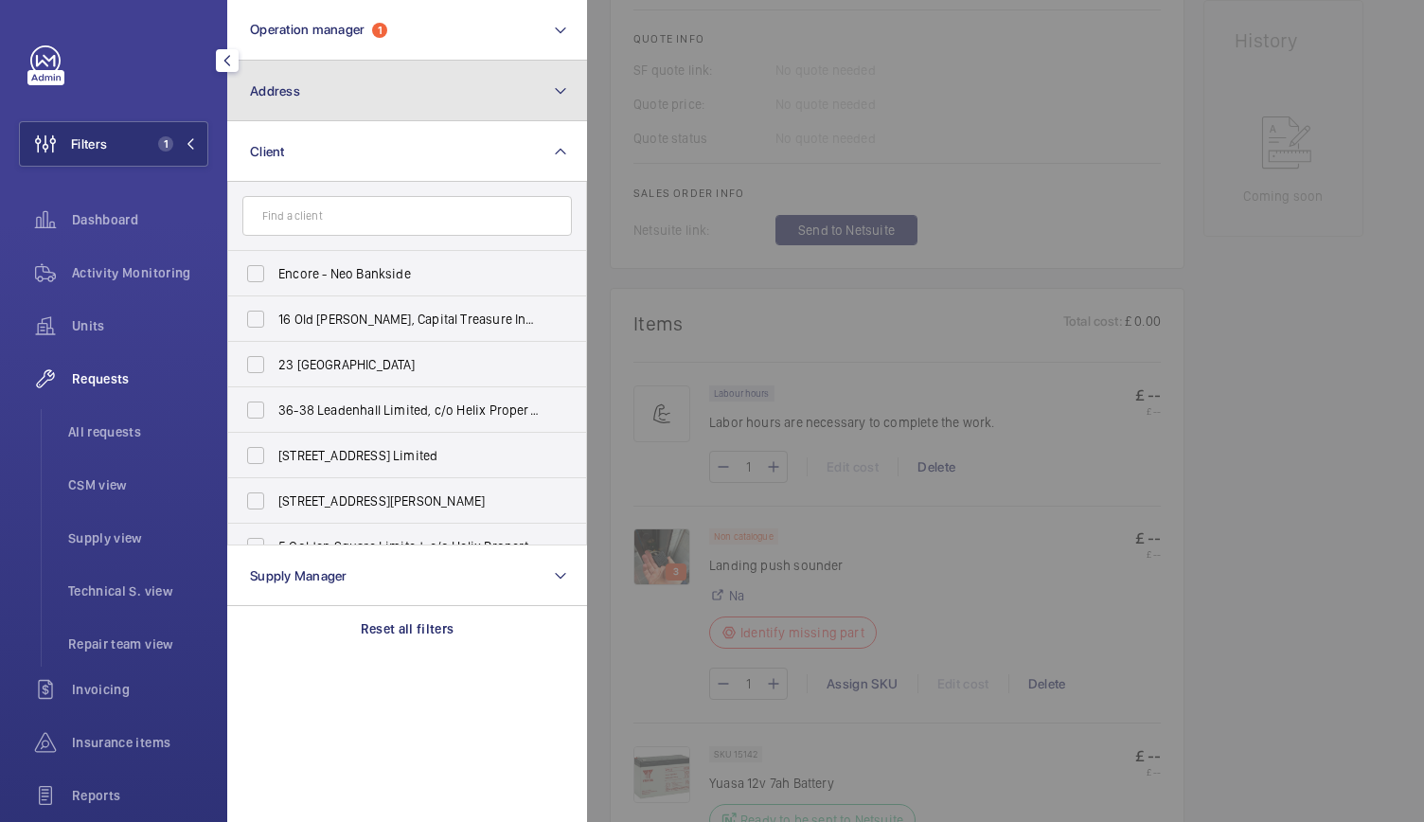
click at [325, 96] on button "Address" at bounding box center [407, 91] width 360 height 61
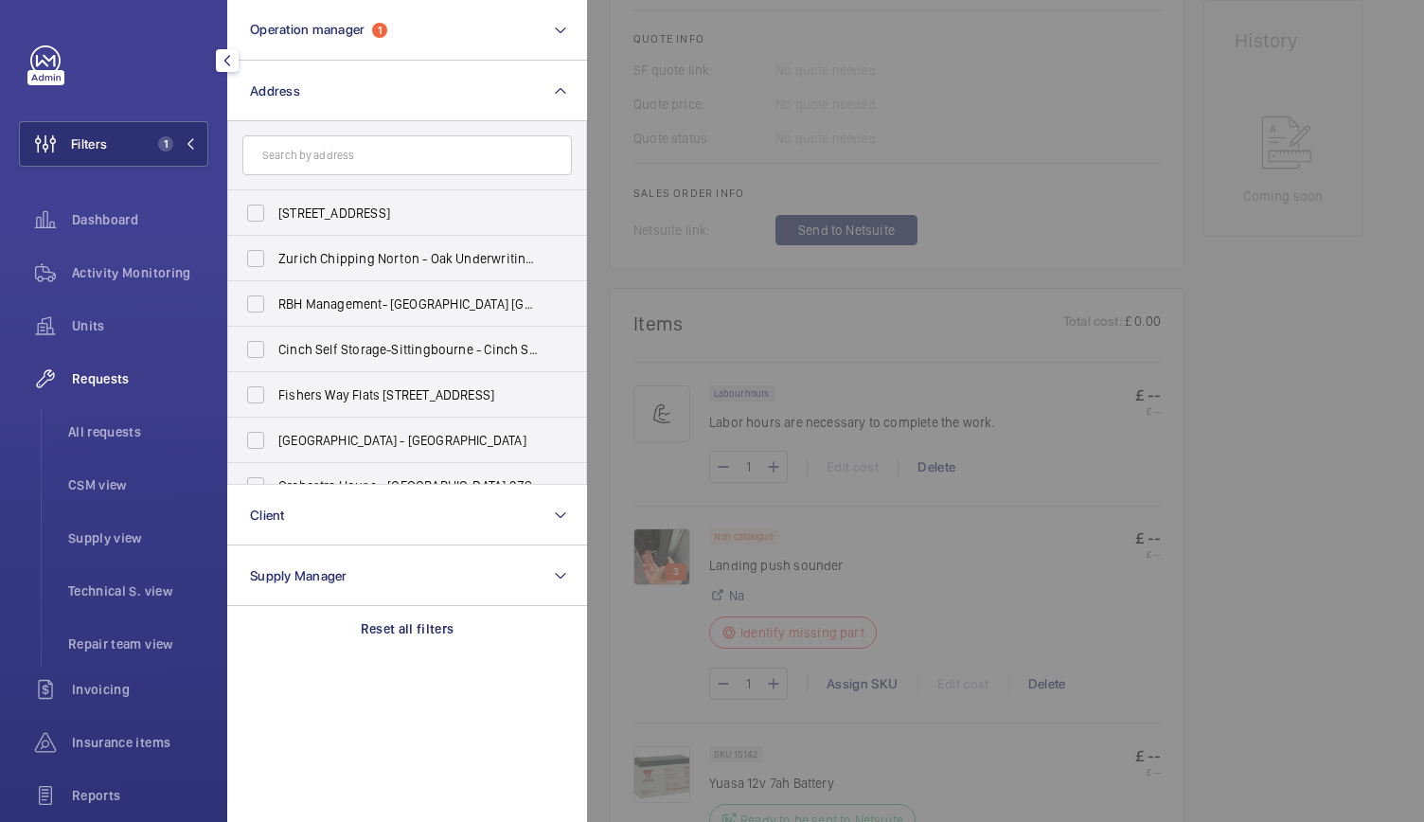
click at [309, 154] on input "text" at bounding box center [406, 155] width 329 height 40
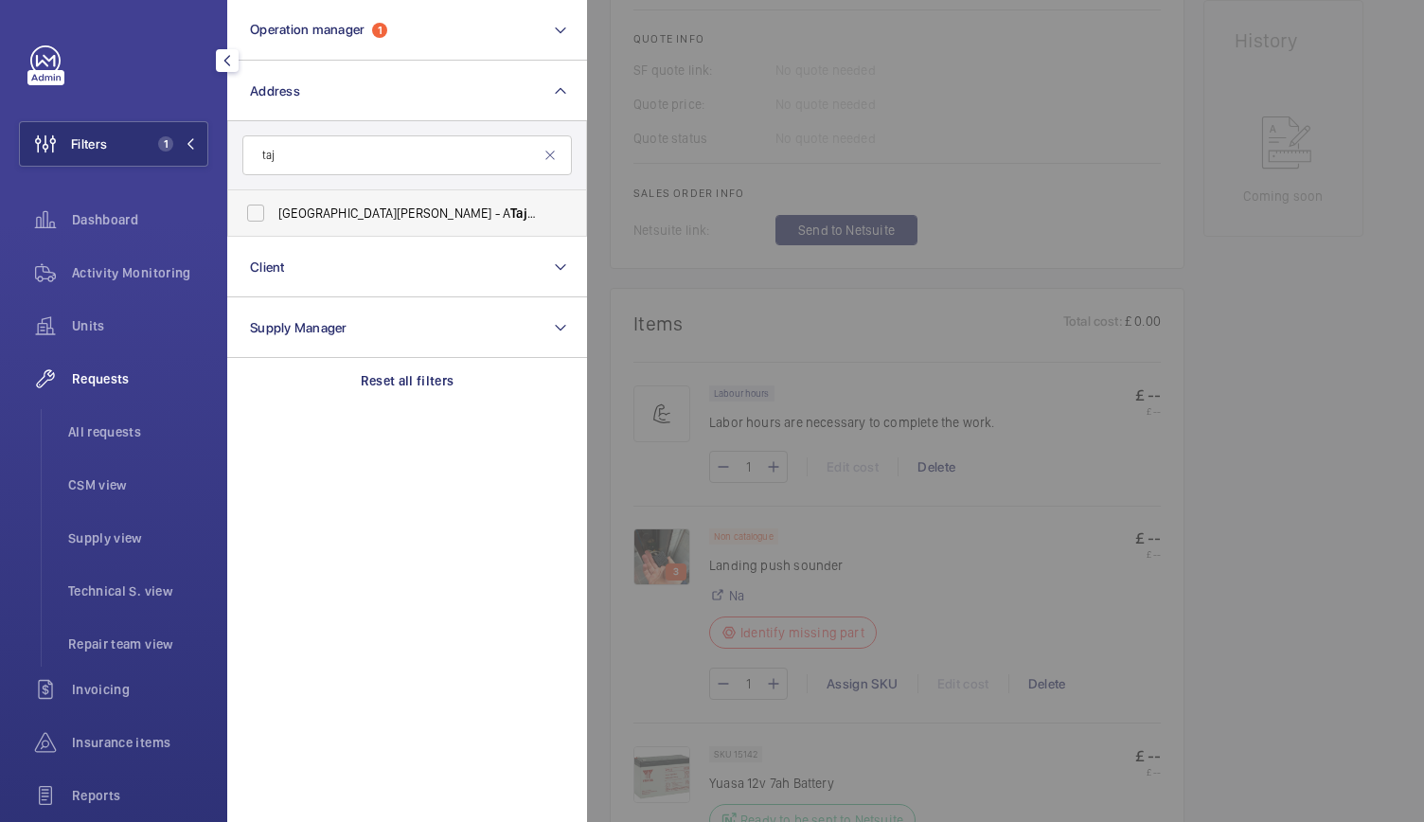
type input "taj"
click at [317, 214] on span "[GEOGRAPHIC_DATA][PERSON_NAME] - A [GEOGRAPHIC_DATA]" at bounding box center [408, 213] width 260 height 19
click at [275, 214] on input "[GEOGRAPHIC_DATA][PERSON_NAME] - A [GEOGRAPHIC_DATA]" at bounding box center [256, 213] width 38 height 38
checkbox input "true"
click at [924, 152] on div at bounding box center [1299, 411] width 1424 height 822
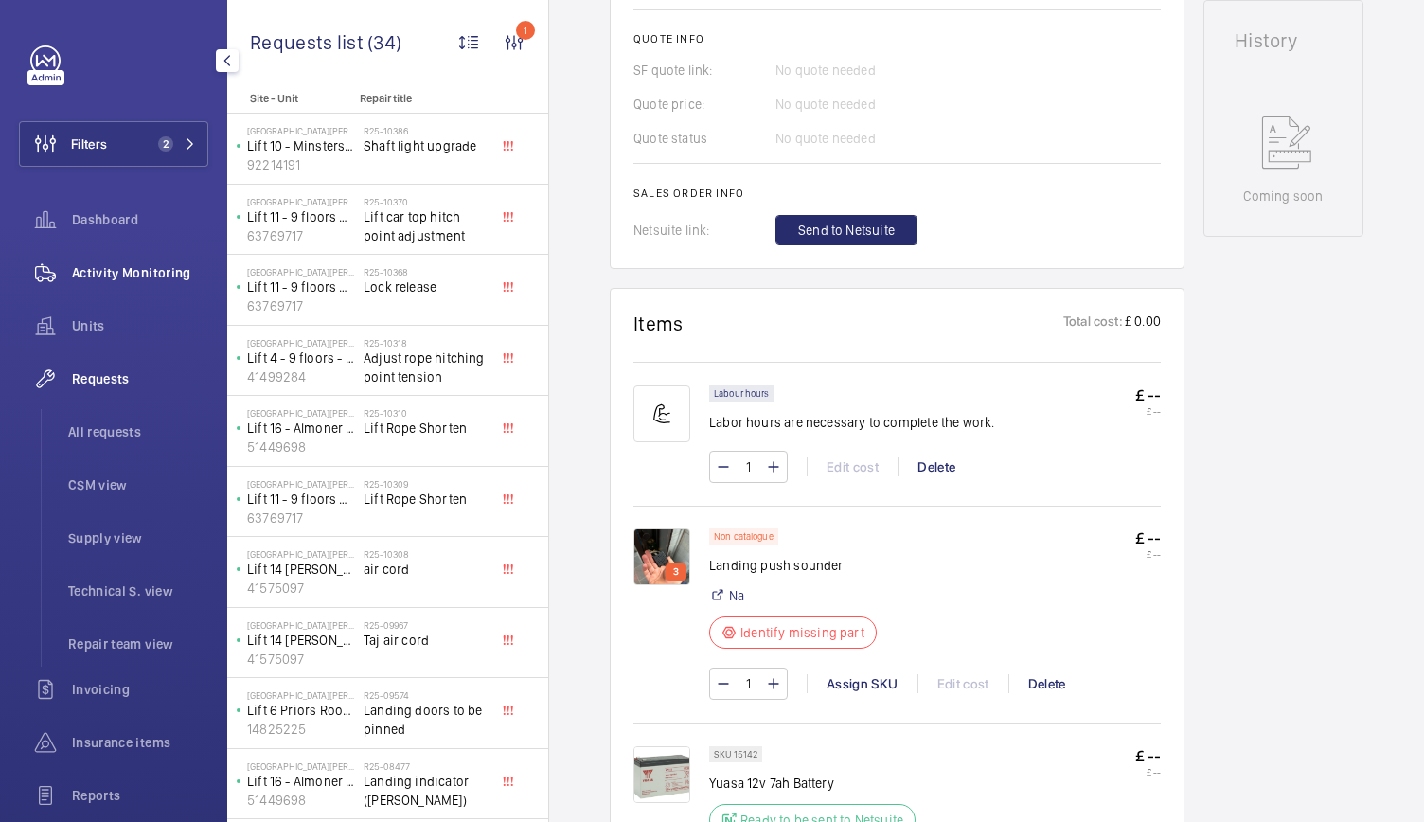
click at [133, 278] on span "Activity Monitoring" at bounding box center [140, 272] width 136 height 19
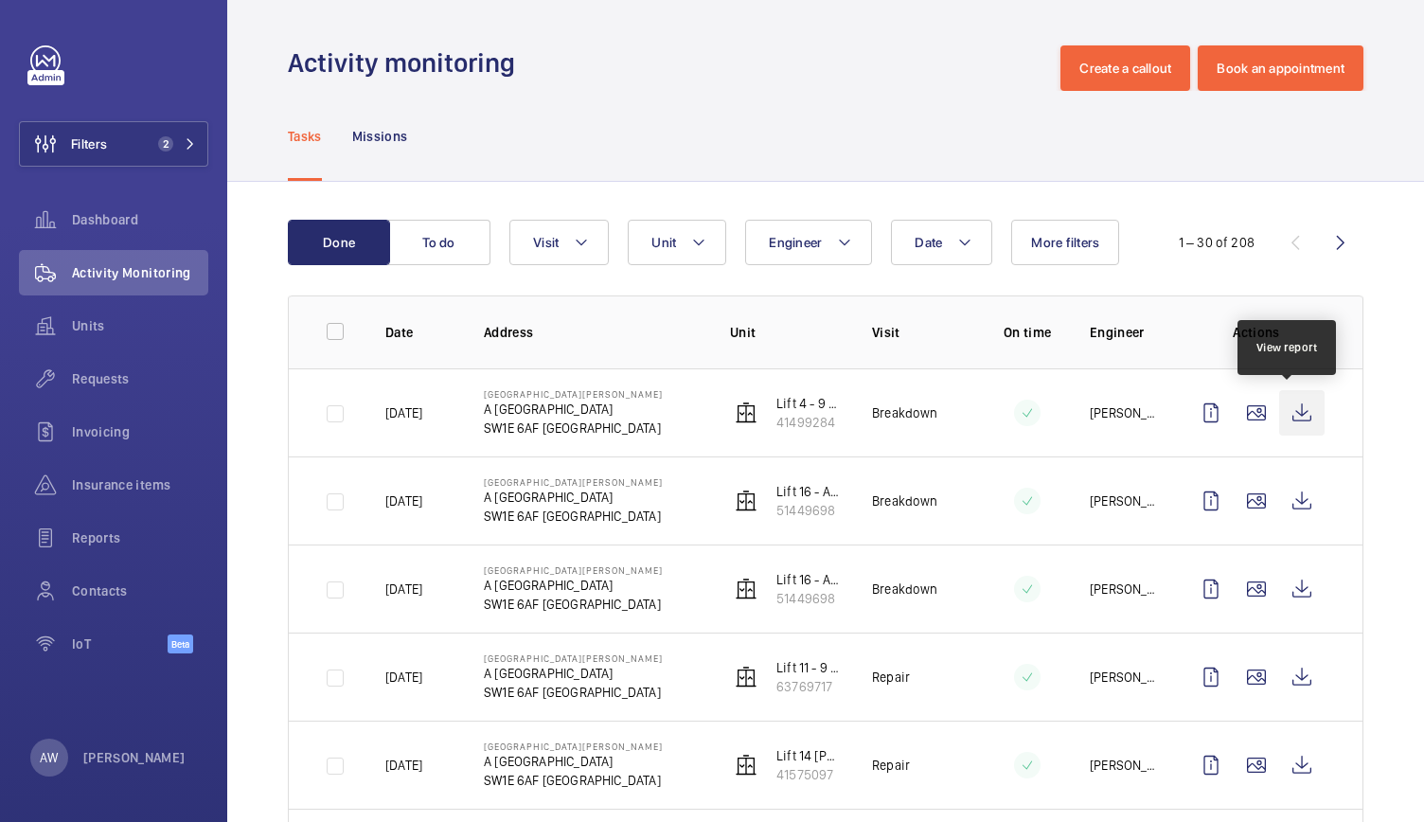
click at [1284, 428] on wm-front-icon-button at bounding box center [1301, 412] width 45 height 45
click at [673, 255] on button "Unit" at bounding box center [677, 242] width 98 height 45
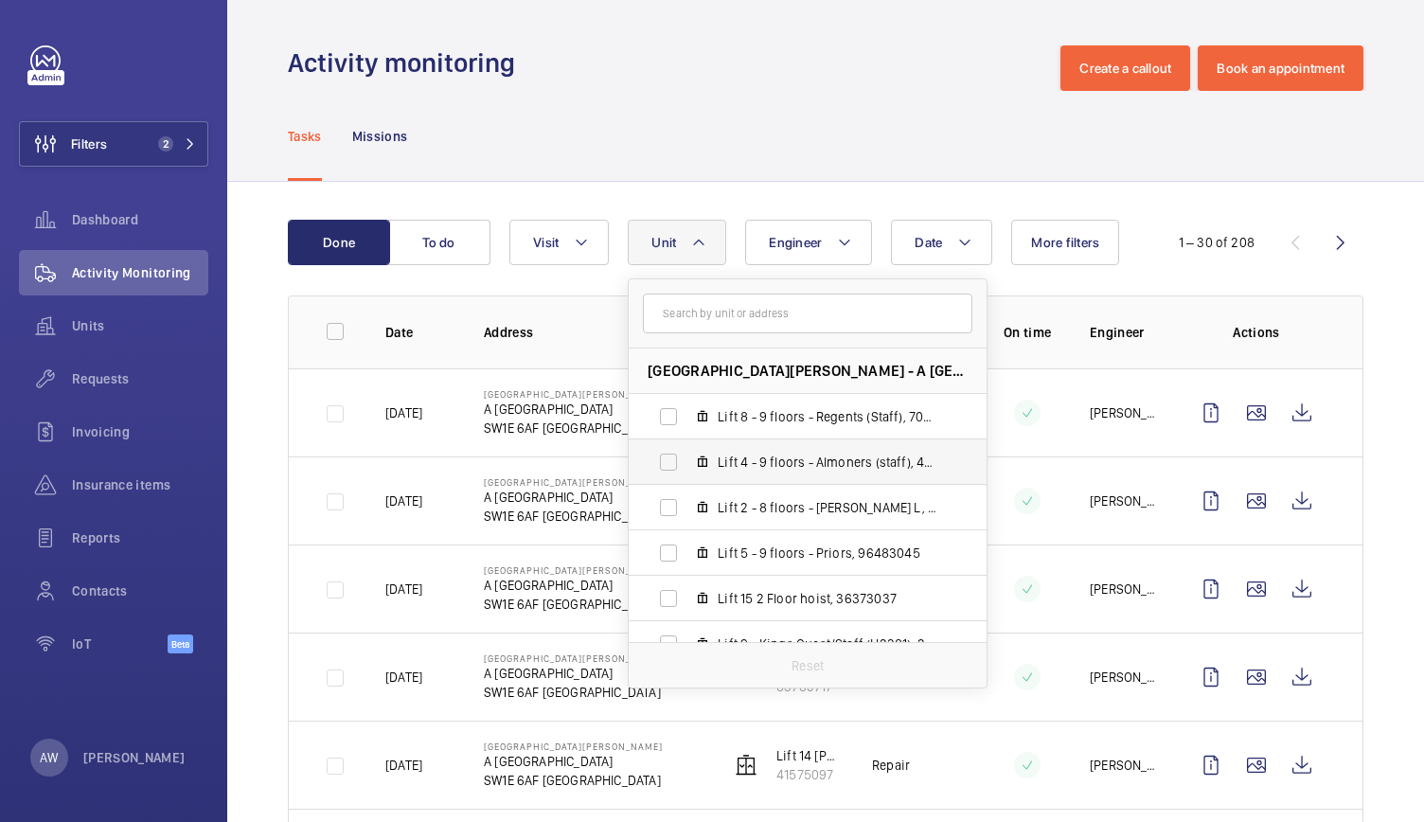
click at [761, 473] on label "Lift 4 - 9 floors - Almoners (staff), 41499284" at bounding box center [793, 461] width 328 height 45
click at [687, 473] on input "Lift 4 - 9 floors - Almoners (staff), 41499284" at bounding box center [668, 462] width 38 height 38
checkbox input "true"
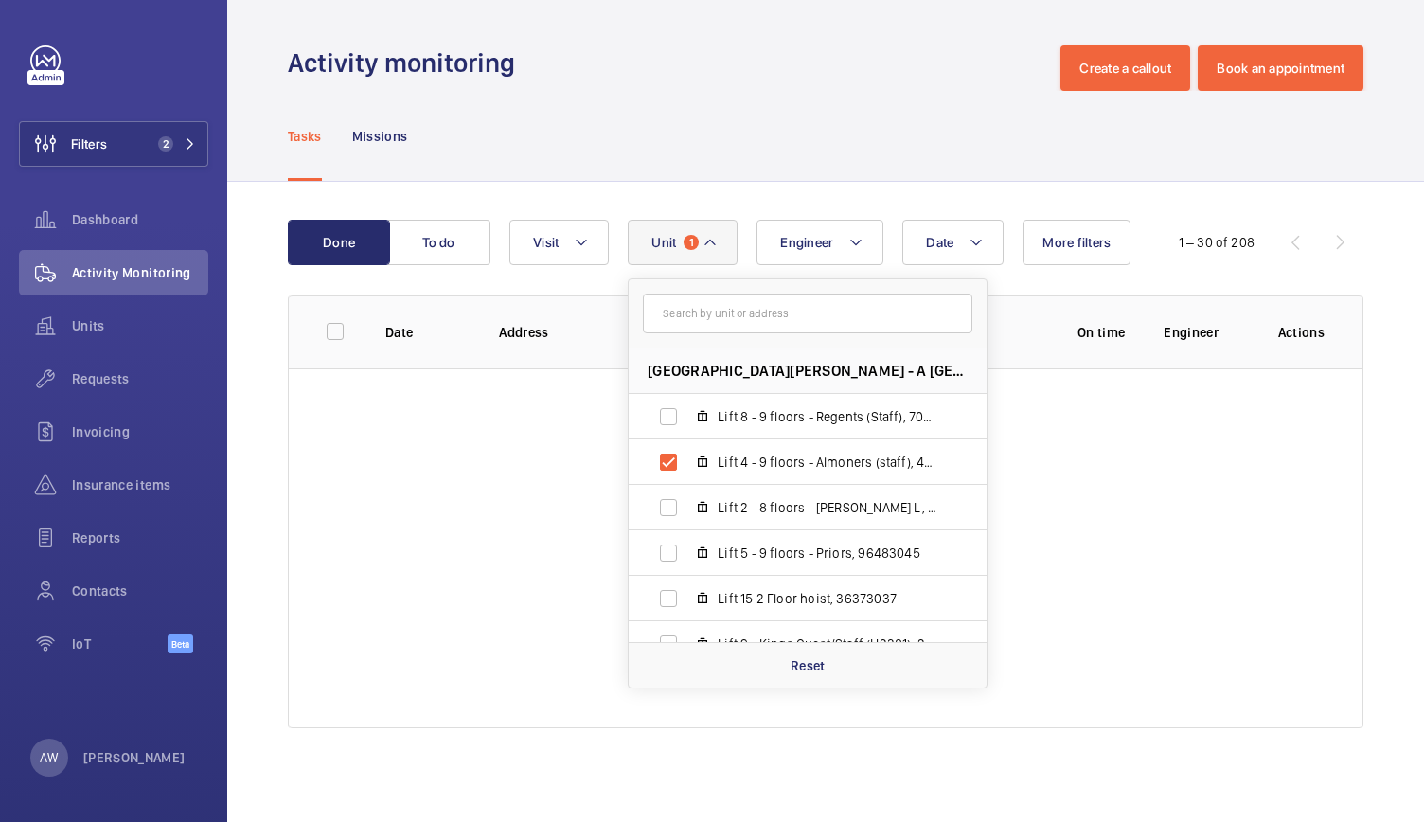
click at [744, 130] on div "Tasks Missions" at bounding box center [825, 136] width 1075 height 90
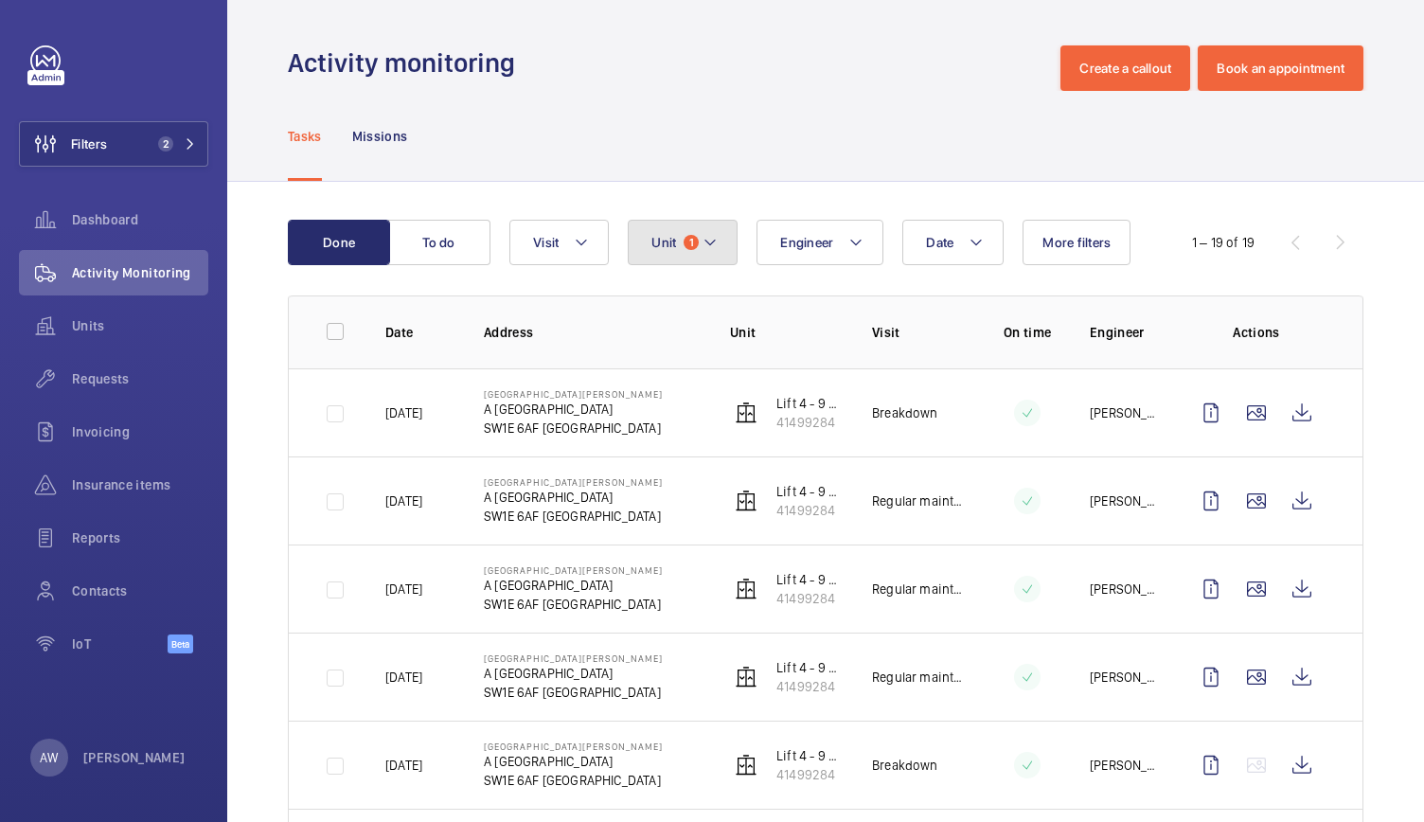
click at [691, 226] on button "Unit 1" at bounding box center [683, 242] width 110 height 45
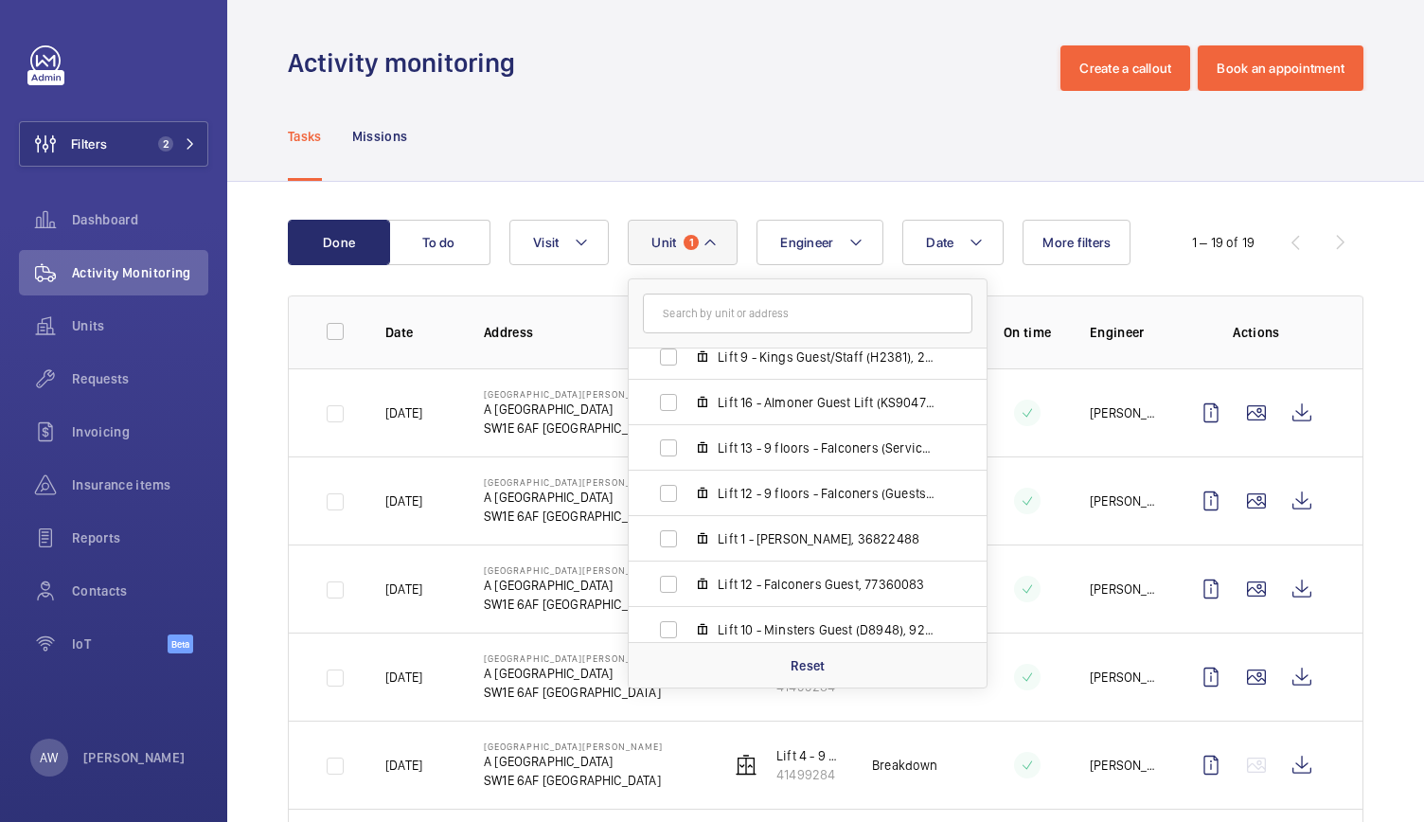
scroll to position [288, 0]
click at [671, 402] on label "Lift 16 - Almoner Guest Lift (KS9047), 51449698" at bounding box center [793, 401] width 328 height 45
click at [671, 402] on input "Lift 16 - Almoner Guest Lift (KS9047), 51449698" at bounding box center [668, 401] width 38 height 38
checkbox input "true"
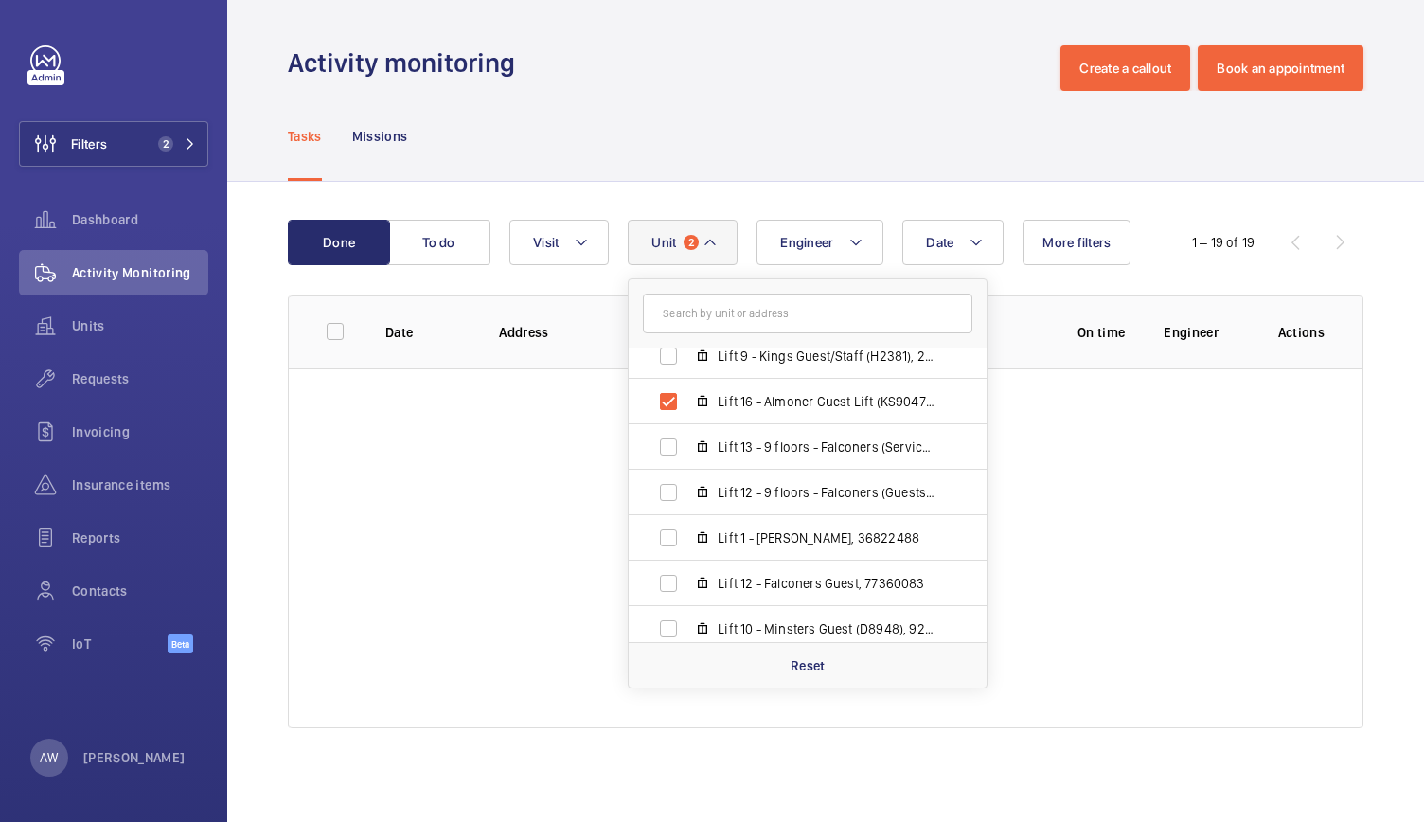
click at [608, 35] on wm-front-admin-header "Activity monitoring Create a callout Book an appointment" at bounding box center [825, 45] width 1196 height 91
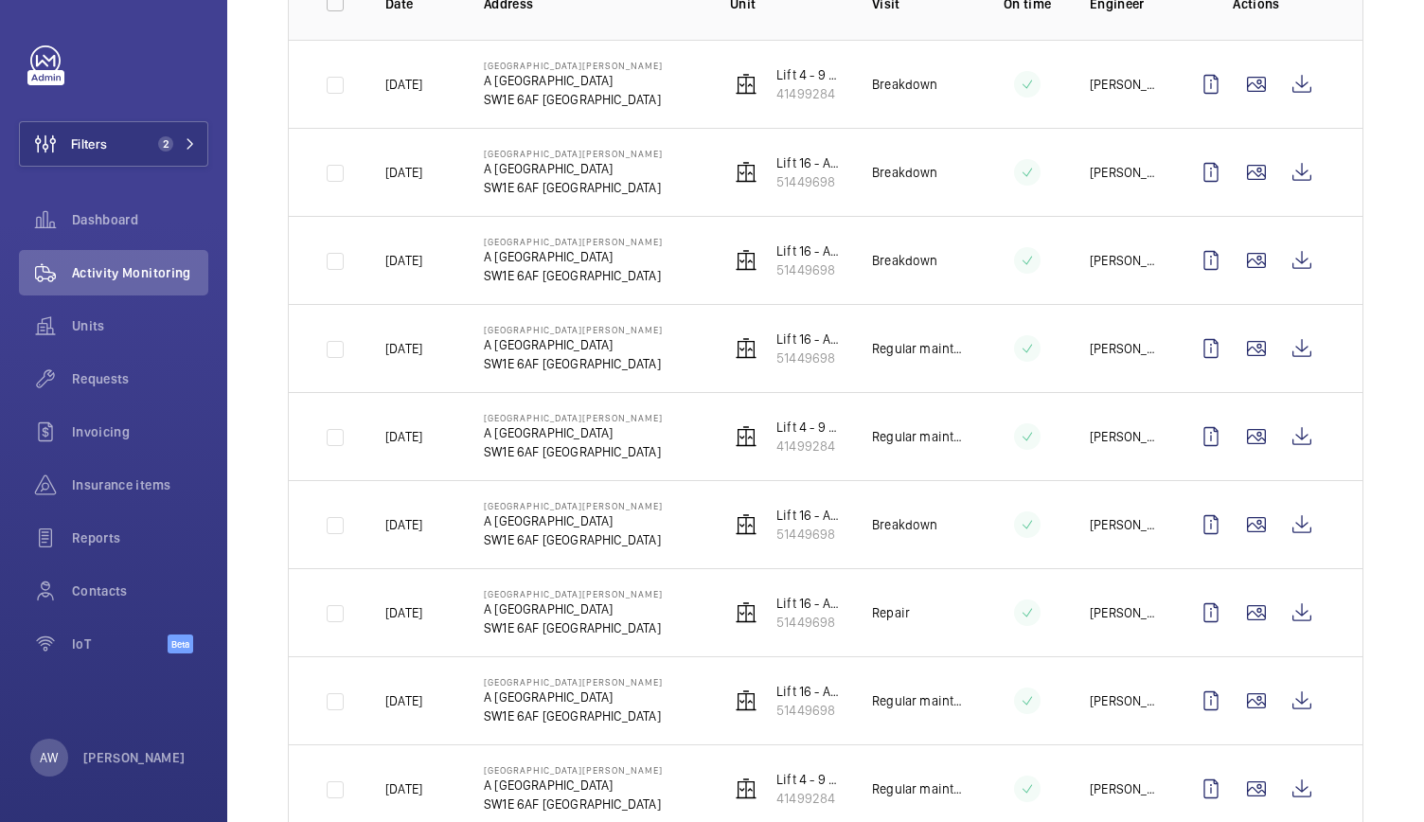
scroll to position [227, 0]
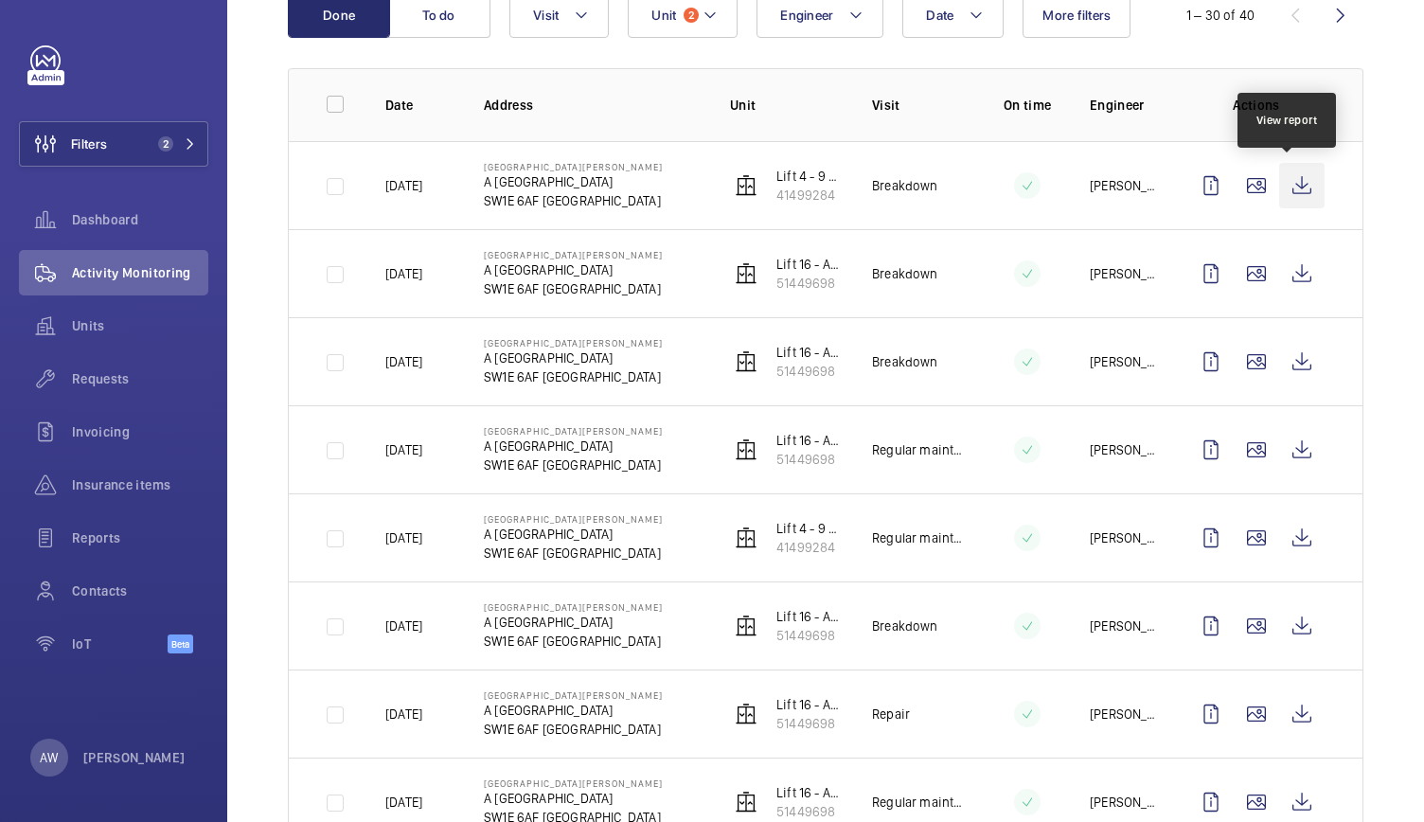
click at [1285, 179] on wm-front-icon-button at bounding box center [1301, 185] width 45 height 45
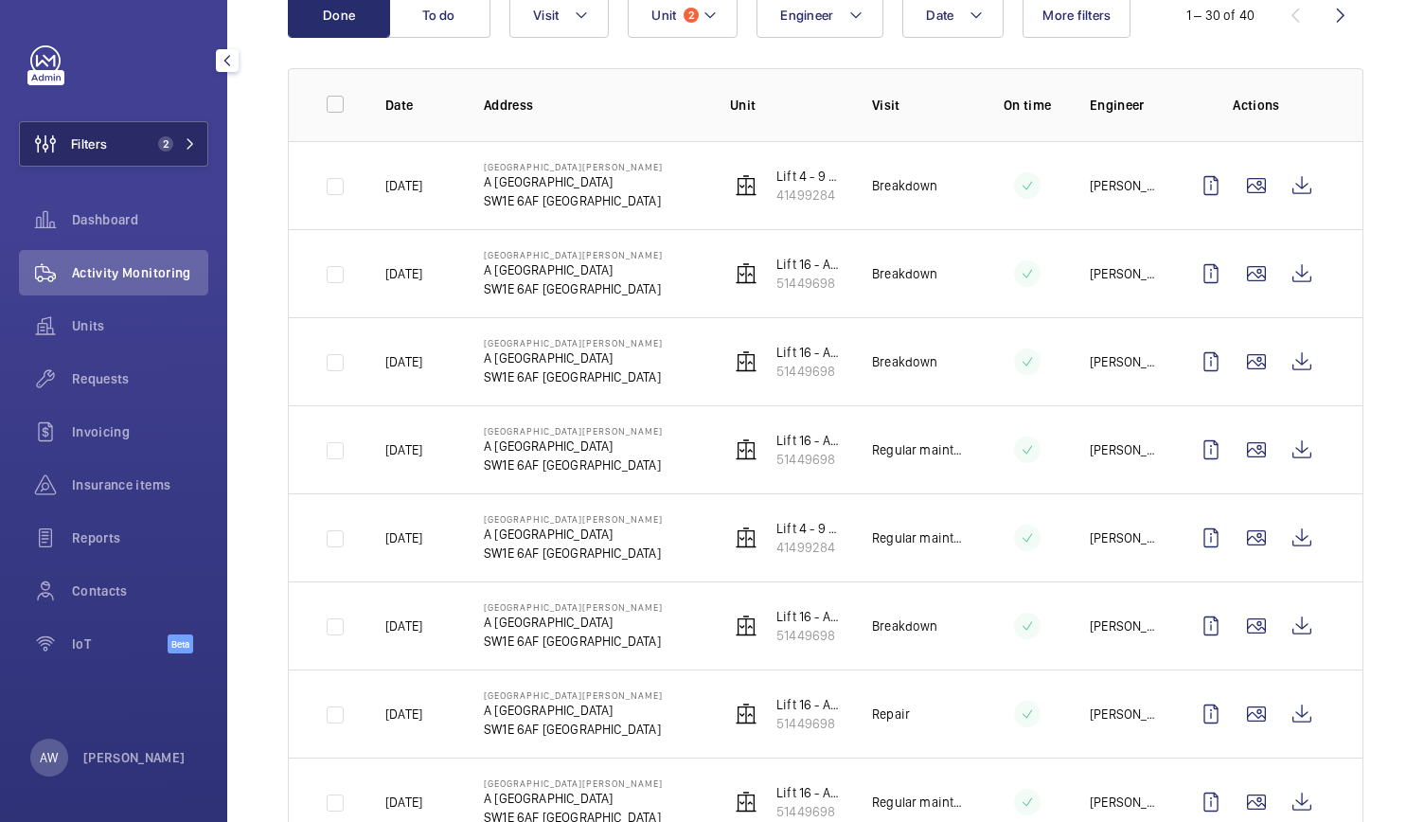
click at [185, 138] on mat-icon at bounding box center [190, 143] width 11 height 11
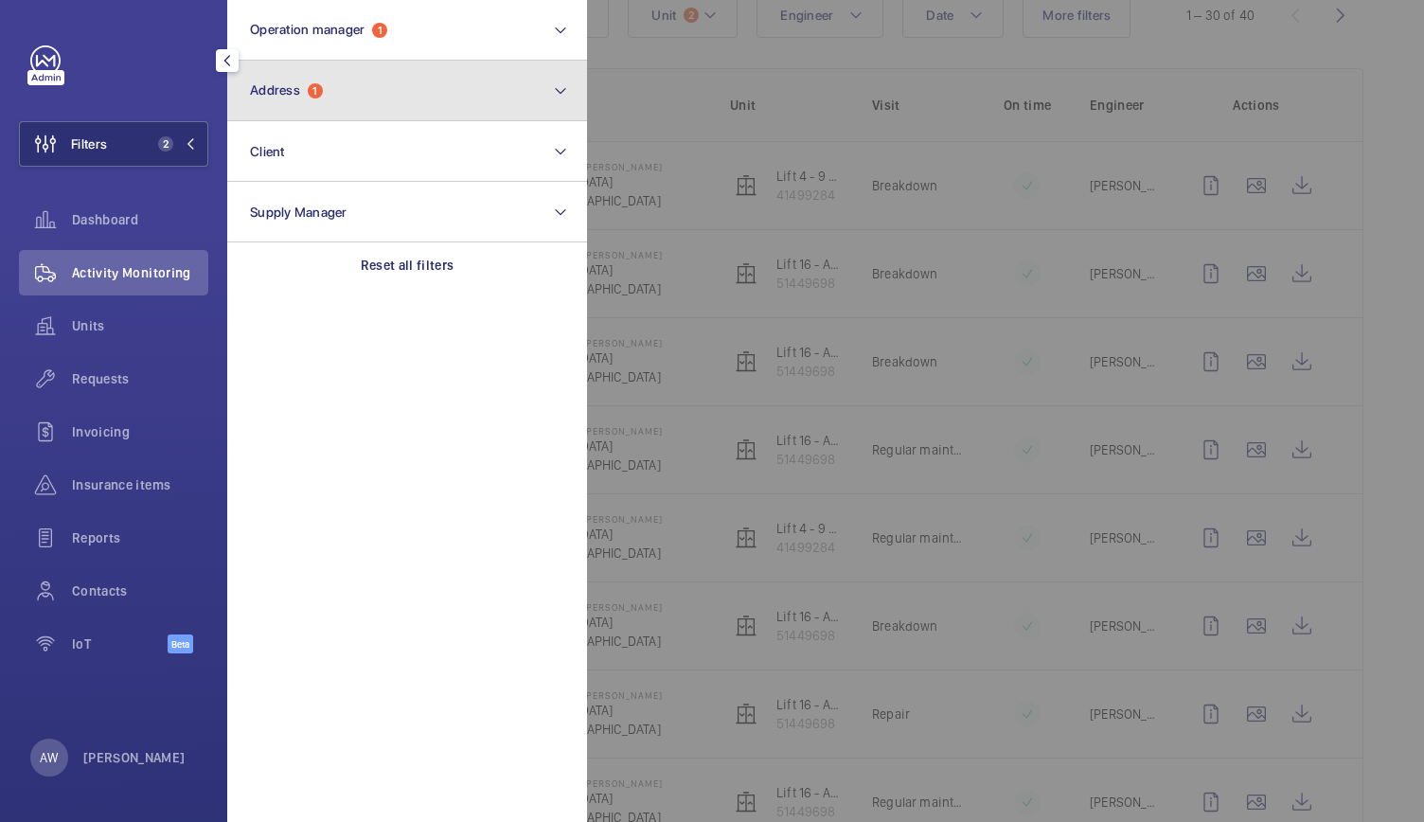
click at [309, 75] on button "Address 1" at bounding box center [407, 91] width 360 height 61
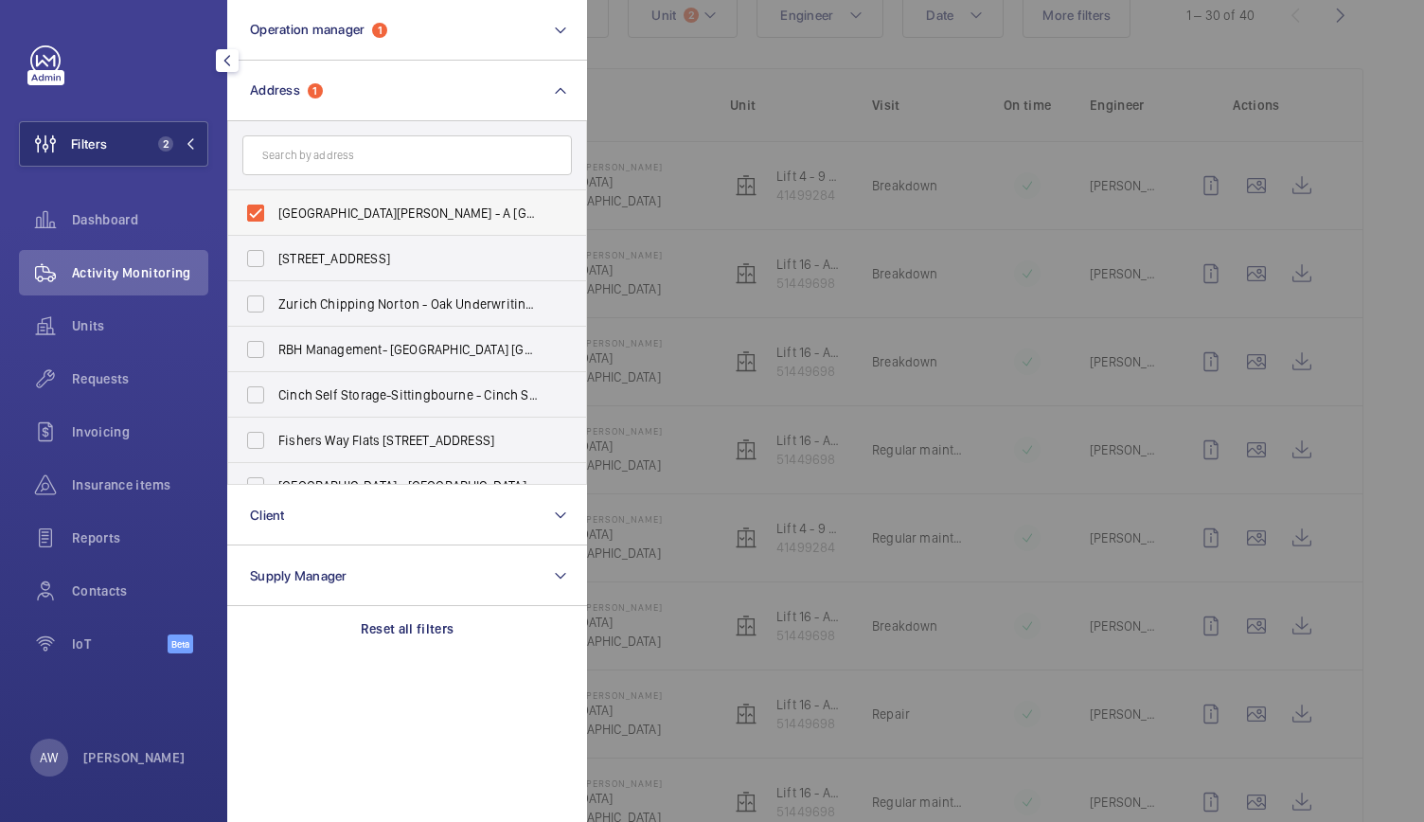
click at [254, 209] on label "[GEOGRAPHIC_DATA][PERSON_NAME] - A [GEOGRAPHIC_DATA]" at bounding box center [392, 212] width 329 height 45
click at [254, 209] on input "[GEOGRAPHIC_DATA][PERSON_NAME] - A [GEOGRAPHIC_DATA]" at bounding box center [256, 213] width 38 height 38
checkbox input "false"
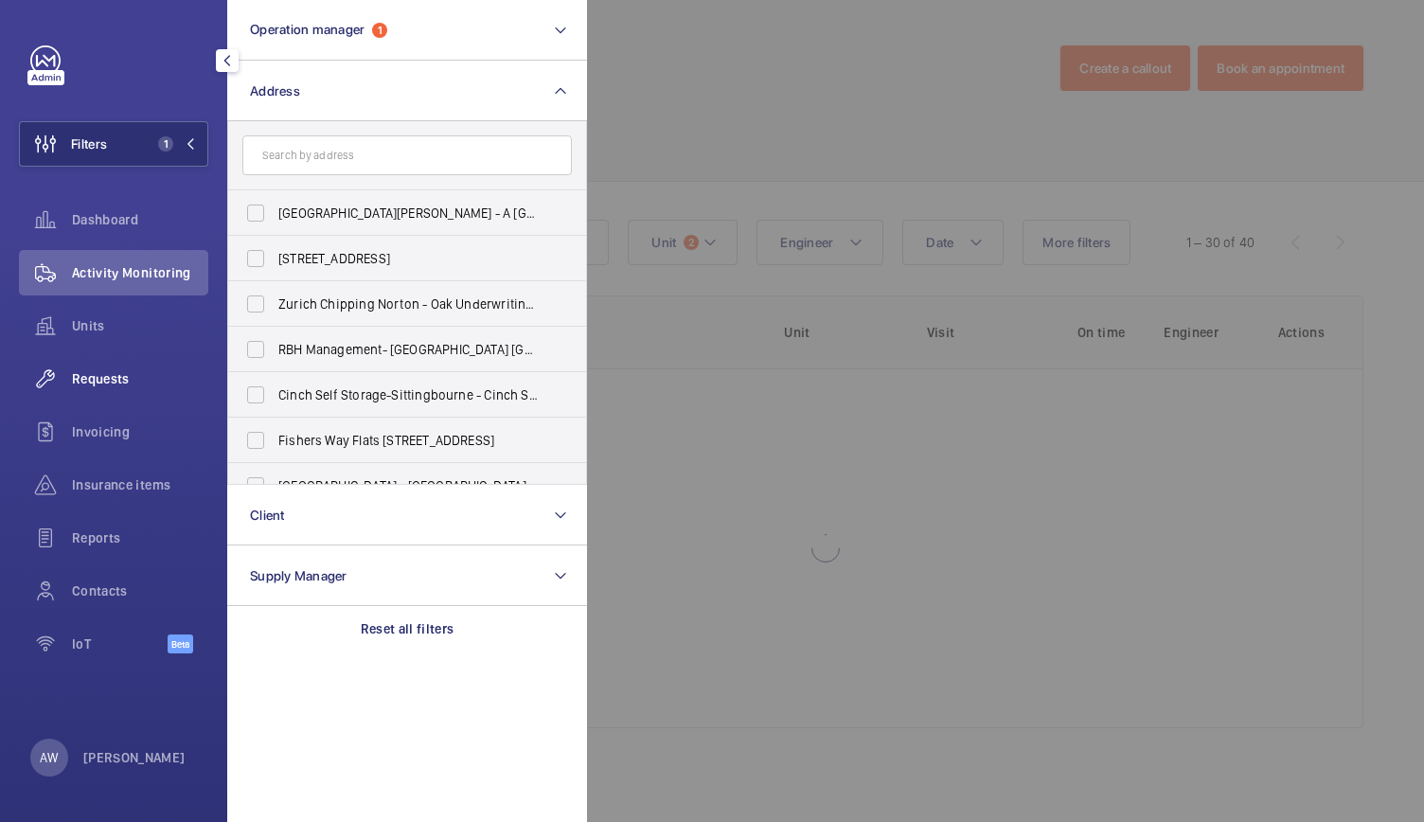
click at [121, 368] on div "Requests" at bounding box center [113, 378] width 189 height 45
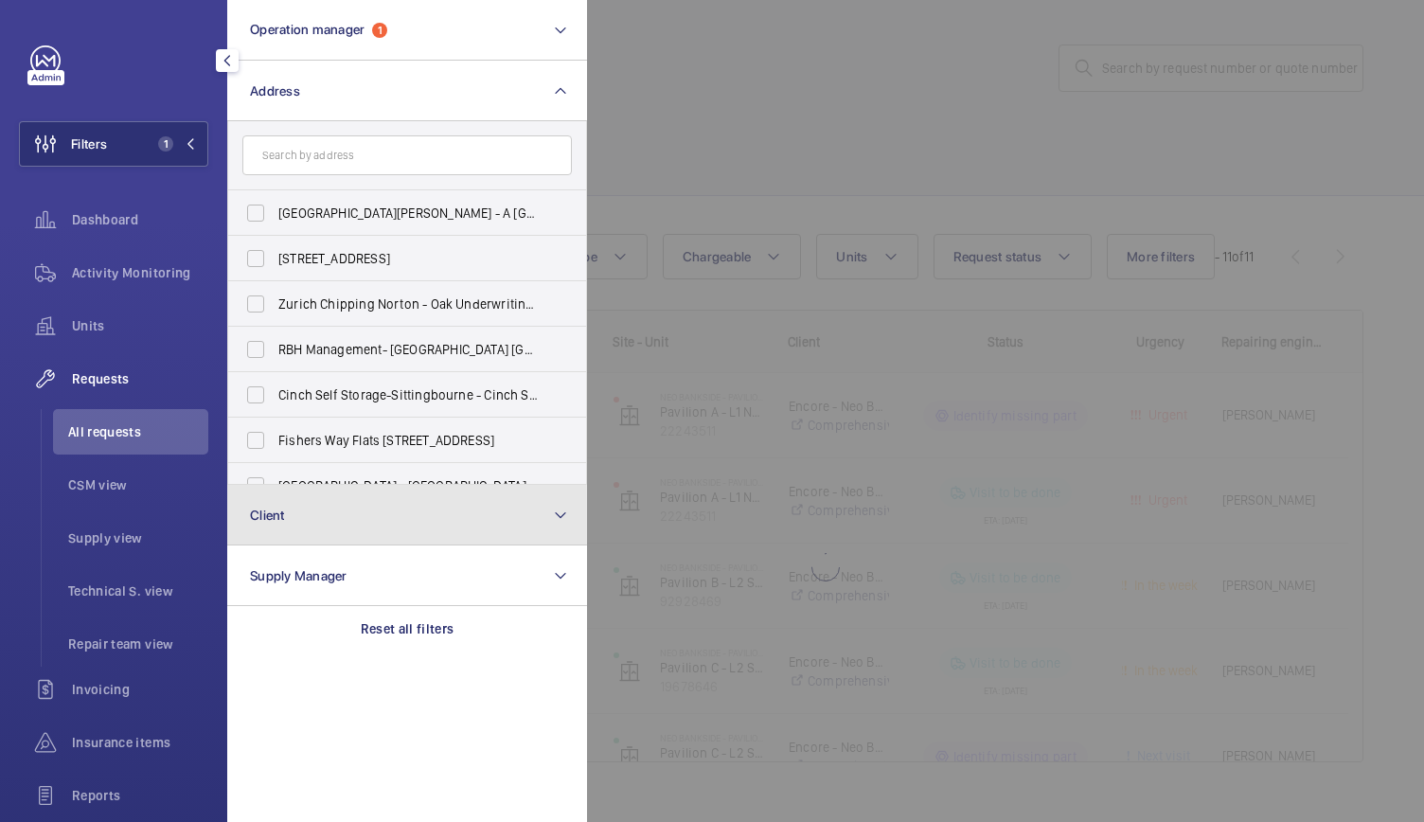
click at [280, 518] on span "Client" at bounding box center [267, 514] width 35 height 15
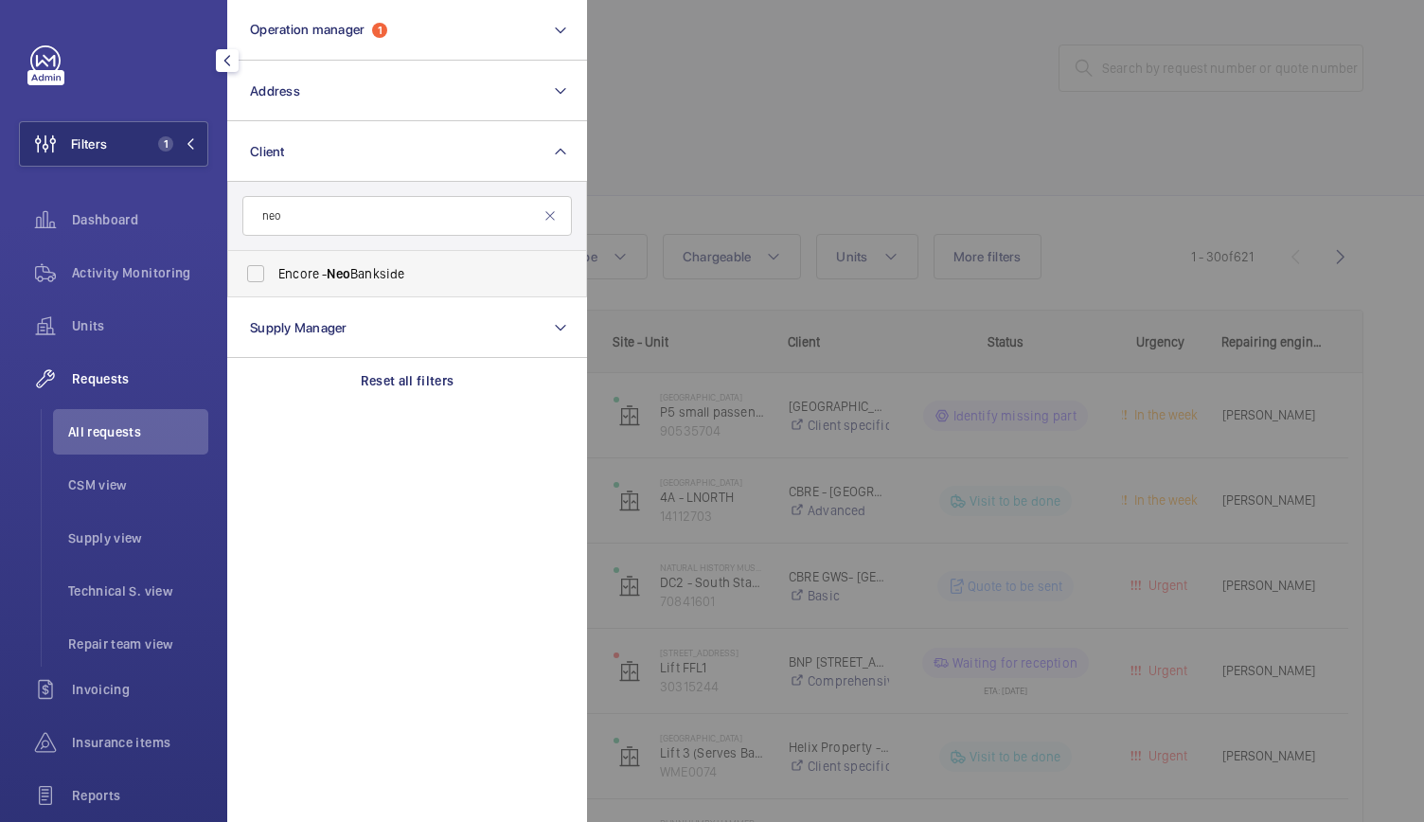
type input "neo"
click at [256, 275] on label "Encore - Neo Bankside" at bounding box center [392, 273] width 329 height 45
click at [256, 275] on input "Encore - Neo Bankside" at bounding box center [256, 274] width 38 height 38
checkbox input "true"
click at [101, 438] on span "All requests" at bounding box center [138, 431] width 140 height 19
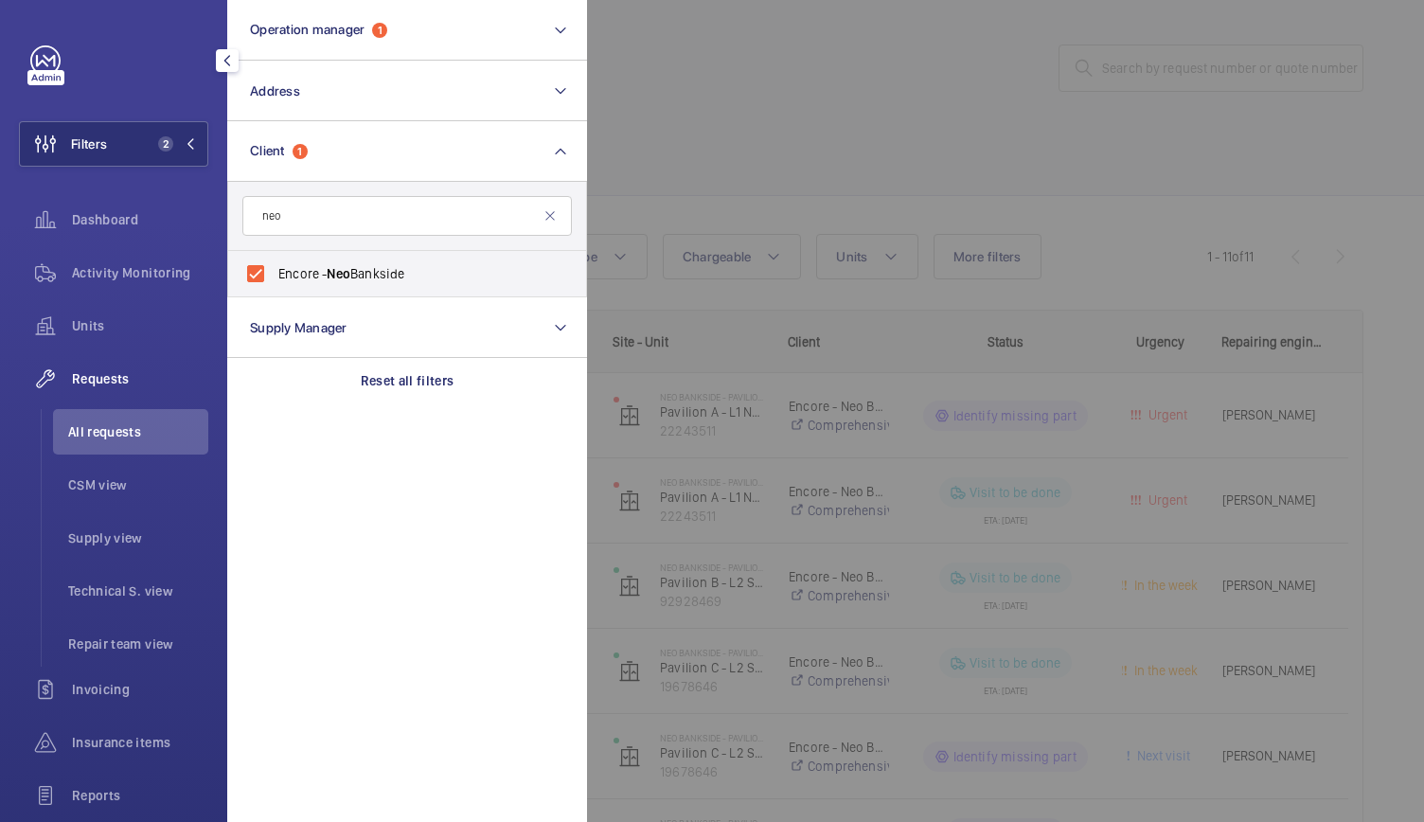
click at [698, 190] on div at bounding box center [1299, 411] width 1424 height 822
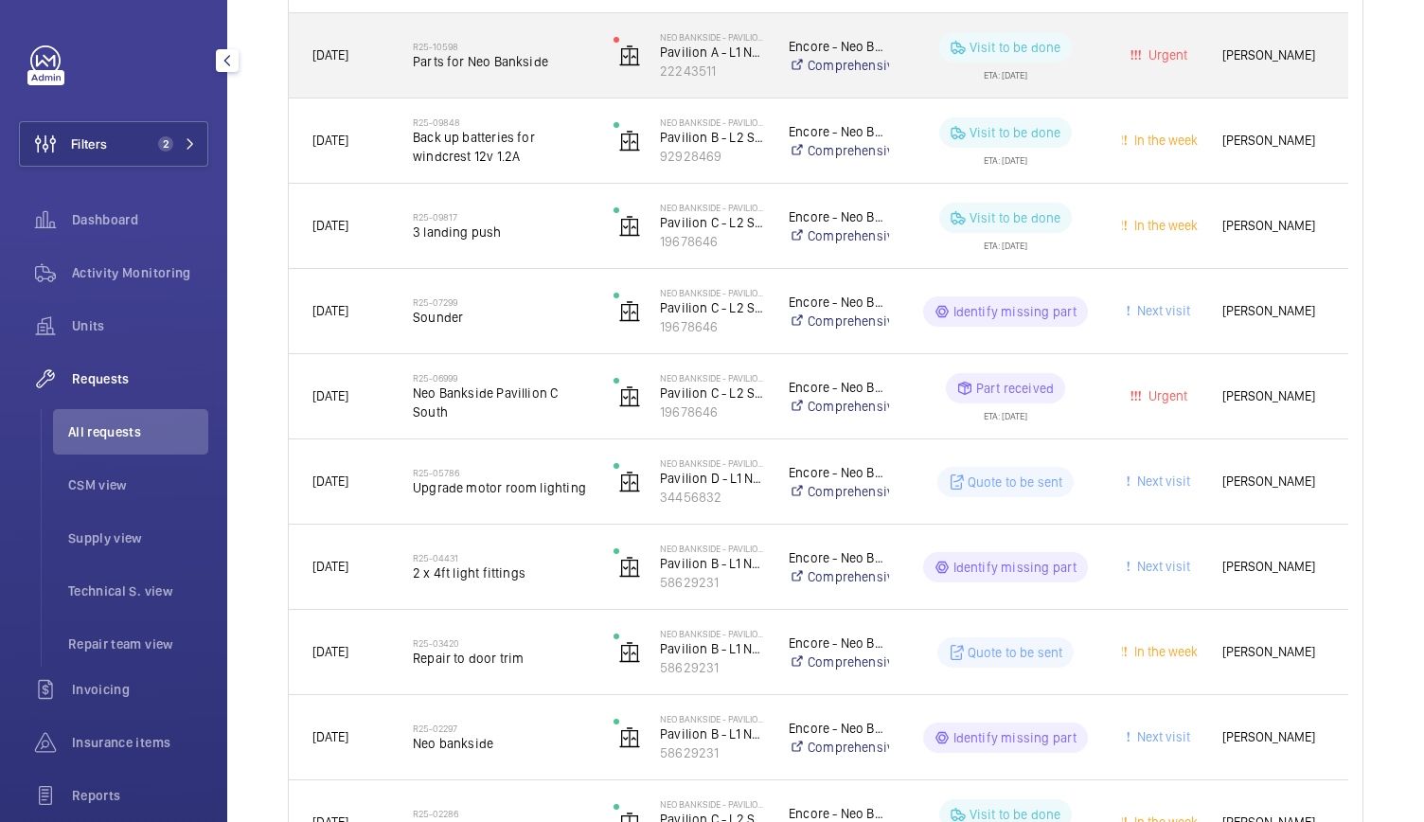
scroll to position [446, 0]
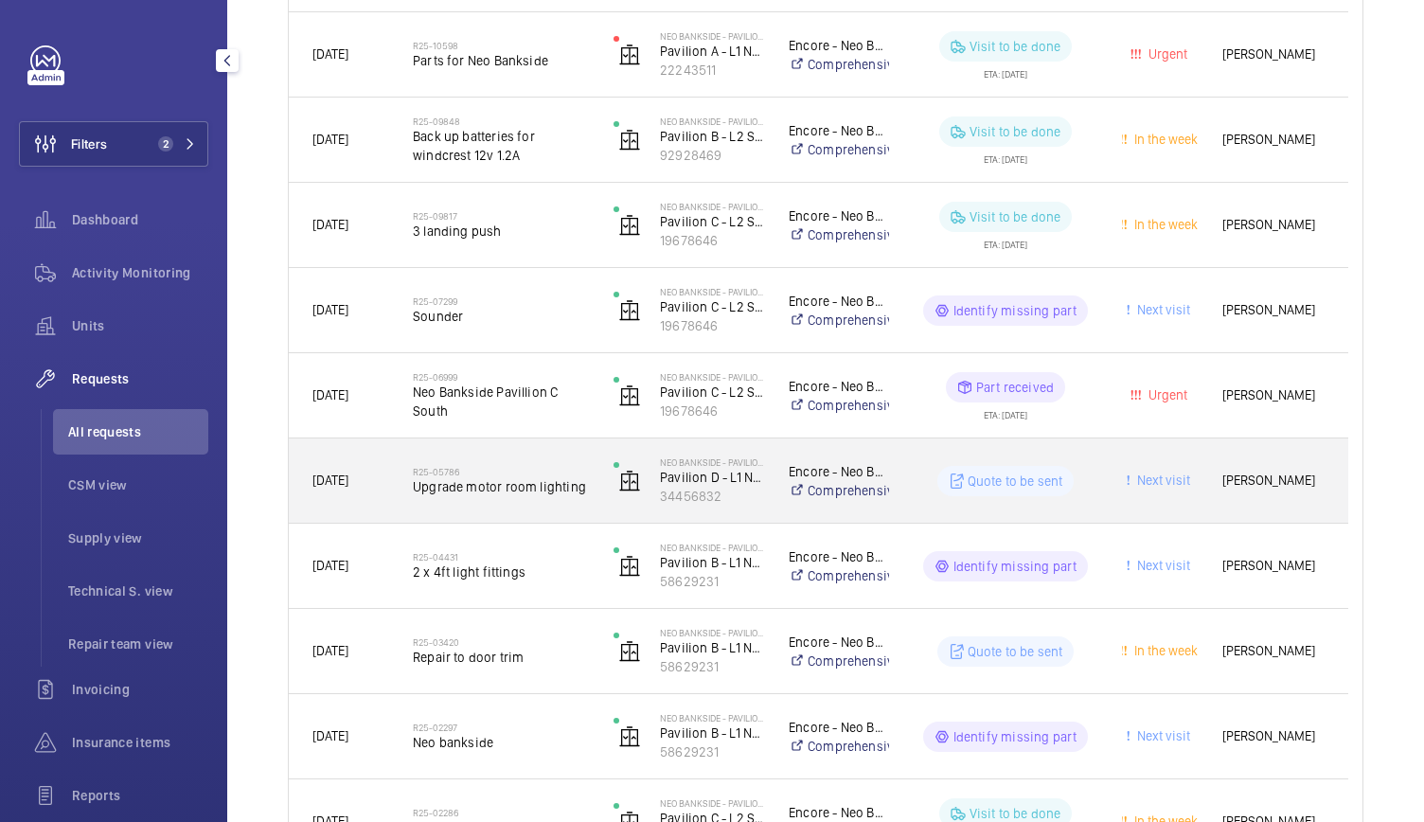
click at [774, 500] on div "Encore - Neo Bankside Comprehensive" at bounding box center [827, 481] width 123 height 76
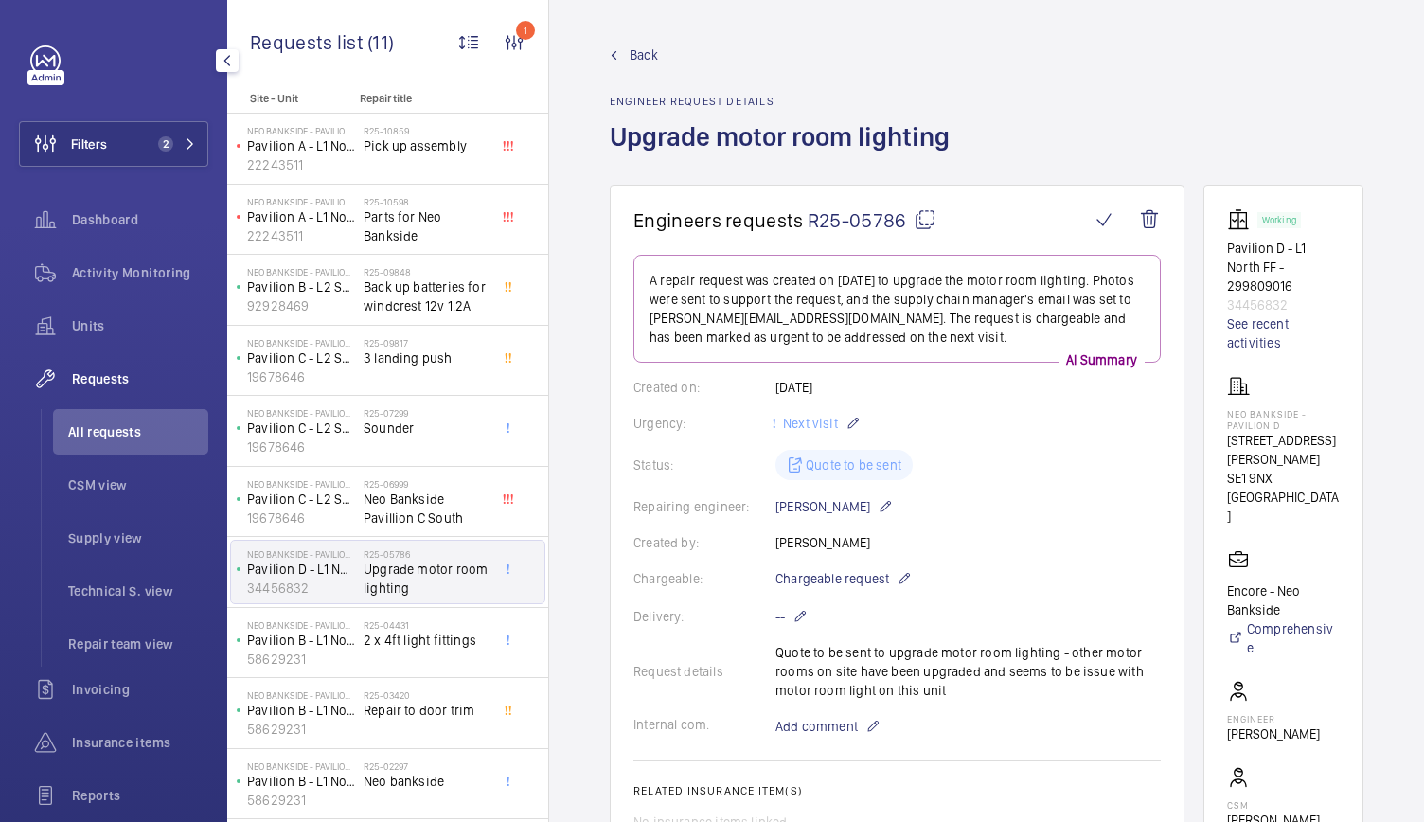
click at [653, 53] on span "Back" at bounding box center [643, 54] width 28 height 19
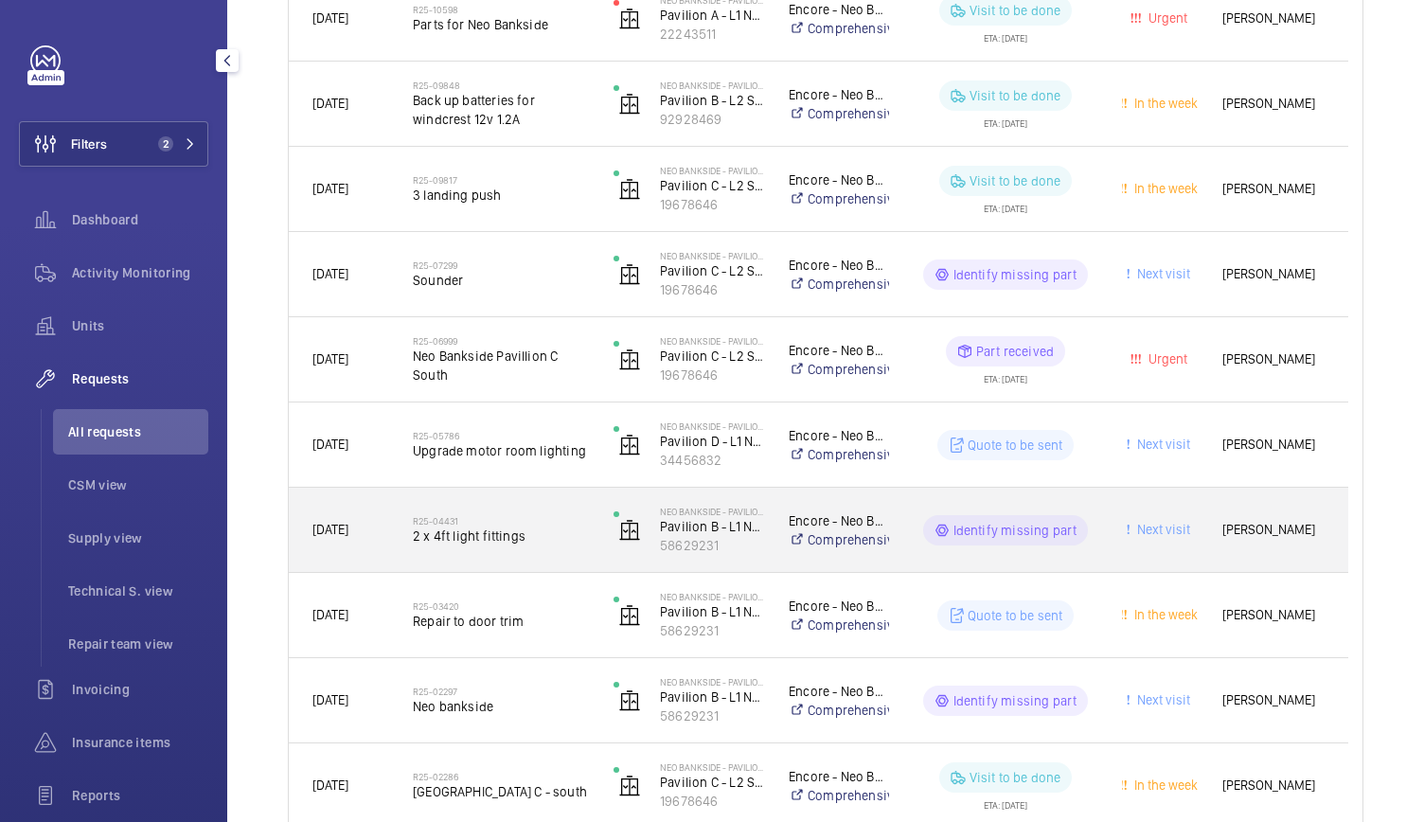
scroll to position [579, 0]
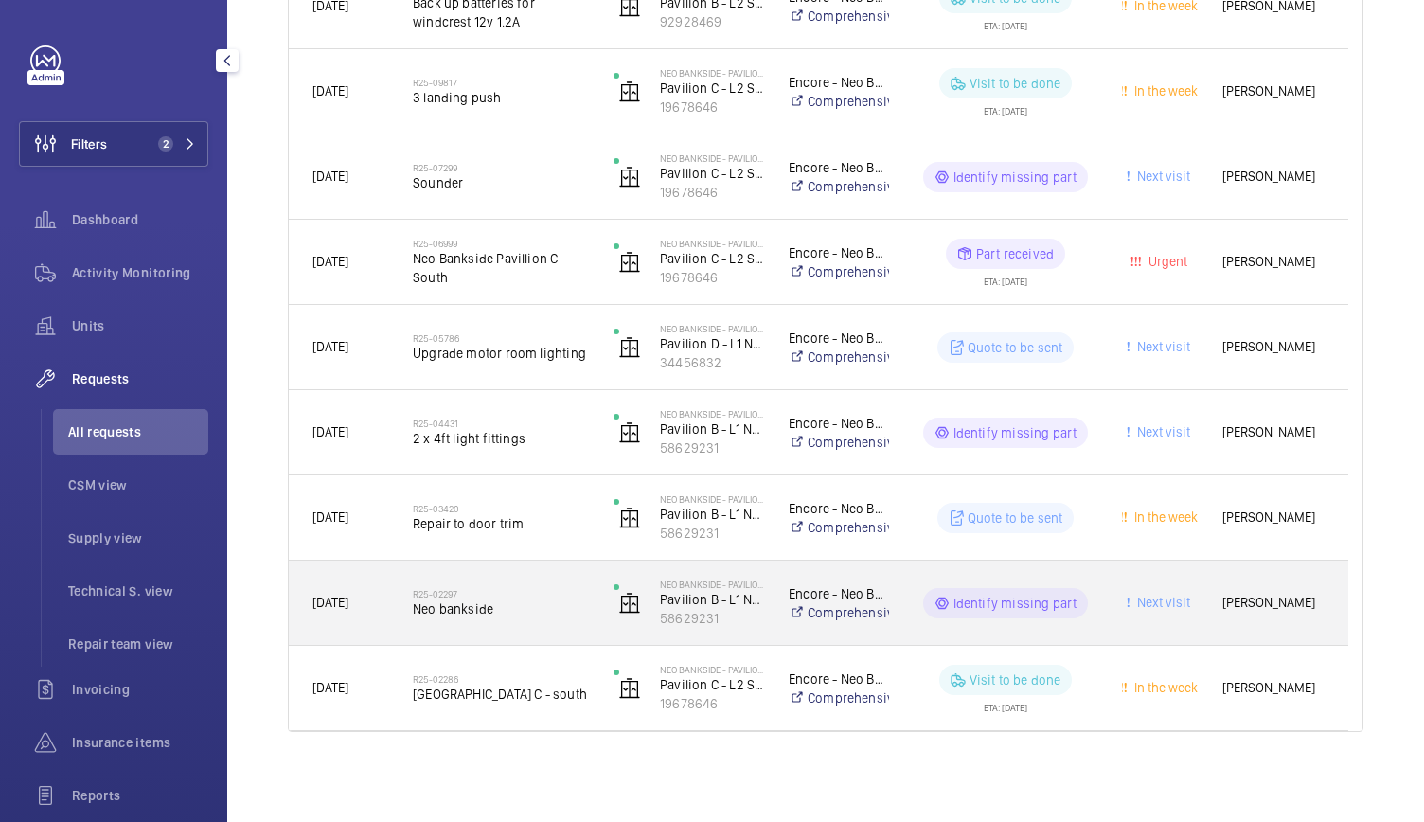
click at [523, 611] on span "Neo bankside" at bounding box center [501, 608] width 176 height 19
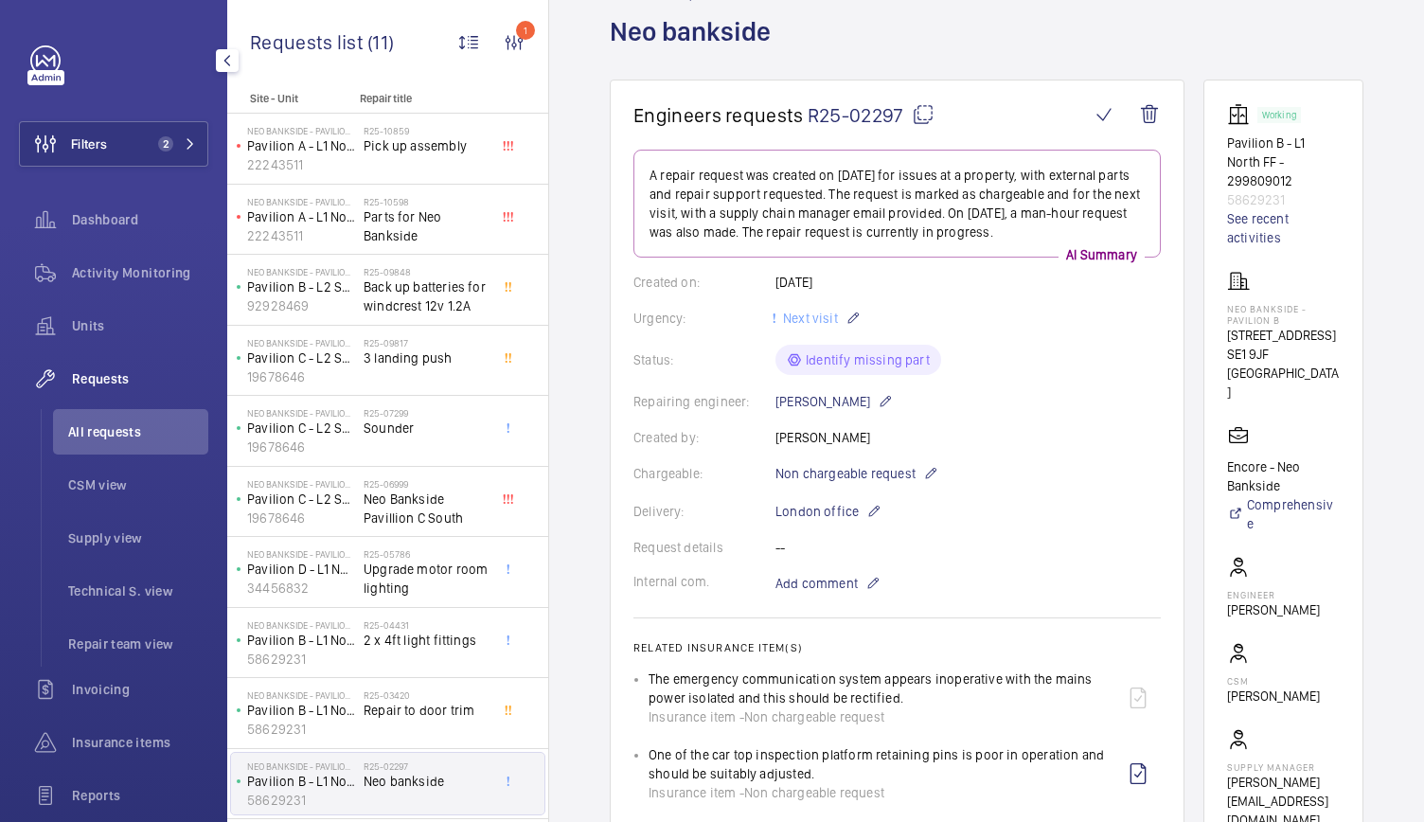
scroll to position [104, 0]
click at [404, 425] on span "Sounder" at bounding box center [425, 427] width 125 height 19
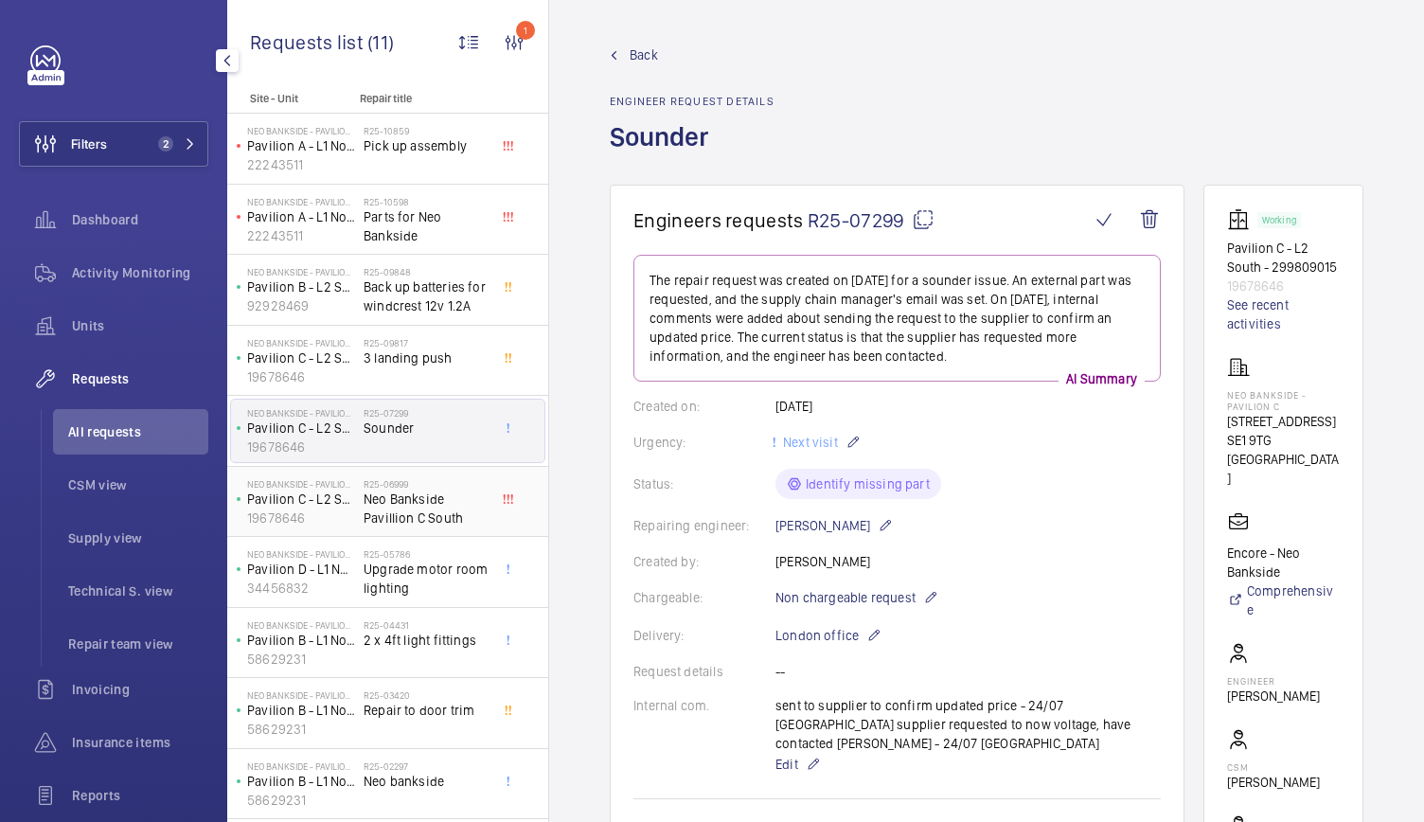
click at [376, 509] on span "Neo Bankside Pavillion C South" at bounding box center [425, 508] width 125 height 38
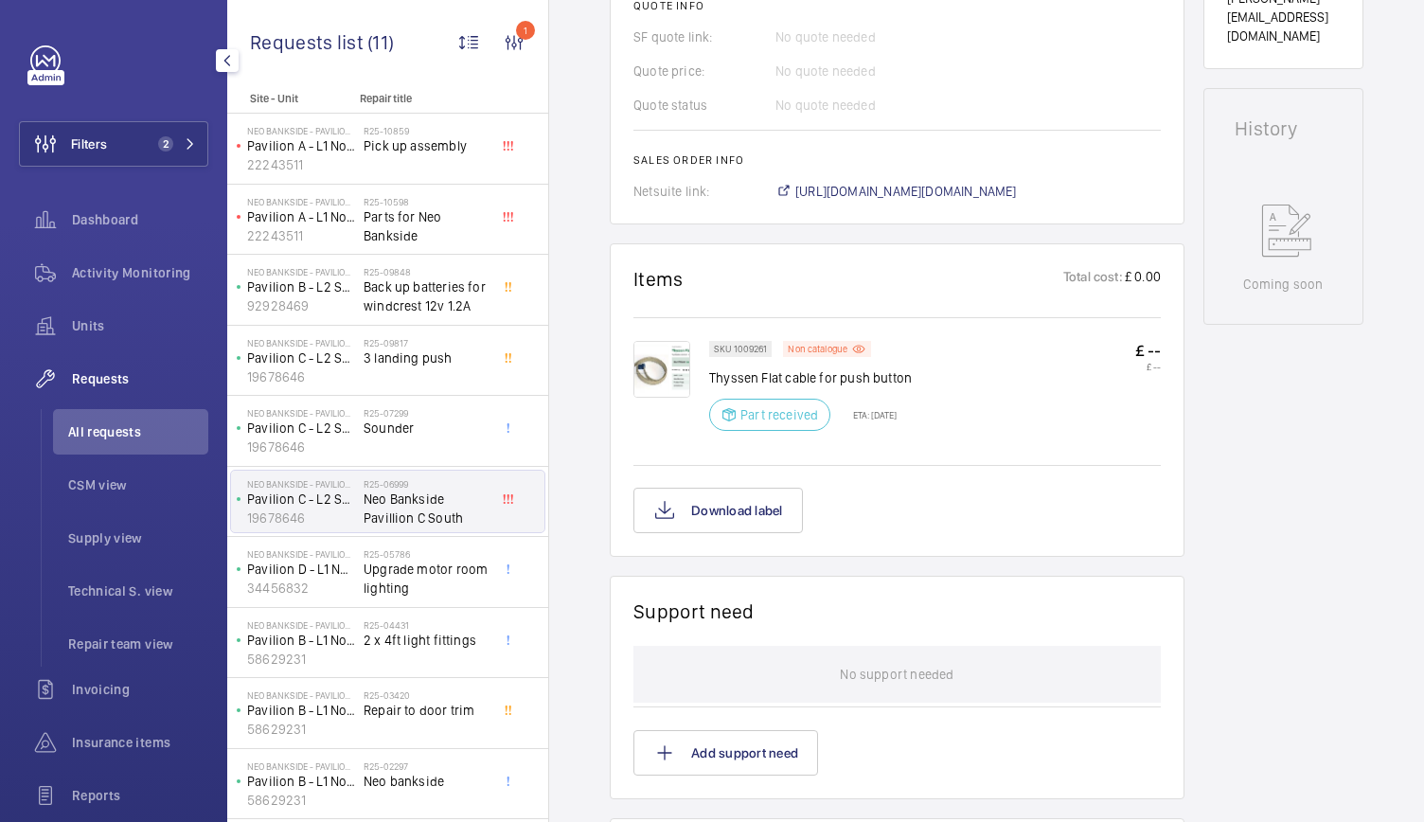
scroll to position [871, 0]
click at [409, 351] on span "3 landing push" at bounding box center [425, 357] width 125 height 19
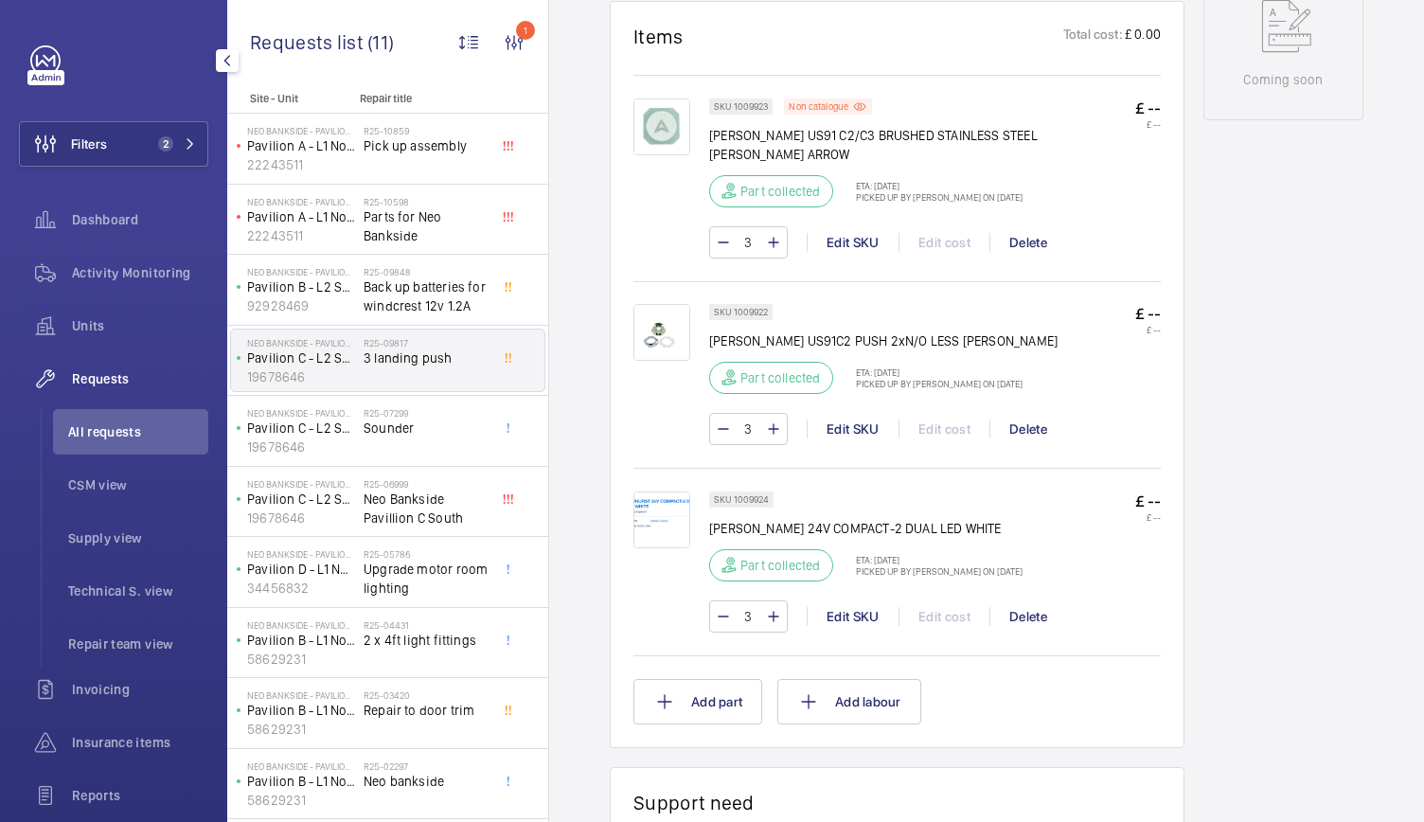
scroll to position [1073, 0]
click at [399, 262] on div "R25-09848 Back up batteries for windcrest 12v 1.2A" at bounding box center [429, 289] width 133 height 62
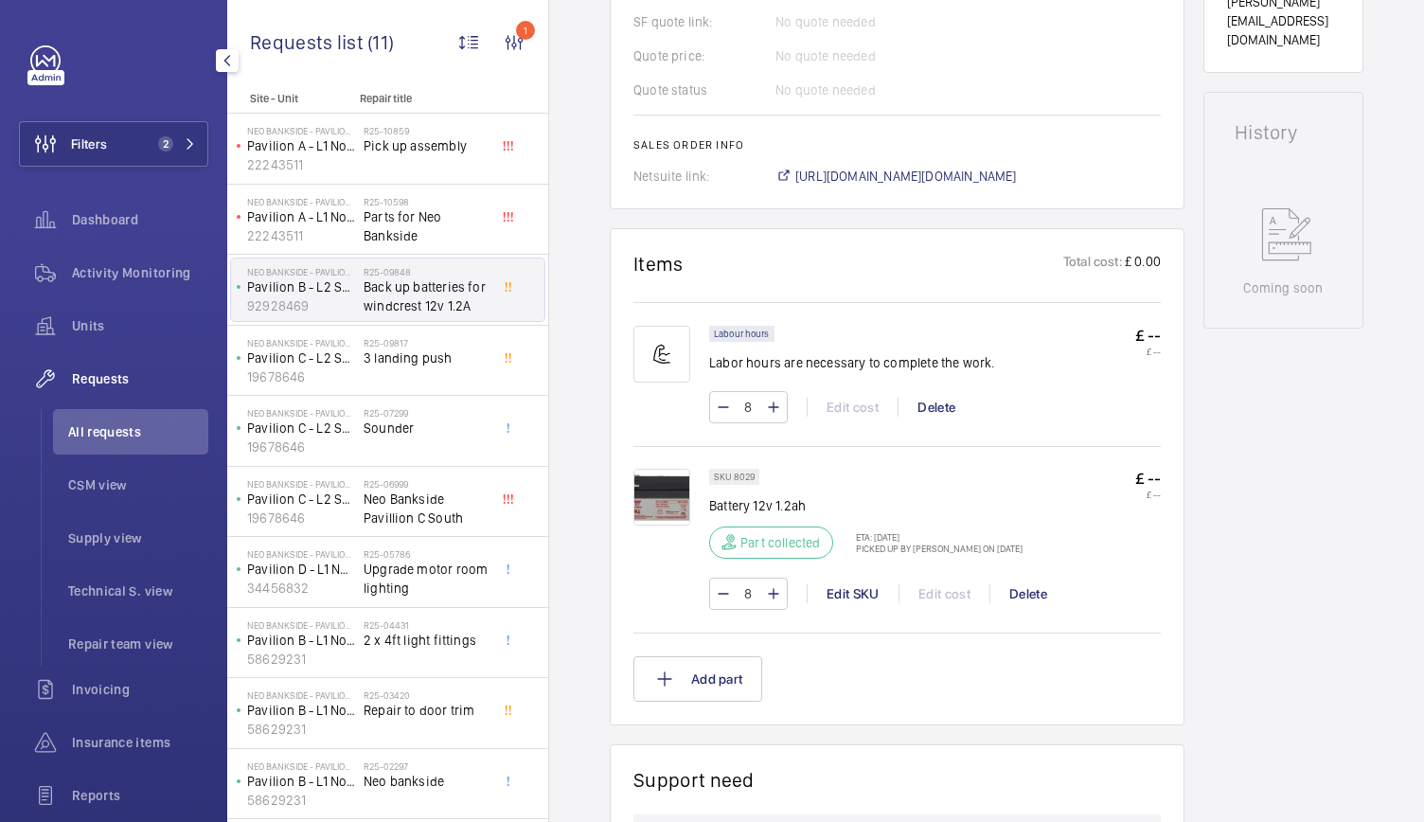
scroll to position [867, 0]
click at [372, 239] on span "Parts for Neo Bankside" at bounding box center [425, 226] width 125 height 38
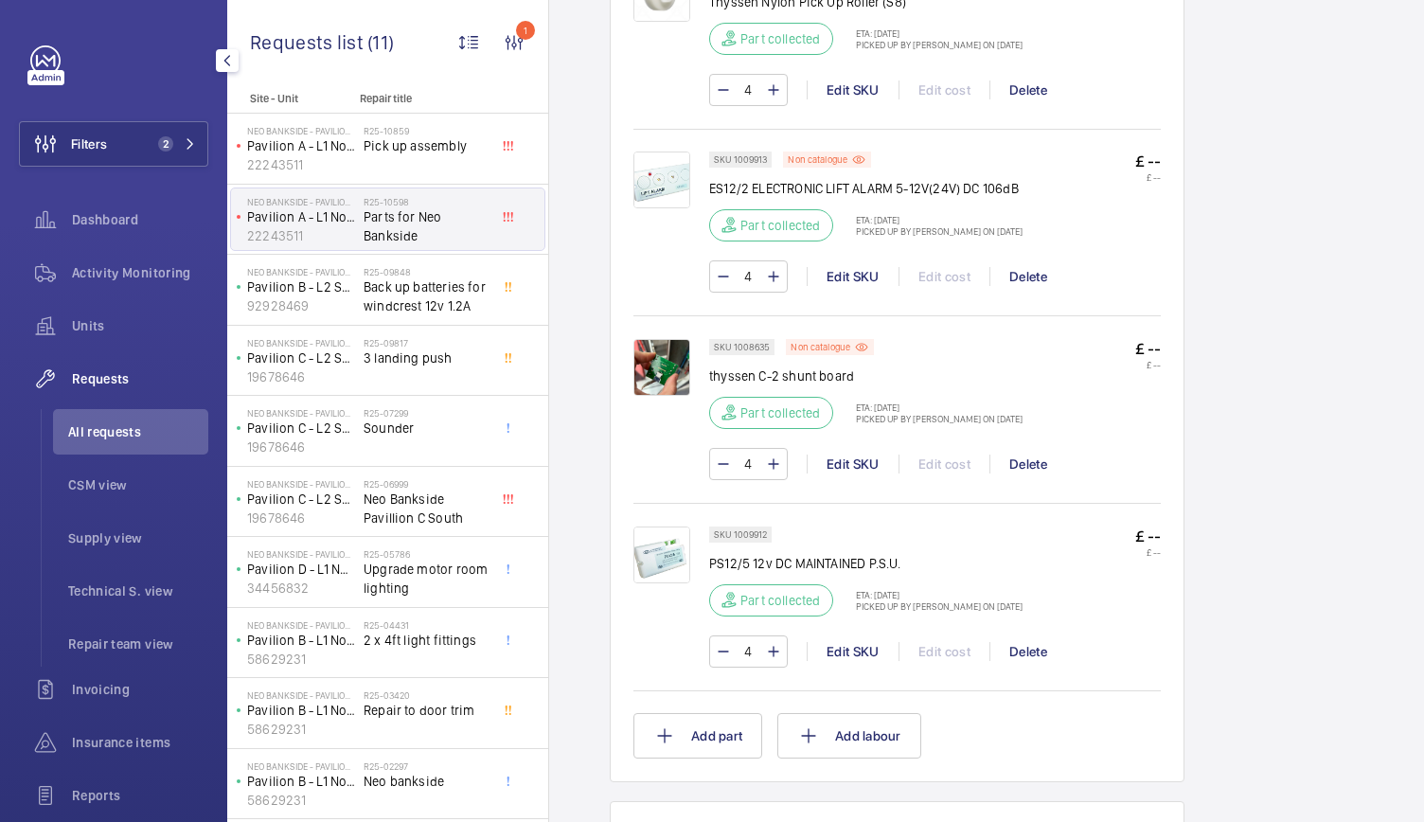
scroll to position [1266, 0]
click at [434, 767] on h2 "R25-02297" at bounding box center [425, 765] width 125 height 11
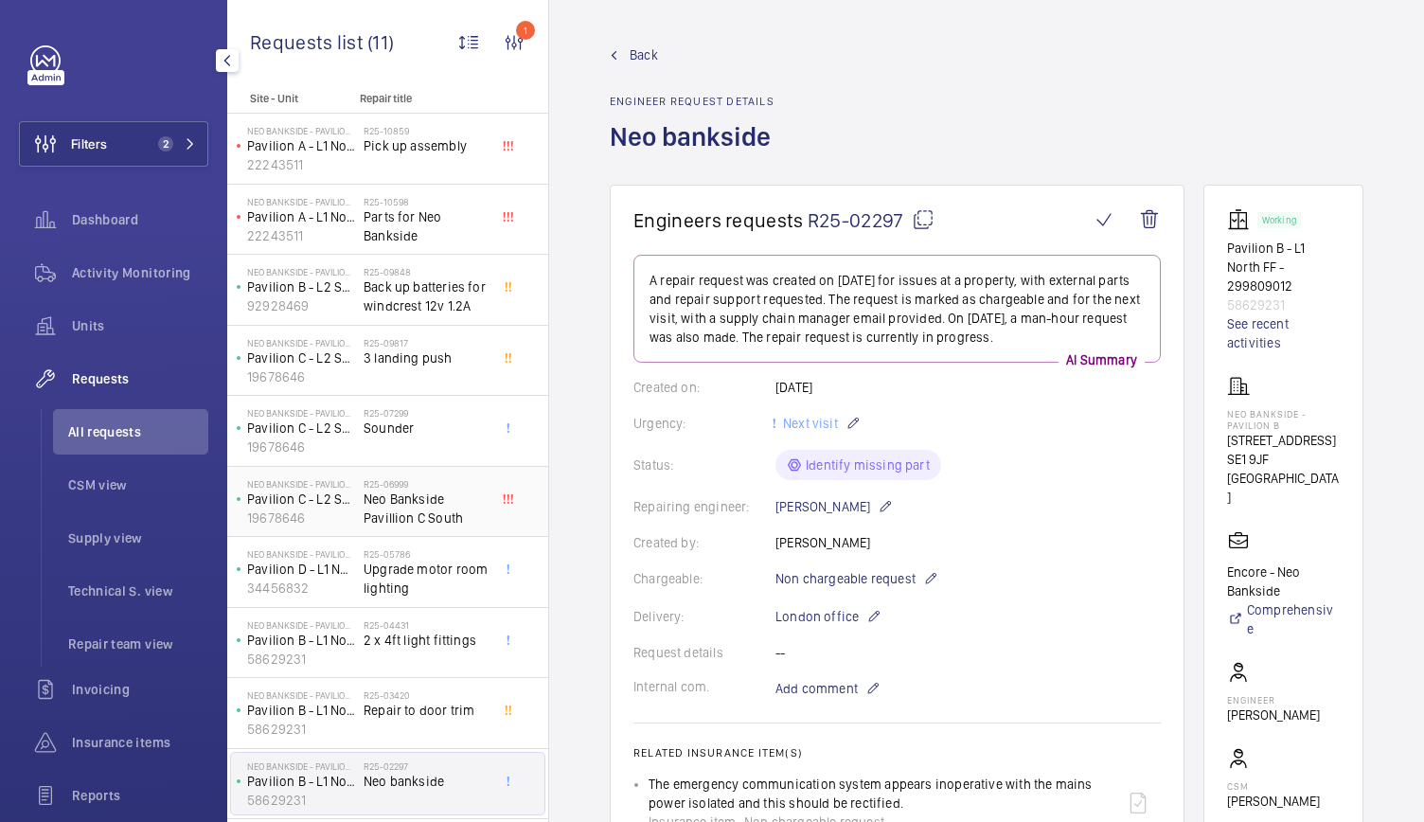
click at [375, 495] on span "Neo Bankside Pavillion C South" at bounding box center [425, 508] width 125 height 38
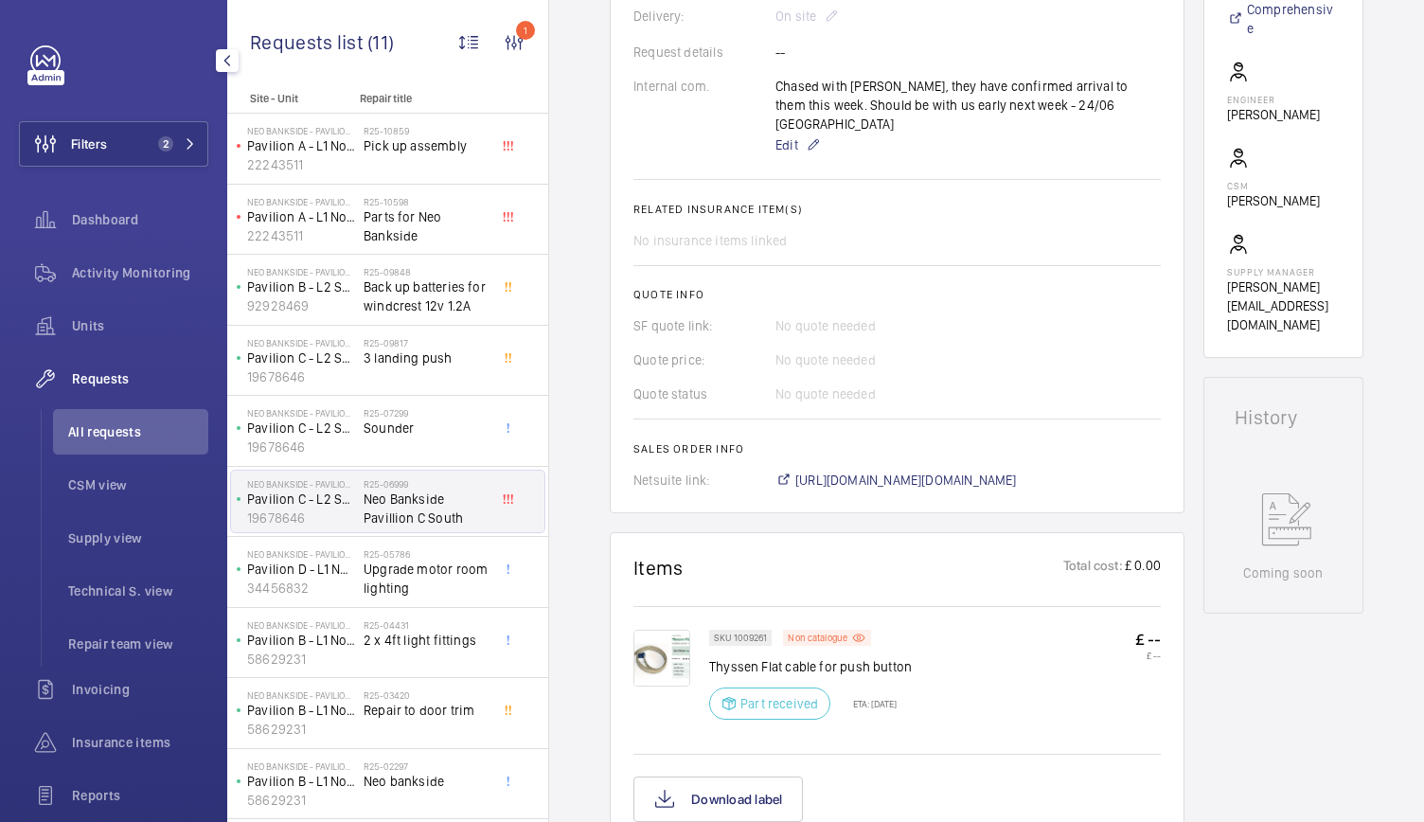
scroll to position [582, 0]
click at [421, 635] on span "2 x 4ft light fittings" at bounding box center [425, 639] width 125 height 19
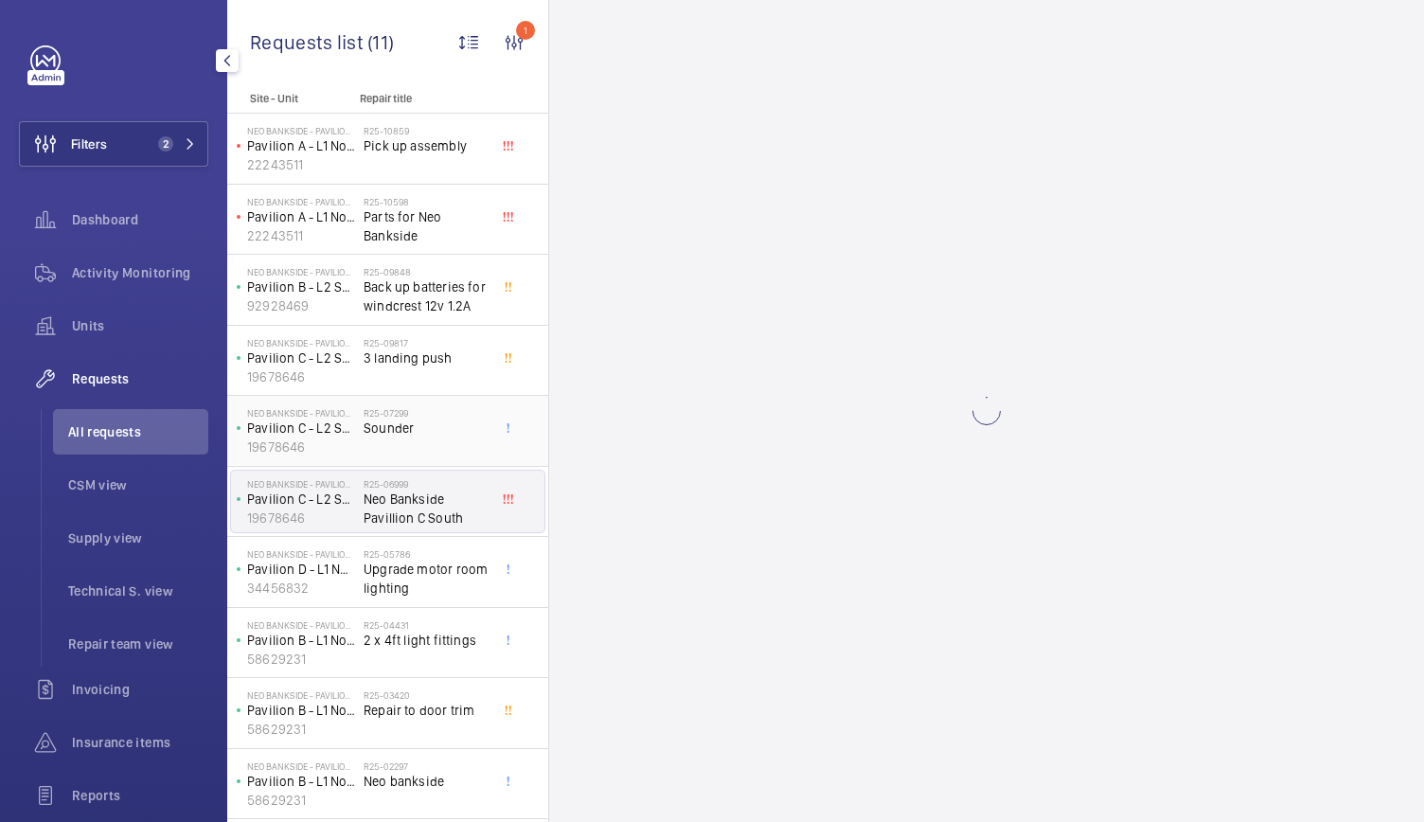
click at [377, 431] on span "Sounder" at bounding box center [425, 427] width 125 height 19
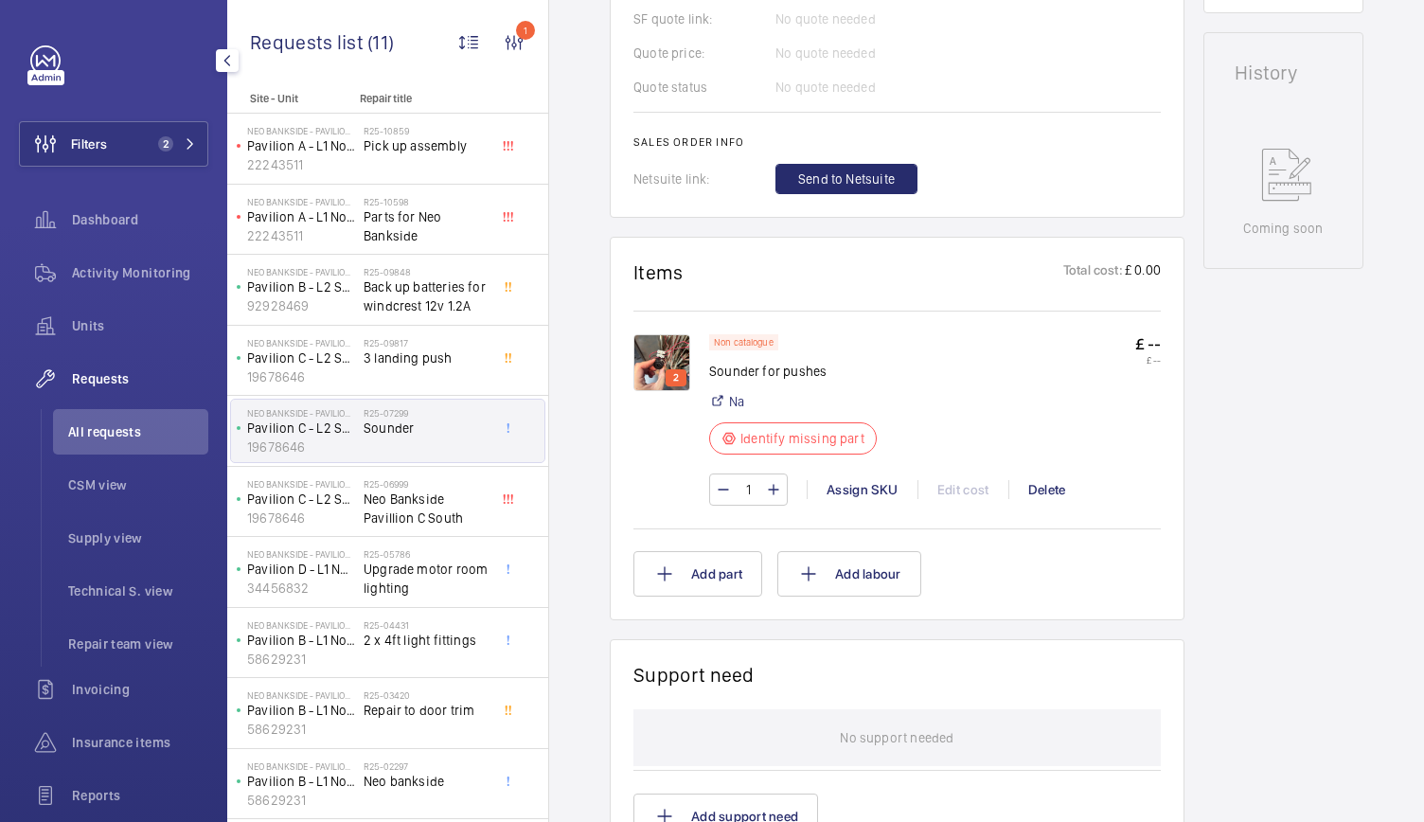
scroll to position [928, 0]
click at [656, 334] on img at bounding box center [661, 360] width 57 height 57
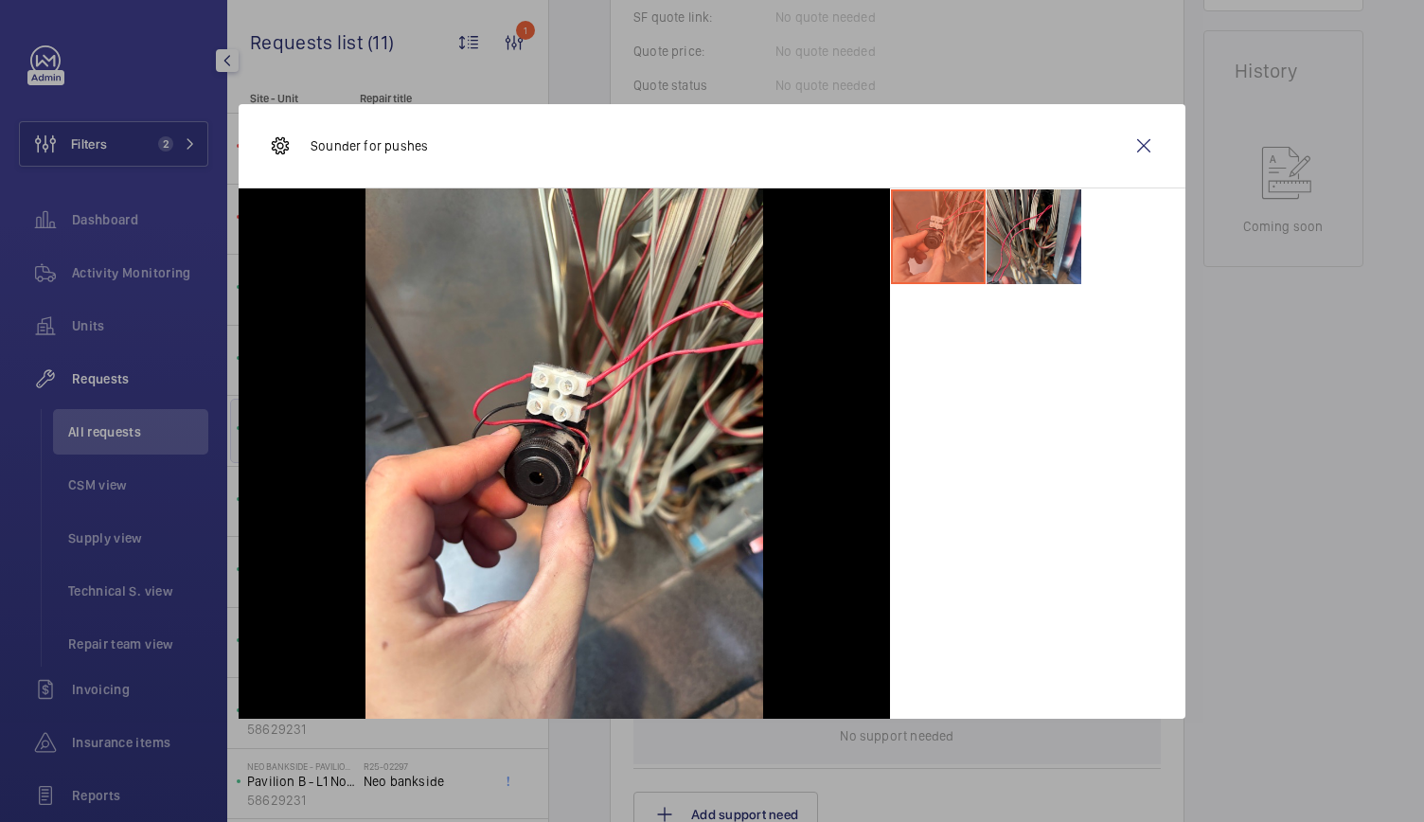
click at [1037, 232] on li at bounding box center [1033, 236] width 95 height 95
